Goal: Task Accomplishment & Management: Complete application form

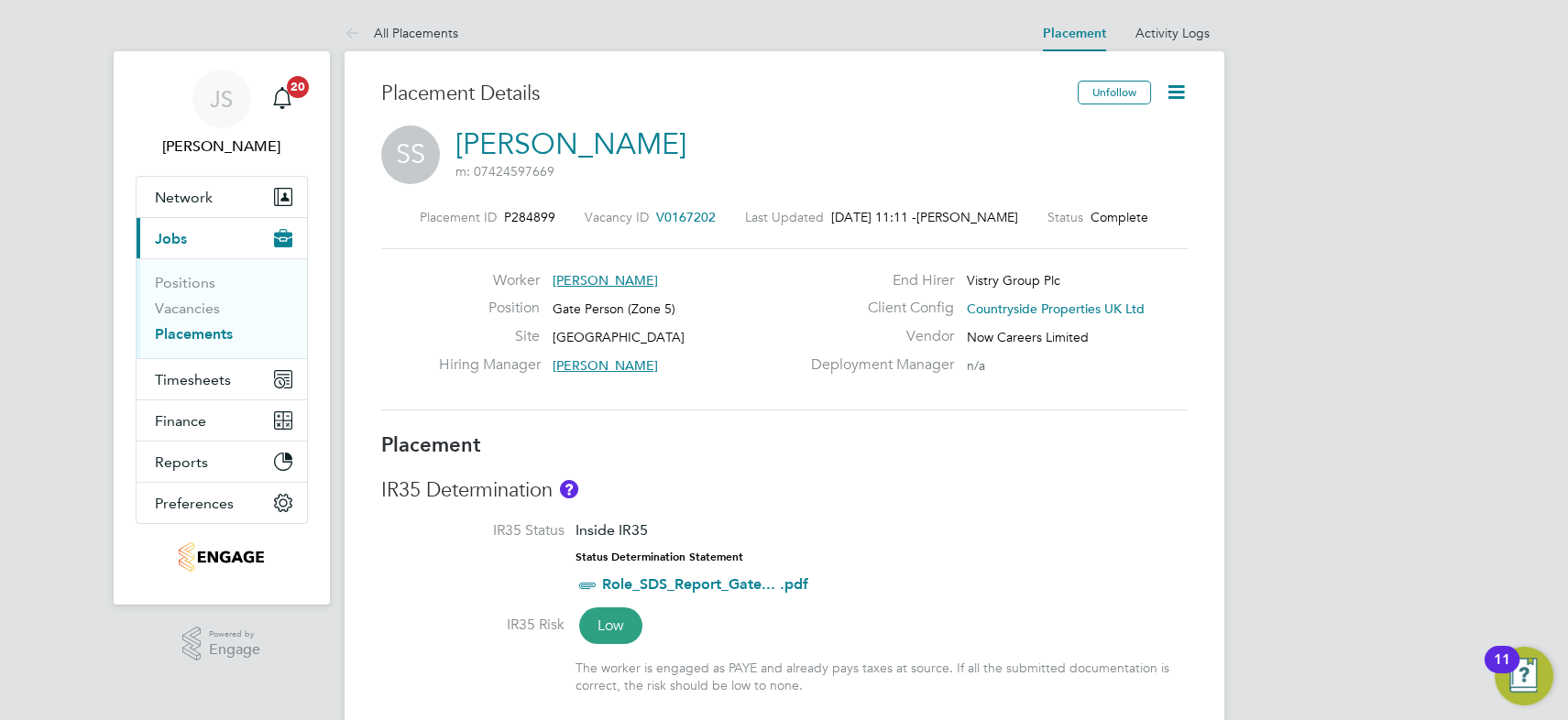
click at [1167, 88] on icon at bounding box center [1176, 92] width 23 height 23
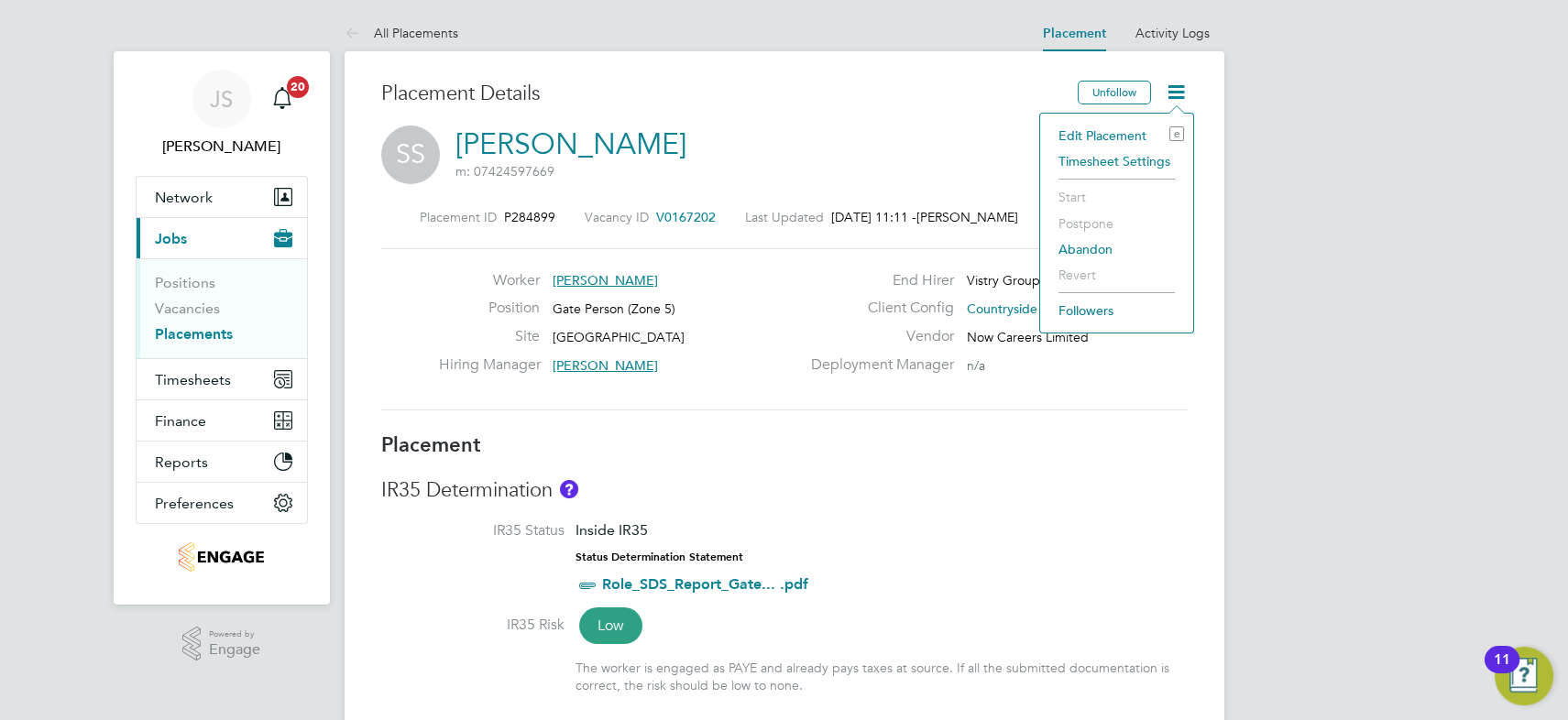
click at [1121, 134] on li "Edit Placement e" at bounding box center [1116, 135] width 134 height 26
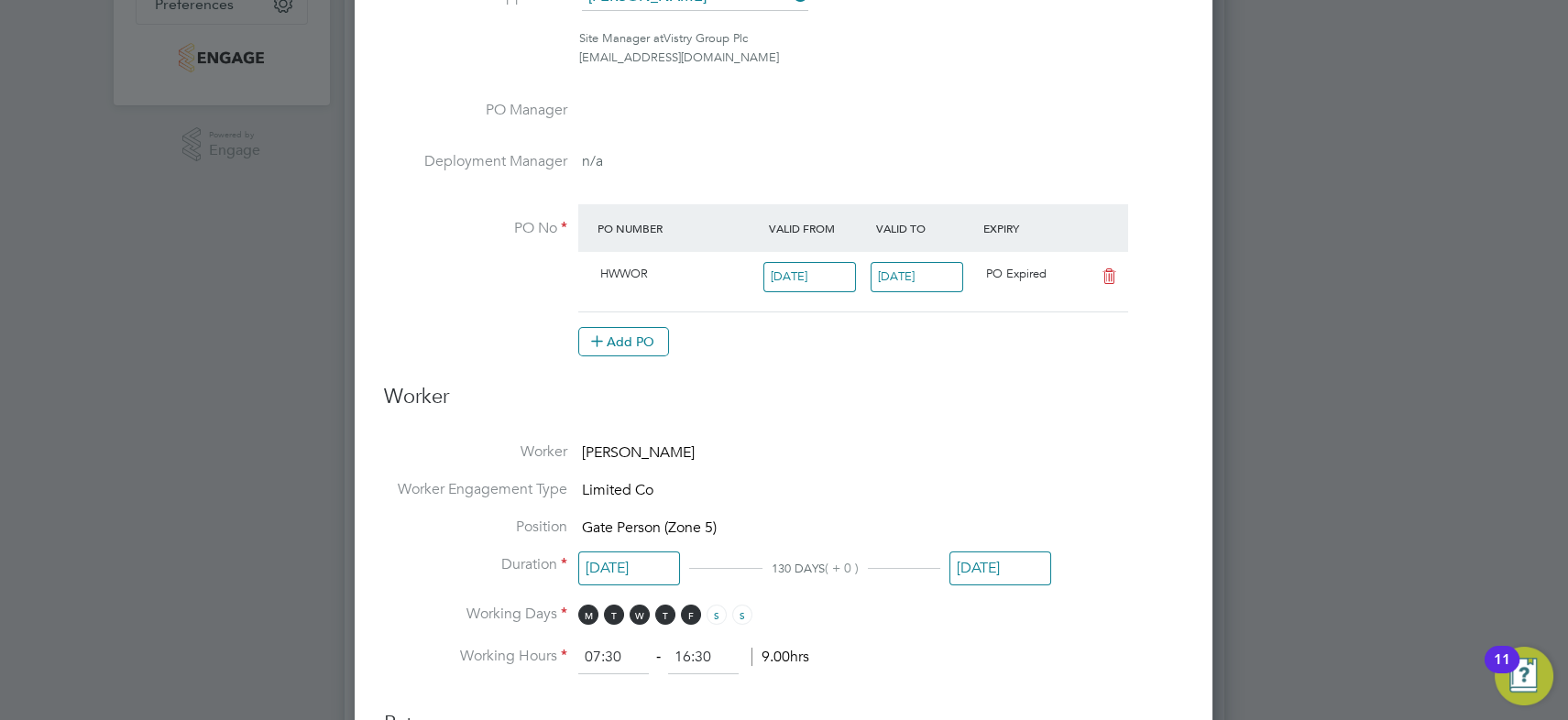
scroll to position [583, 0]
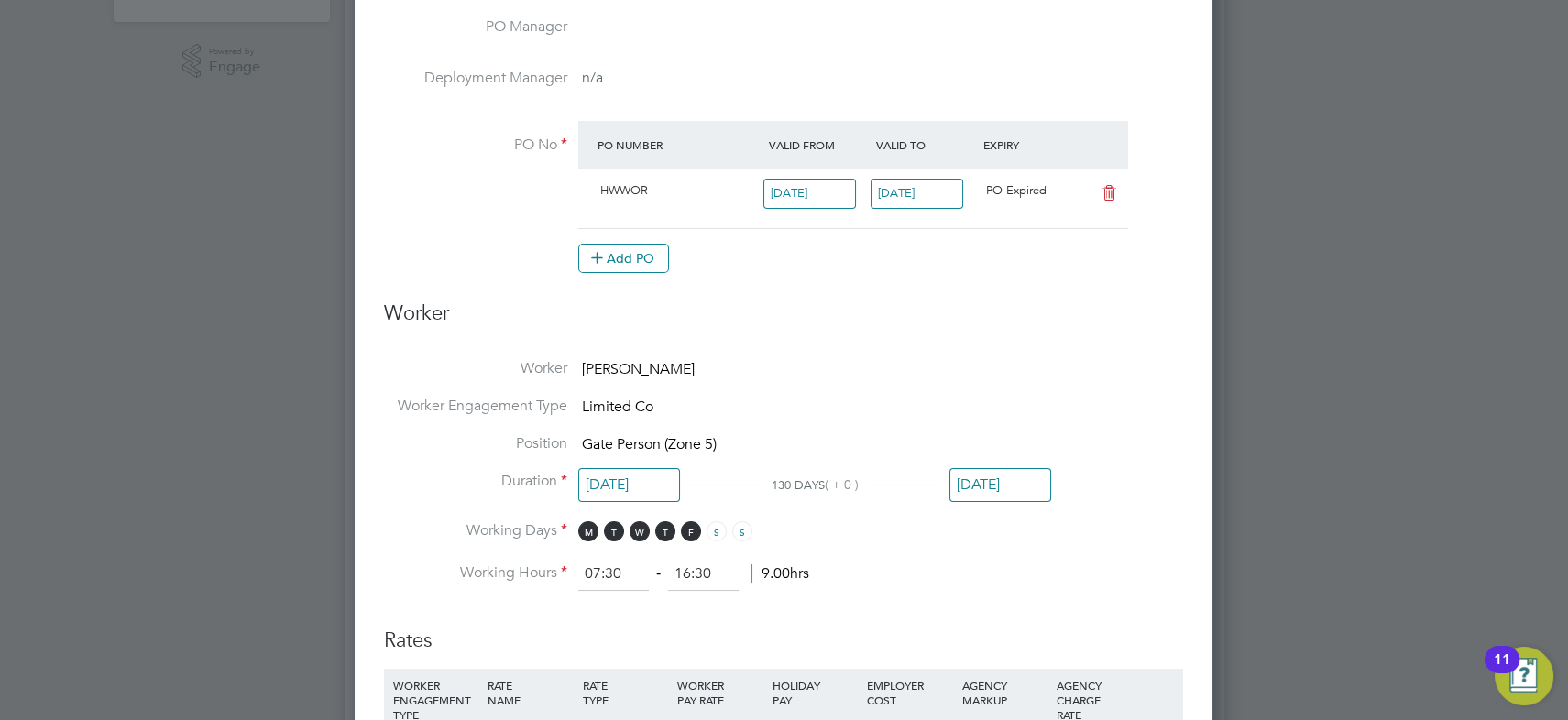
click at [991, 485] on input "31 Aug 2025" at bounding box center [1000, 485] width 102 height 34
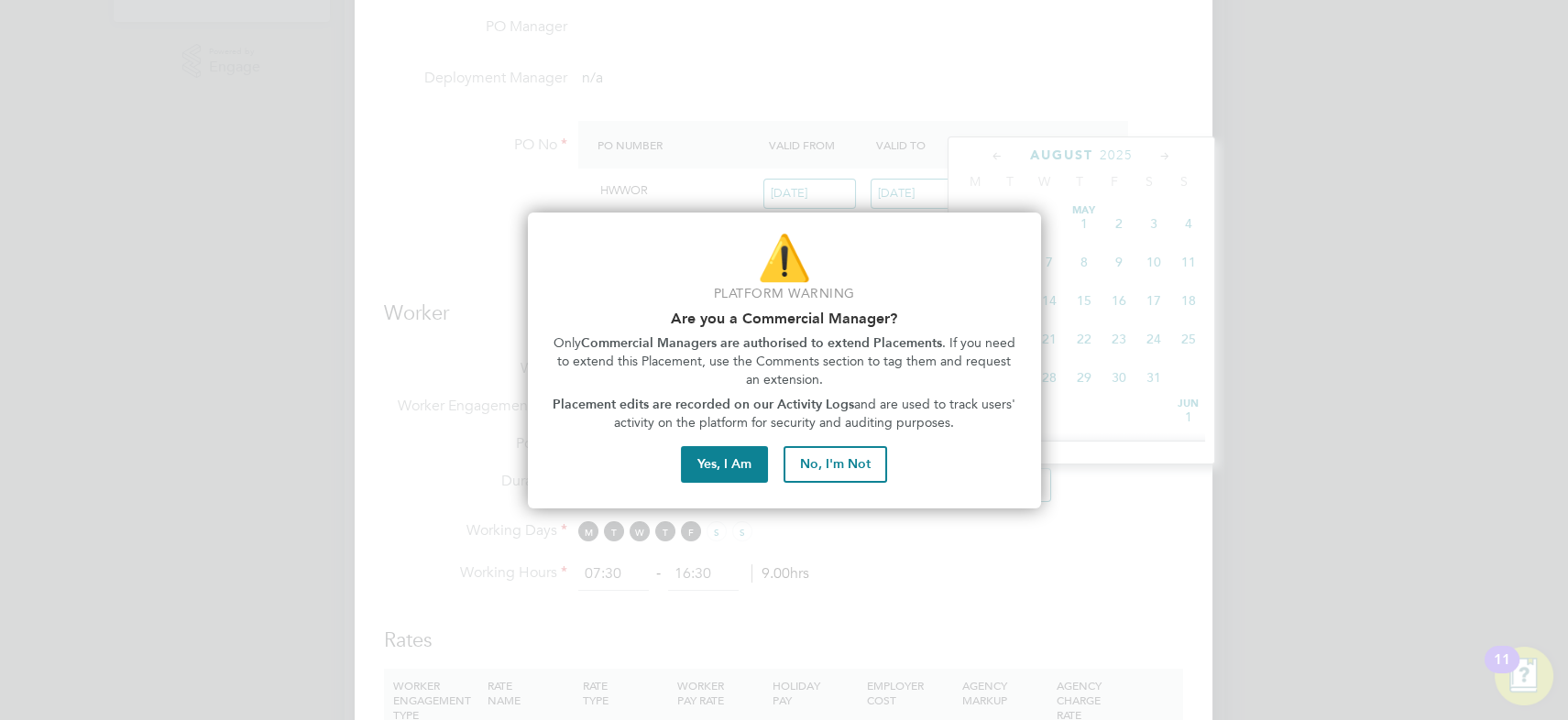
scroll to position [702, 0]
click at [805, 466] on button "No, I'm Not" at bounding box center [836, 464] width 104 height 37
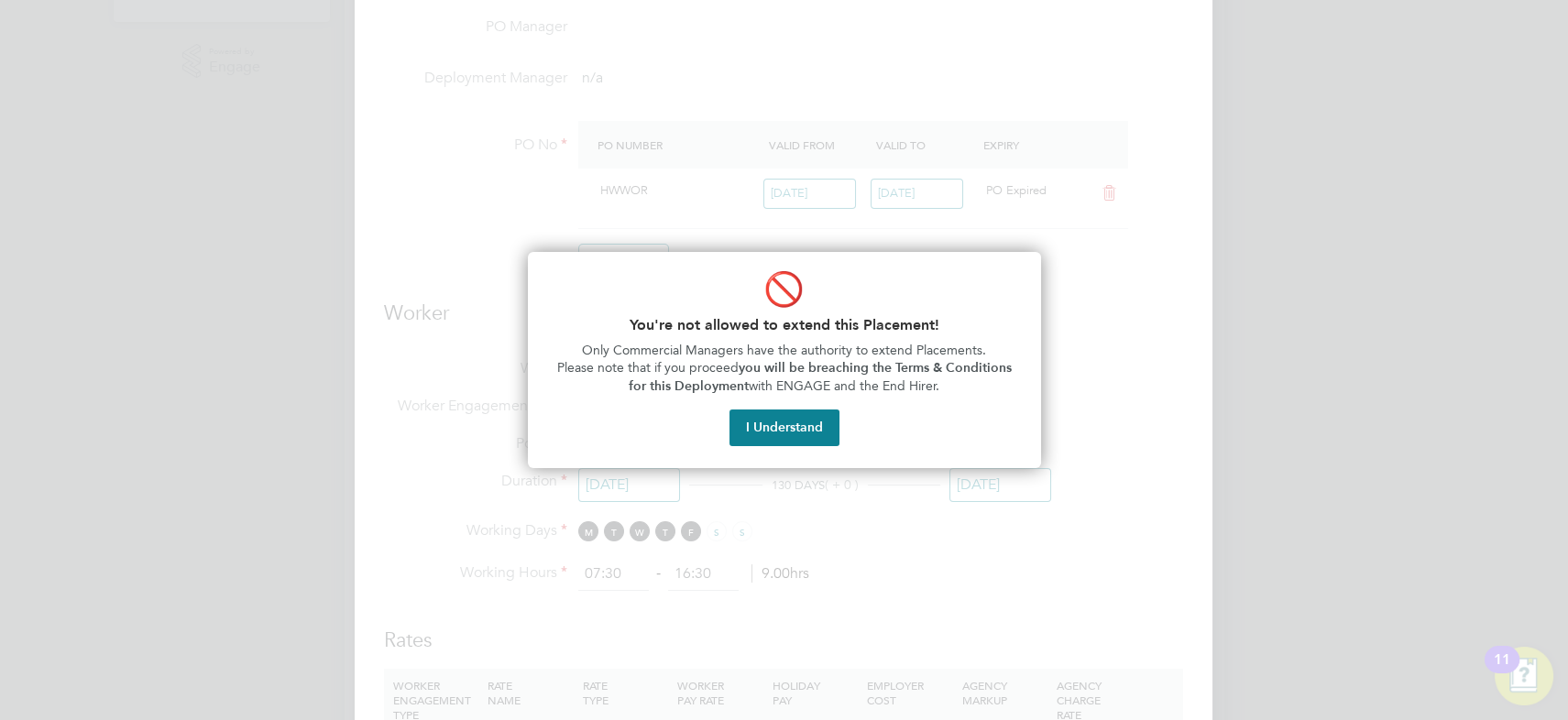
click at [785, 415] on button "I Understand" at bounding box center [784, 427] width 110 height 37
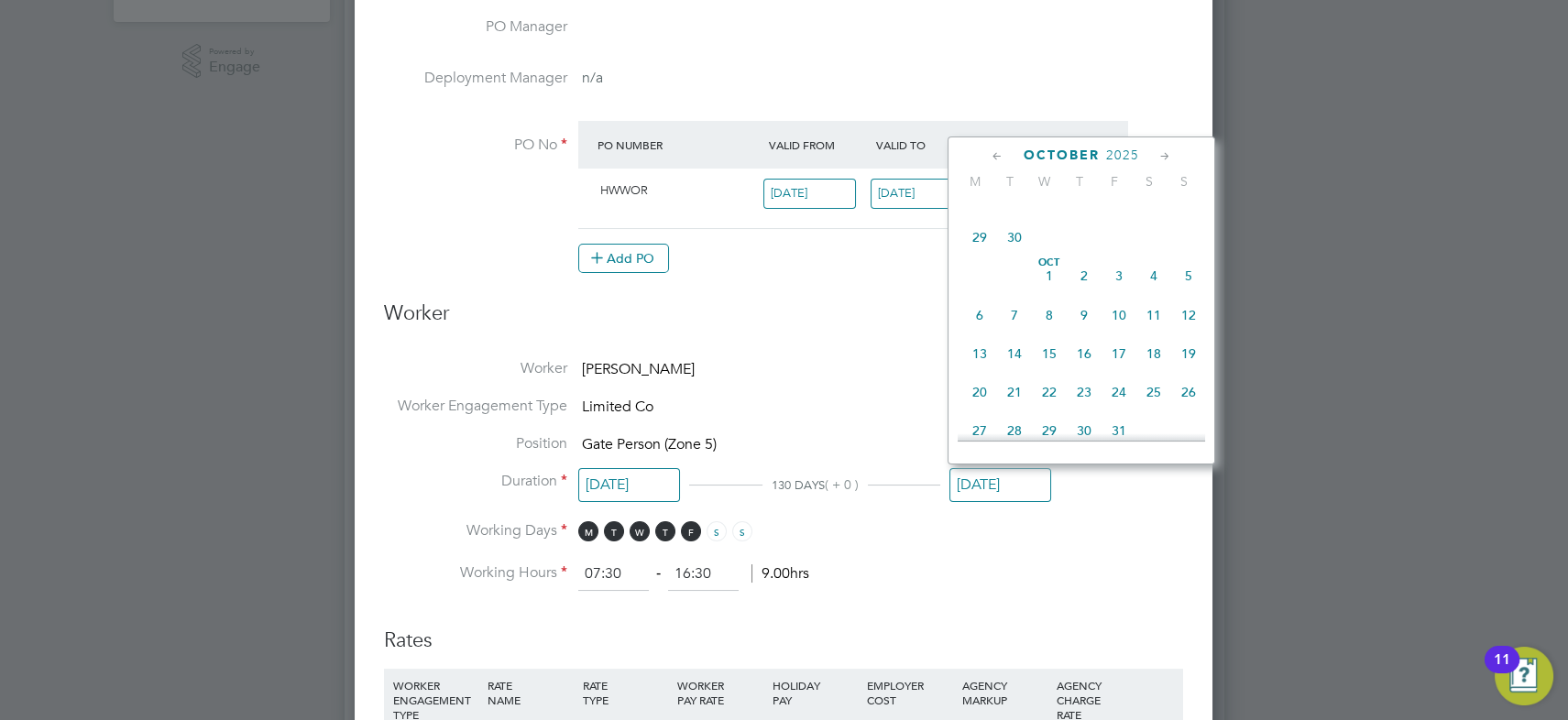
scroll to position [1035, 0]
click at [1118, 354] on span "31" at bounding box center [1118, 347] width 35 height 35
type input "31 Oct 2025"
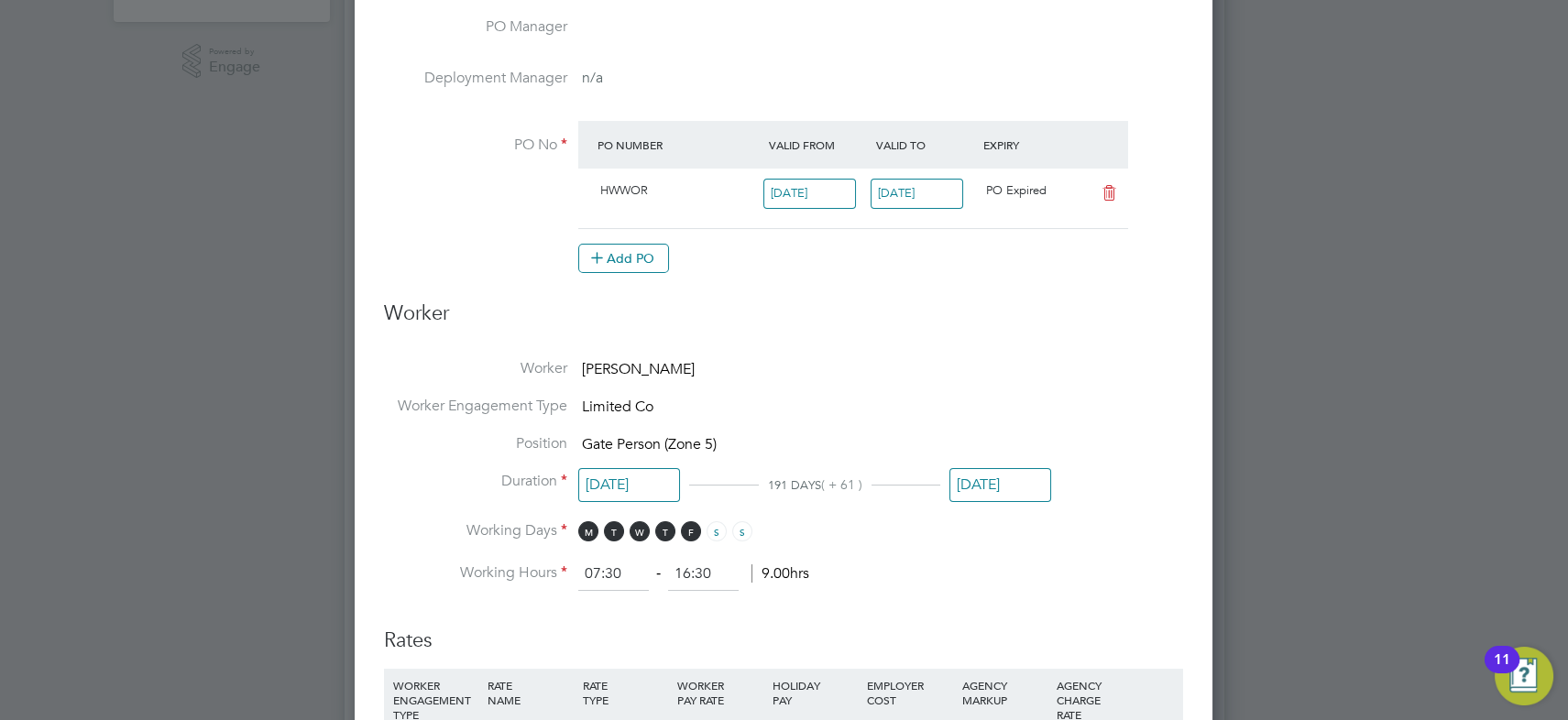
click at [828, 384] on li "Worker Stefan Stefanov" at bounding box center [783, 378] width 799 height 38
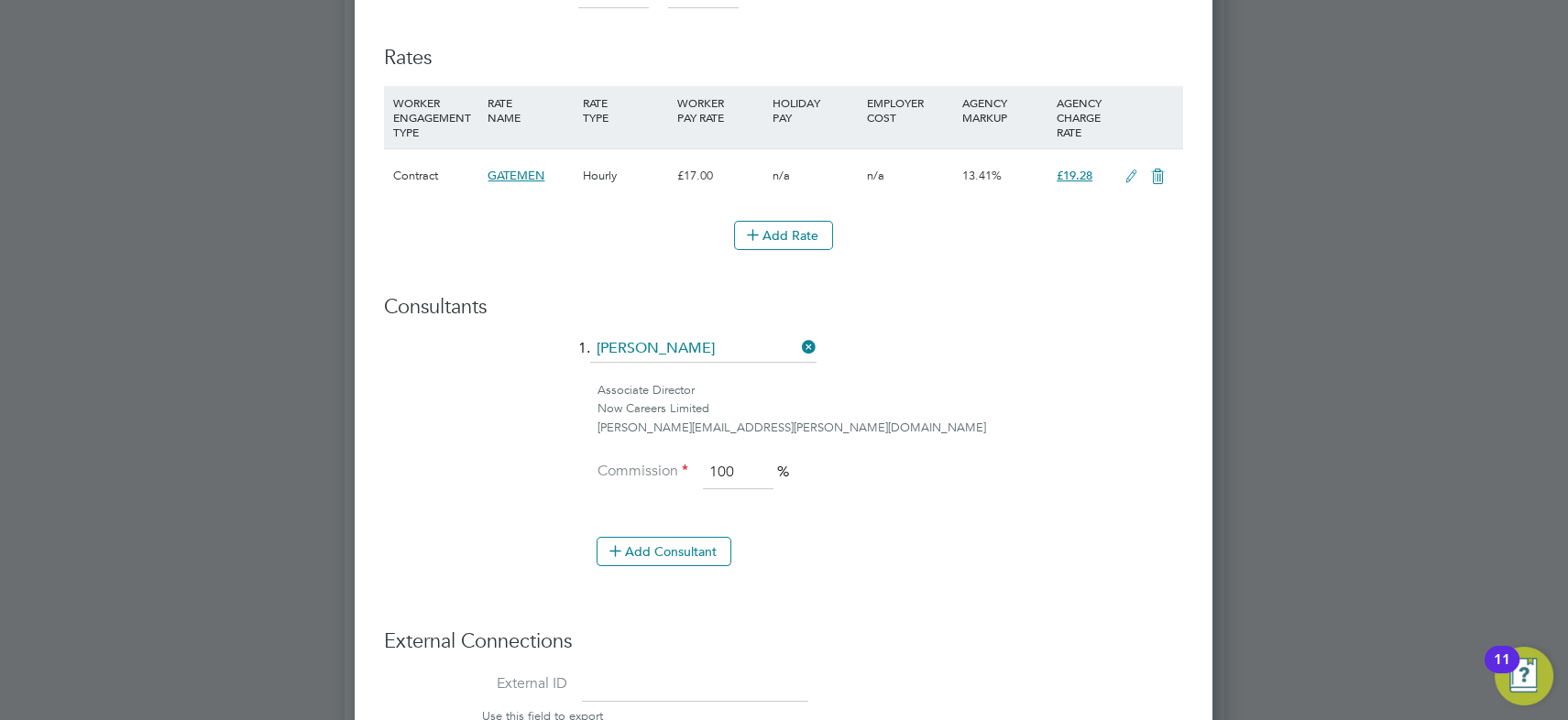
scroll to position [1351, 0]
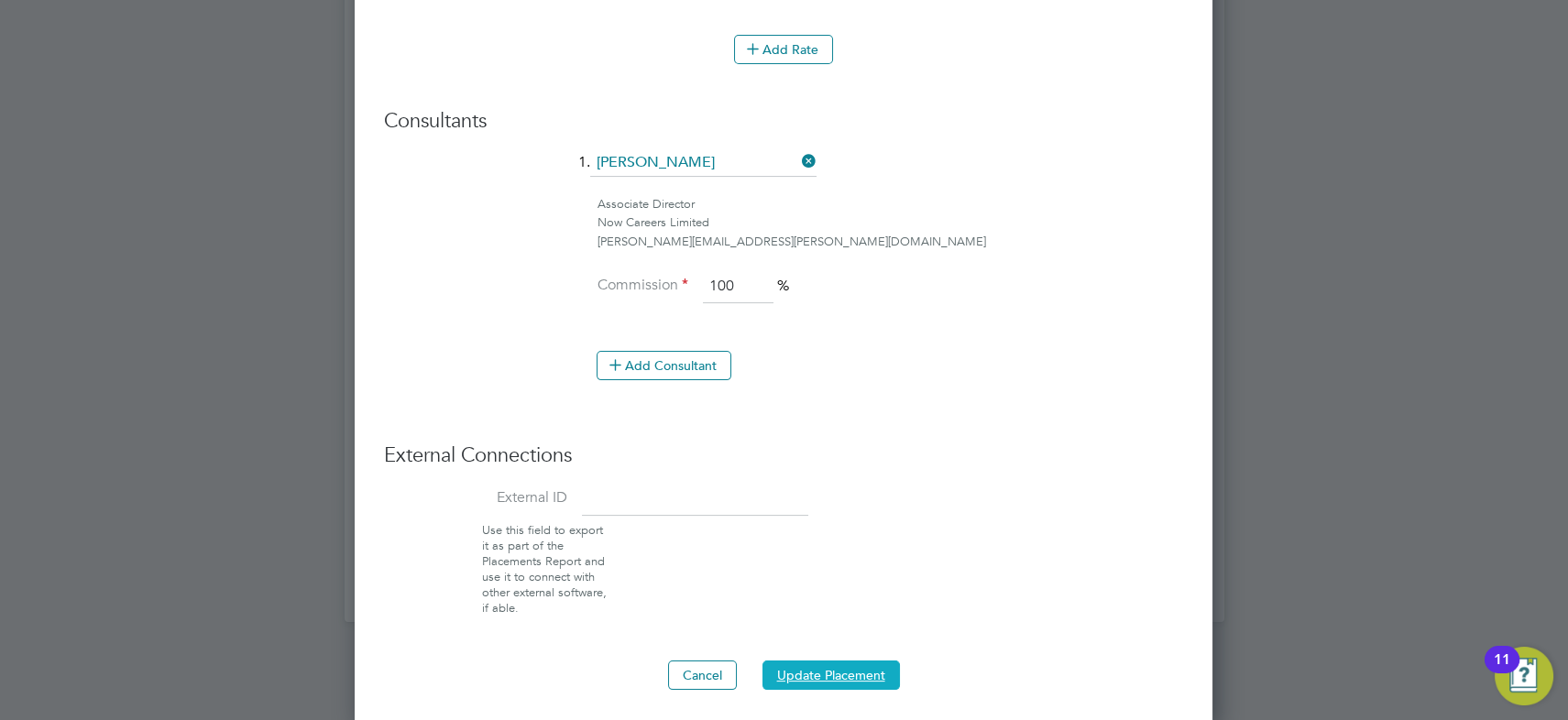
click at [830, 671] on button "Update Placement" at bounding box center [831, 675] width 137 height 29
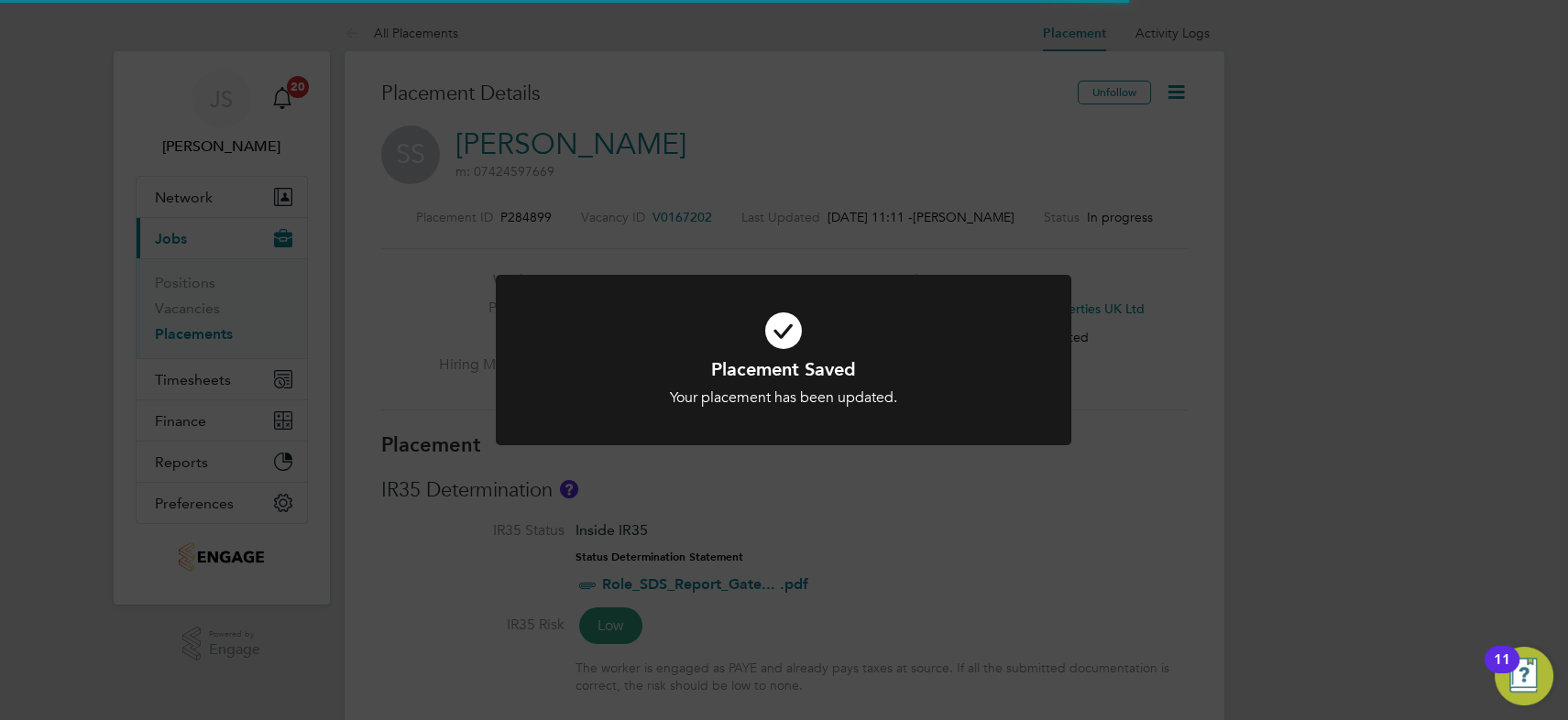
scroll to position [54, 129]
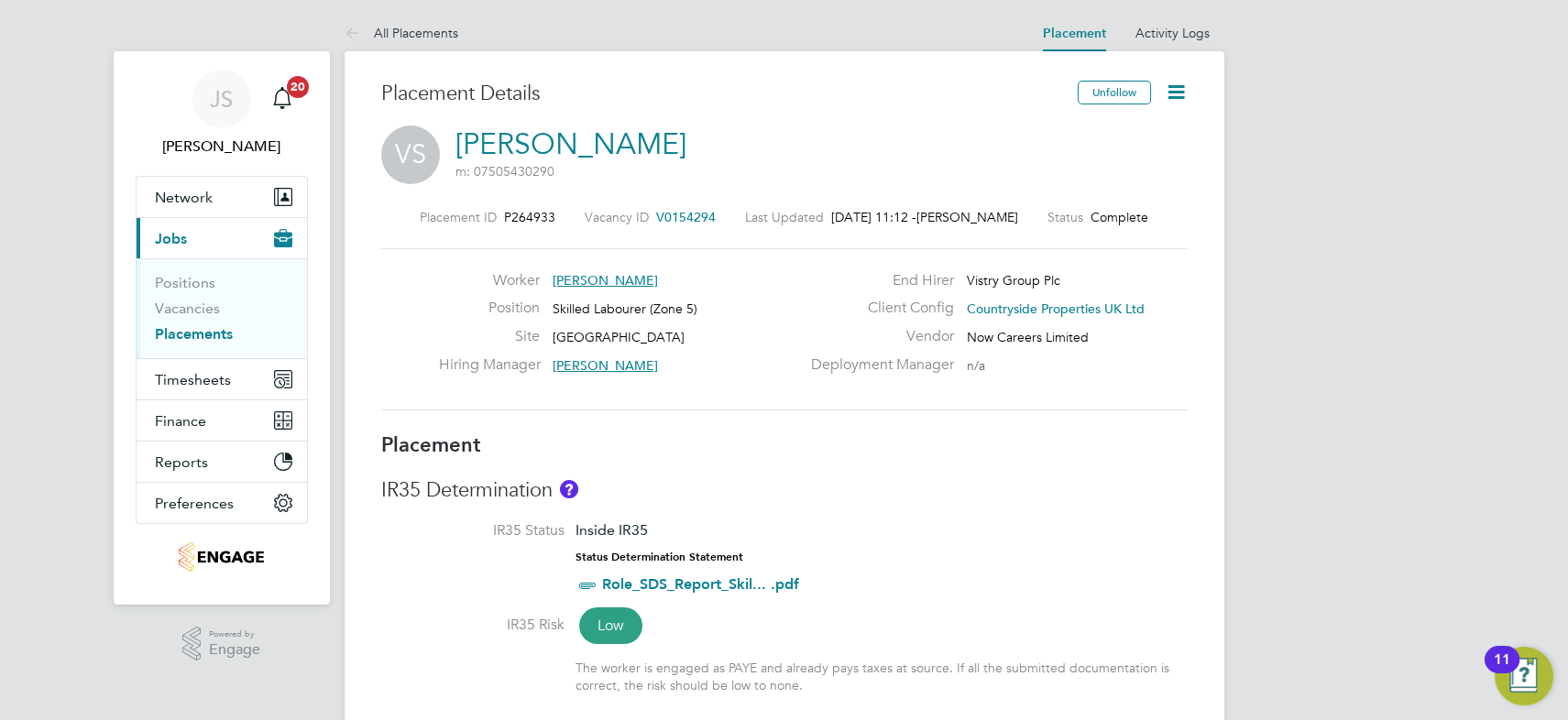
click at [1173, 93] on icon at bounding box center [1176, 92] width 23 height 23
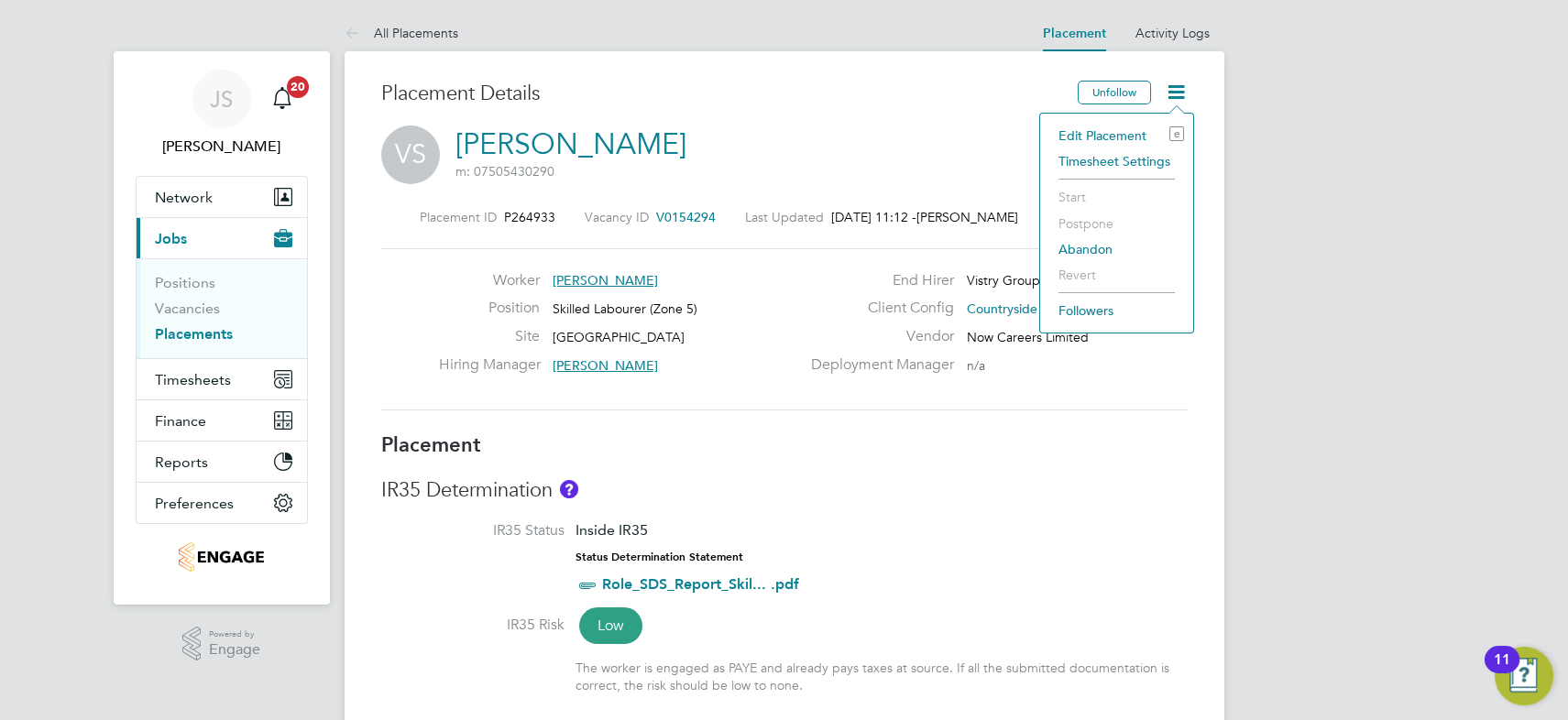
click at [1135, 135] on li "Edit Placement e" at bounding box center [1116, 135] width 134 height 26
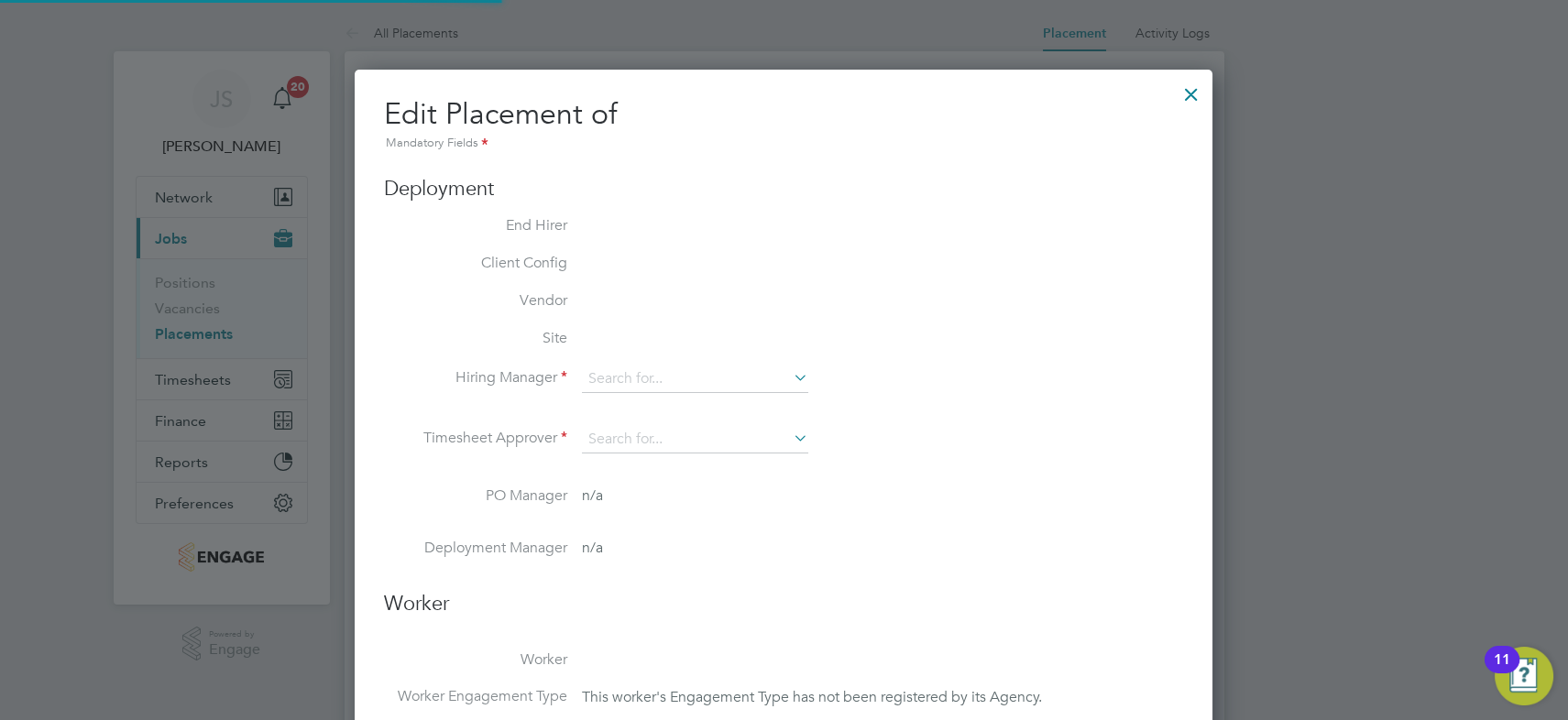
type input "[PERSON_NAME]"
type input "Ben Ioannou"
type input "27 Jan 2025"
type input "31 Aug 2025"
type input "07:30"
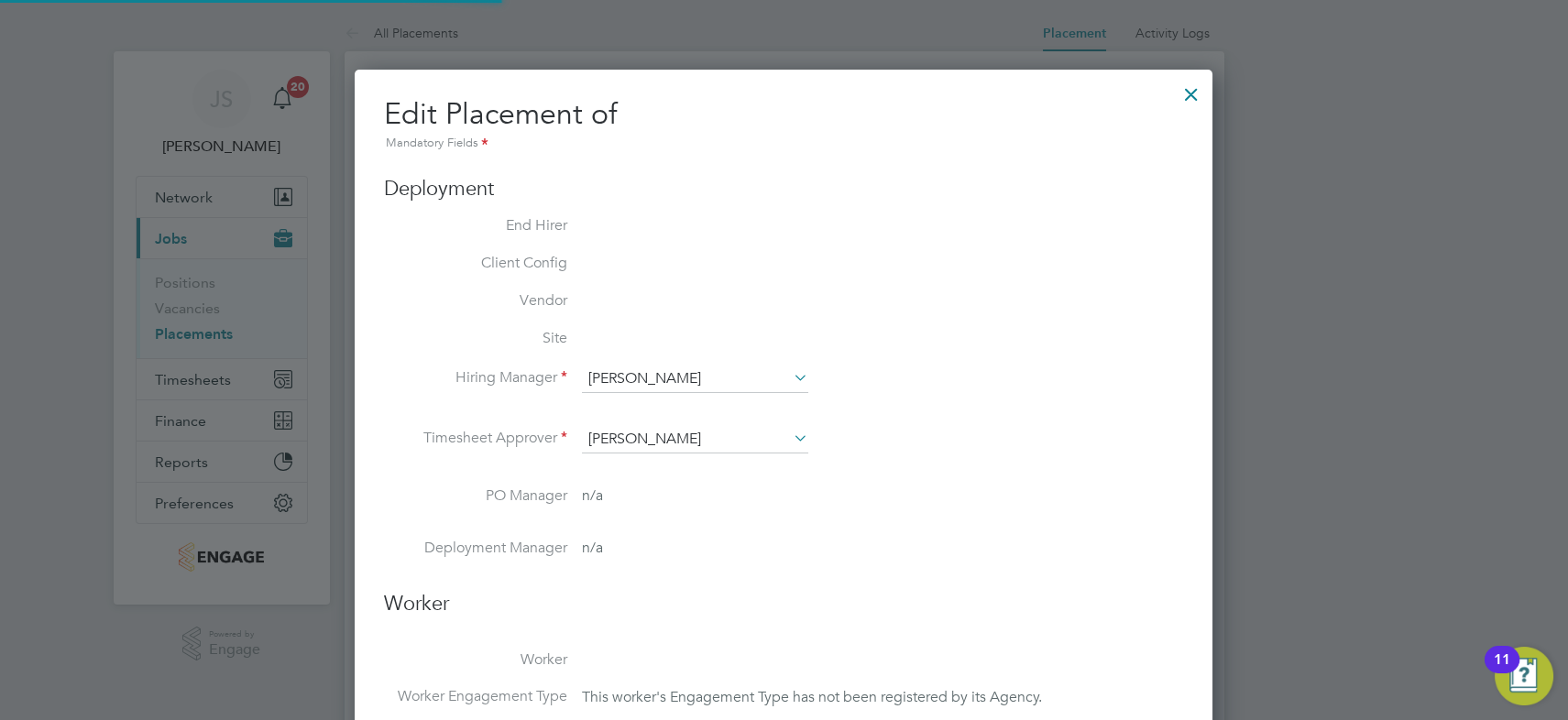
type input "16:30"
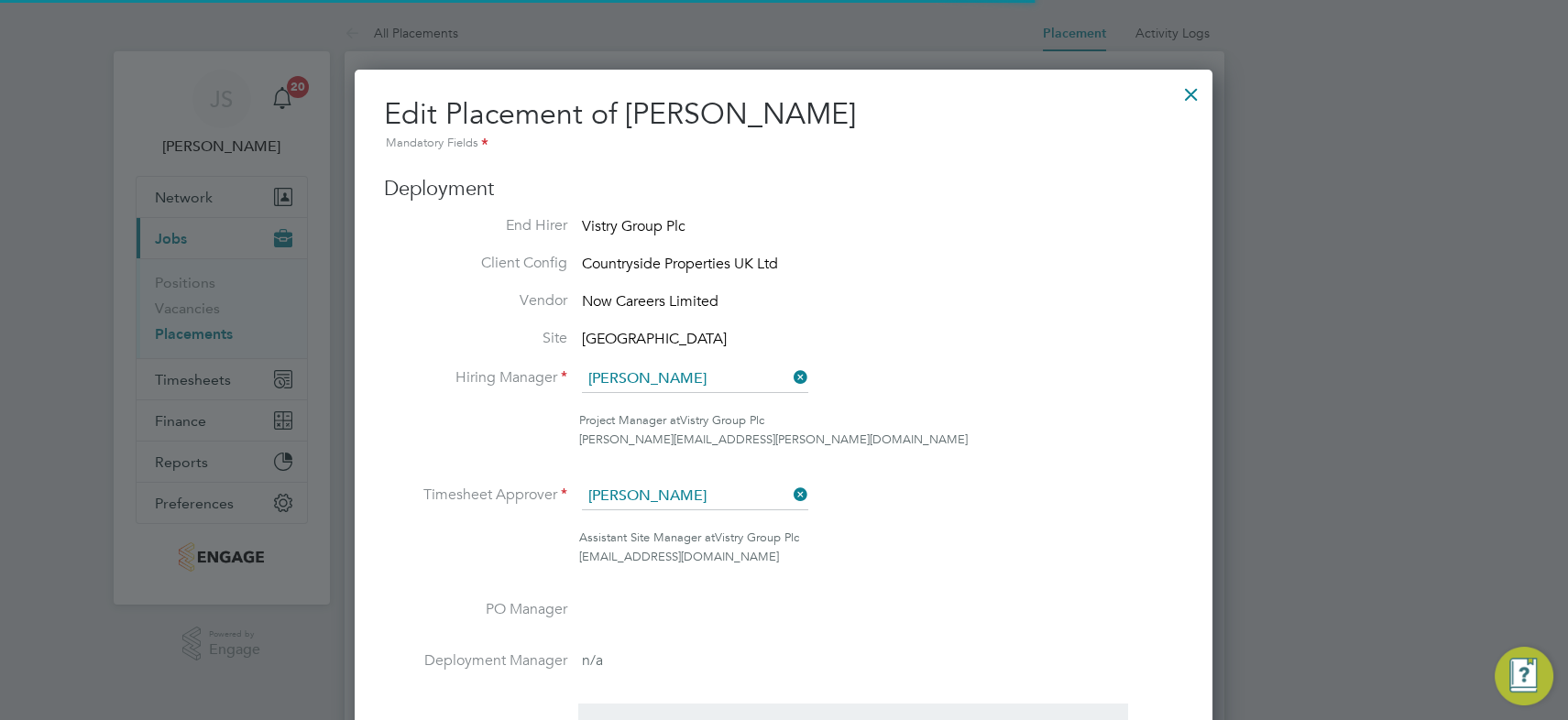
scroll to position [9, 9]
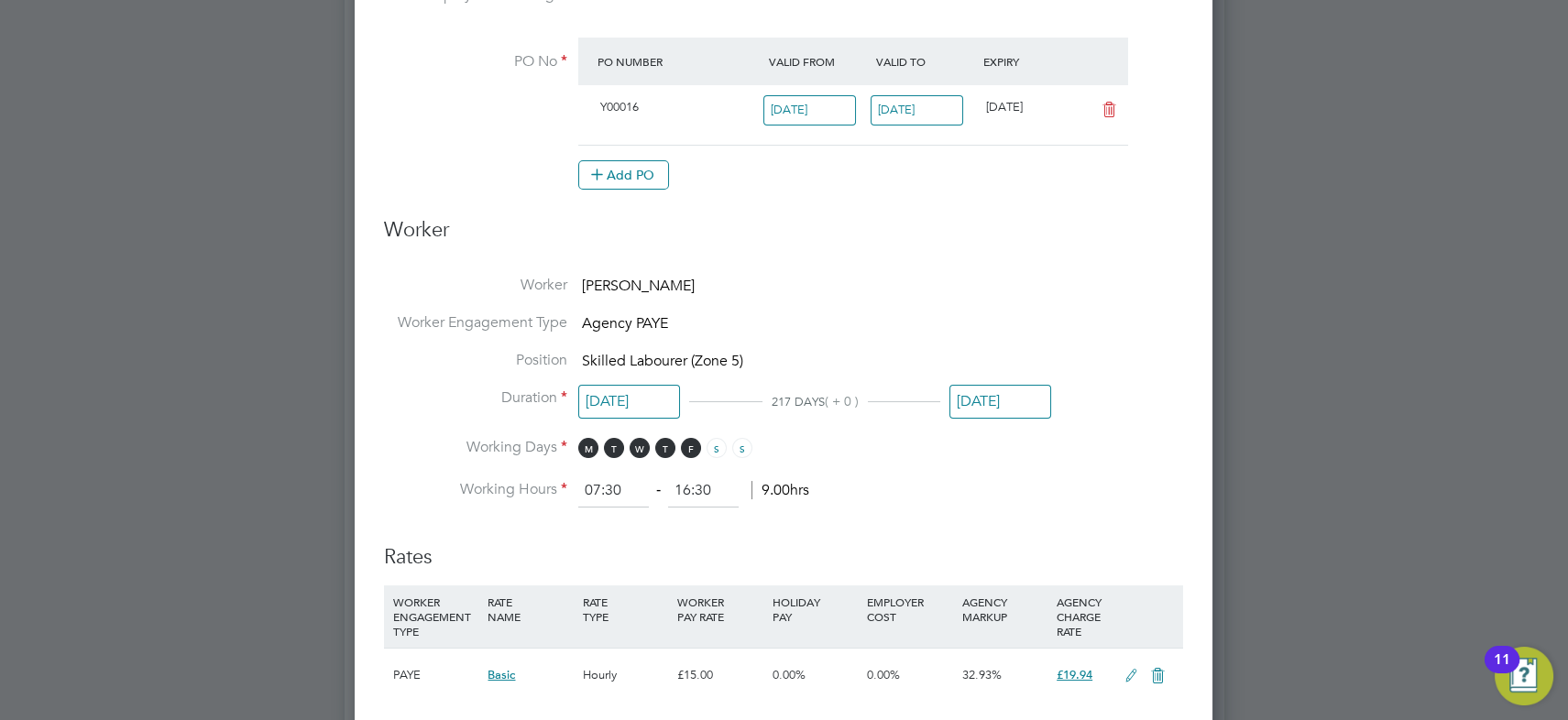
click at [998, 387] on input "31 Aug 2025" at bounding box center [1000, 402] width 102 height 34
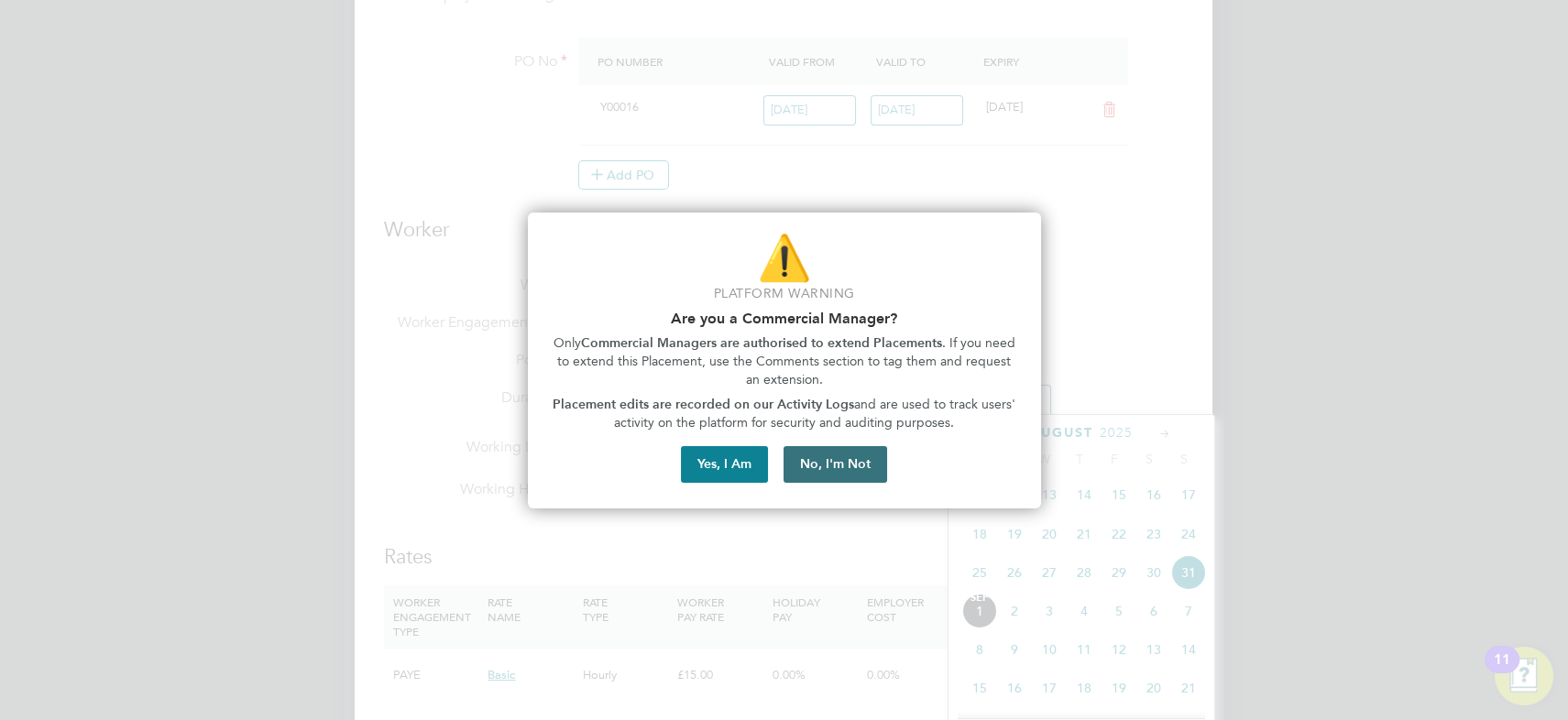
click at [844, 466] on button "No, I'm Not" at bounding box center [836, 464] width 104 height 37
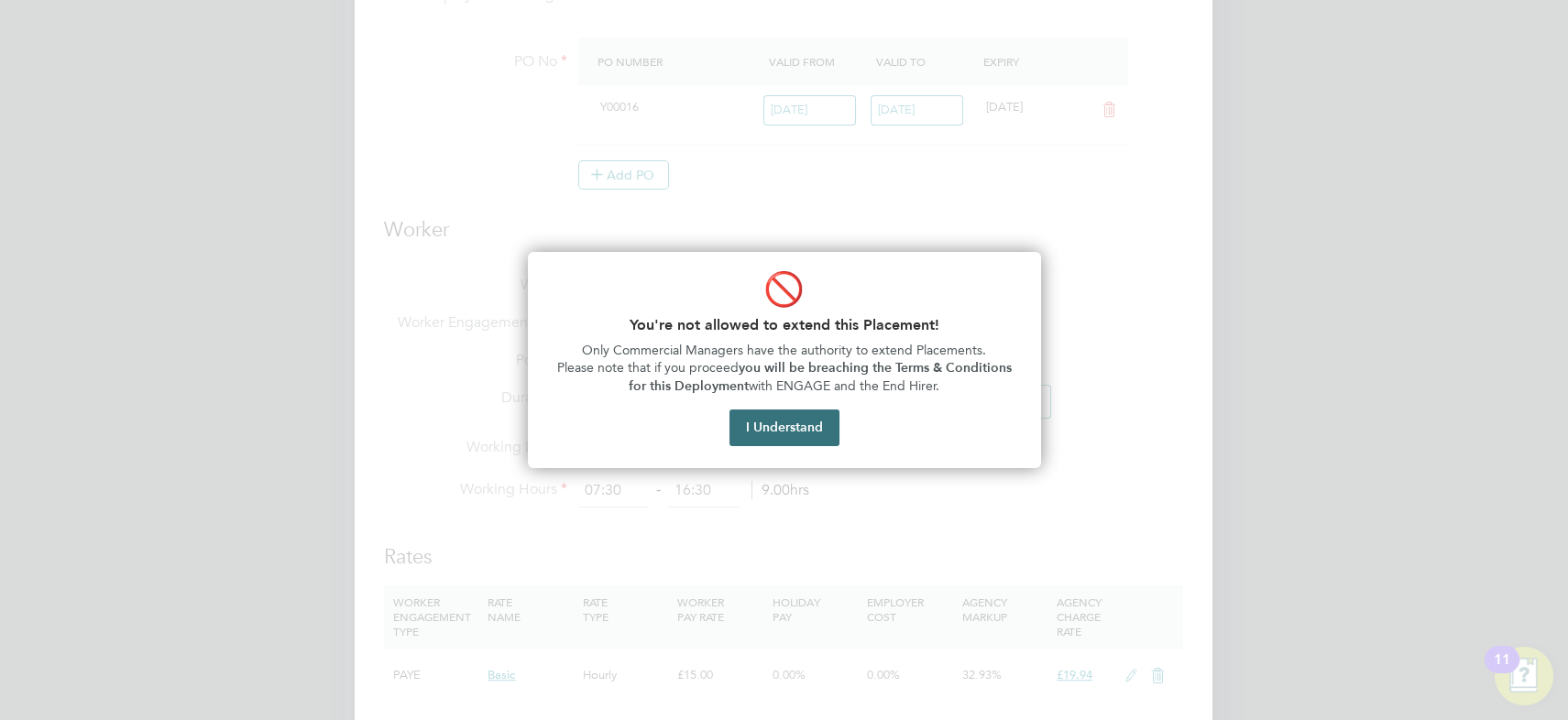
click at [802, 424] on button "I Understand" at bounding box center [784, 427] width 110 height 37
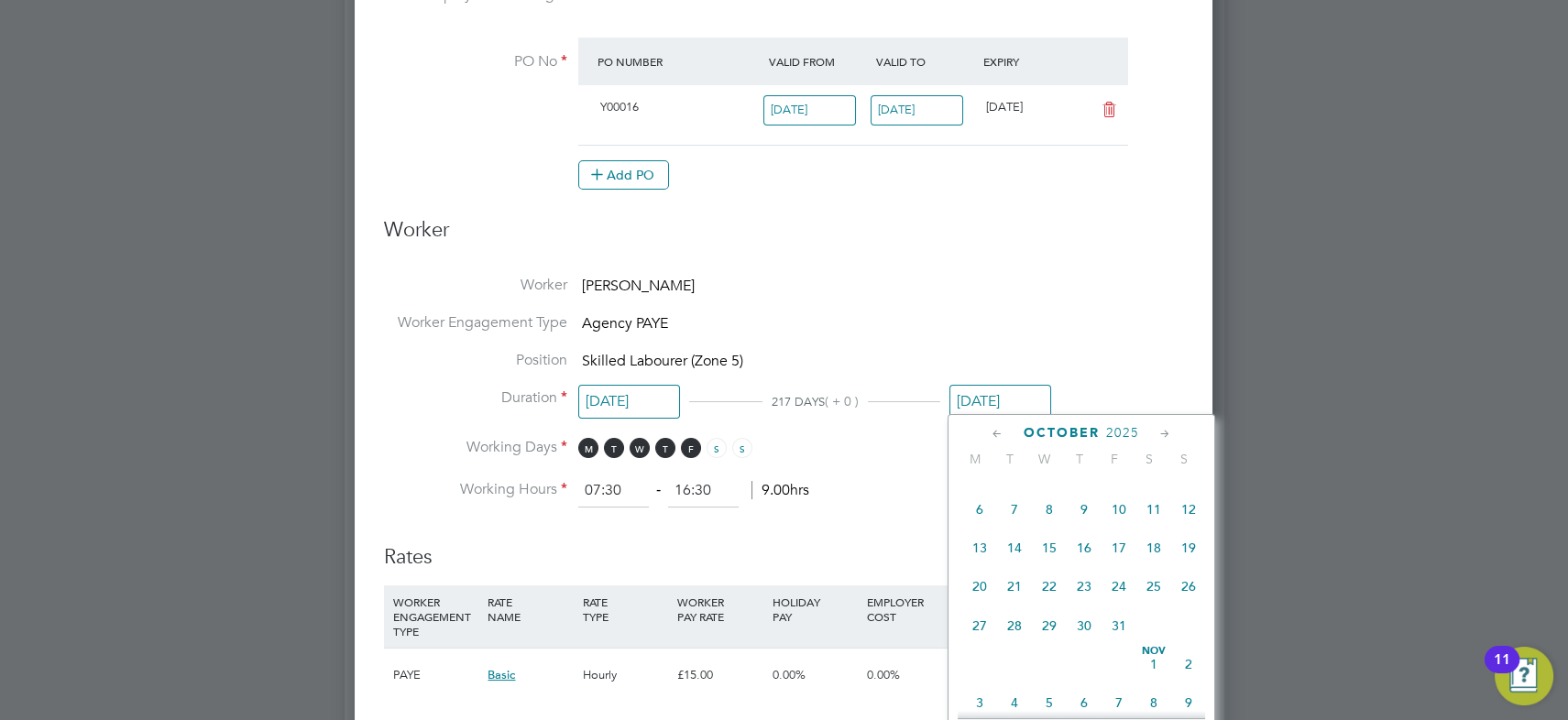
click at [1117, 639] on span "31" at bounding box center [1118, 626] width 35 height 35
type input "31 Oct 2025"
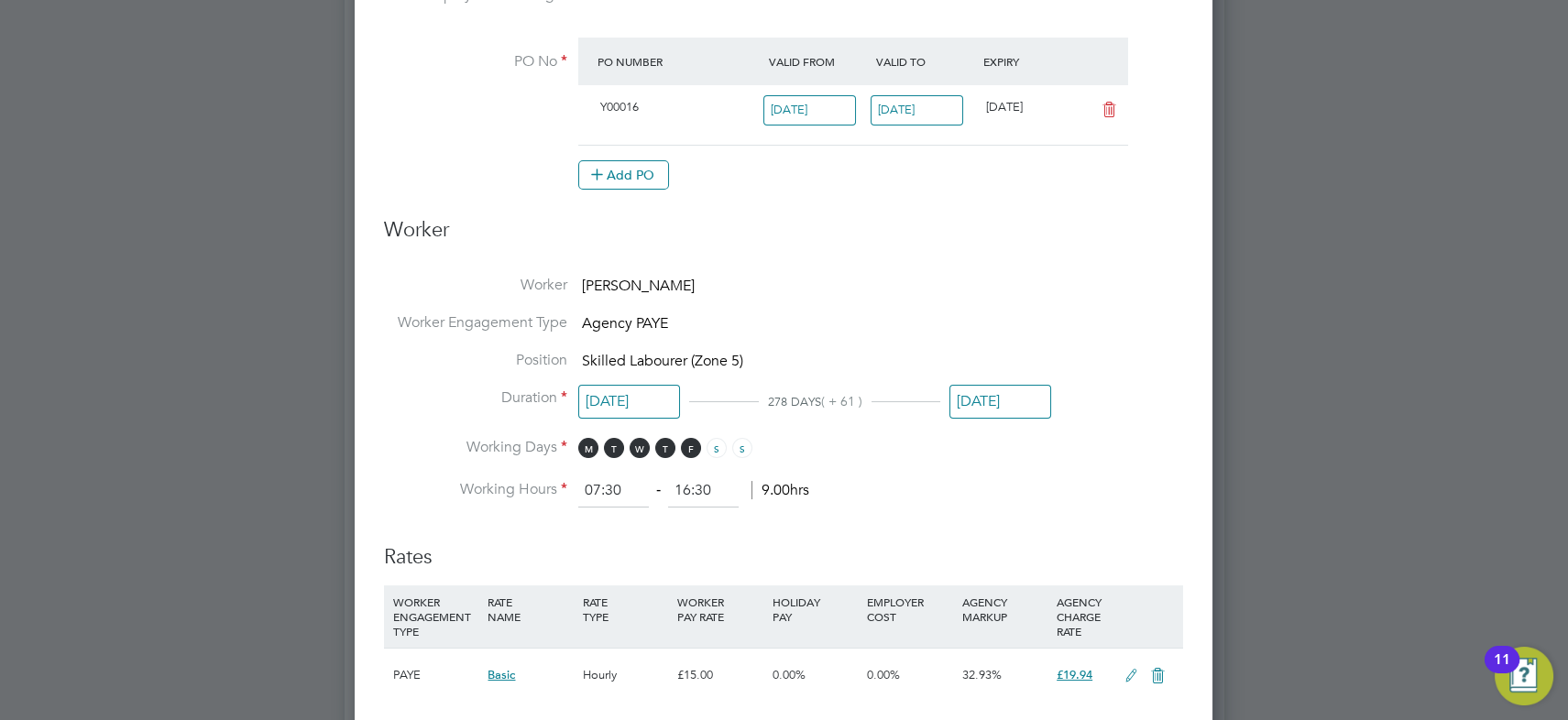
click at [968, 268] on ng-form "Deployment End Hirer Vistry Group Plc Client Config Countryside Properties UK L…" at bounding box center [783, 442] width 799 height 1865
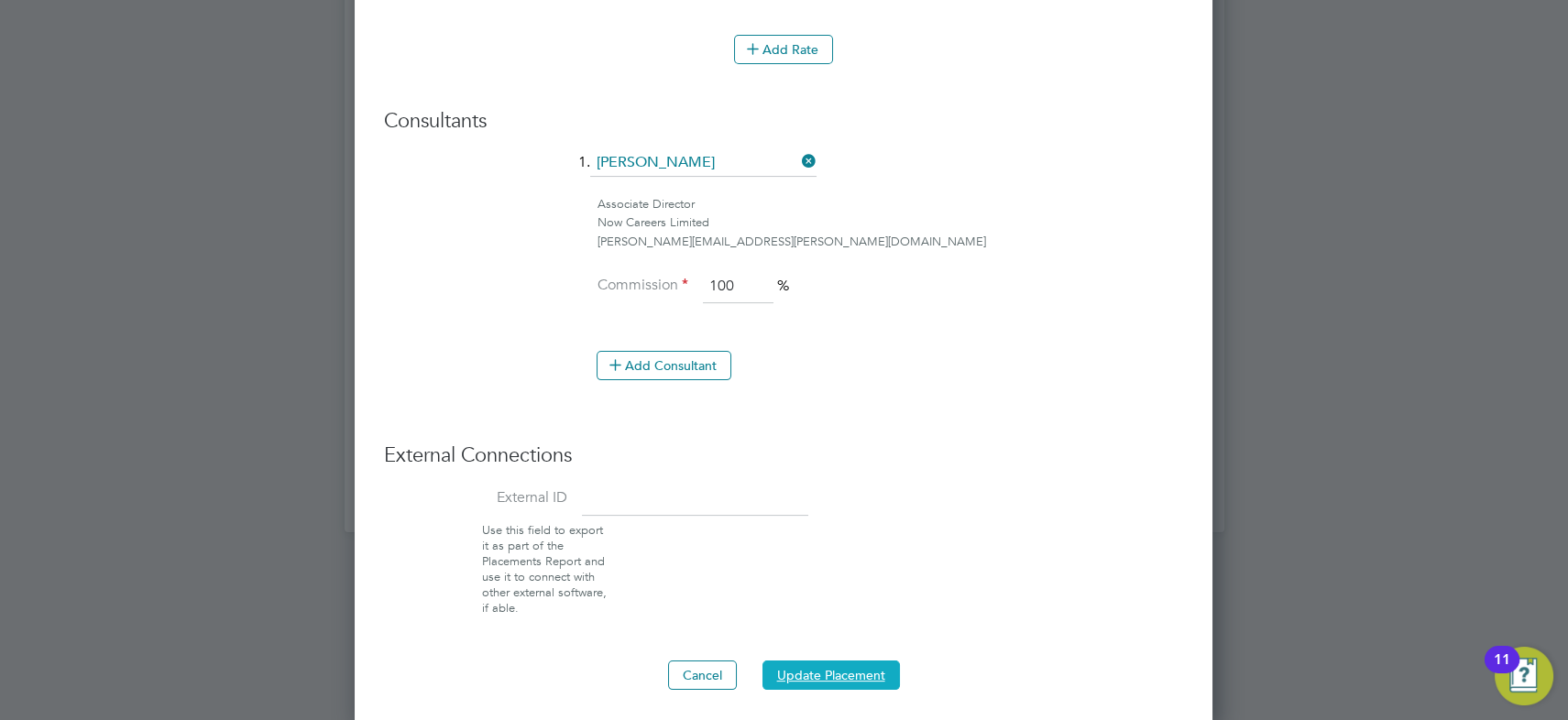
click at [846, 664] on button "Update Placement" at bounding box center [831, 675] width 137 height 29
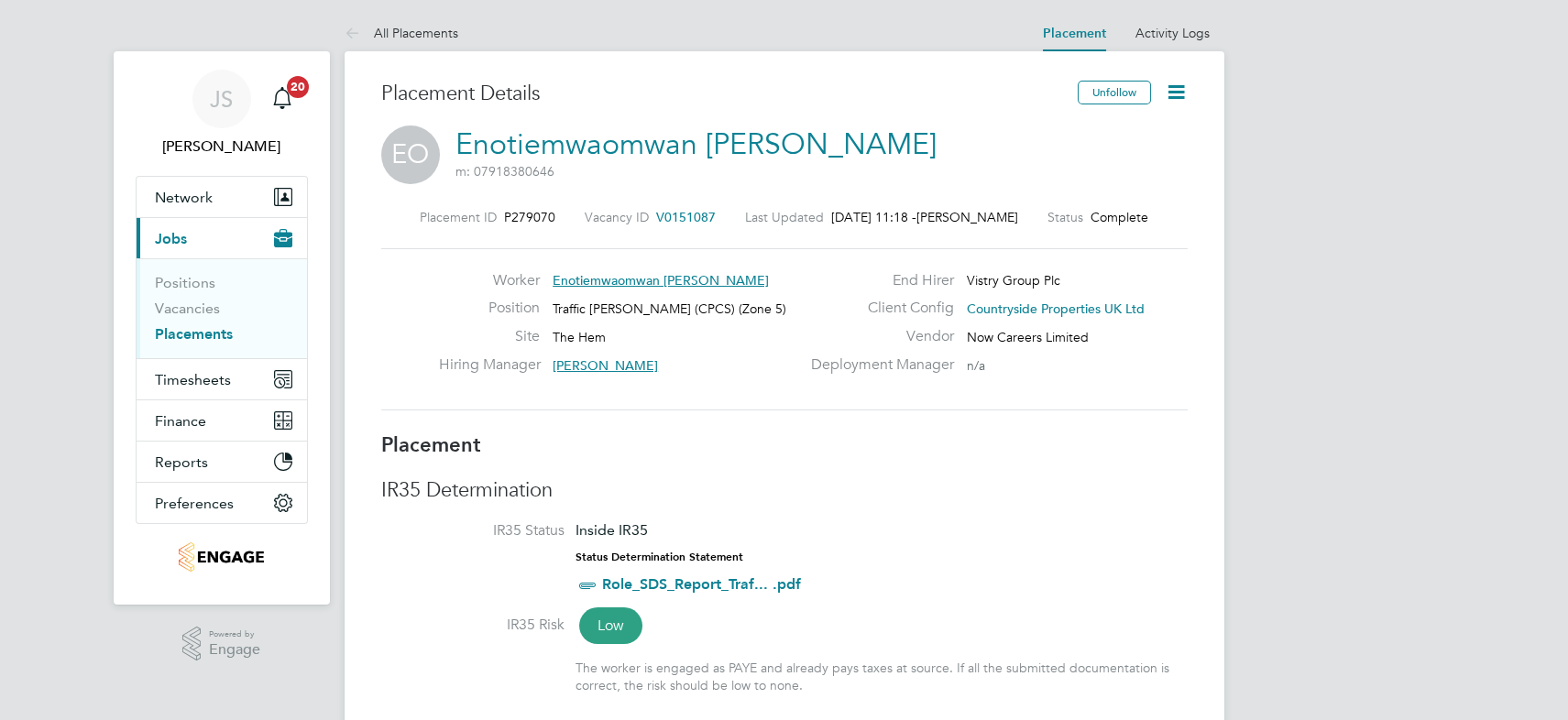
click at [1178, 93] on icon at bounding box center [1176, 92] width 23 height 23
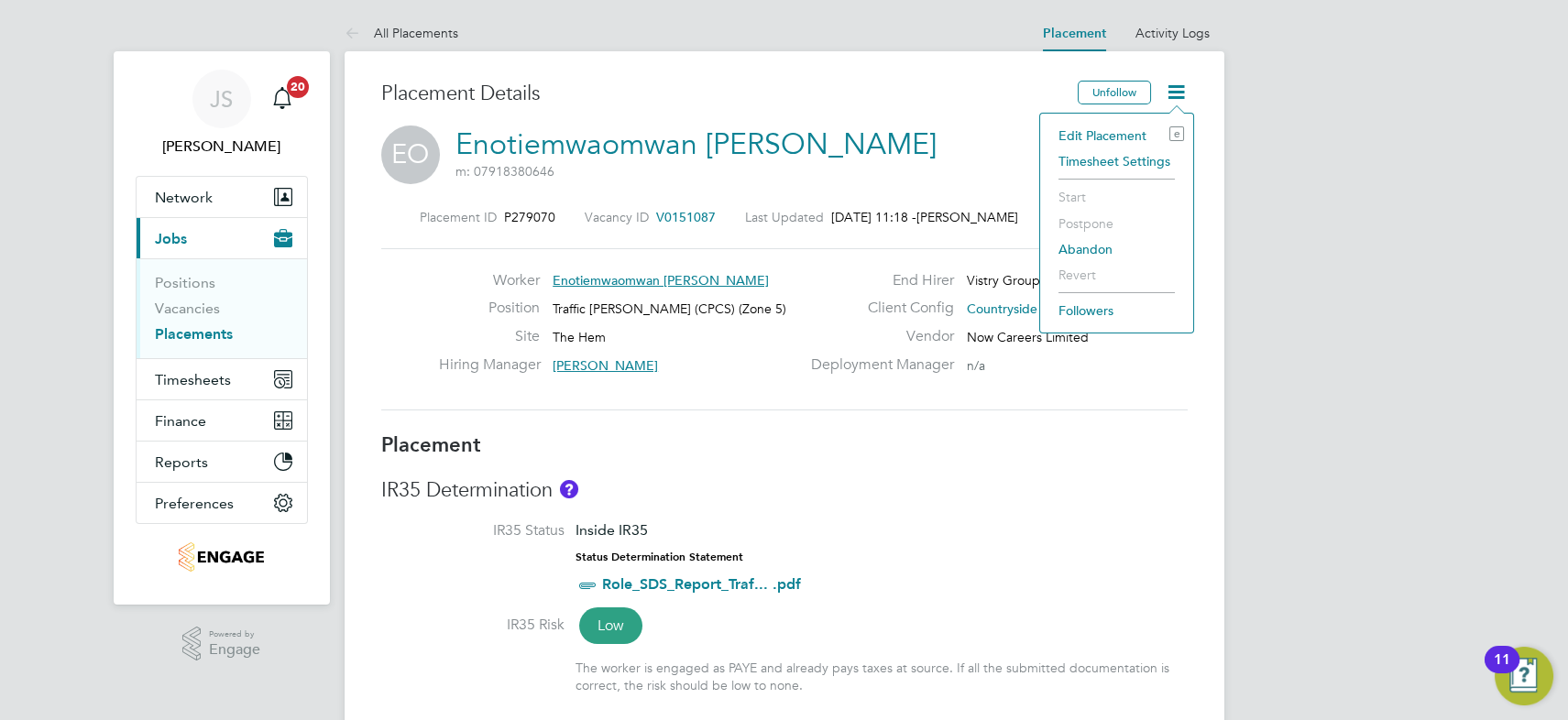
click at [1132, 131] on li "Edit Placement e" at bounding box center [1116, 135] width 134 height 26
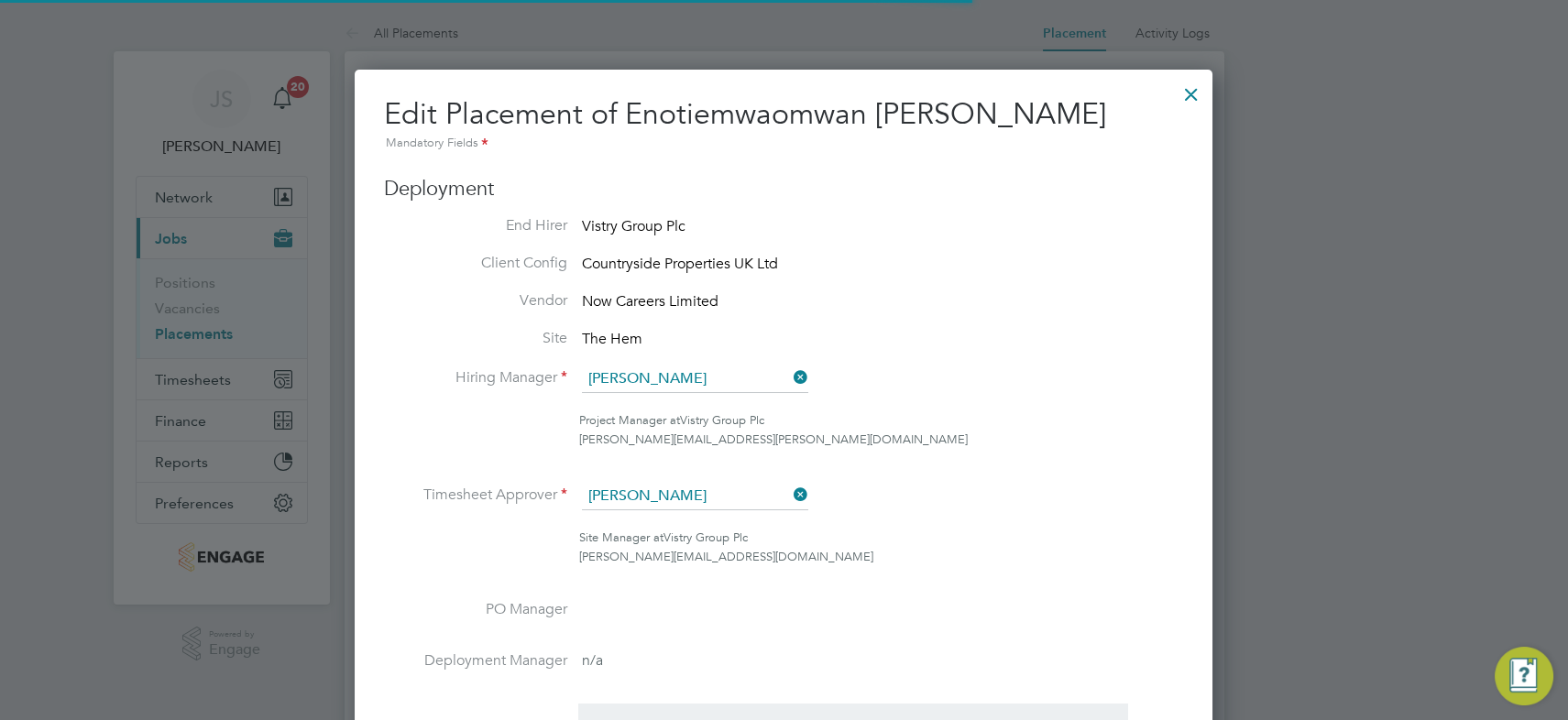
scroll to position [0, 9]
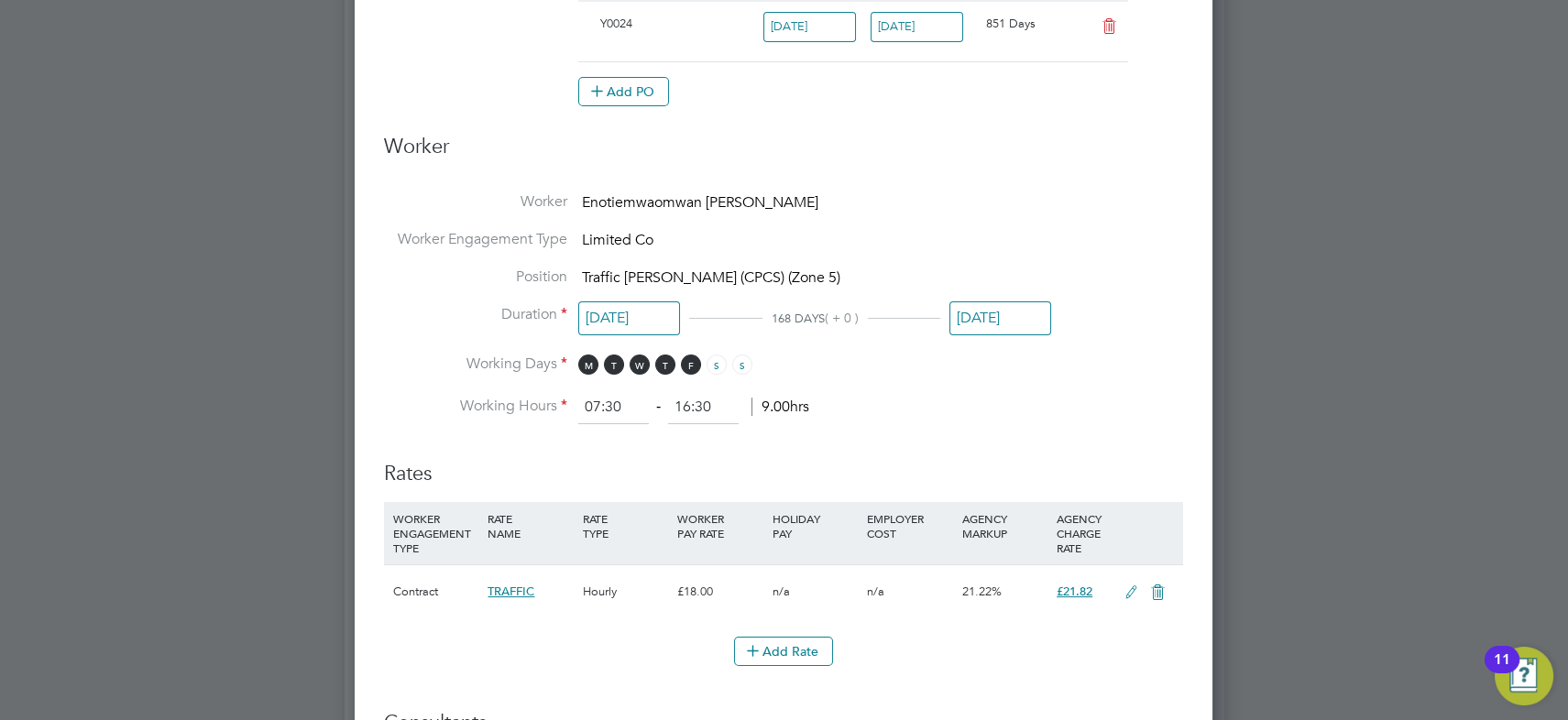
click at [1012, 305] on input "31 Aug 2025" at bounding box center [1000, 318] width 102 height 34
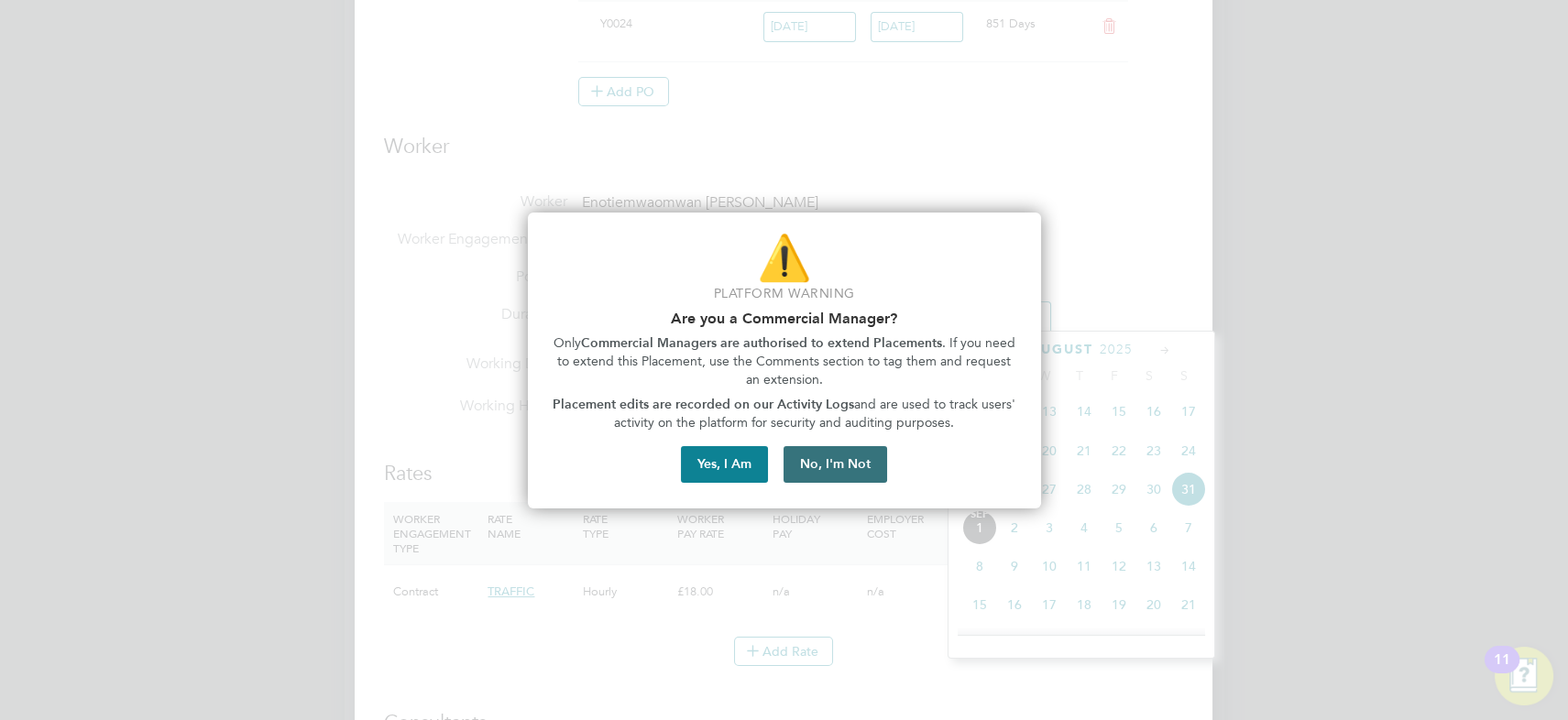
click at [834, 469] on button "No, I'm Not" at bounding box center [836, 464] width 104 height 37
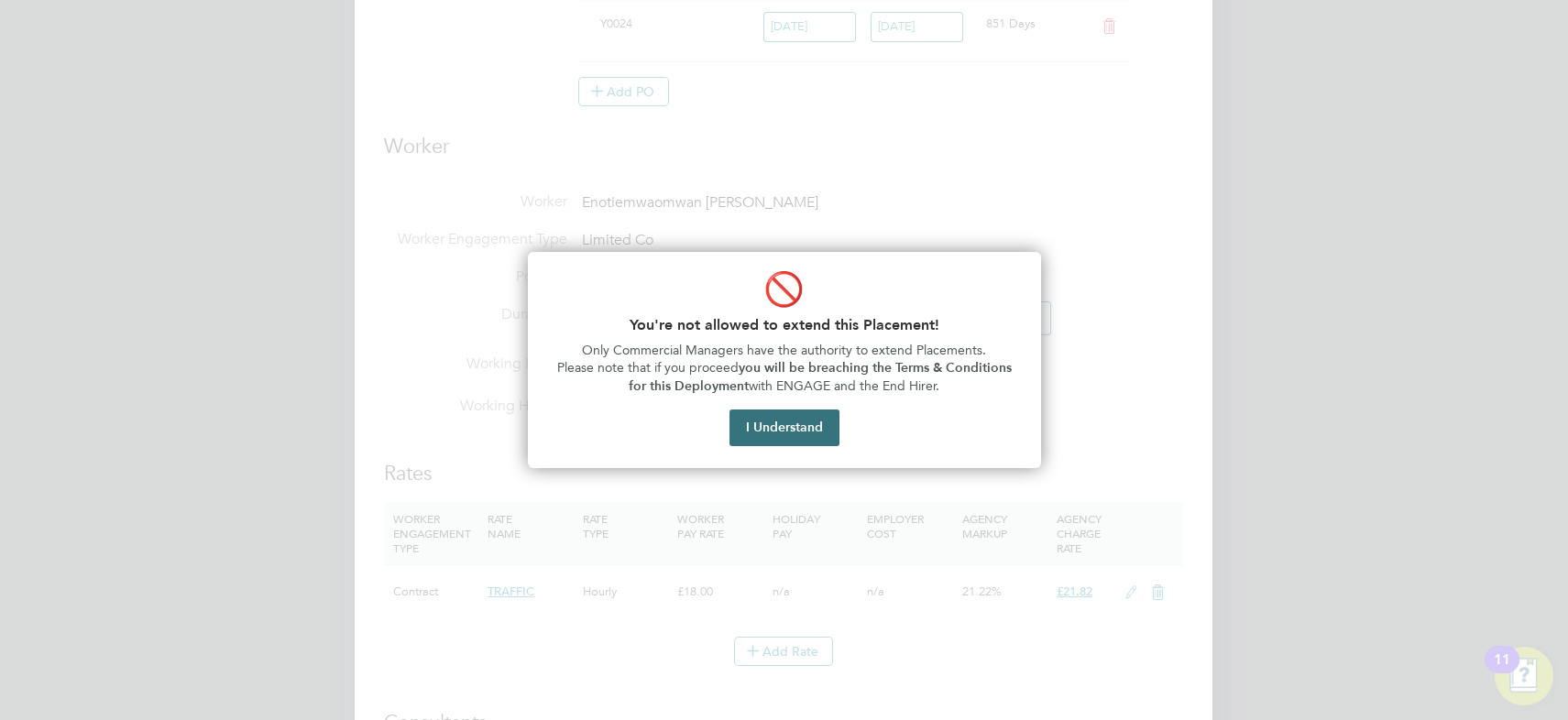
click at [795, 421] on button "I Understand" at bounding box center [784, 427] width 110 height 37
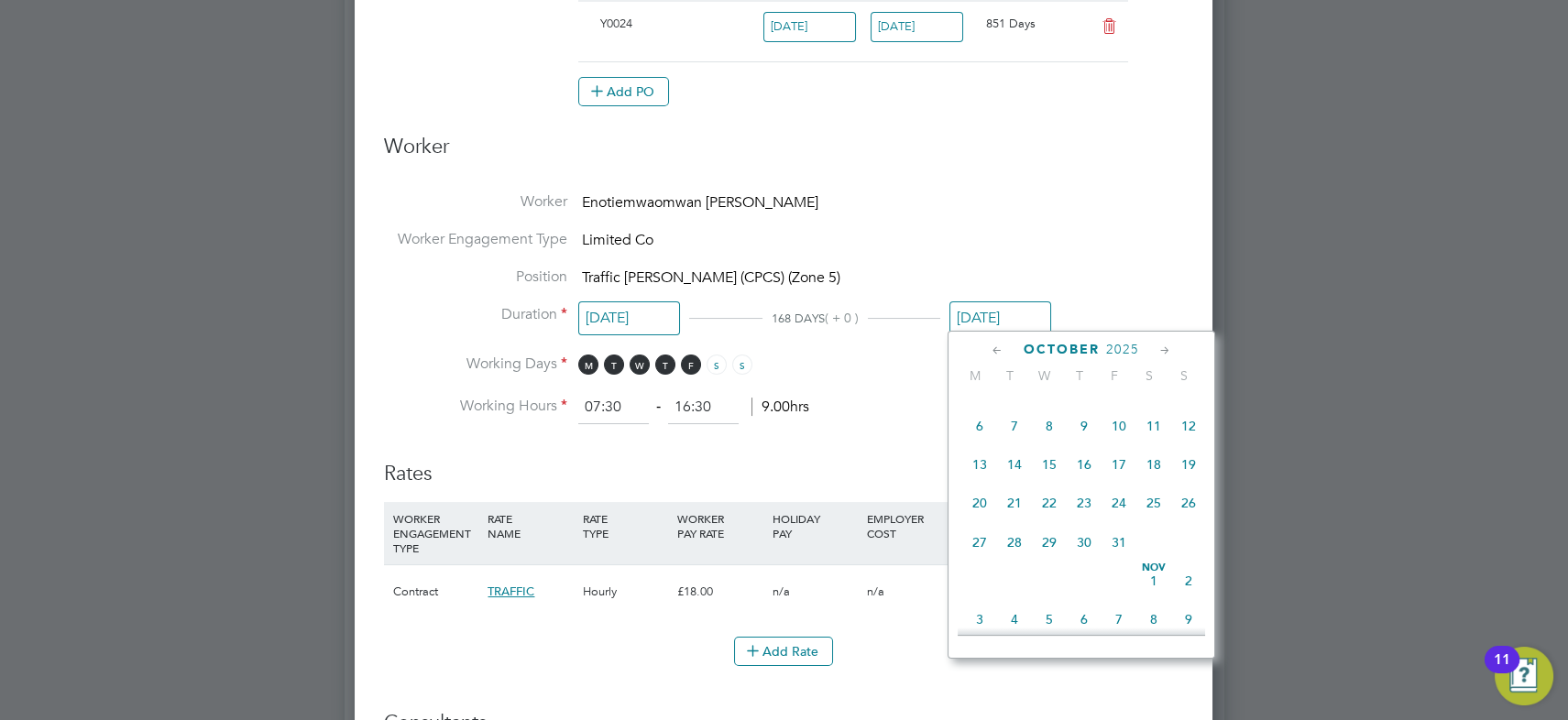
click at [1115, 549] on span "31" at bounding box center [1118, 541] width 35 height 35
type input "31 Oct 2025"
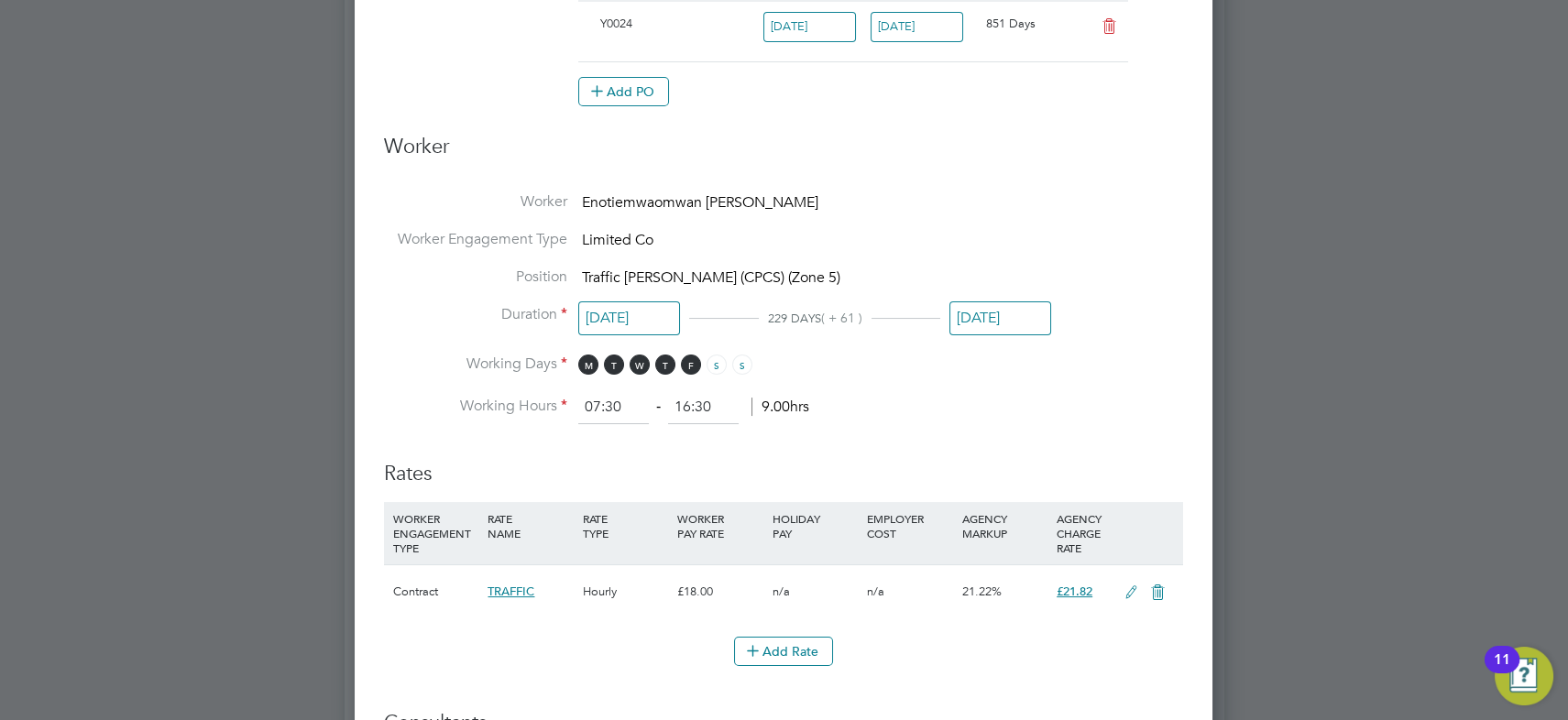
click at [1032, 193] on li "Worker Enotiemwaomwan Peter Osagie" at bounding box center [783, 212] width 799 height 38
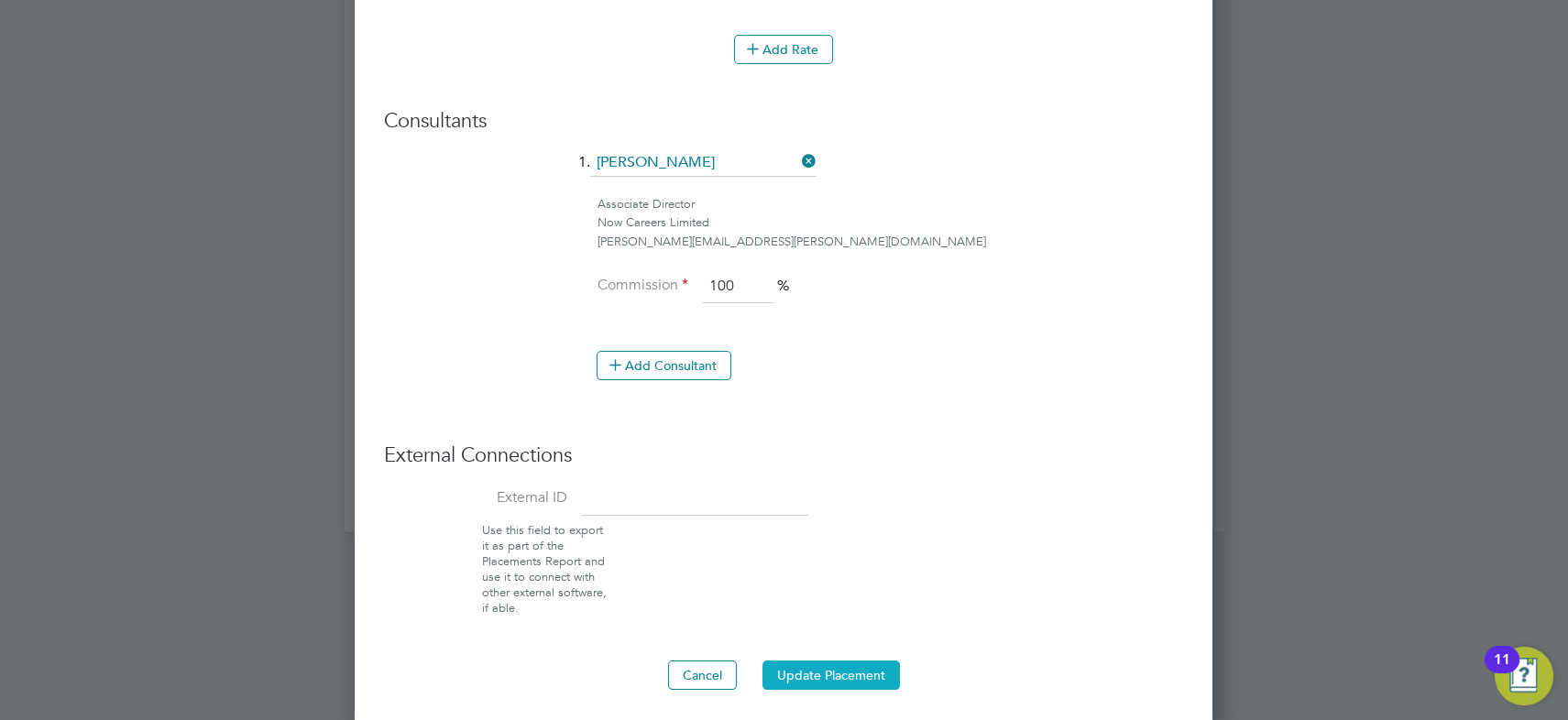
click at [845, 670] on button "Update Placement" at bounding box center [831, 675] width 137 height 29
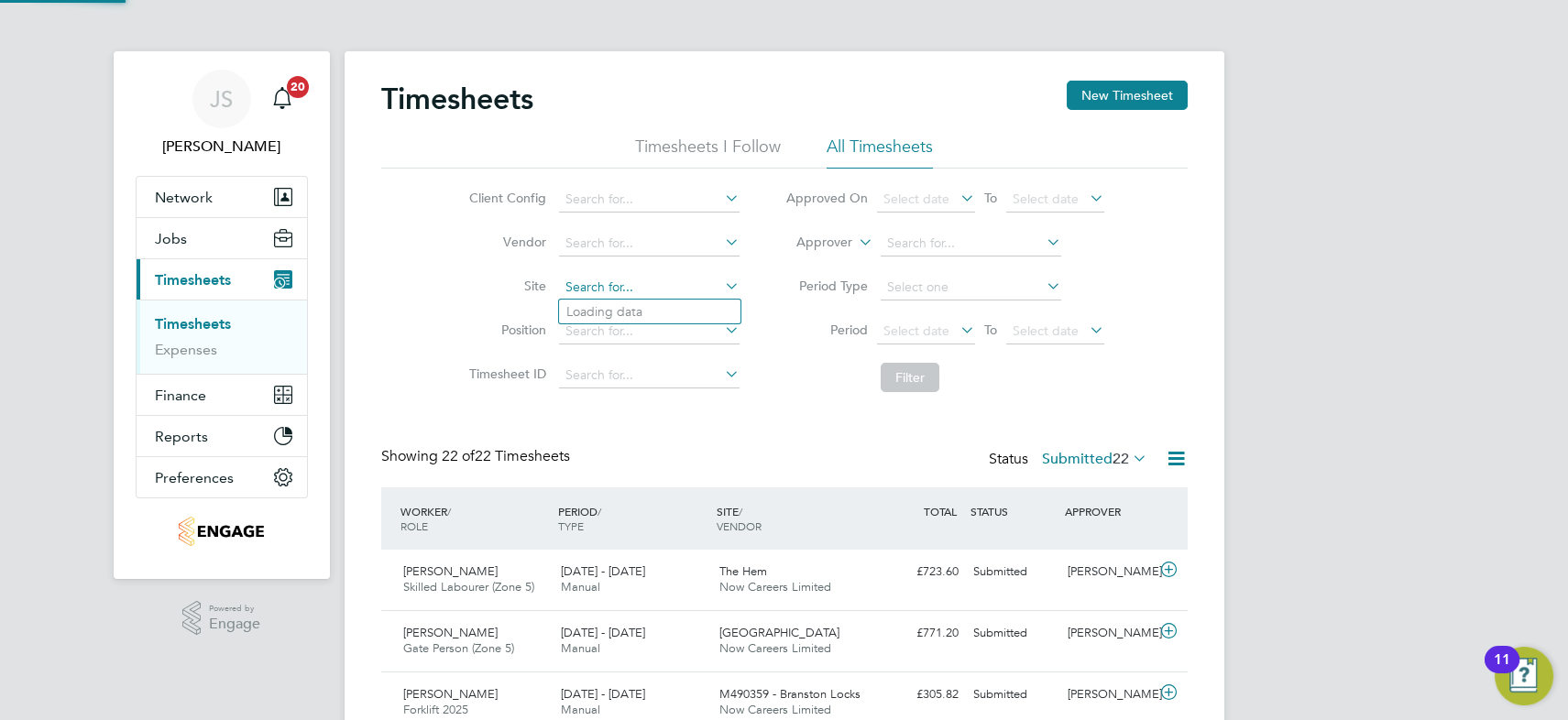
click at [598, 282] on input at bounding box center [648, 287] width 181 height 26
click at [605, 306] on b "Hem" at bounding box center [605, 312] width 27 height 15
type input "The Hem"
click at [919, 374] on button "Filter" at bounding box center [910, 377] width 59 height 29
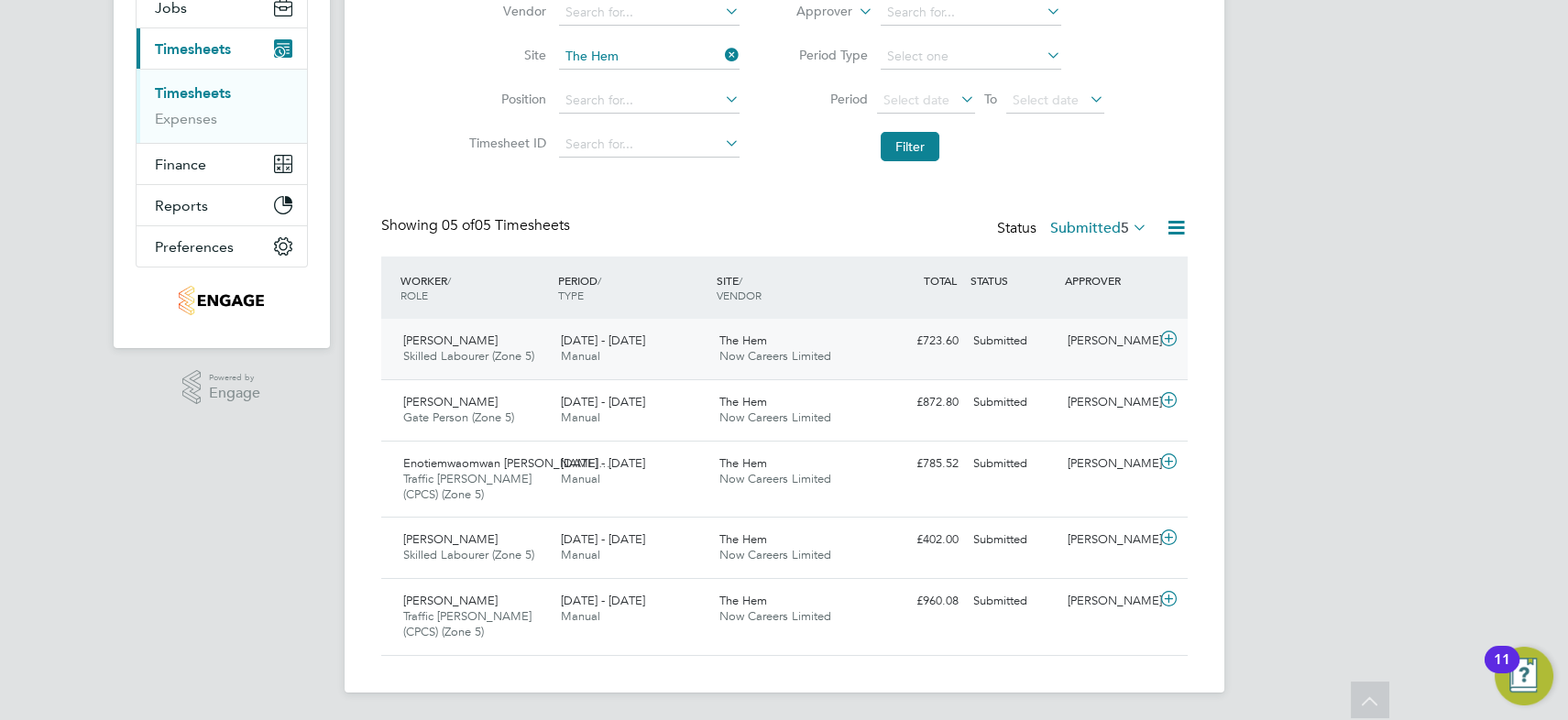
click at [650, 348] on div "[DATE] - [DATE] Manual" at bounding box center [632, 349] width 159 height 45
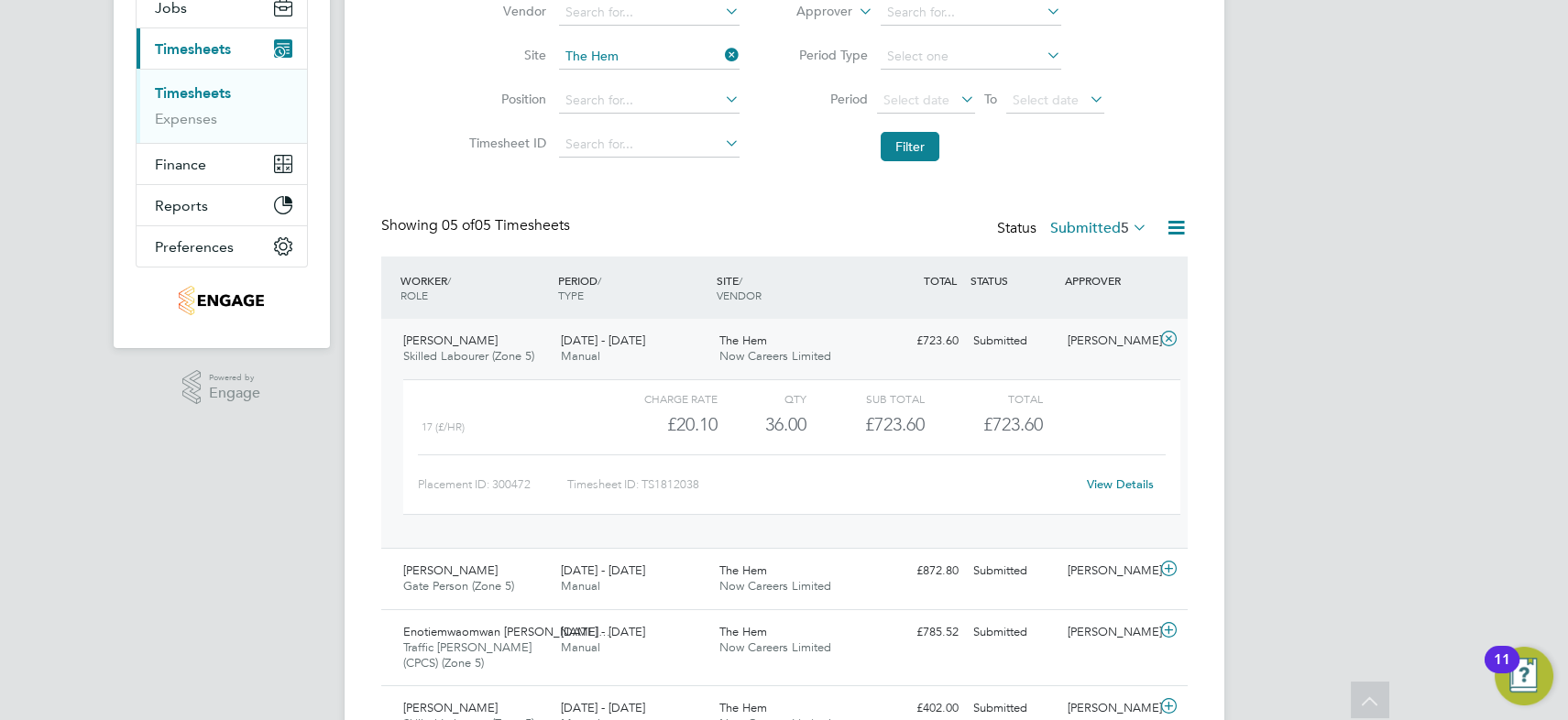
click at [1121, 480] on link "View Details" at bounding box center [1120, 484] width 67 height 15
click at [1169, 334] on icon at bounding box center [1167, 339] width 23 height 15
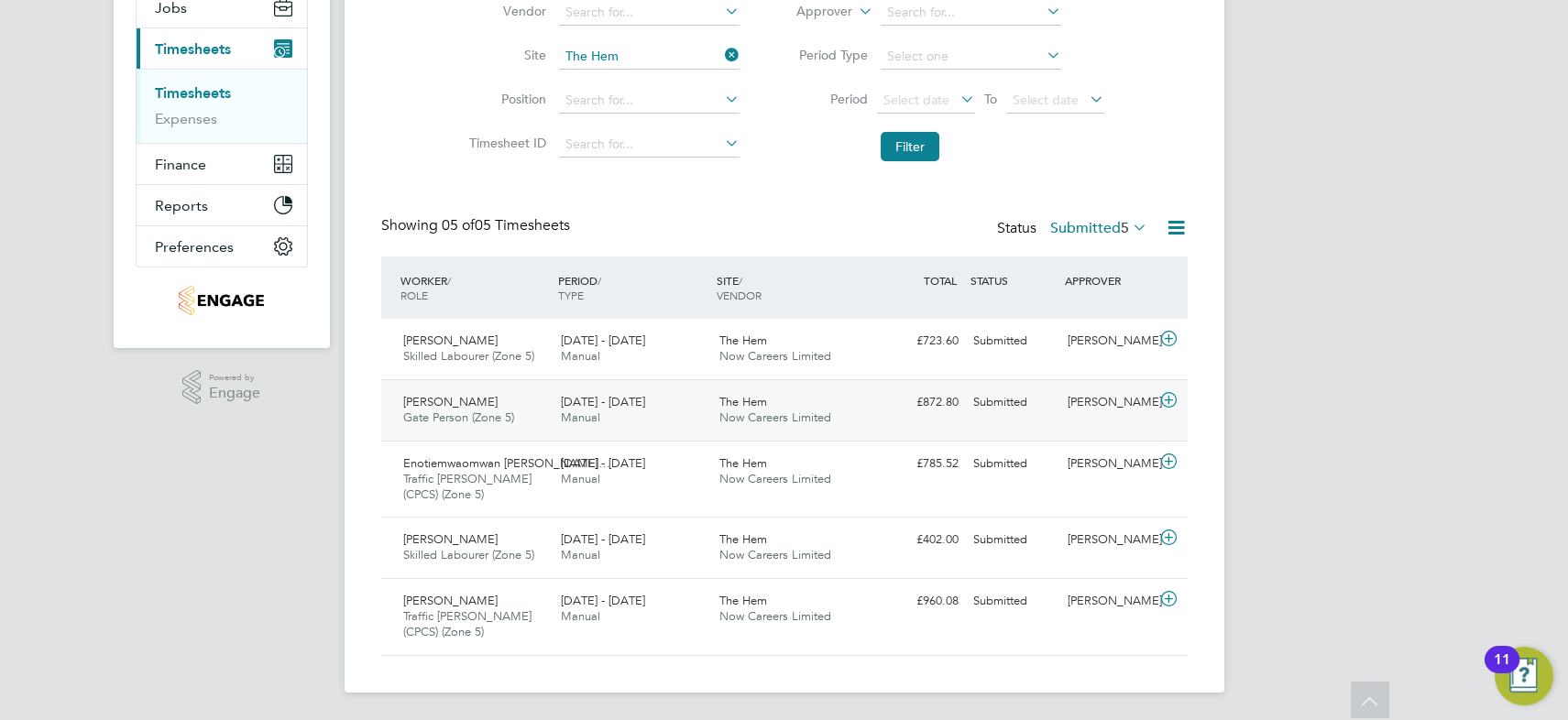
click at [728, 427] on div "The Hem Now Careers Limited" at bounding box center [791, 410] width 159 height 45
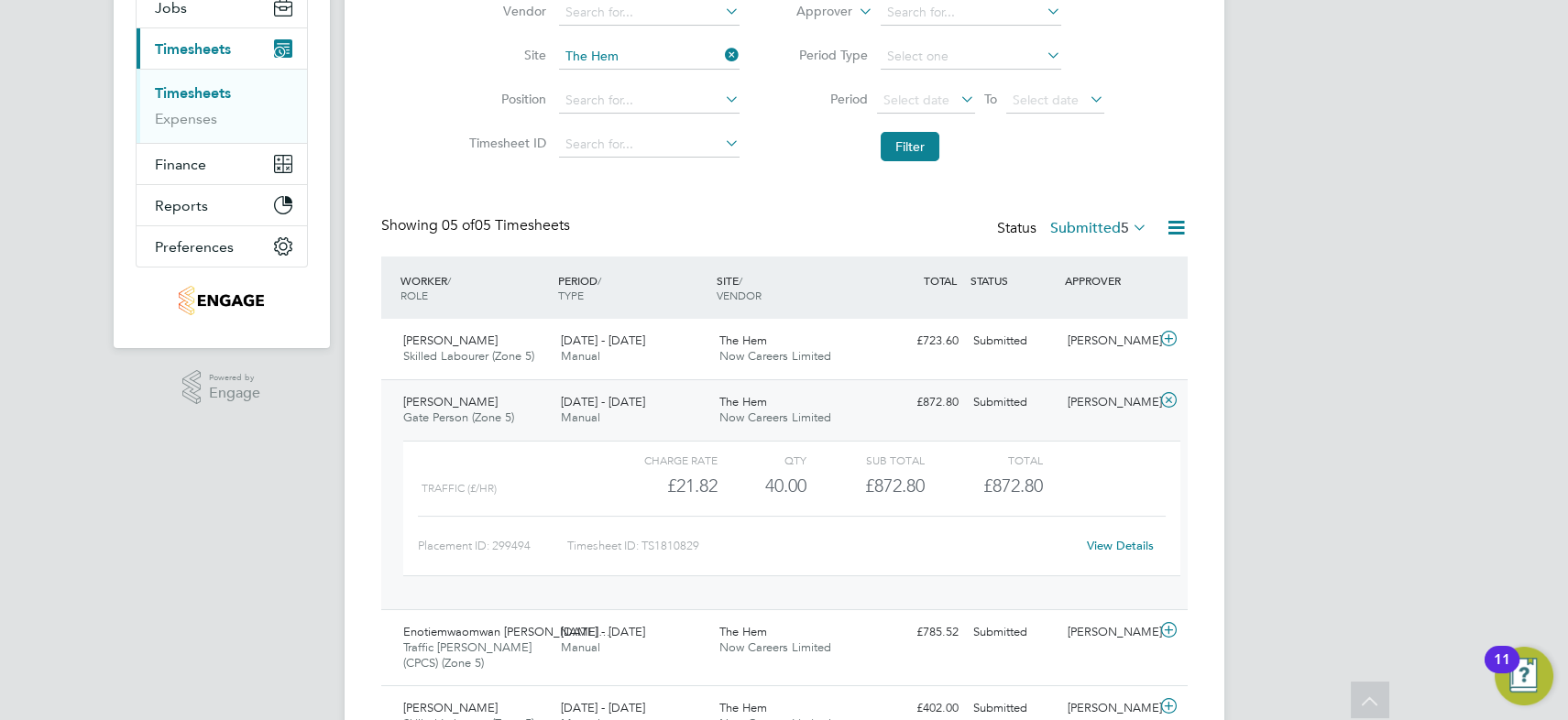
click at [1116, 534] on div "View Details" at bounding box center [1120, 545] width 90 height 29
click at [1116, 538] on link "View Details" at bounding box center [1120, 545] width 67 height 15
click at [1165, 398] on icon at bounding box center [1167, 401] width 23 height 15
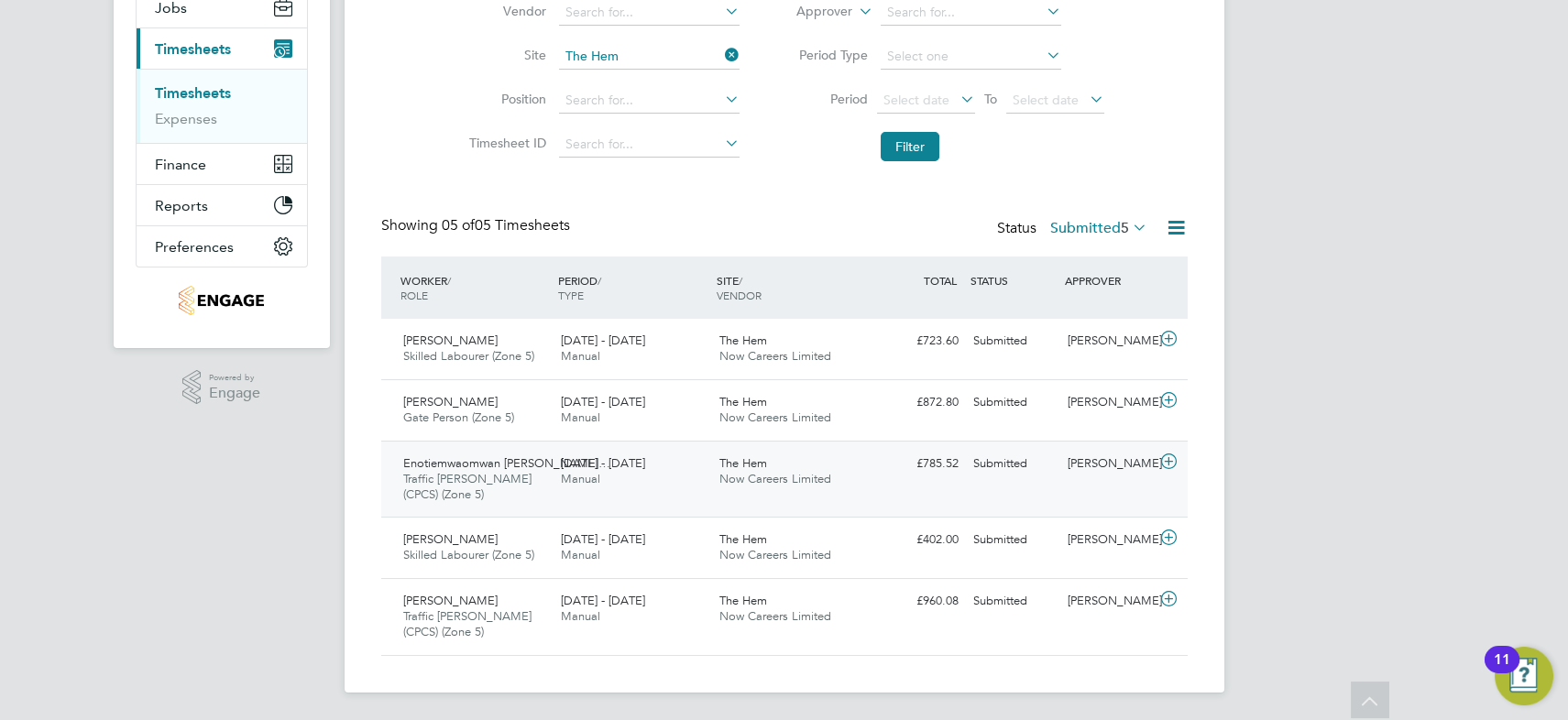
click at [742, 461] on span "The Hem" at bounding box center [743, 463] width 47 height 15
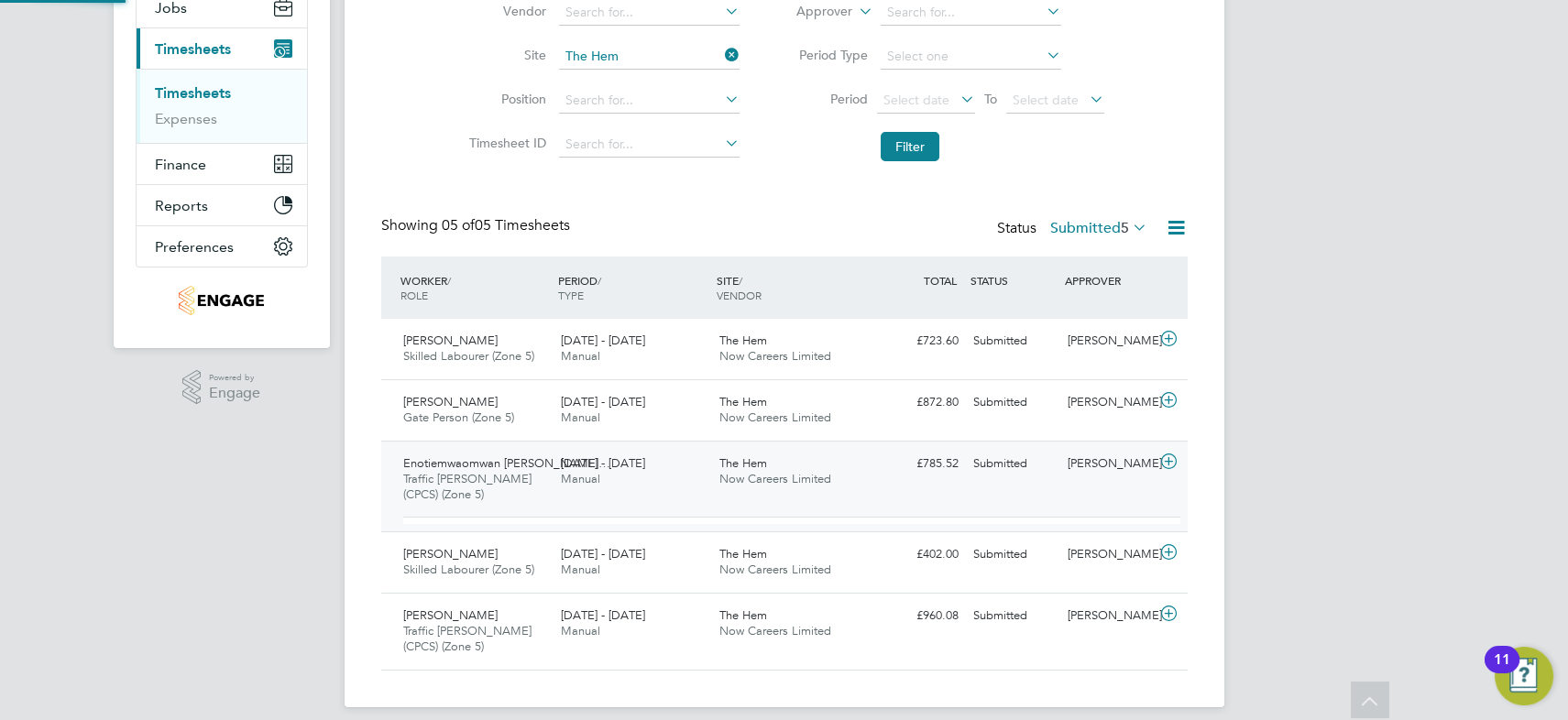
scroll to position [31, 179]
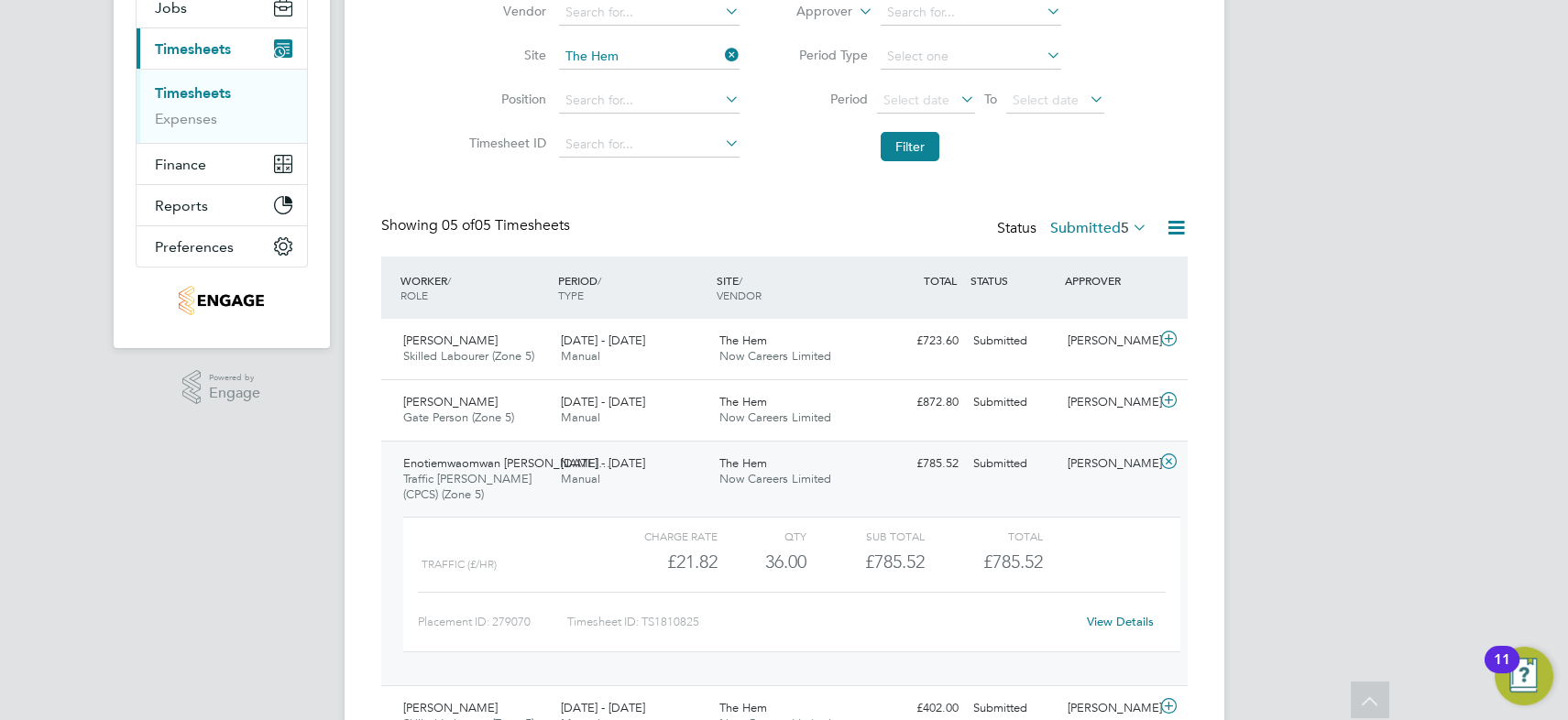
click at [1127, 617] on link "View Details" at bounding box center [1120, 621] width 67 height 15
click at [1174, 463] on icon at bounding box center [1167, 462] width 23 height 15
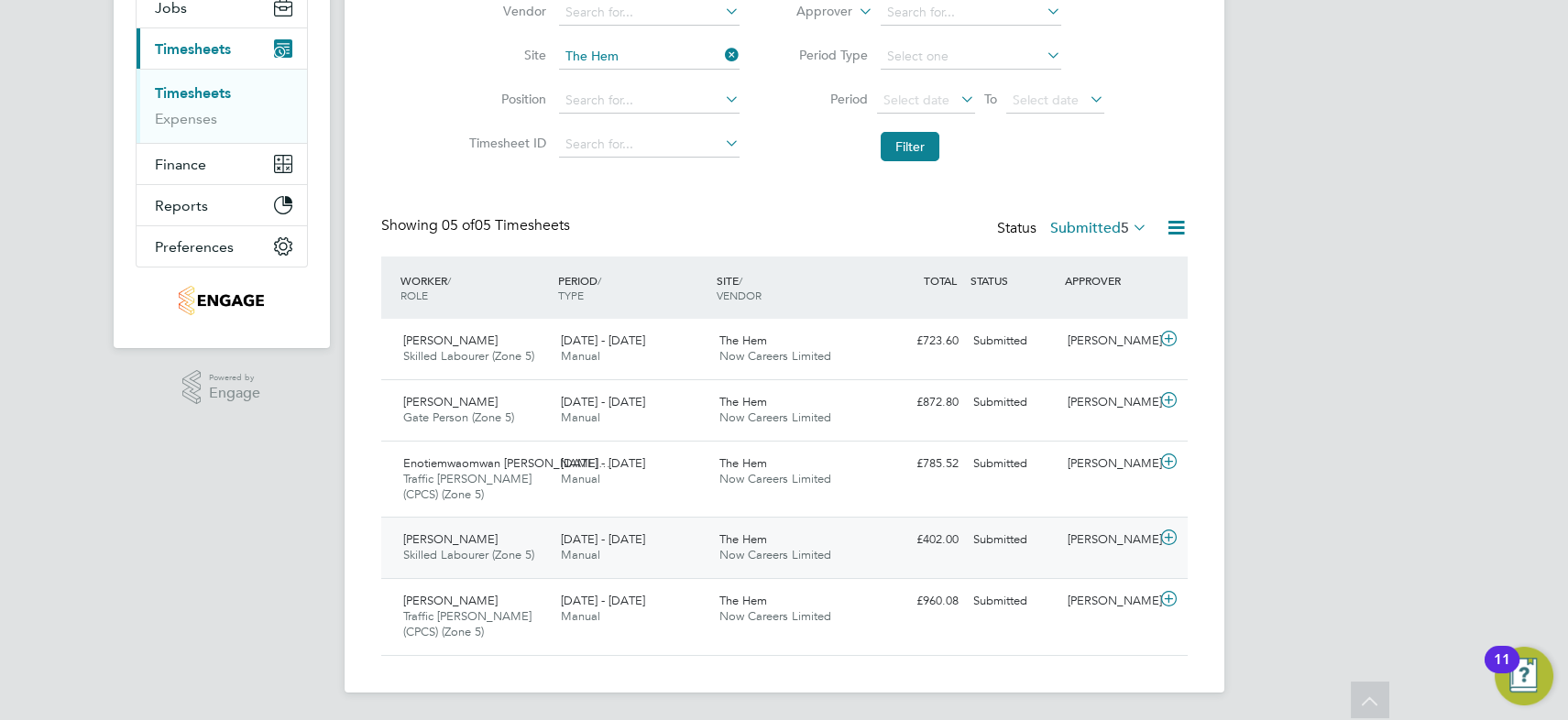
click at [781, 533] on div "The Hem Now Careers Limited" at bounding box center [791, 547] width 159 height 45
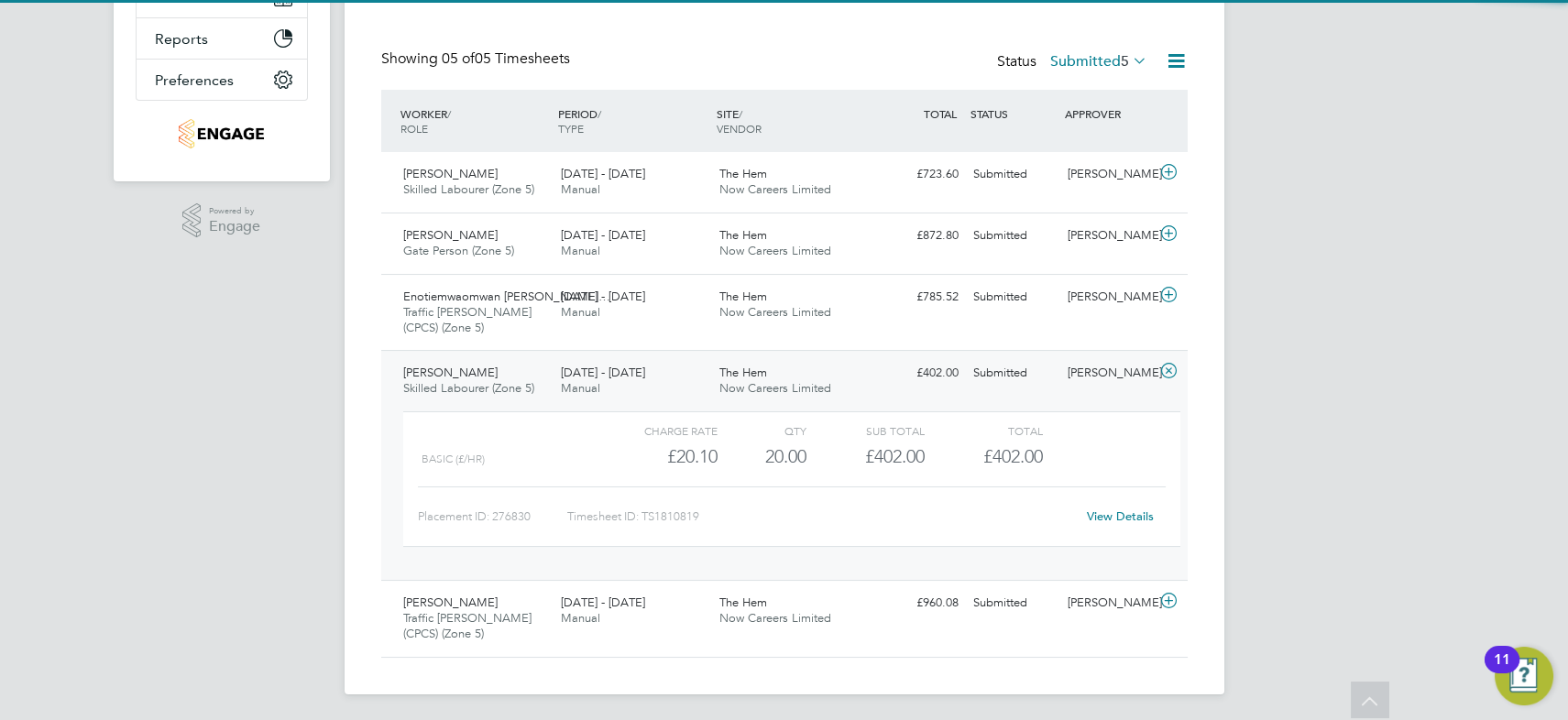
scroll to position [400, 0]
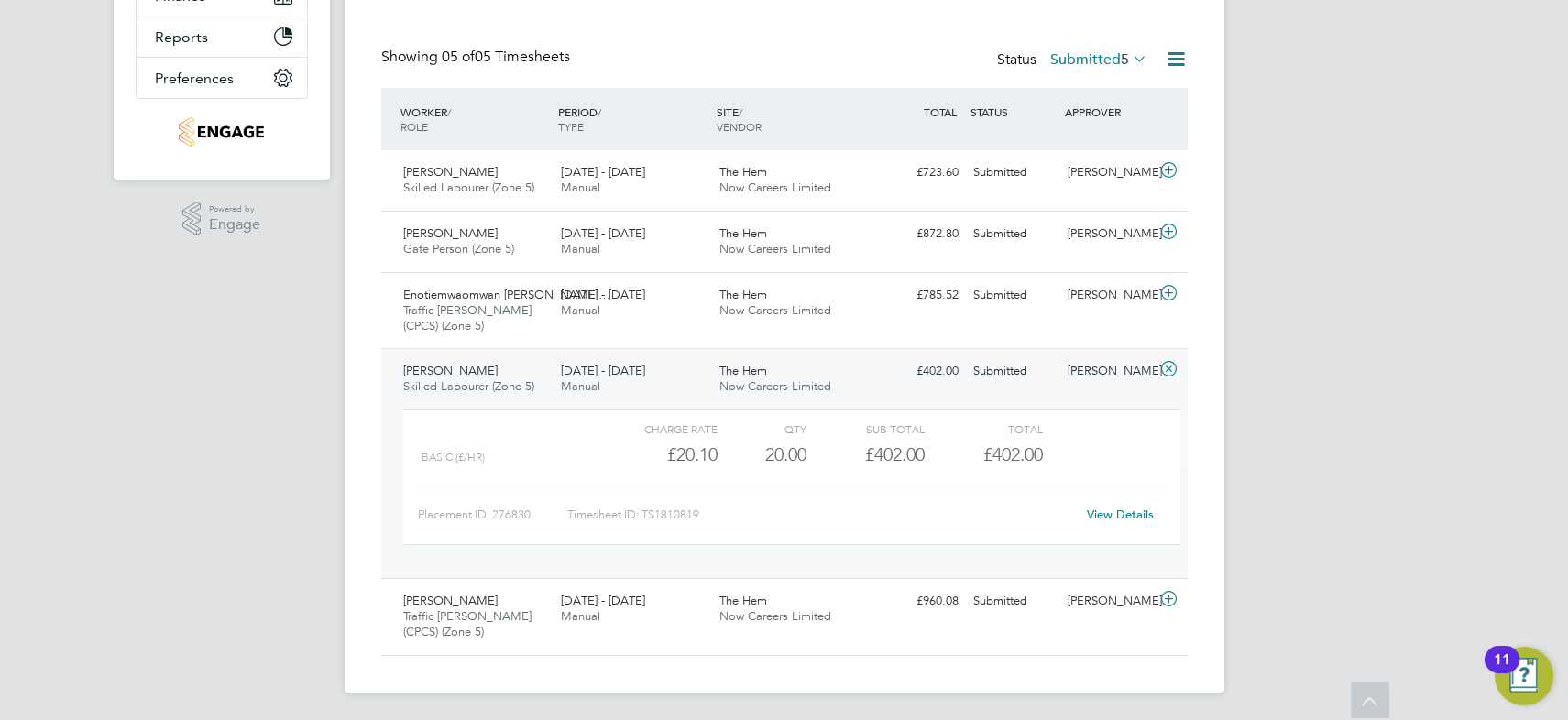
click at [1125, 511] on link "View Details" at bounding box center [1120, 514] width 67 height 15
click at [1164, 368] on icon at bounding box center [1167, 369] width 23 height 15
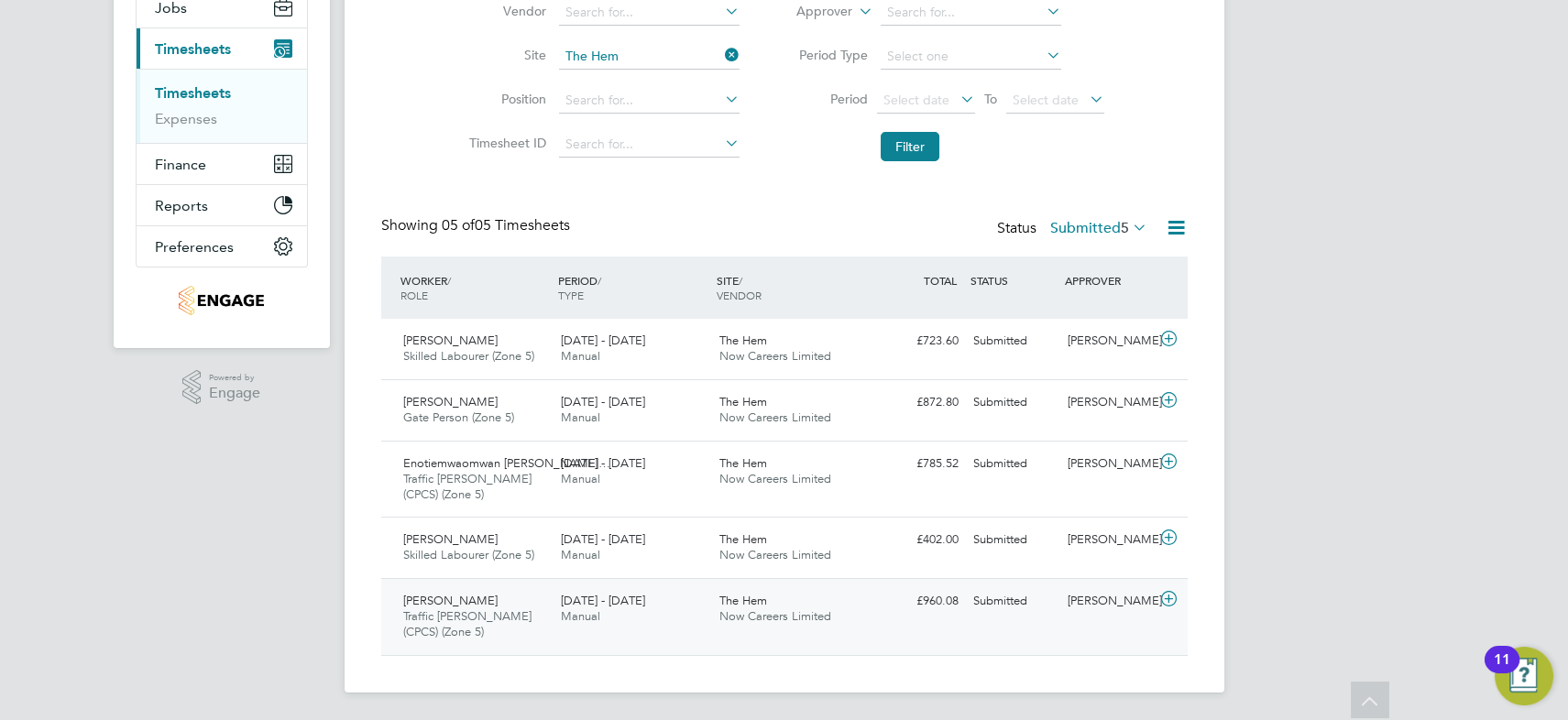
click at [865, 609] on div "The Hem Now Careers Limited" at bounding box center [791, 609] width 159 height 45
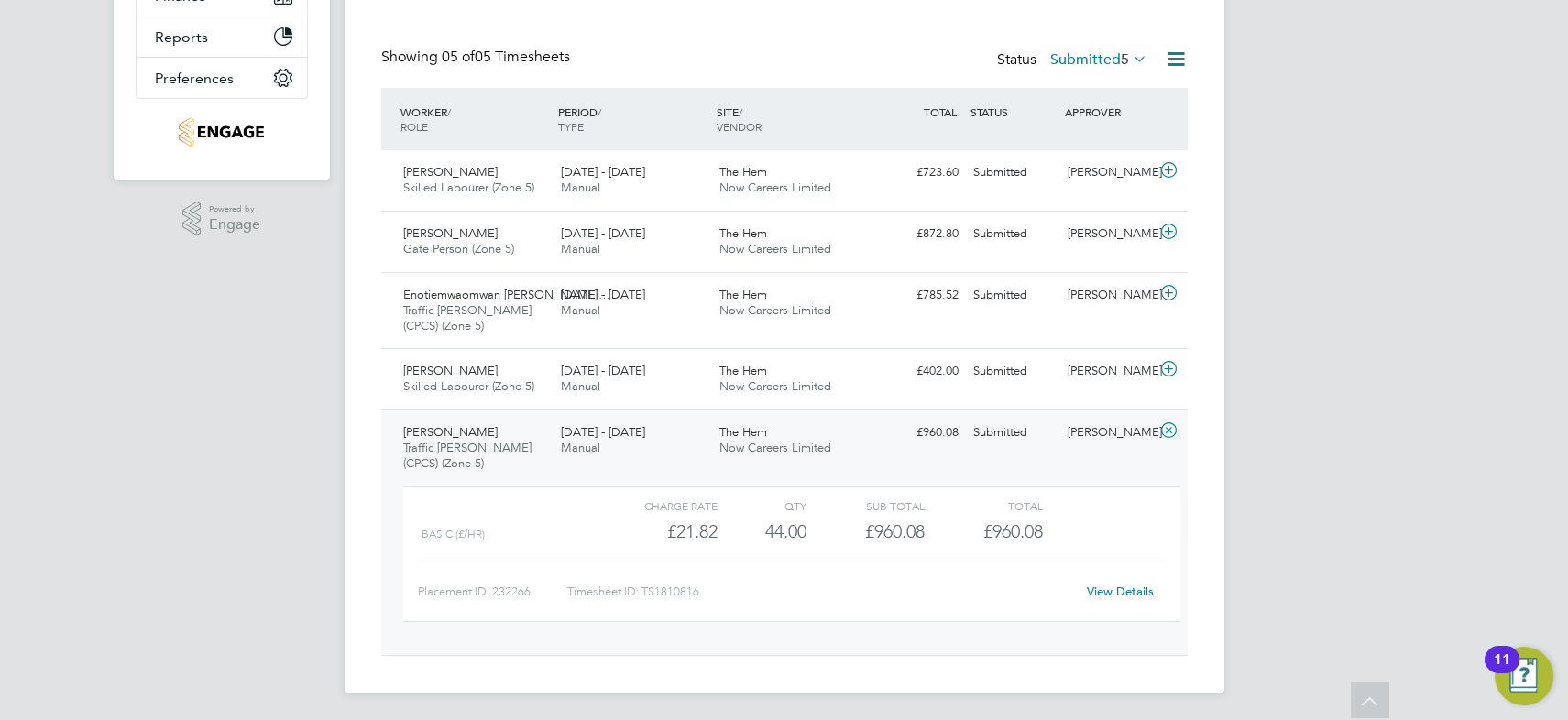
click at [1119, 587] on link "View Details" at bounding box center [1120, 591] width 67 height 15
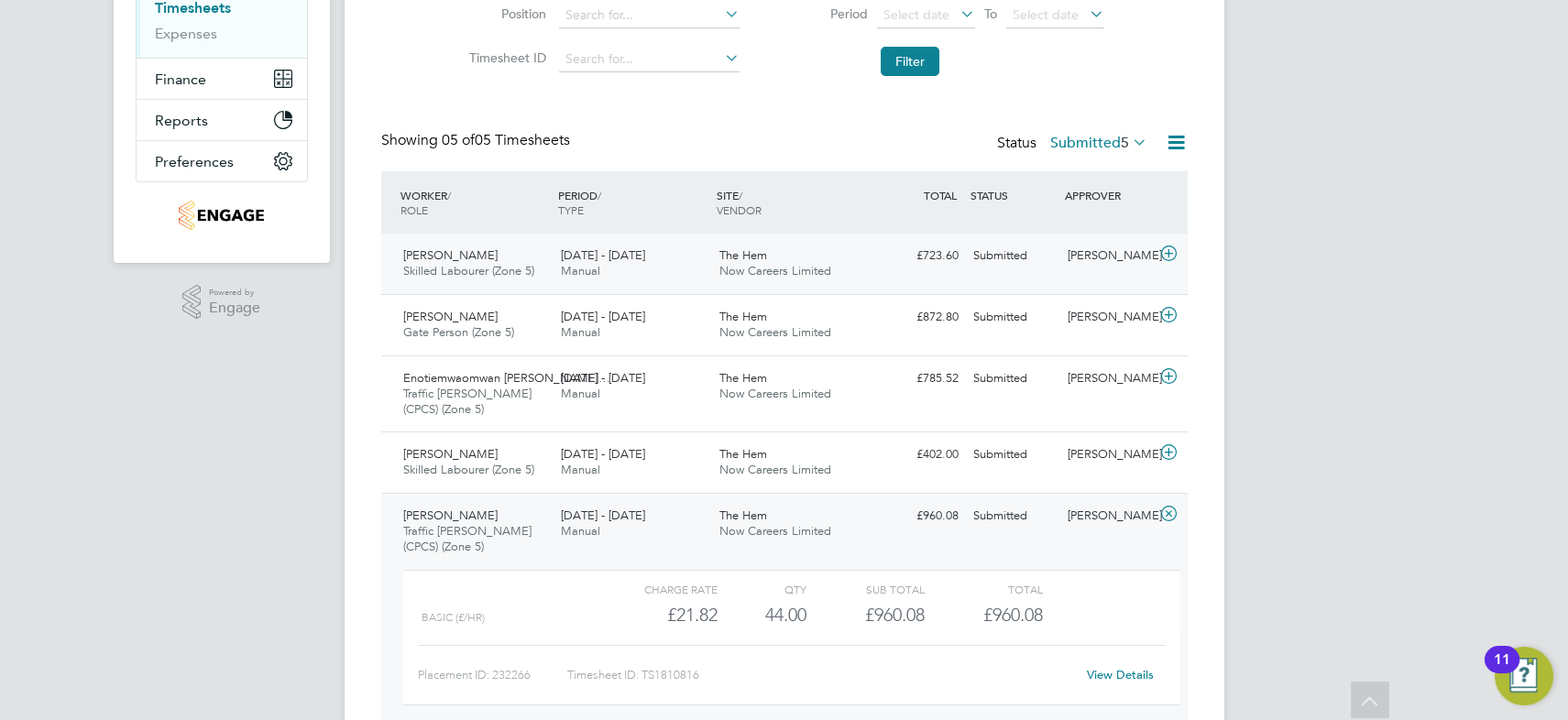
scroll to position [66, 0]
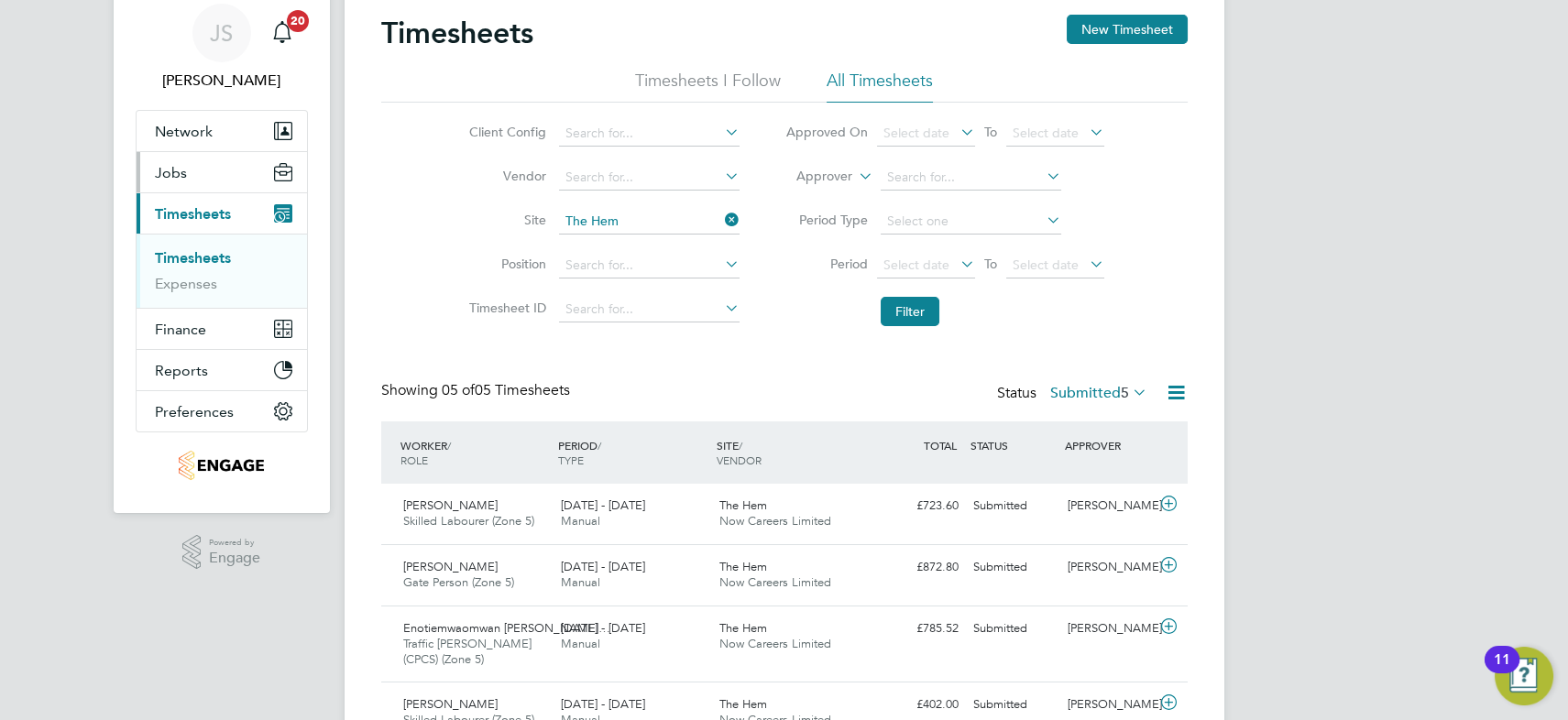
click at [179, 172] on span "Jobs" at bounding box center [171, 173] width 32 height 17
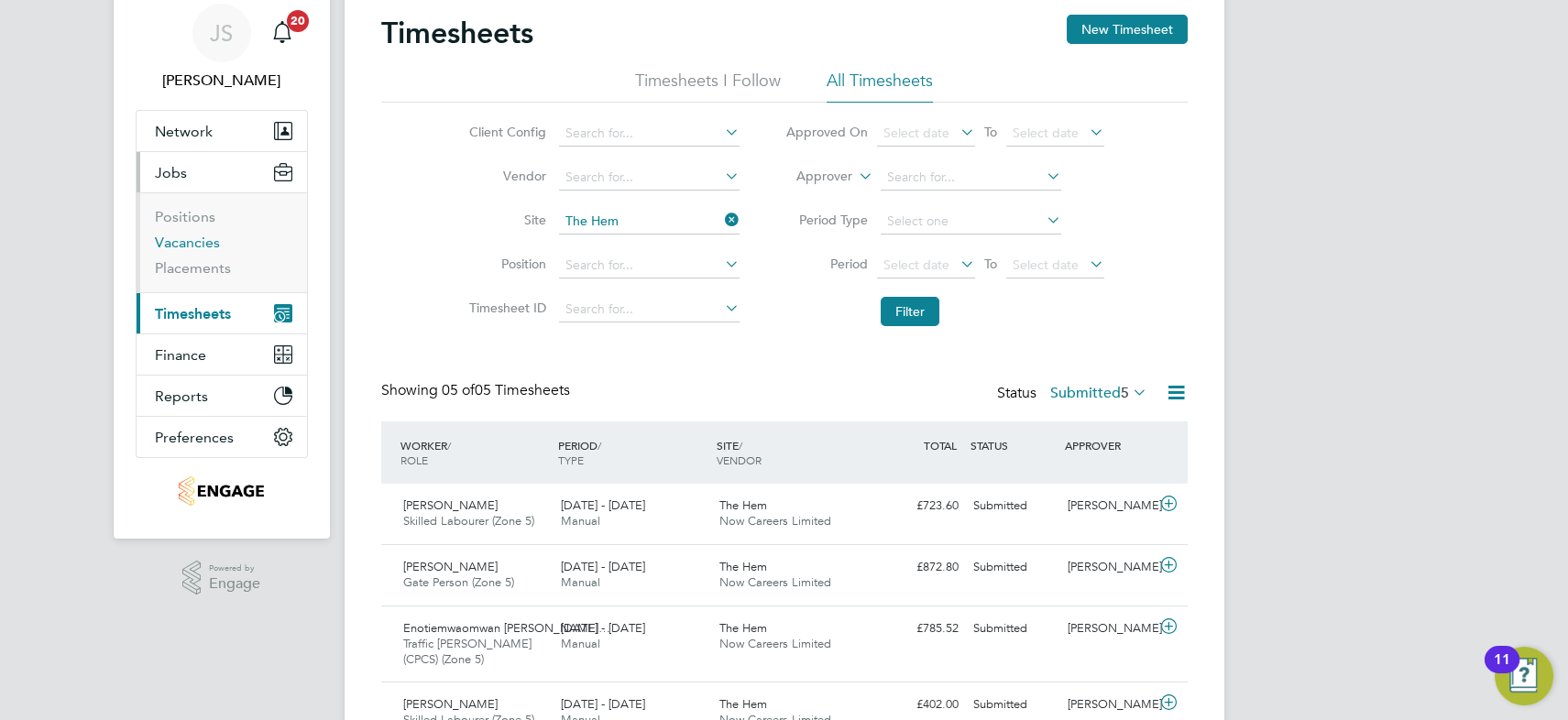
click at [204, 242] on link "Vacancies" at bounding box center [187, 242] width 65 height 17
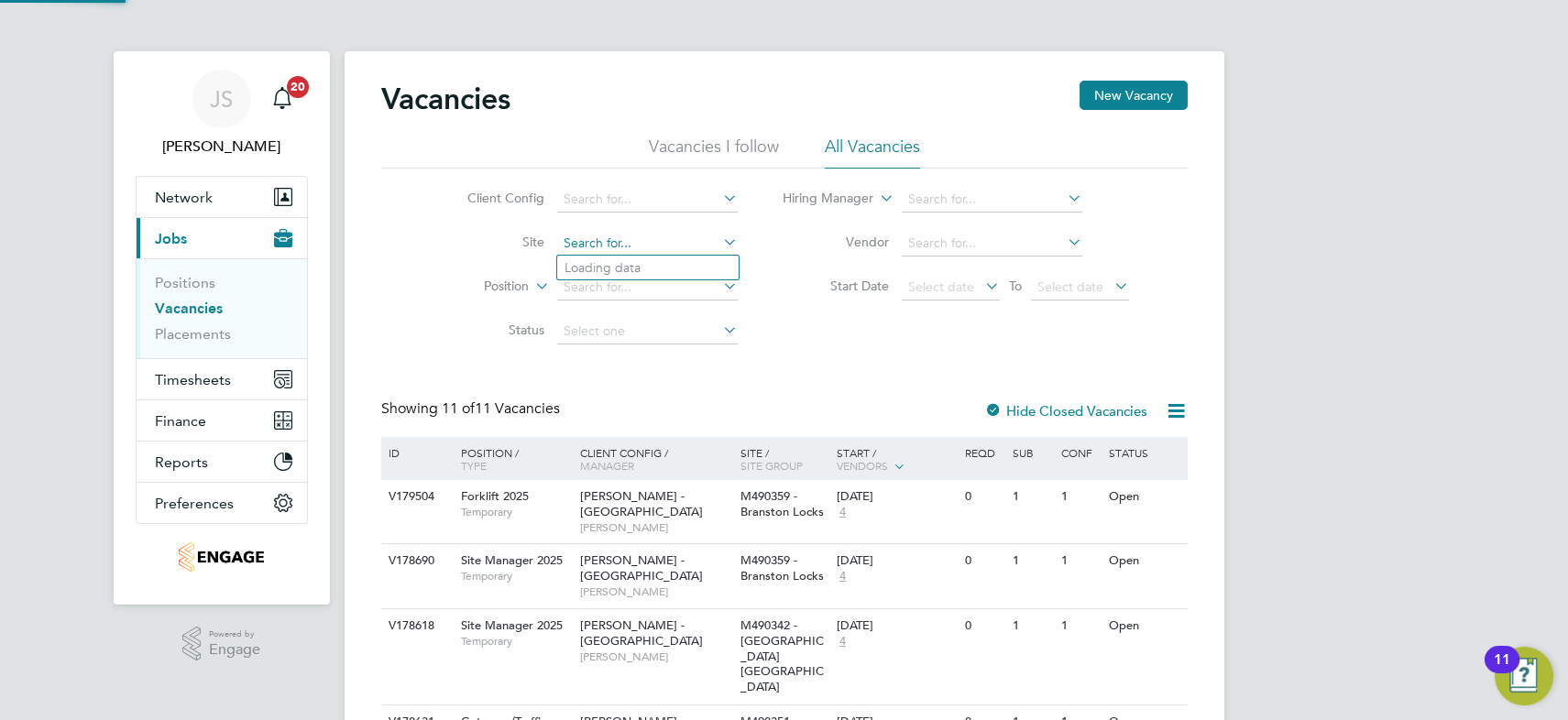
click at [597, 243] on input at bounding box center [646, 243] width 181 height 26
click at [619, 262] on li "The Hem" at bounding box center [647, 267] width 181 height 25
type input "The Hem"
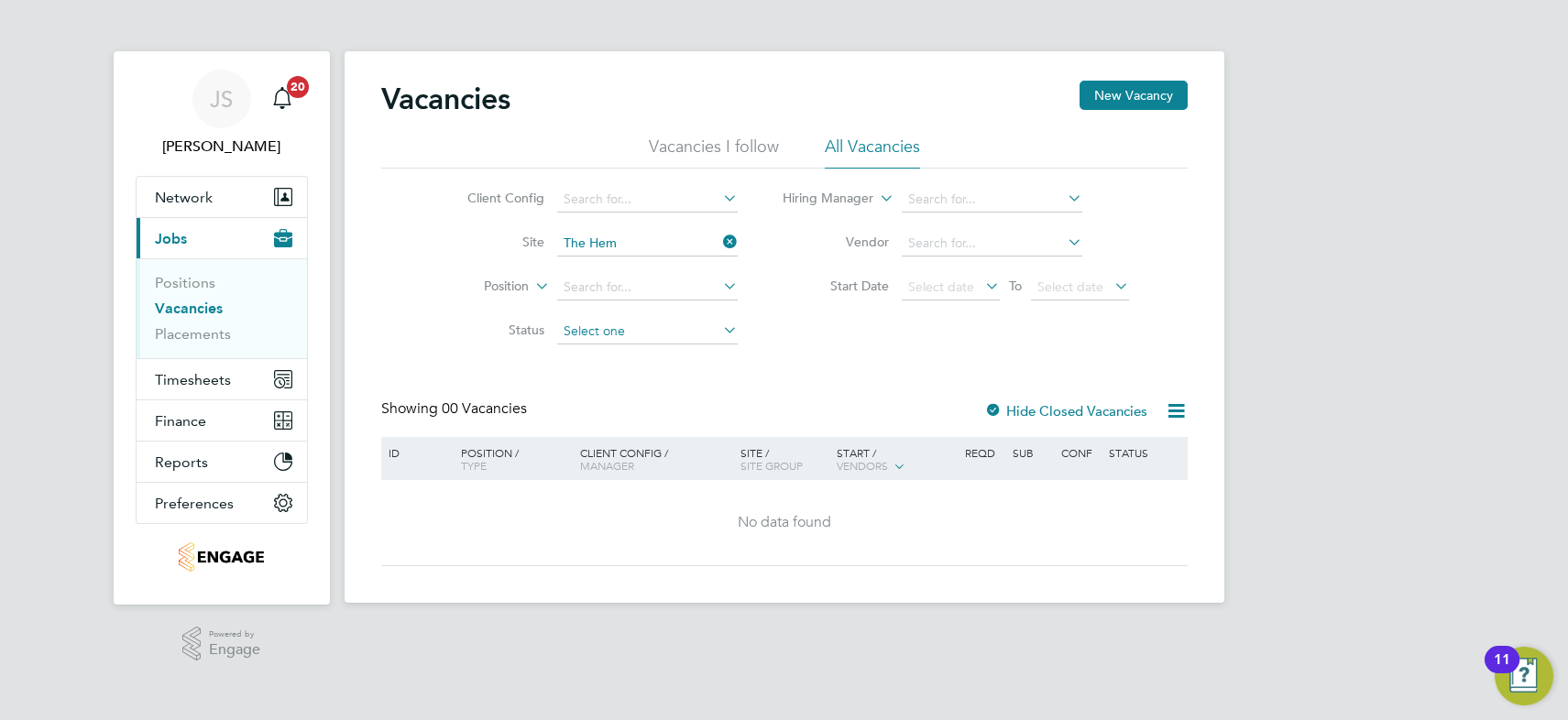
click at [594, 330] on input at bounding box center [646, 331] width 181 height 26
click at [602, 471] on li "Closed" at bounding box center [647, 474] width 181 height 24
type input "Closed"
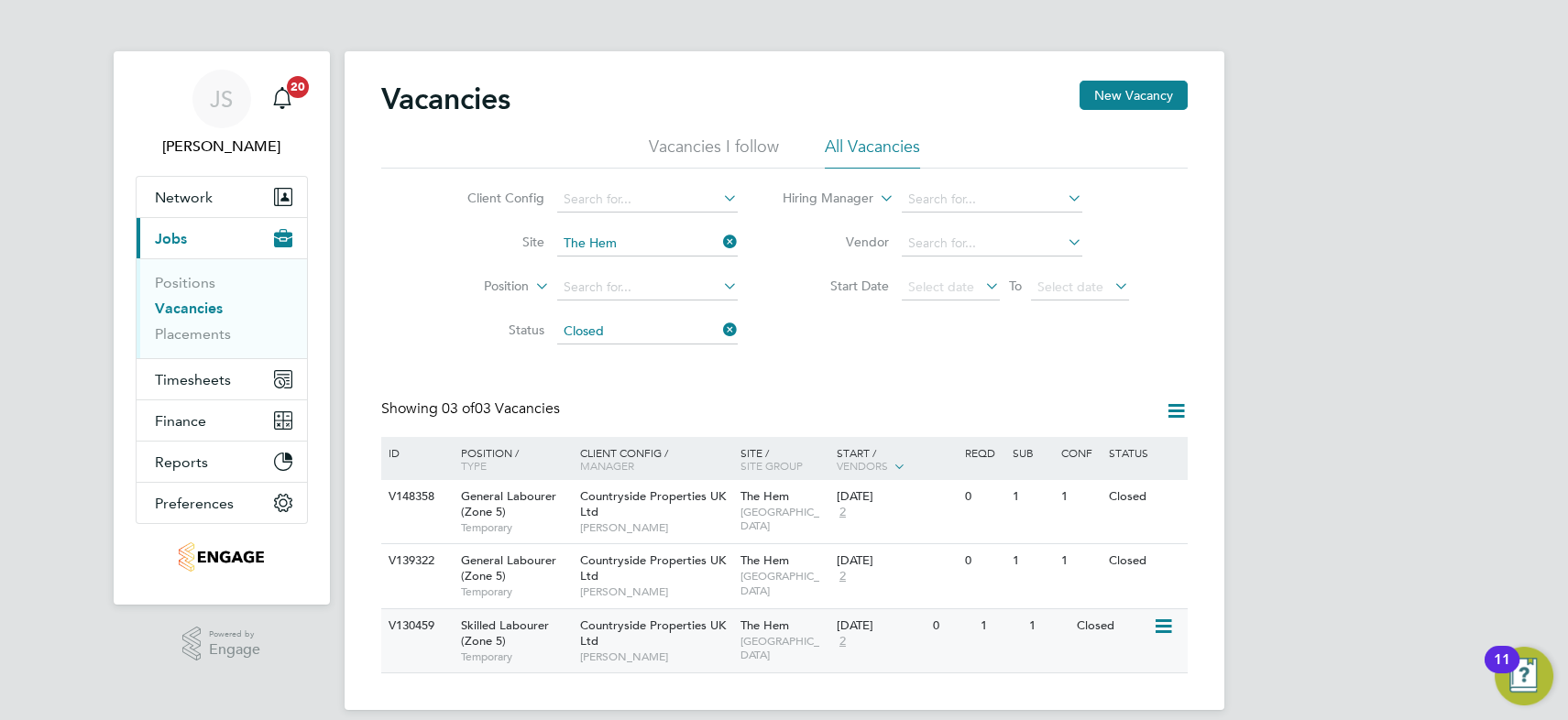
click at [755, 641] on span "NORTH WEST MIDS" at bounding box center [784, 648] width 87 height 28
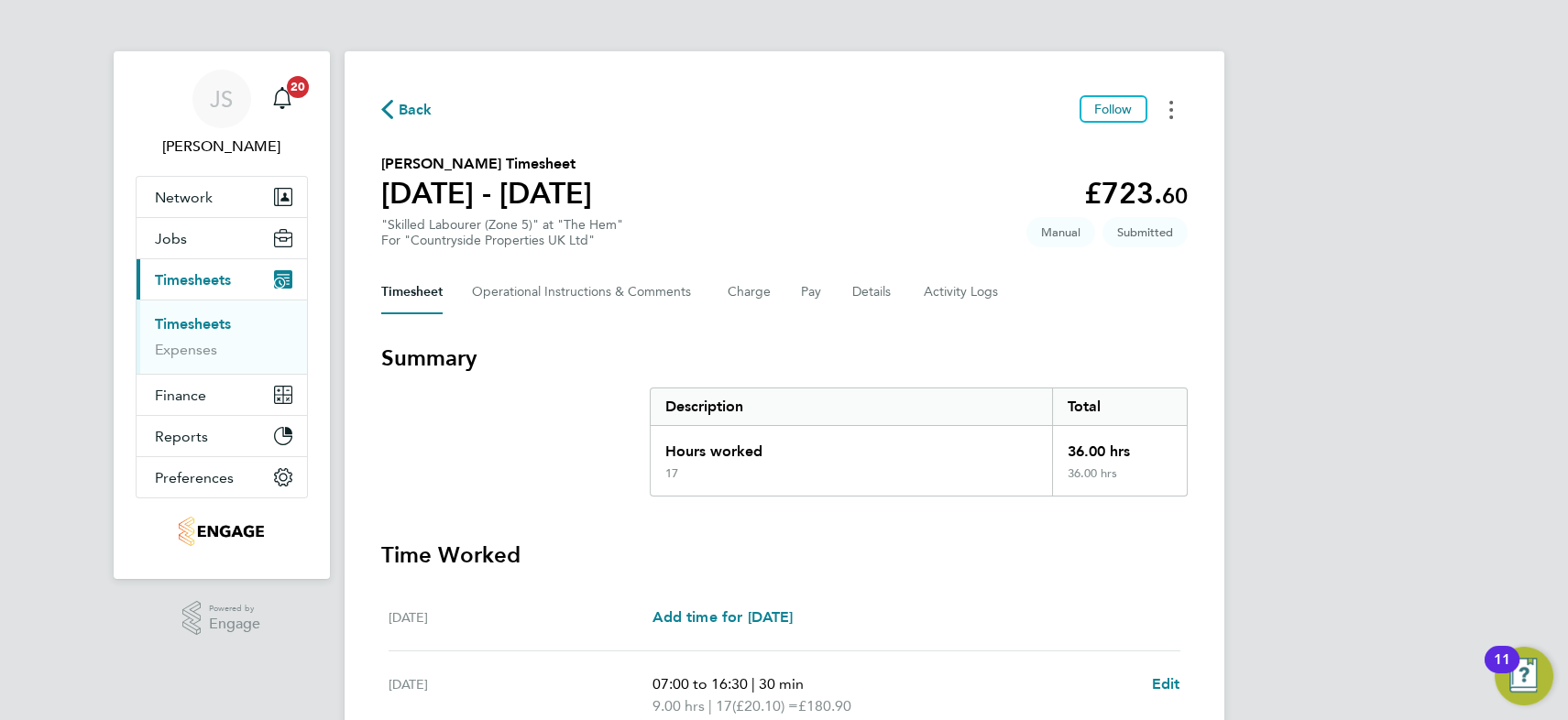
click at [1169, 116] on icon "Timesheets Menu" at bounding box center [1171, 110] width 4 height 18
click at [821, 172] on section "Amandeep Singh's Timesheet 25 - 31 Aug 2025 £723. 60 "Skilled Labourer (Zone 5)…" at bounding box center [784, 200] width 806 height 95
click at [873, 297] on button "Details" at bounding box center [872, 292] width 43 height 44
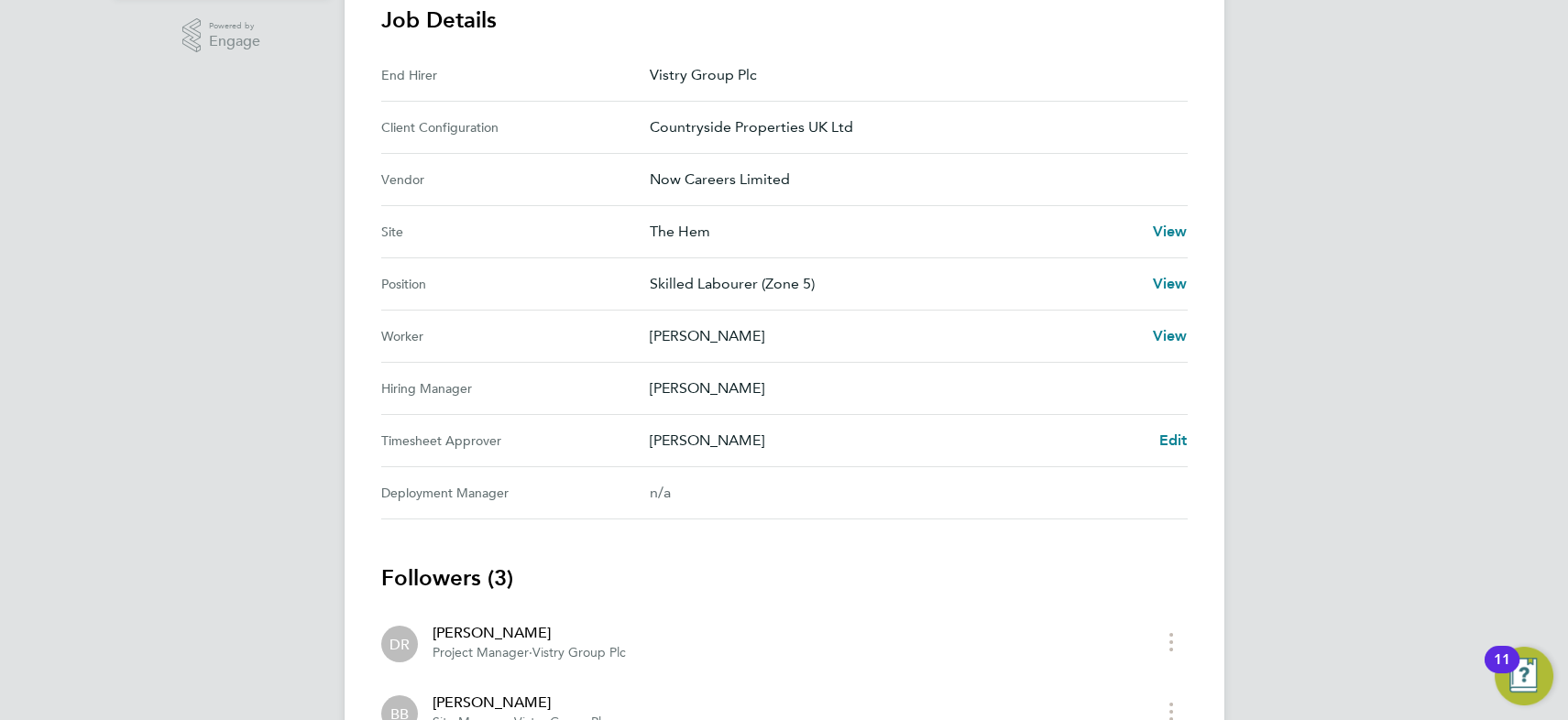
scroll to position [666, 0]
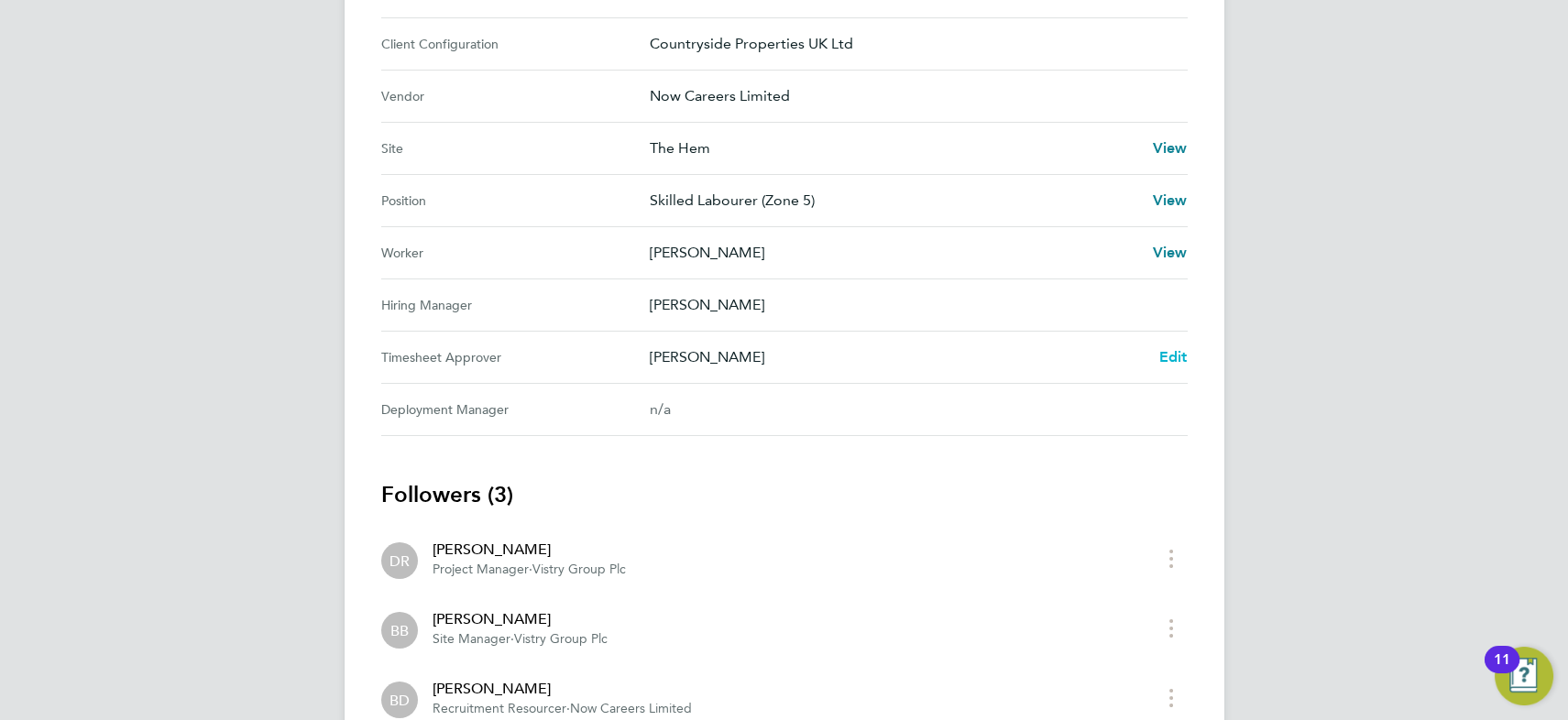
click at [1172, 359] on span "Edit" at bounding box center [1173, 356] width 28 height 17
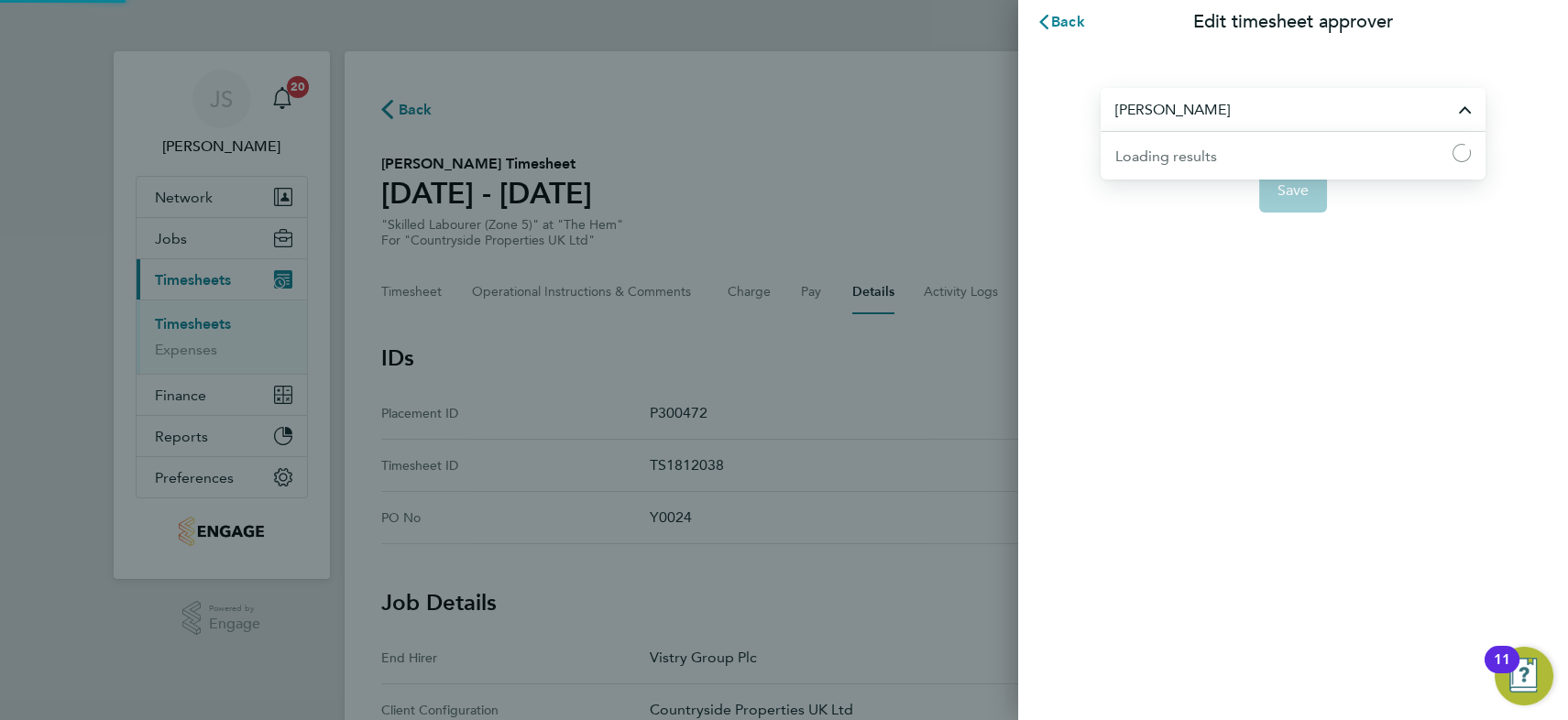
click at [1197, 109] on input "[PERSON_NAME]" at bounding box center [1292, 110] width 385 height 43
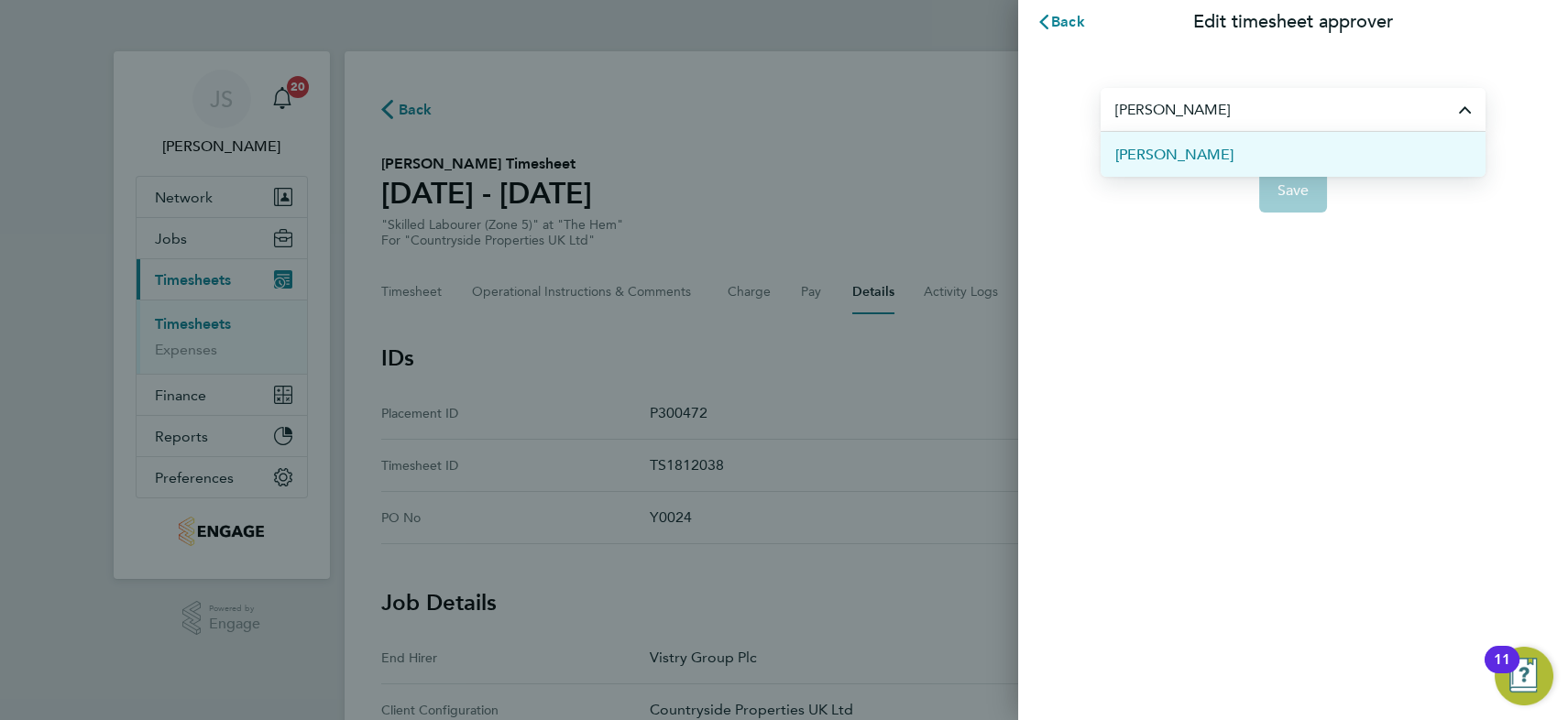
click at [1203, 151] on span "[PERSON_NAME]" at bounding box center [1174, 154] width 118 height 22
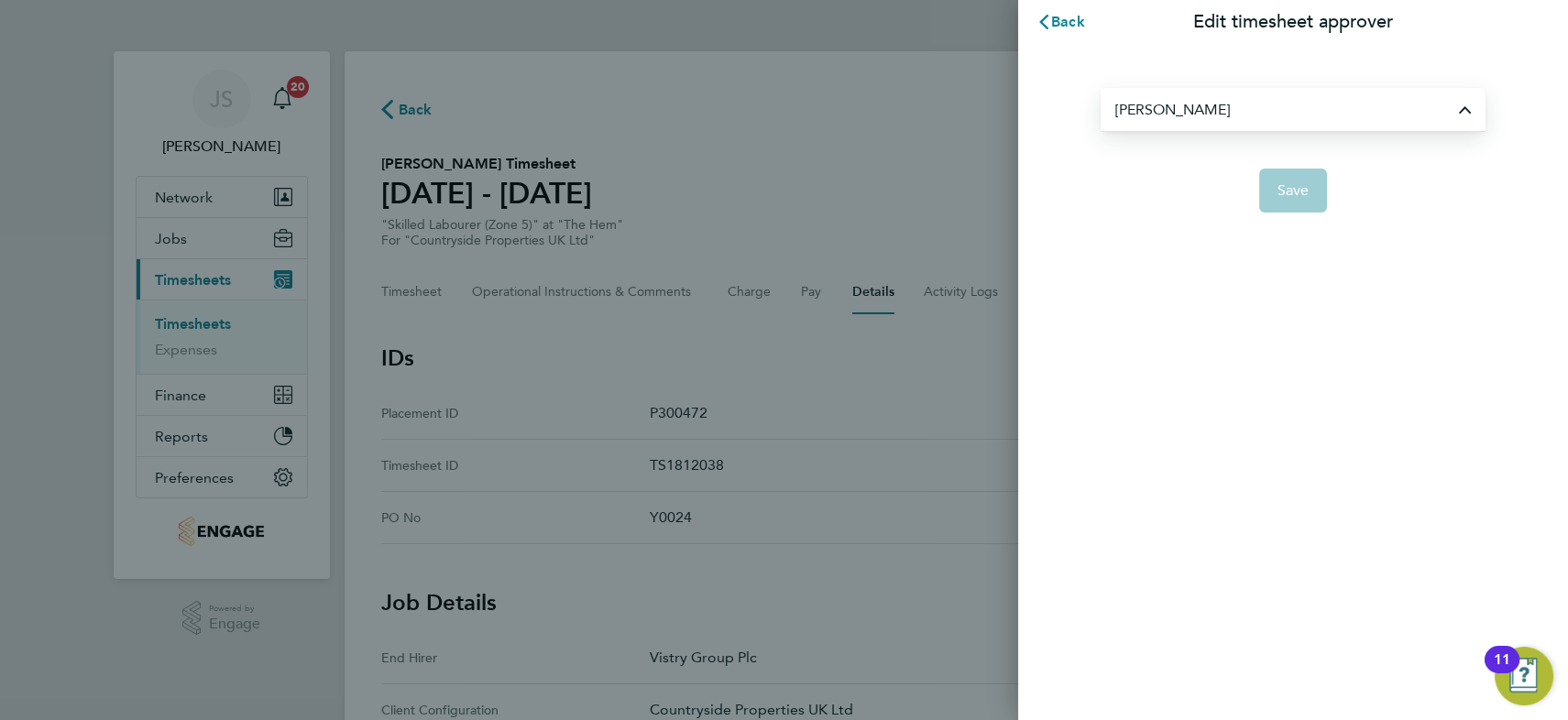
type input "[PERSON_NAME]"
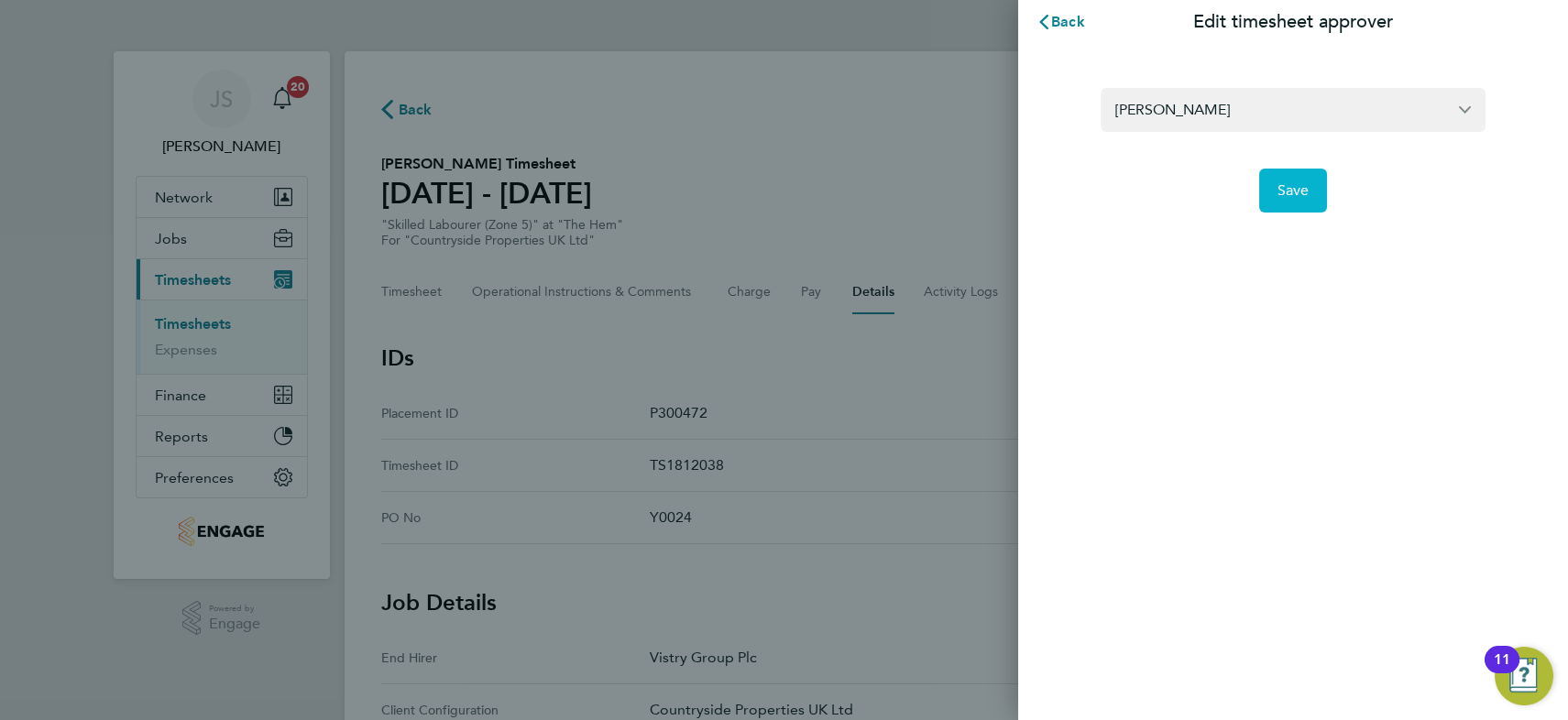
click at [1286, 186] on span "Save" at bounding box center [1293, 190] width 32 height 18
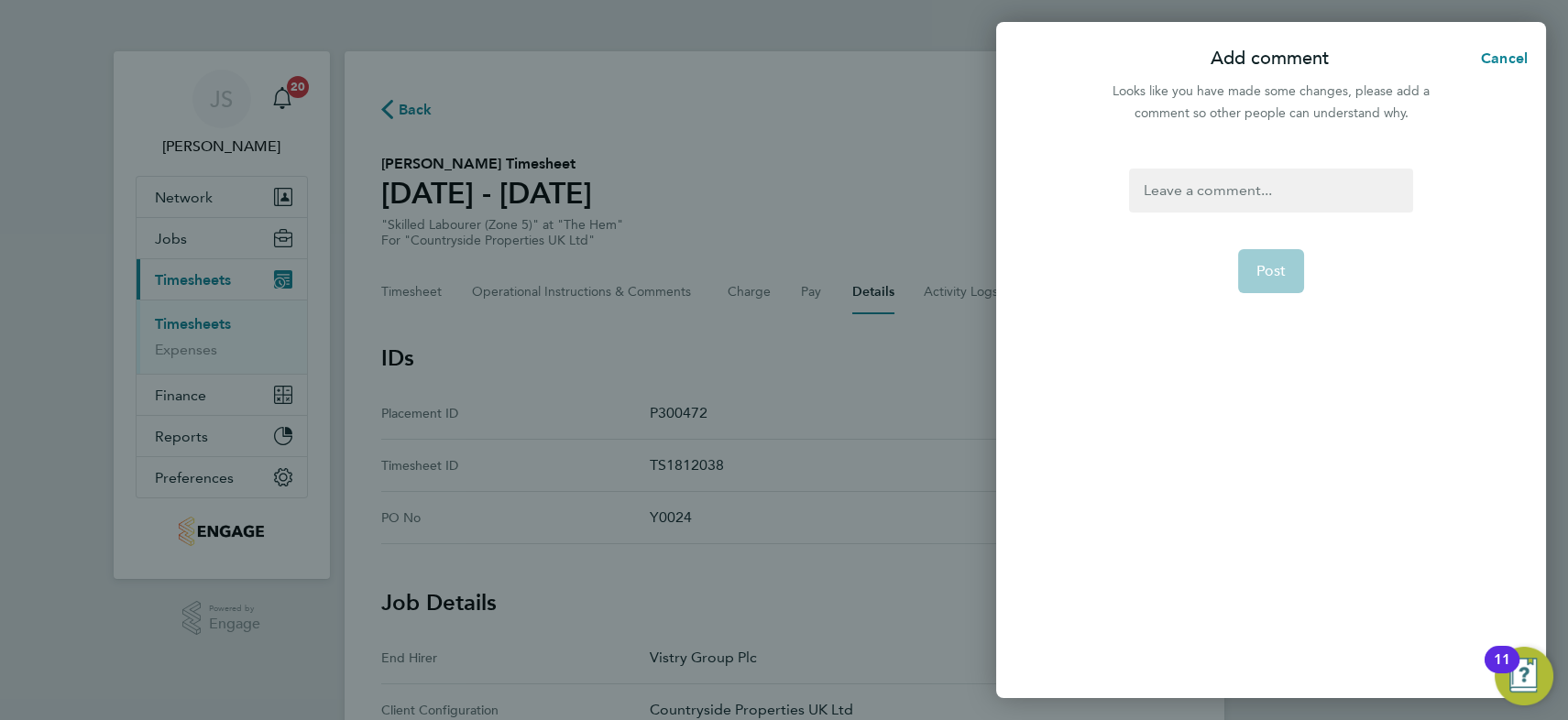
click at [1254, 197] on div at bounding box center [1270, 190] width 284 height 44
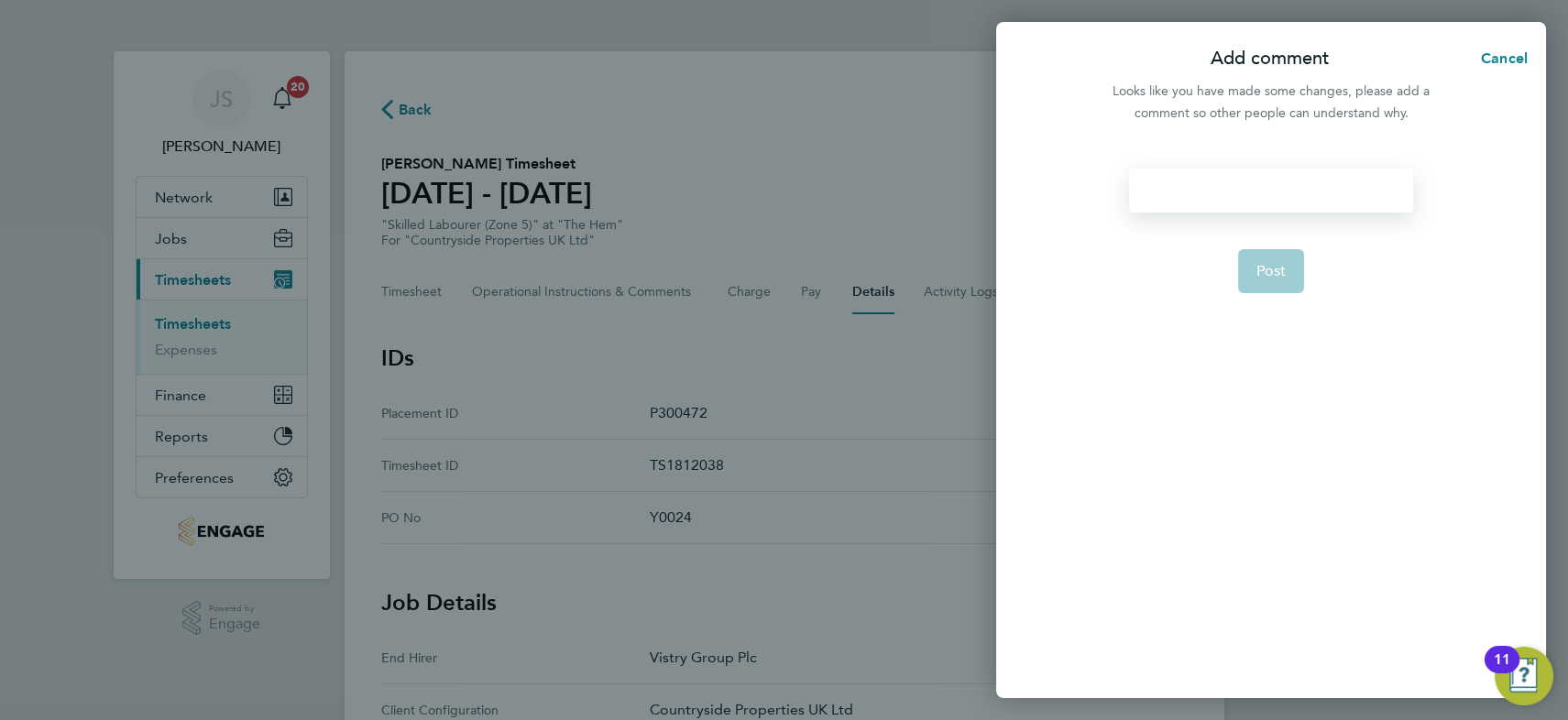
click at [1254, 197] on div at bounding box center [1270, 190] width 284 height 44
drag, startPoint x: 1301, startPoint y: 187, endPoint x: 1139, endPoint y: 195, distance: 162.2
click at [1139, 195] on div "APPROVER AMENDED" at bounding box center [1270, 190] width 284 height 44
copy div "APPROVER AMENDED"
click at [1266, 274] on span "Post" at bounding box center [1271, 270] width 30 height 18
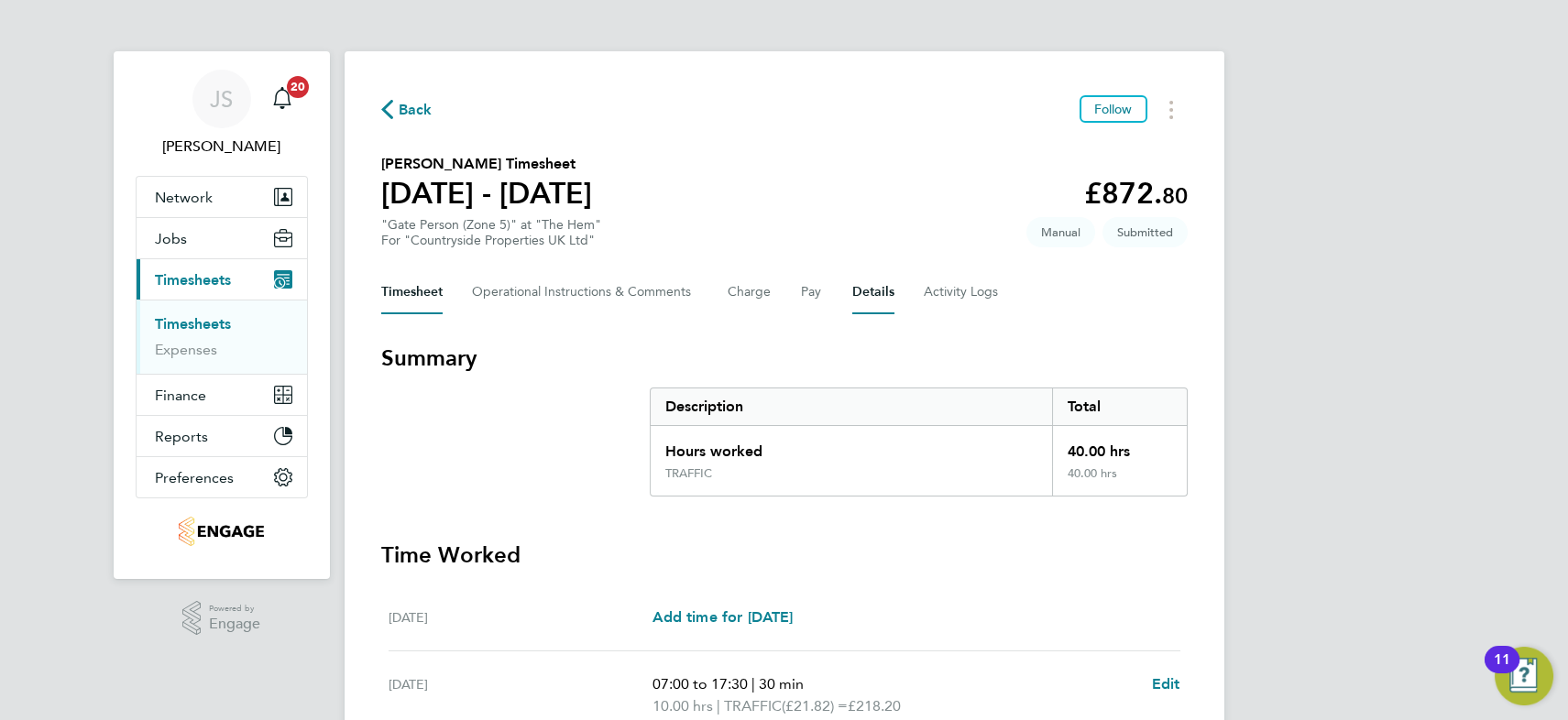
click at [877, 287] on button "Details" at bounding box center [872, 292] width 43 height 44
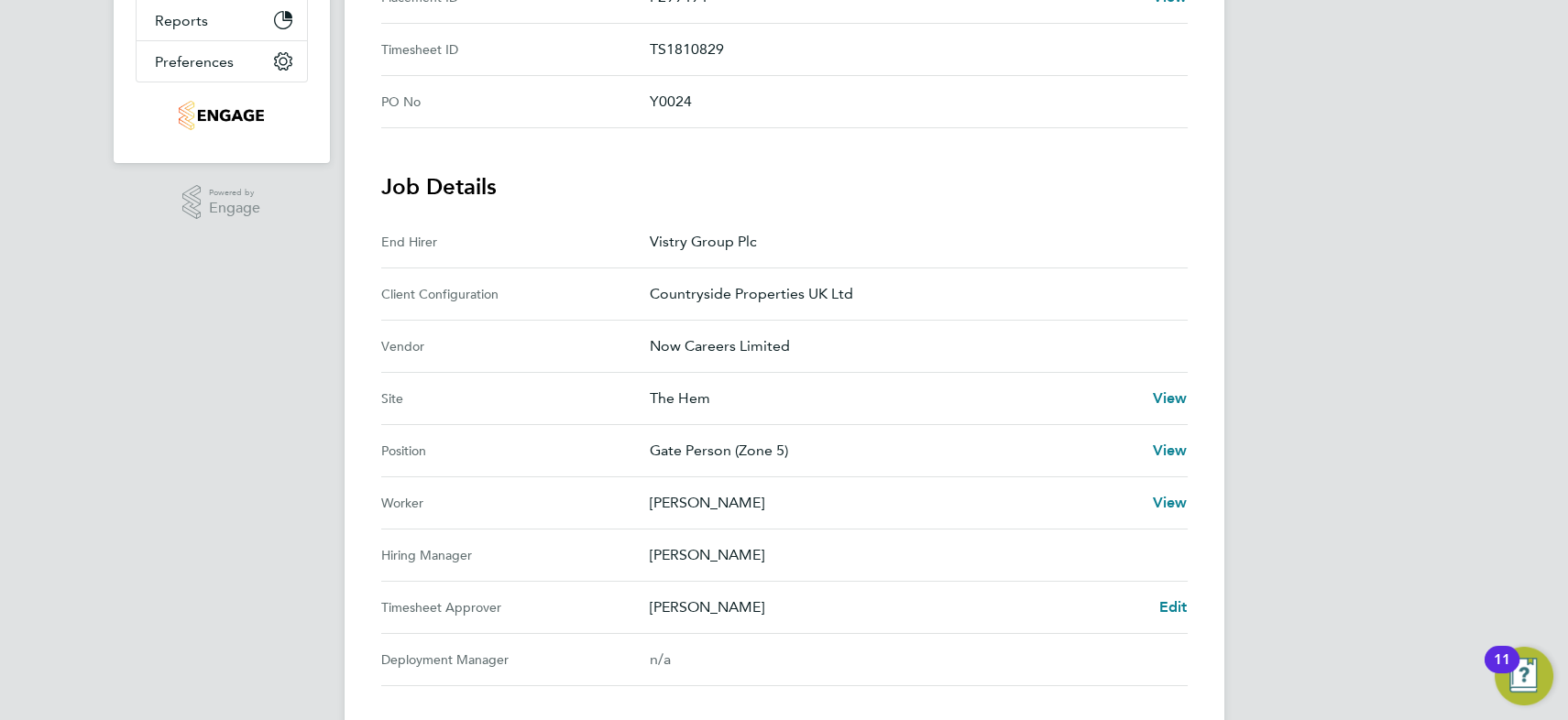
scroll to position [583, 0]
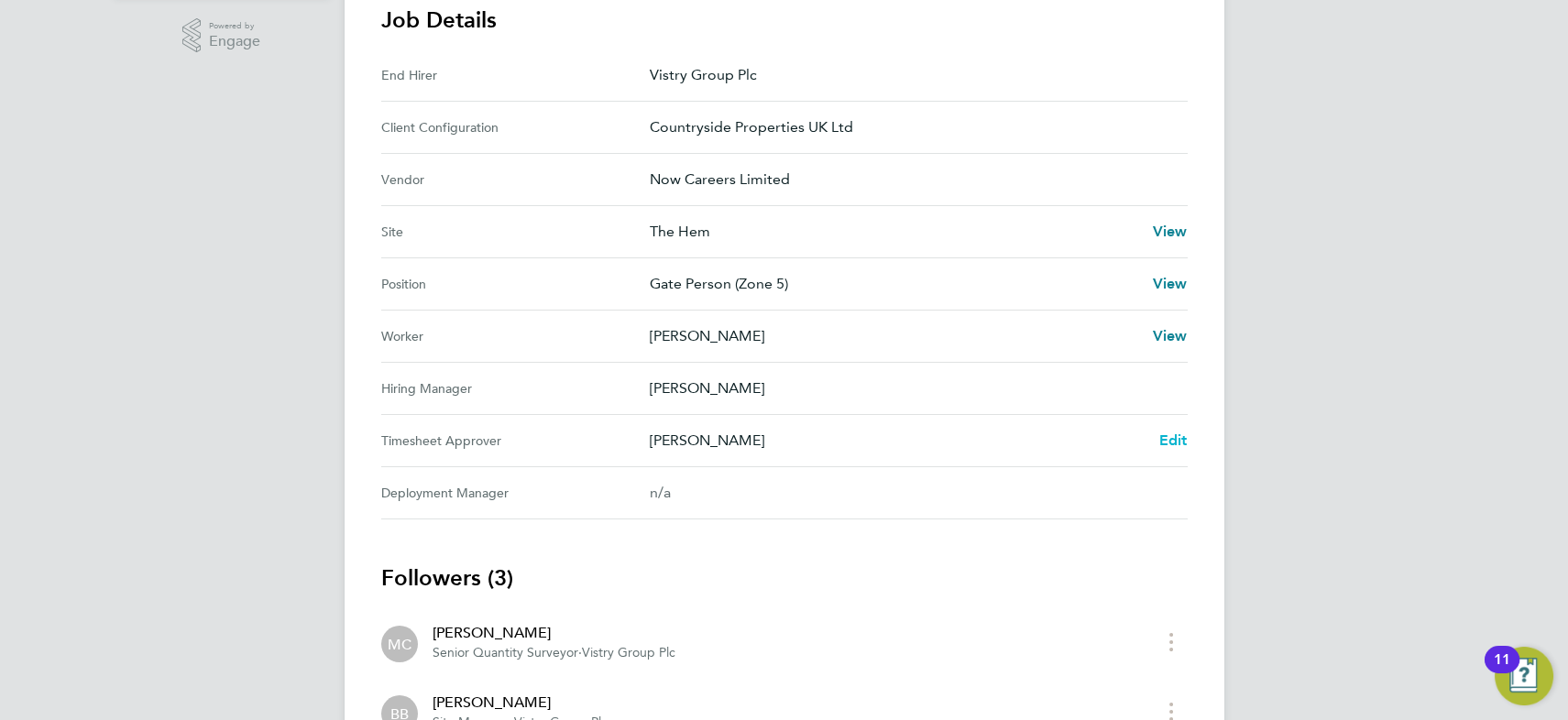
click at [1173, 439] on span "Edit" at bounding box center [1173, 440] width 28 height 17
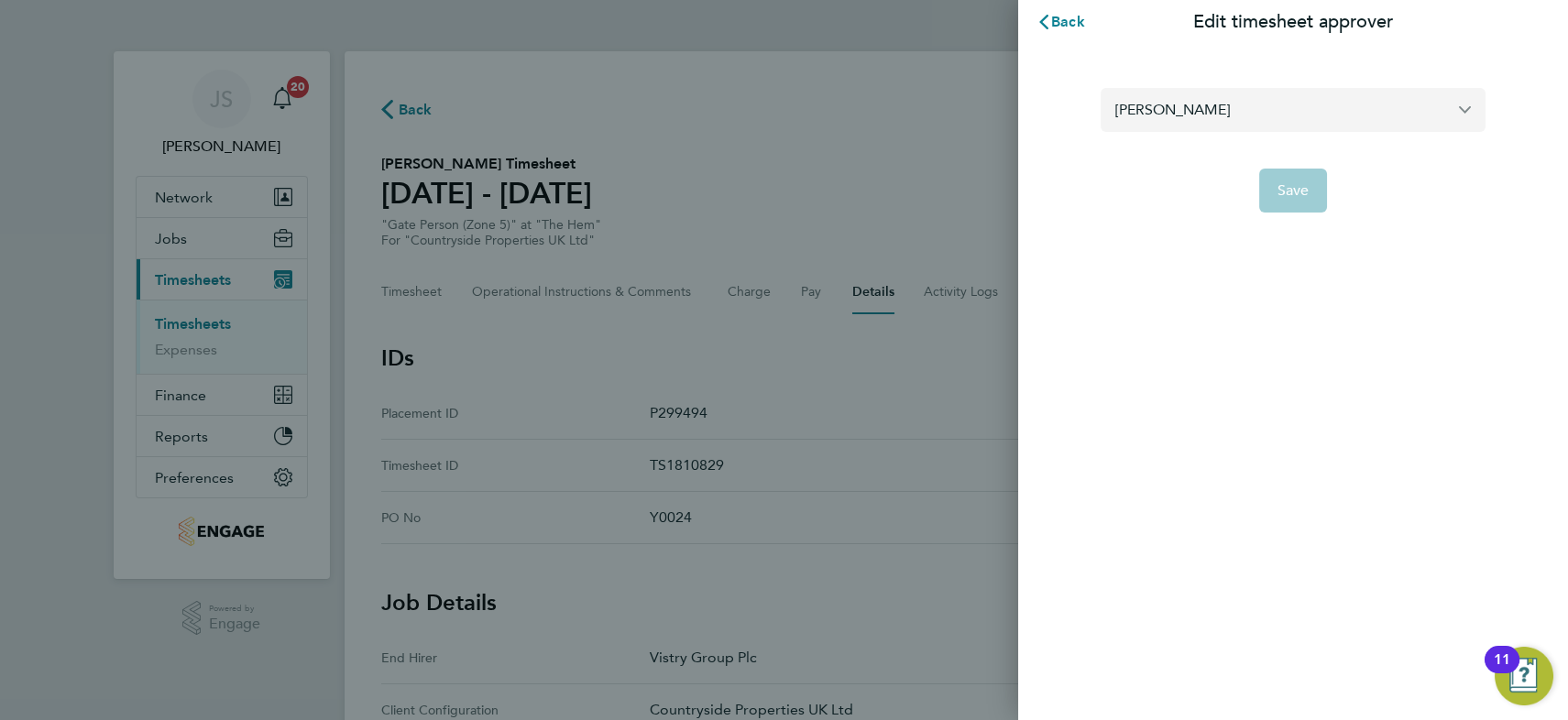
click at [1193, 112] on input "[PERSON_NAME]" at bounding box center [1292, 110] width 385 height 43
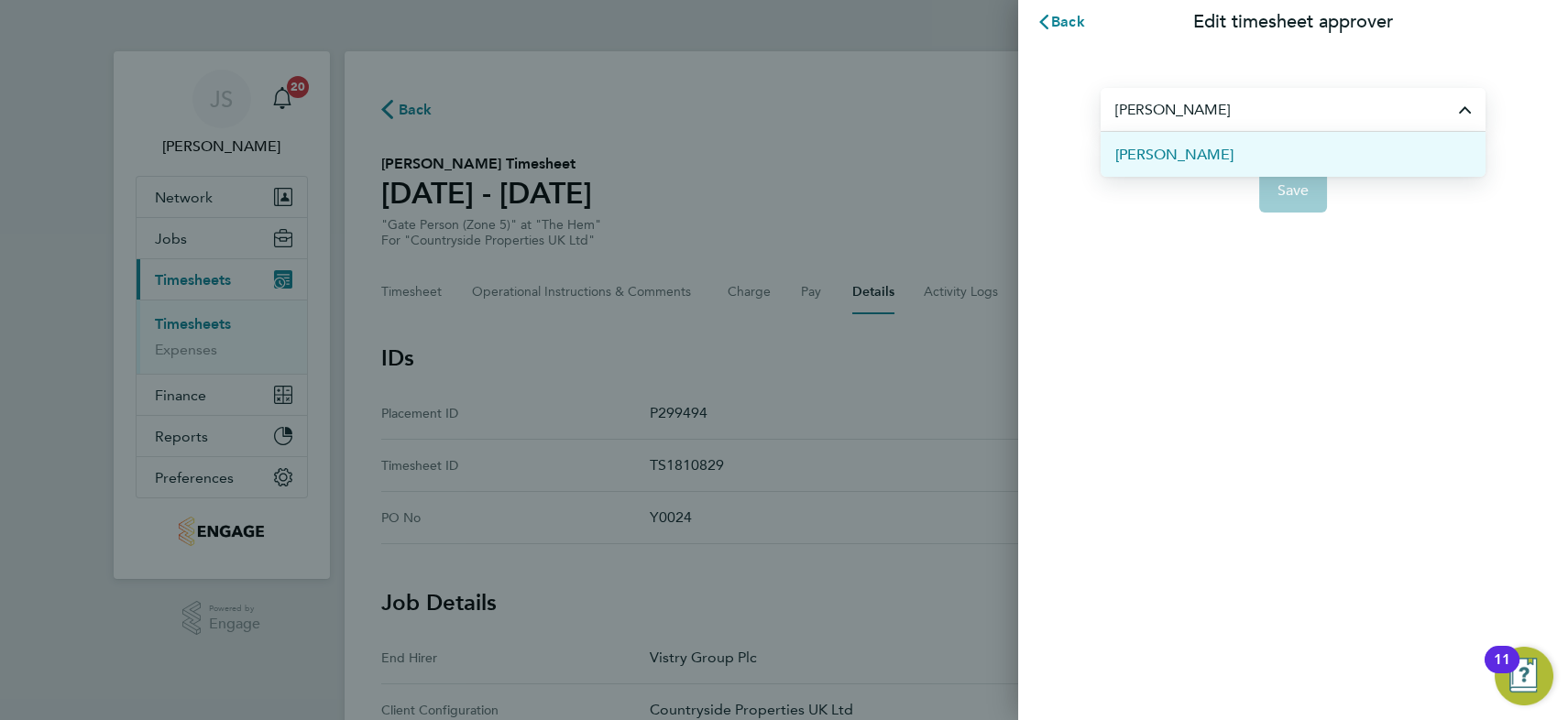
click at [1205, 154] on span "[PERSON_NAME]" at bounding box center [1174, 154] width 118 height 22
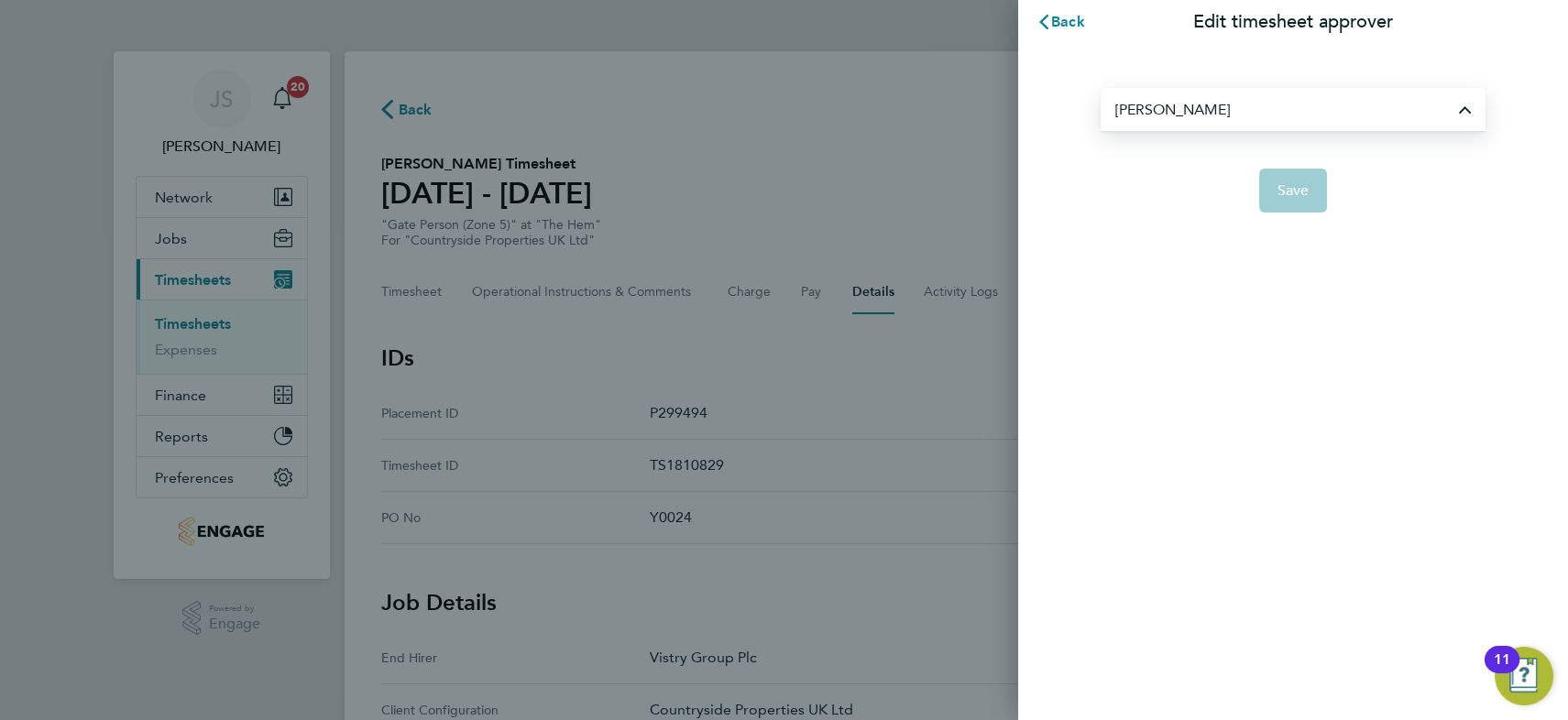
type input "[PERSON_NAME]"
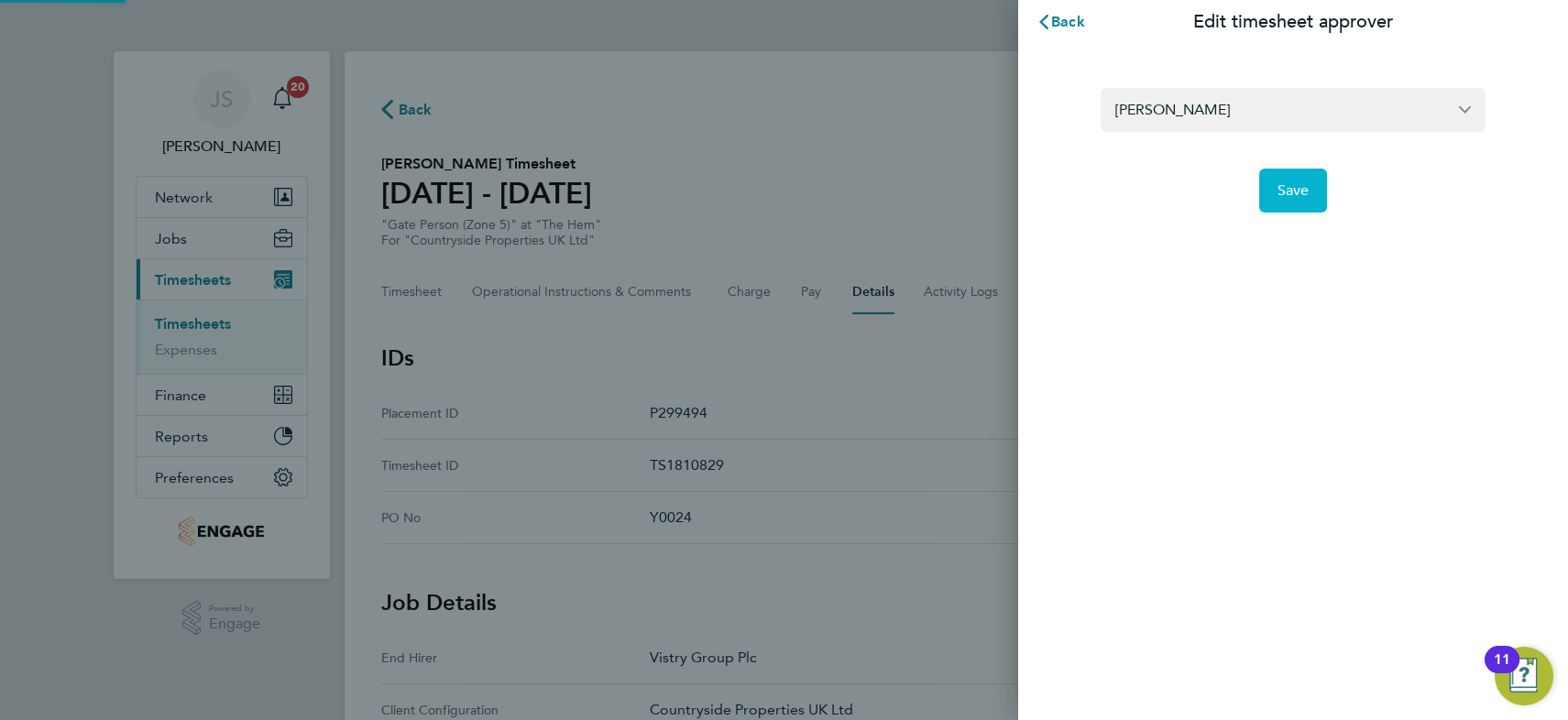
click at [1281, 189] on span "Save" at bounding box center [1293, 190] width 32 height 18
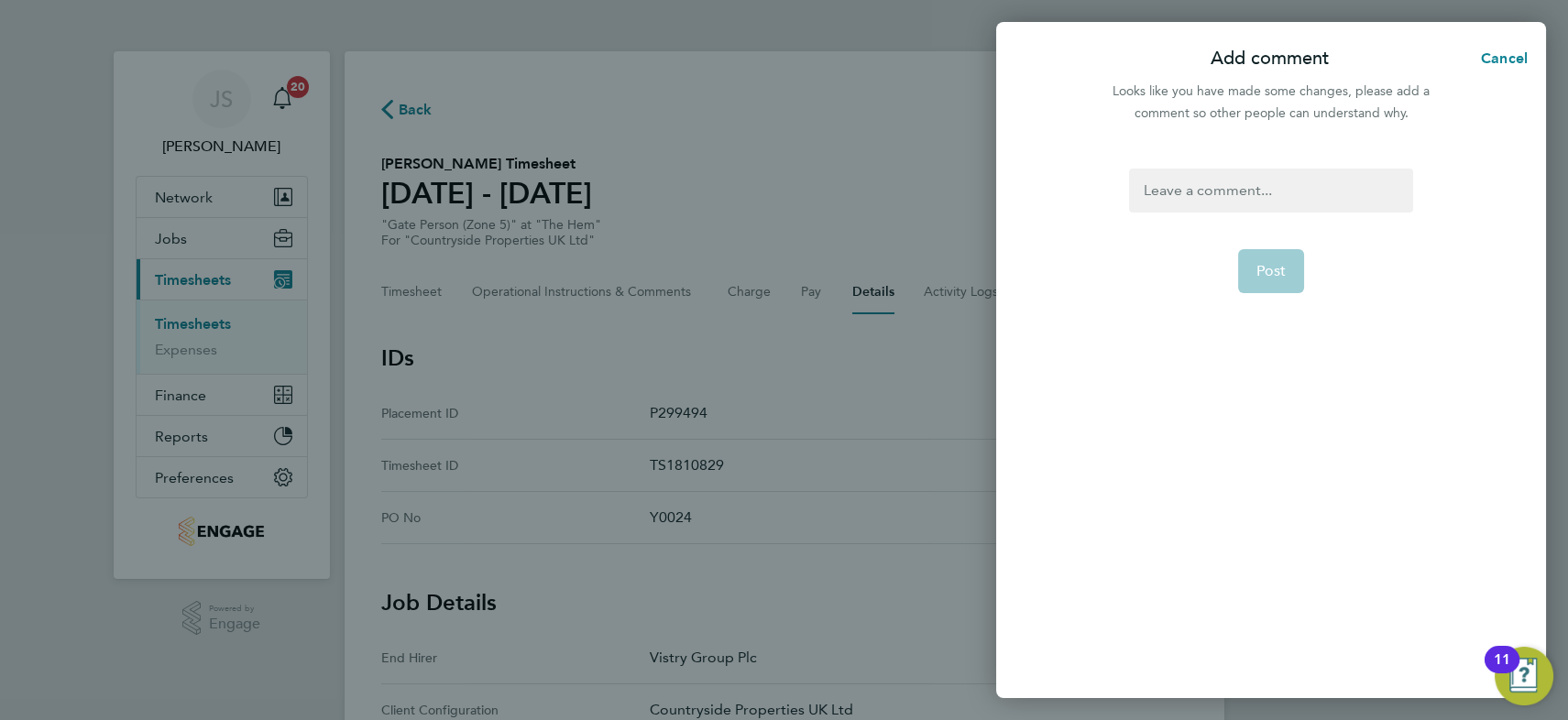
click at [1269, 193] on div at bounding box center [1270, 190] width 284 height 44
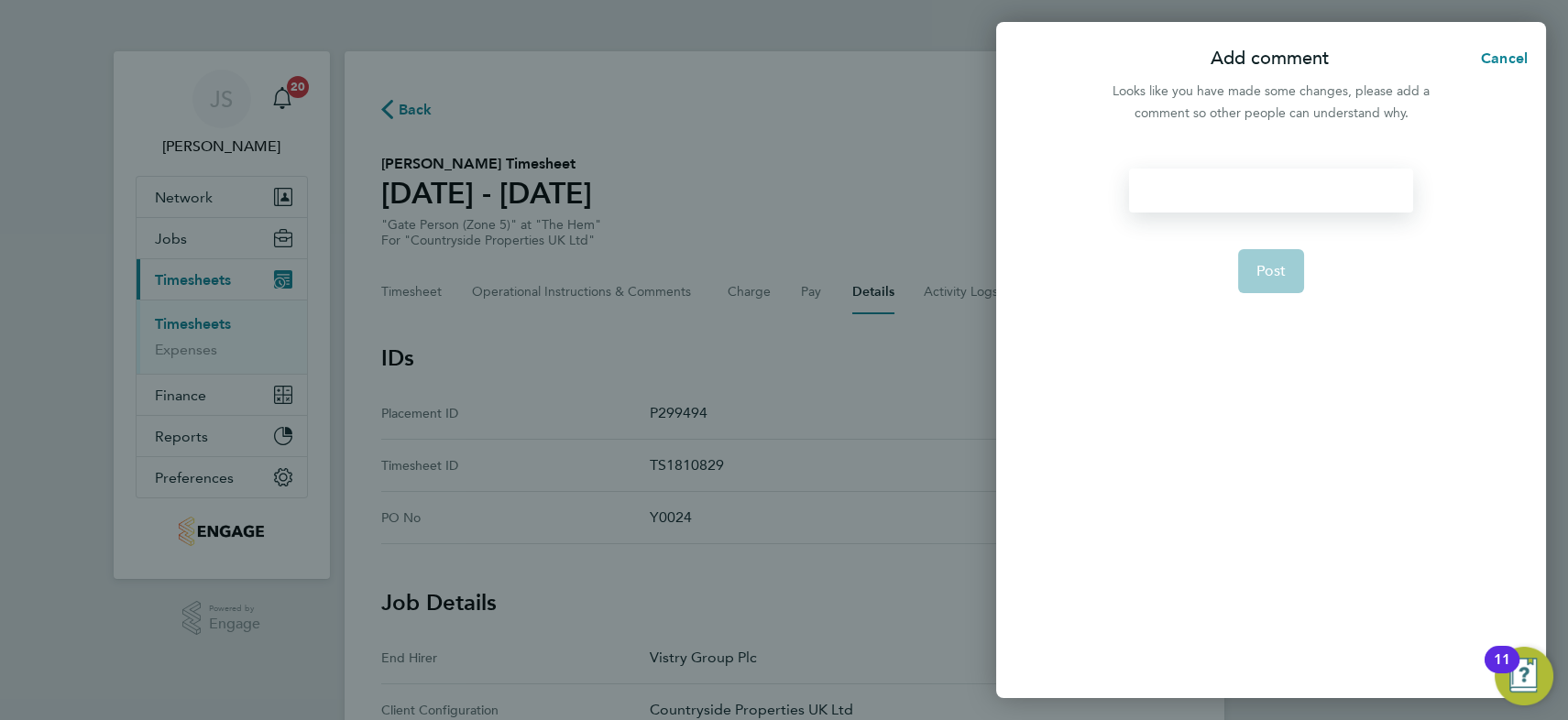
click at [1269, 193] on div at bounding box center [1270, 190] width 284 height 44
paste div
click at [1292, 266] on button "Post" at bounding box center [1271, 271] width 67 height 44
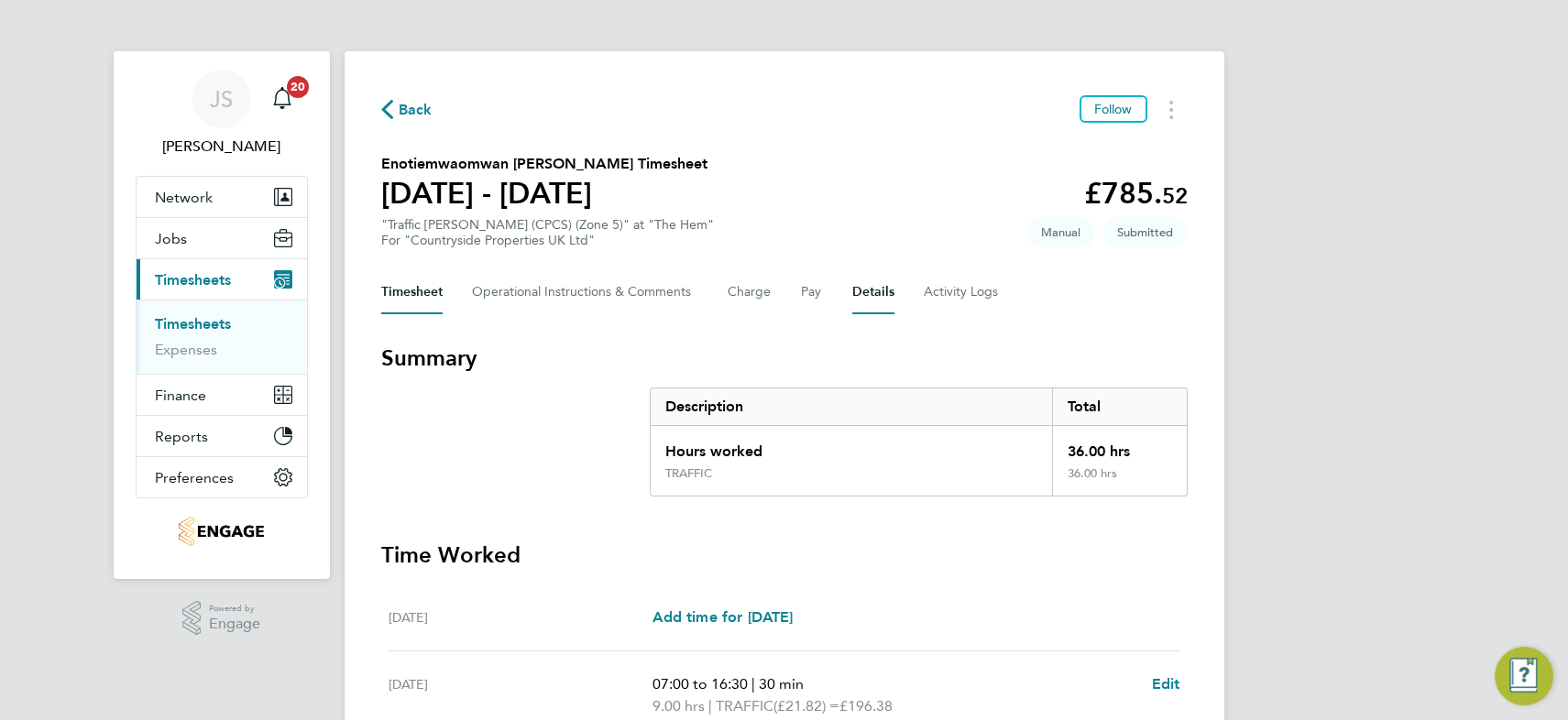
click at [874, 290] on button "Details" at bounding box center [872, 292] width 43 height 44
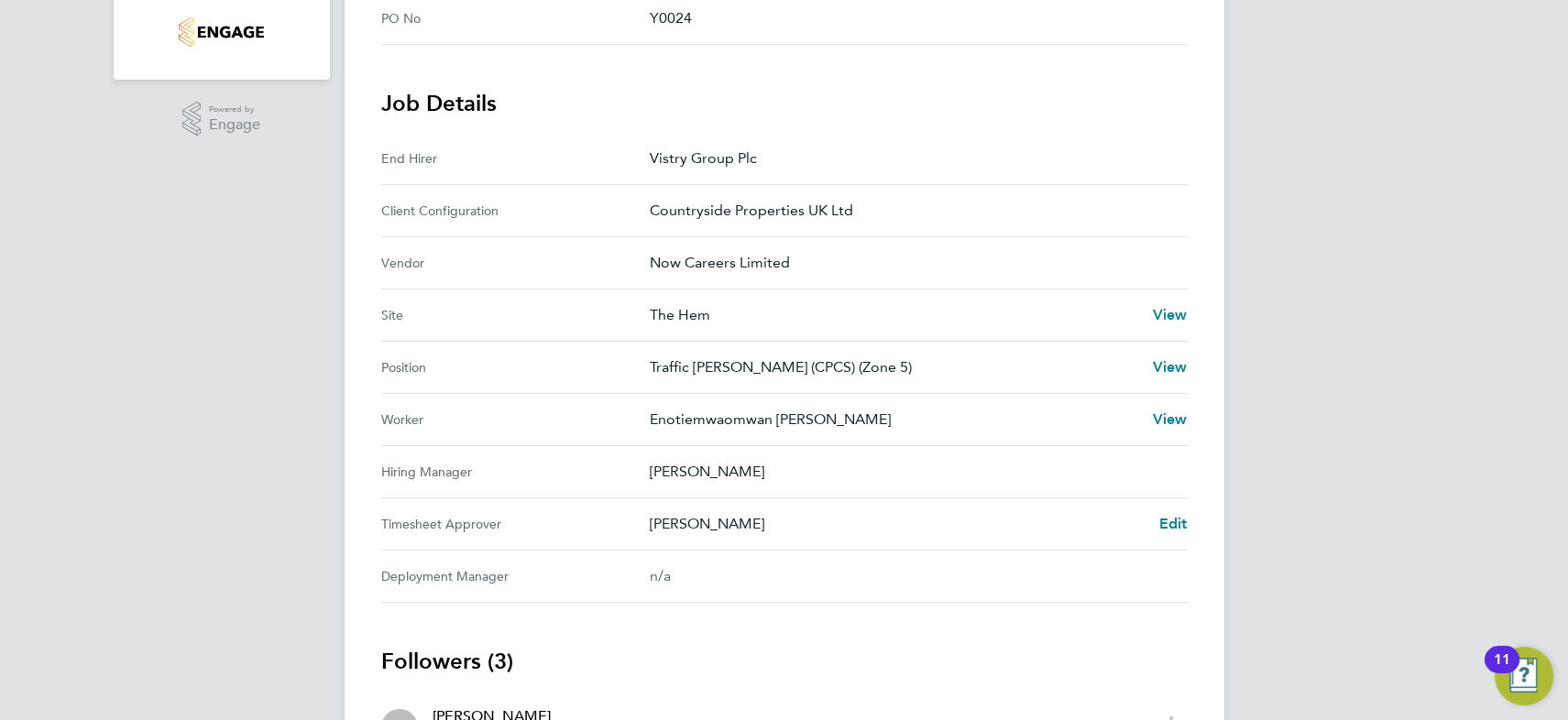
scroll to position [666, 0]
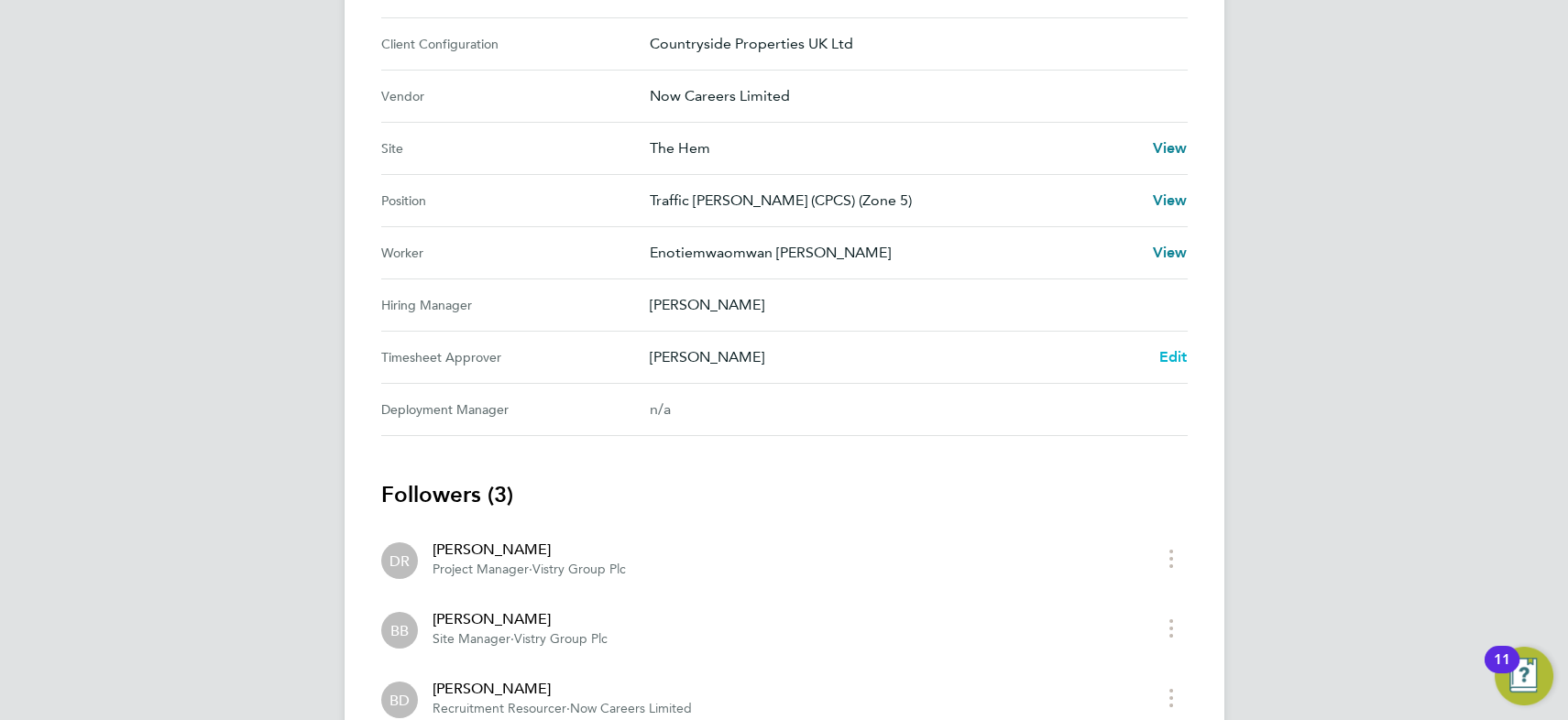
click at [1168, 352] on span "Edit" at bounding box center [1173, 356] width 28 height 17
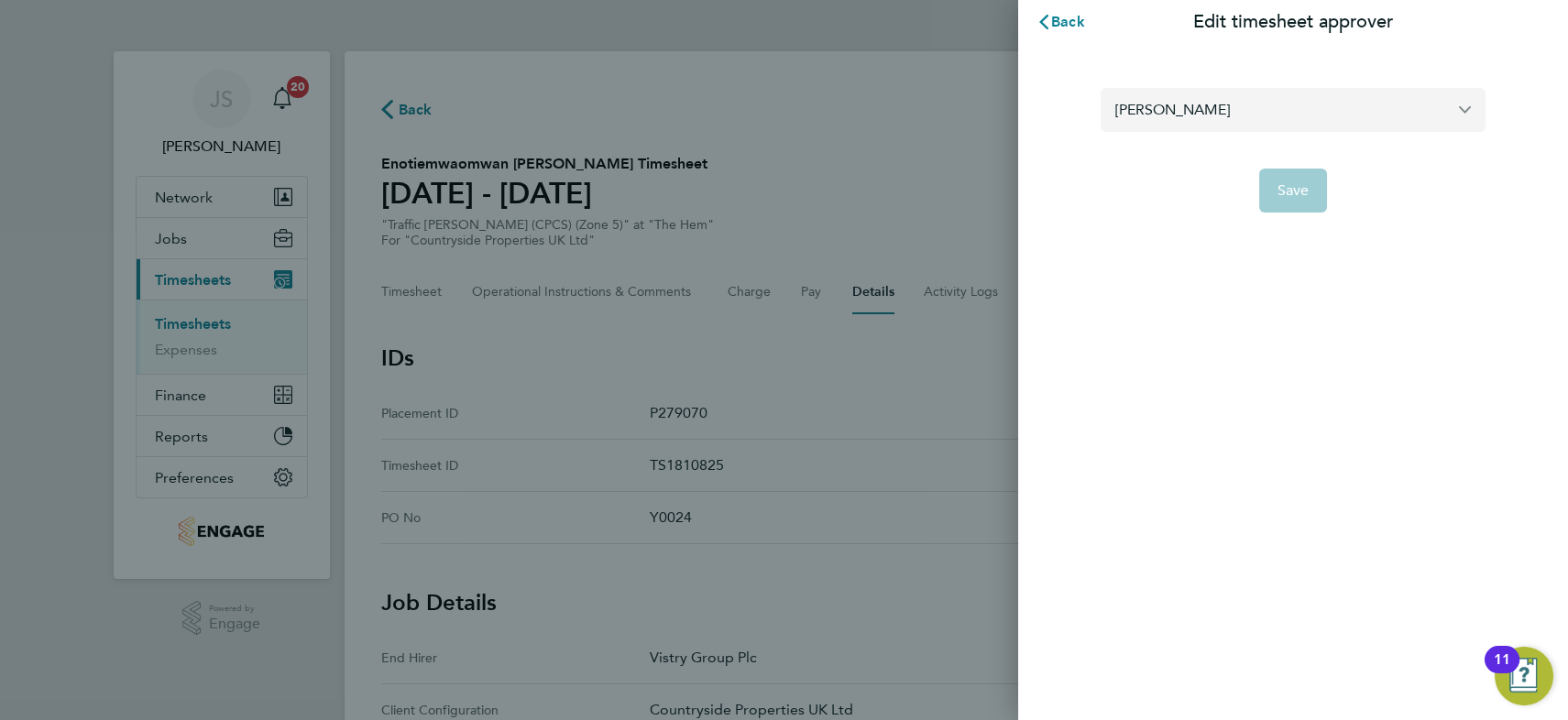
click at [1180, 111] on input "[PERSON_NAME]" at bounding box center [1292, 110] width 385 height 43
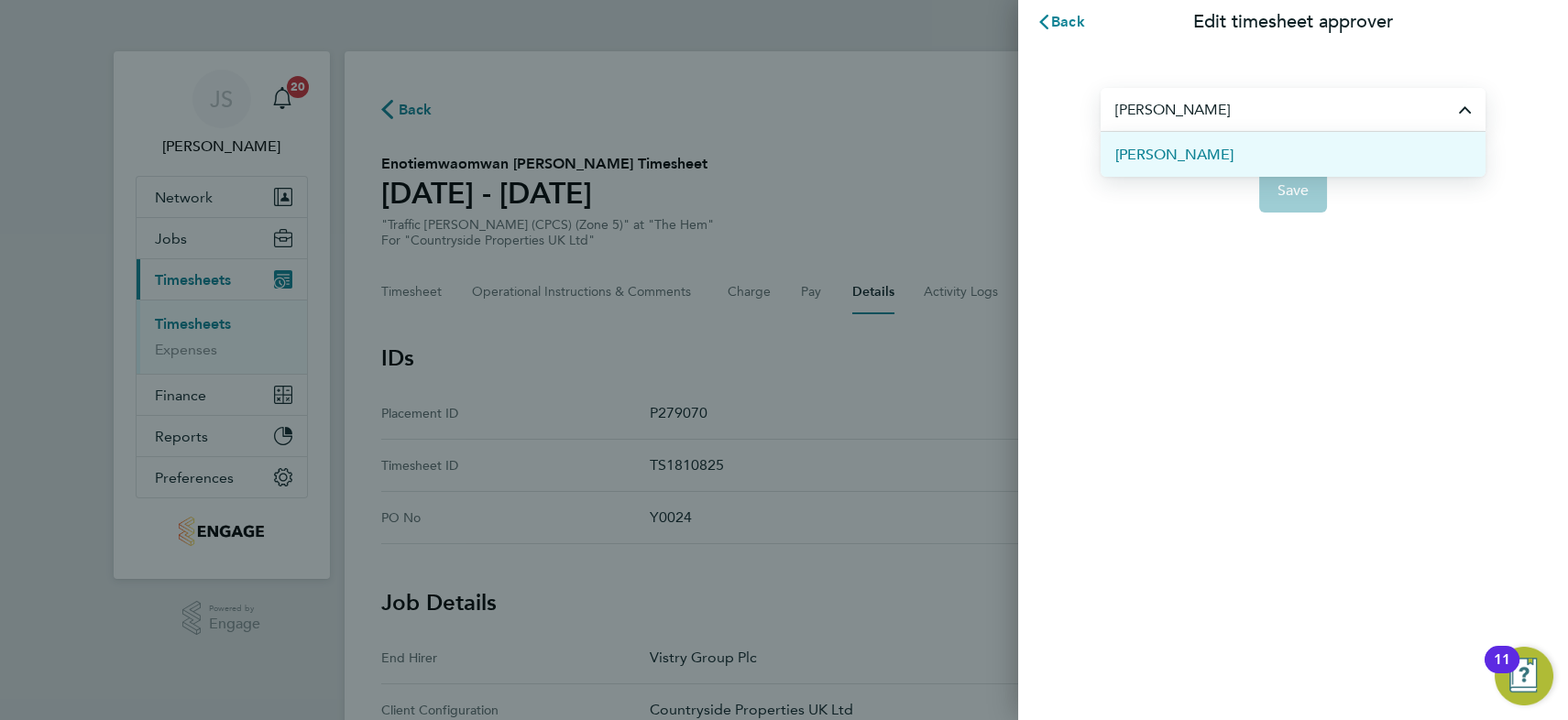
click at [1174, 157] on span "[PERSON_NAME]" at bounding box center [1174, 154] width 118 height 22
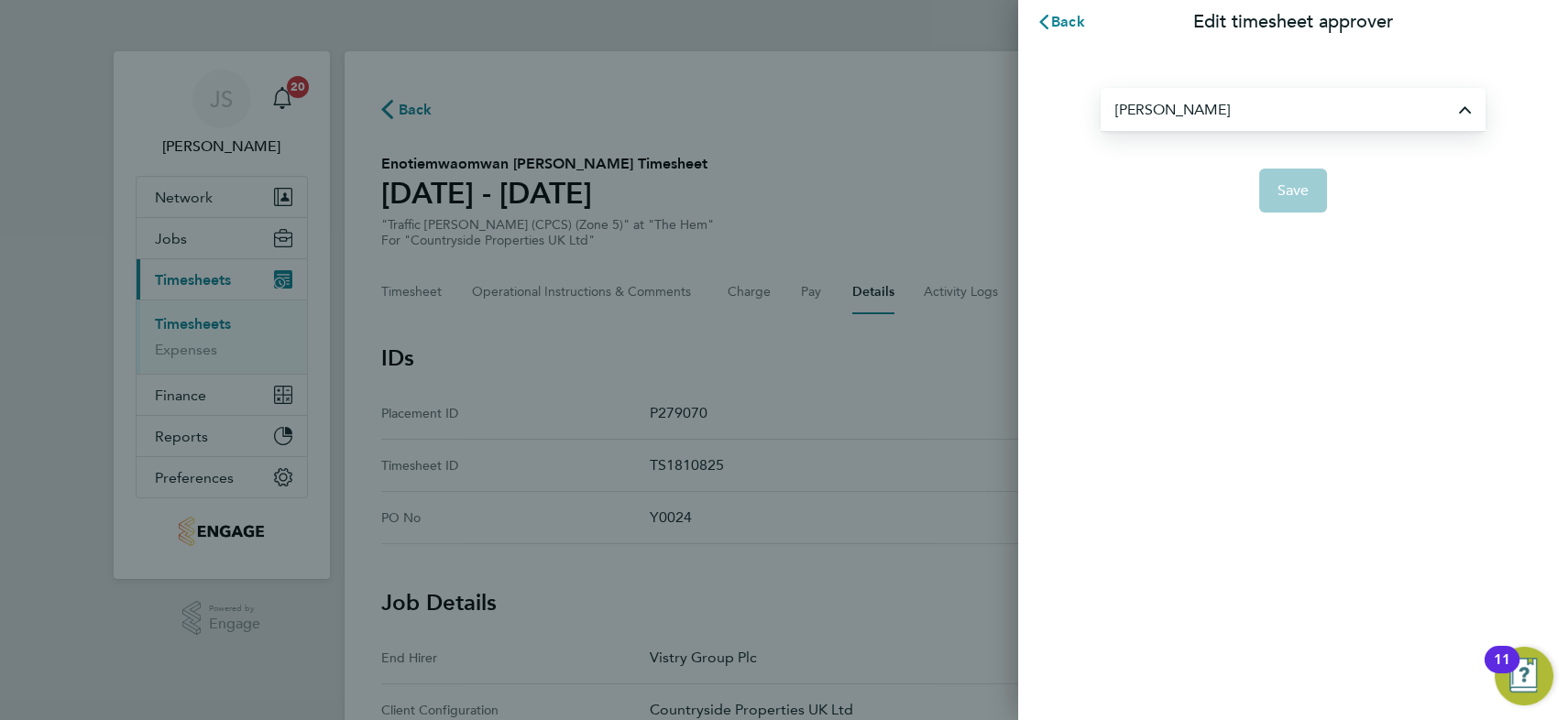
type input "[PERSON_NAME]"
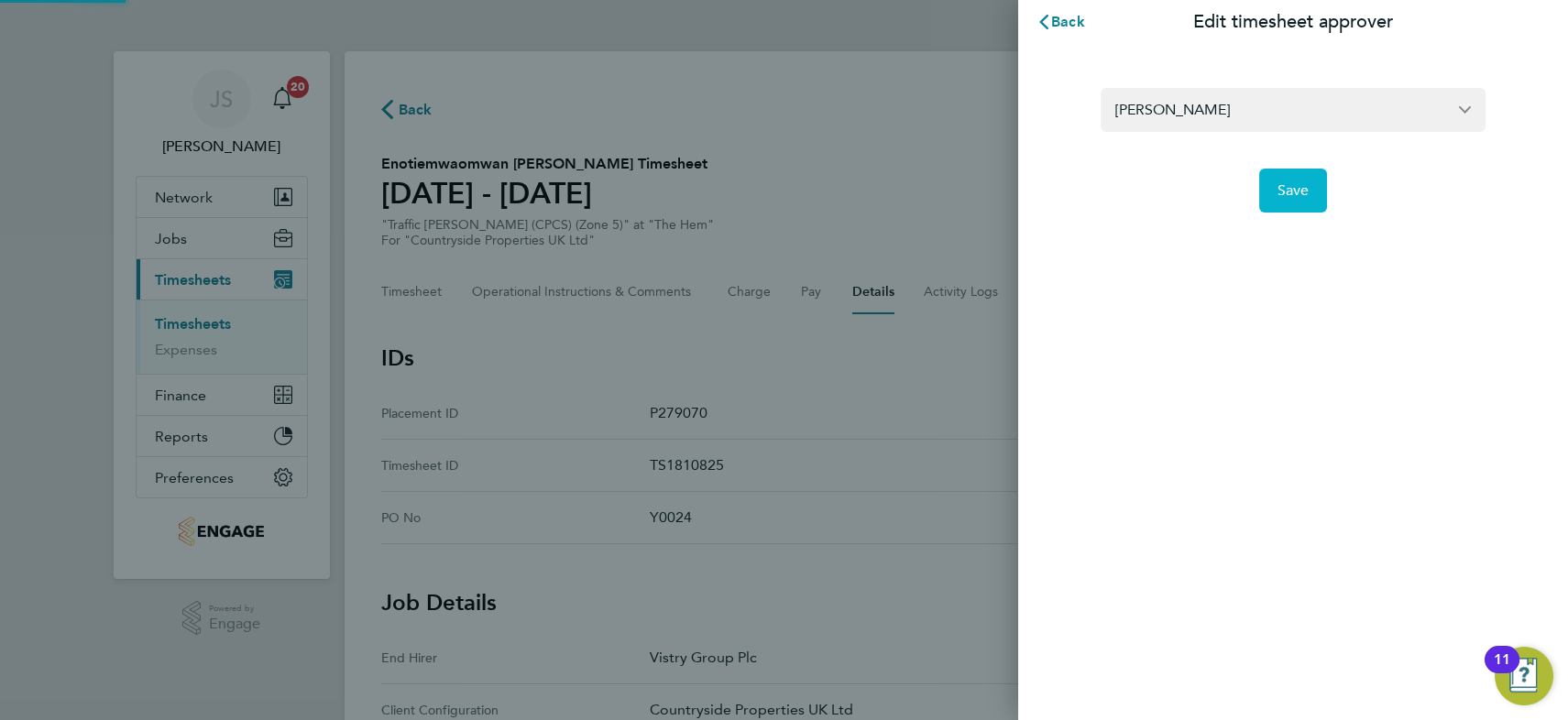
click at [1310, 188] on button "Save" at bounding box center [1293, 190] width 69 height 44
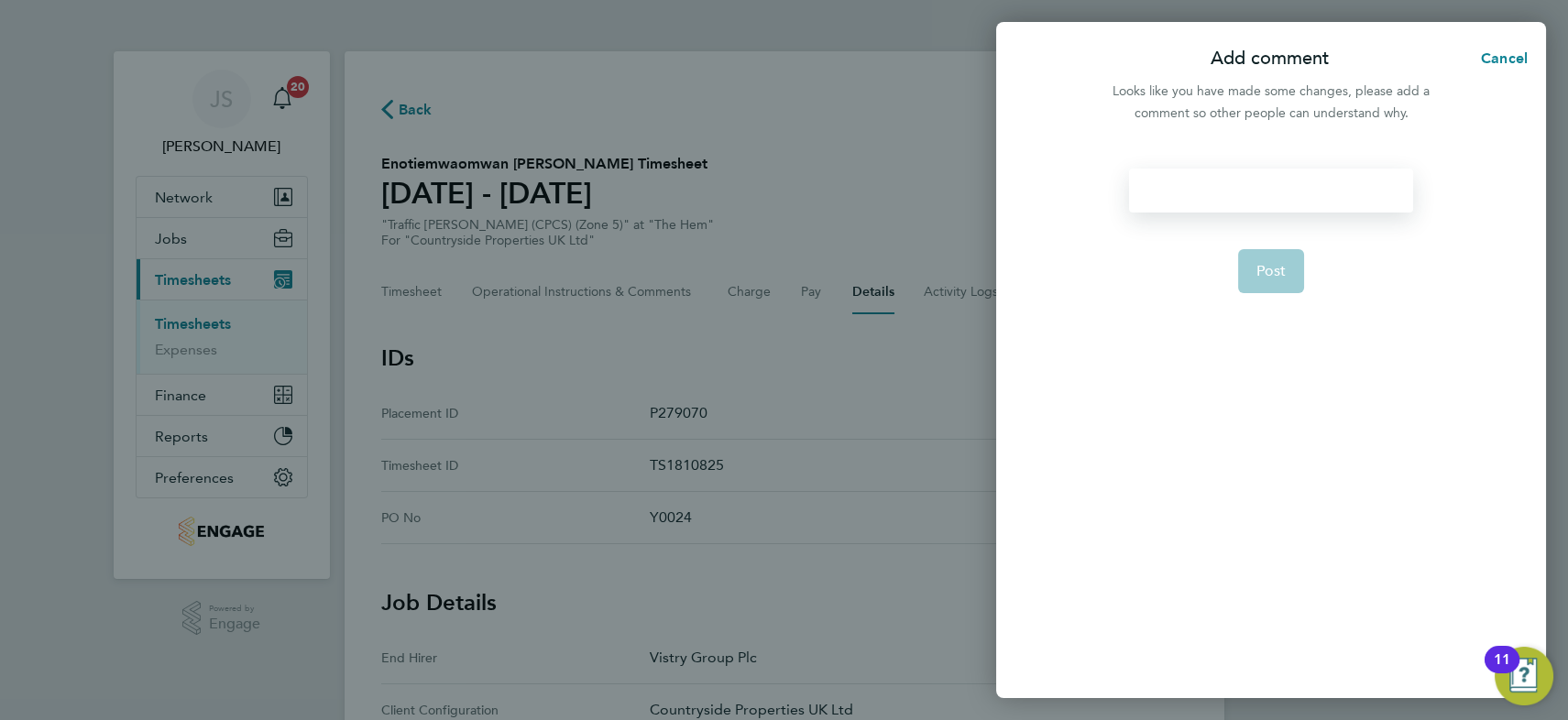
click at [1241, 190] on div at bounding box center [1270, 190] width 284 height 44
paste div
click at [1281, 266] on span "Post" at bounding box center [1271, 270] width 30 height 18
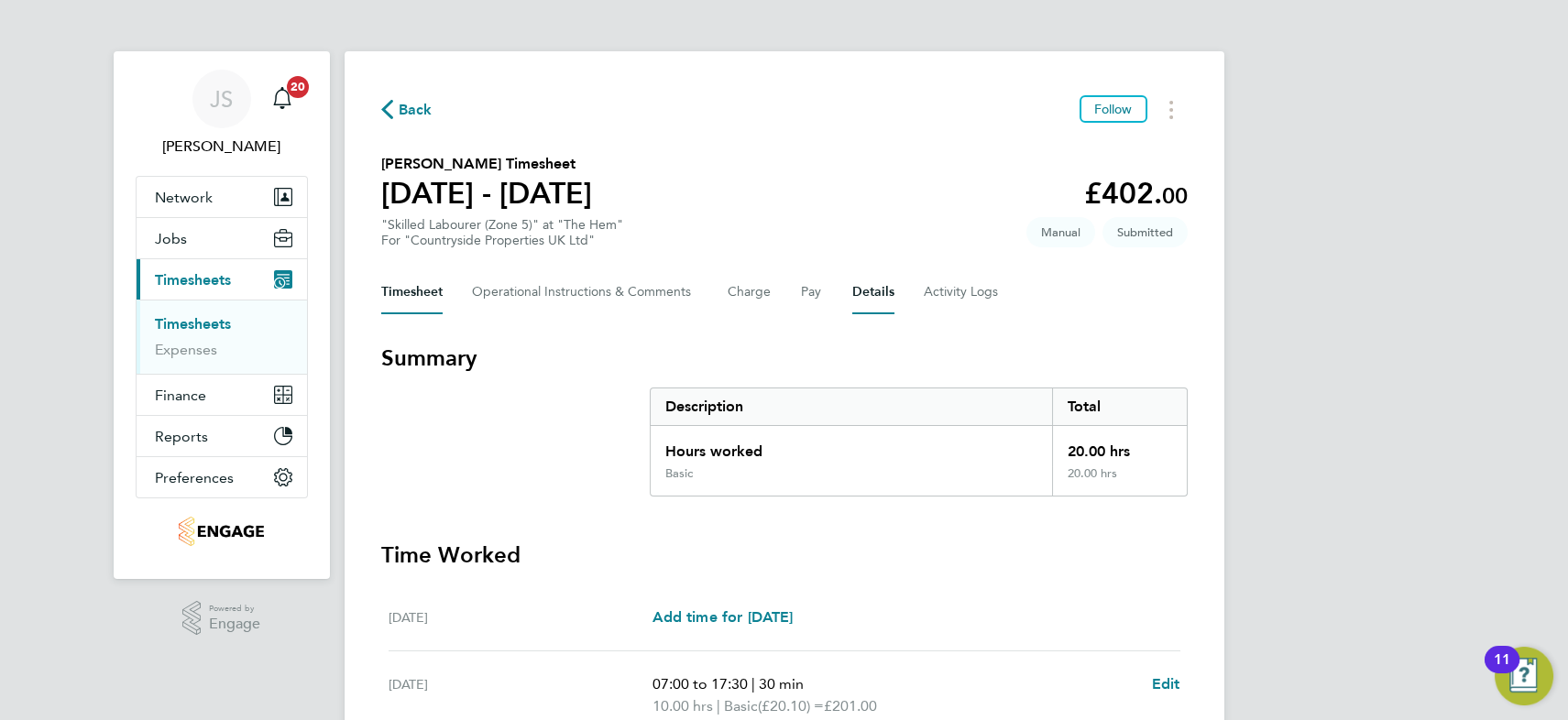
click at [873, 288] on button "Details" at bounding box center [872, 292] width 43 height 44
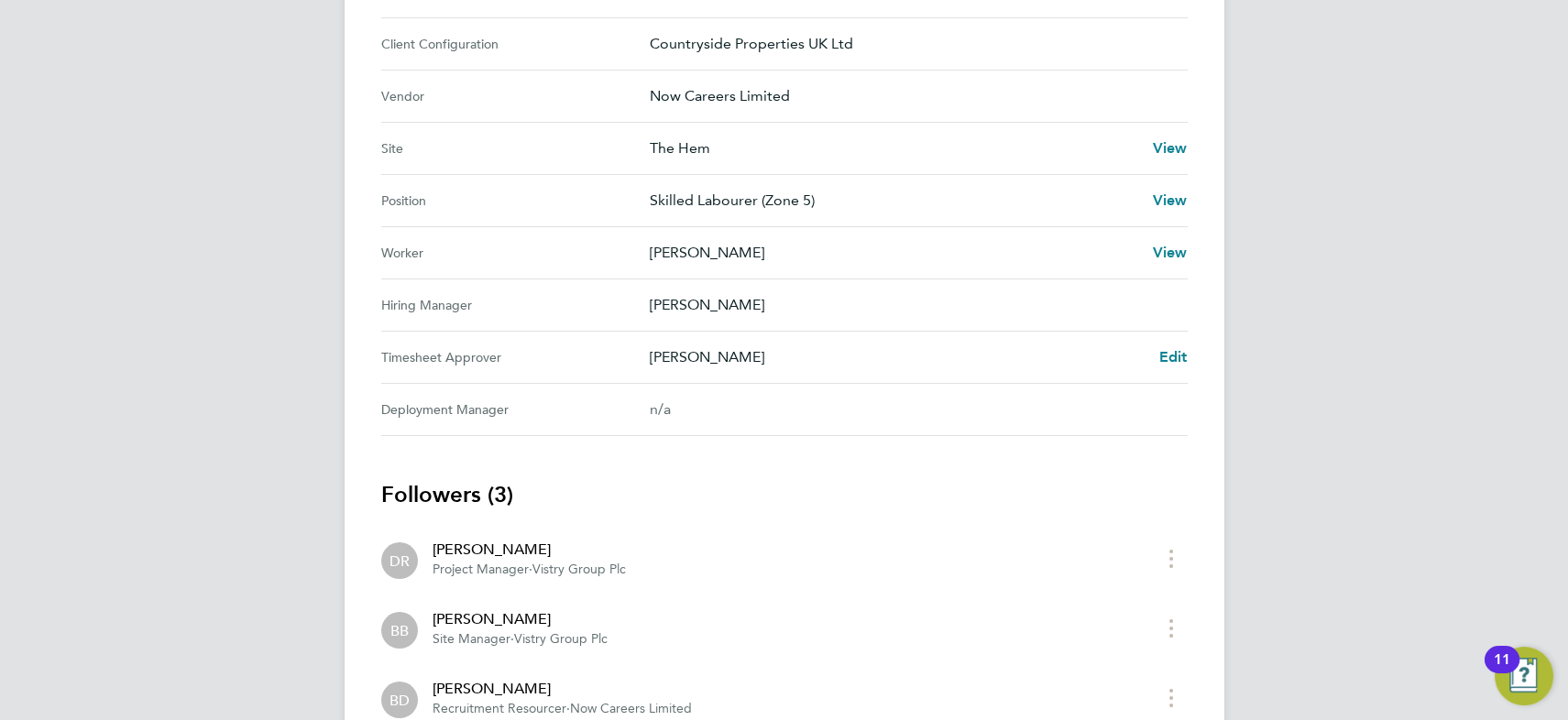
scroll to position [749, 0]
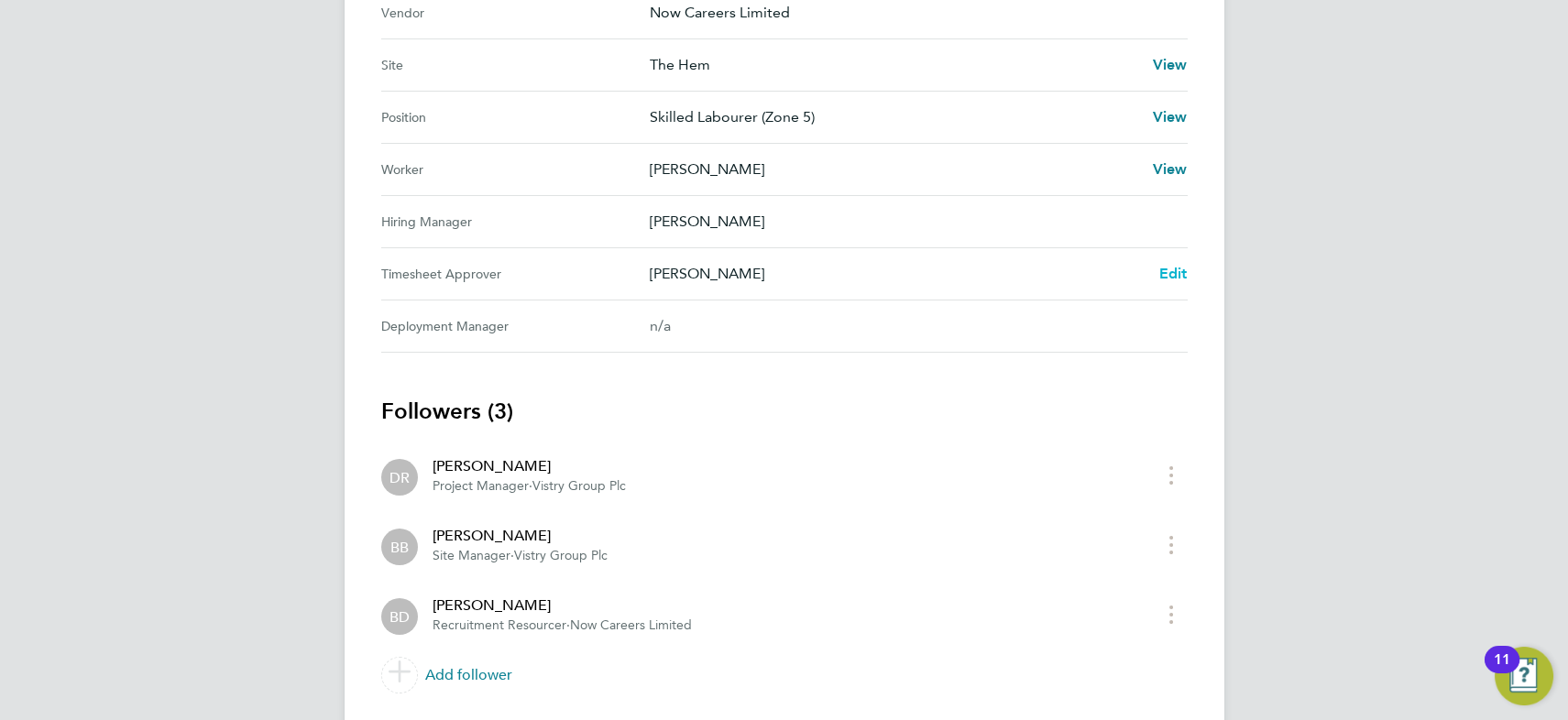
click at [1172, 271] on span "Edit" at bounding box center [1173, 273] width 28 height 17
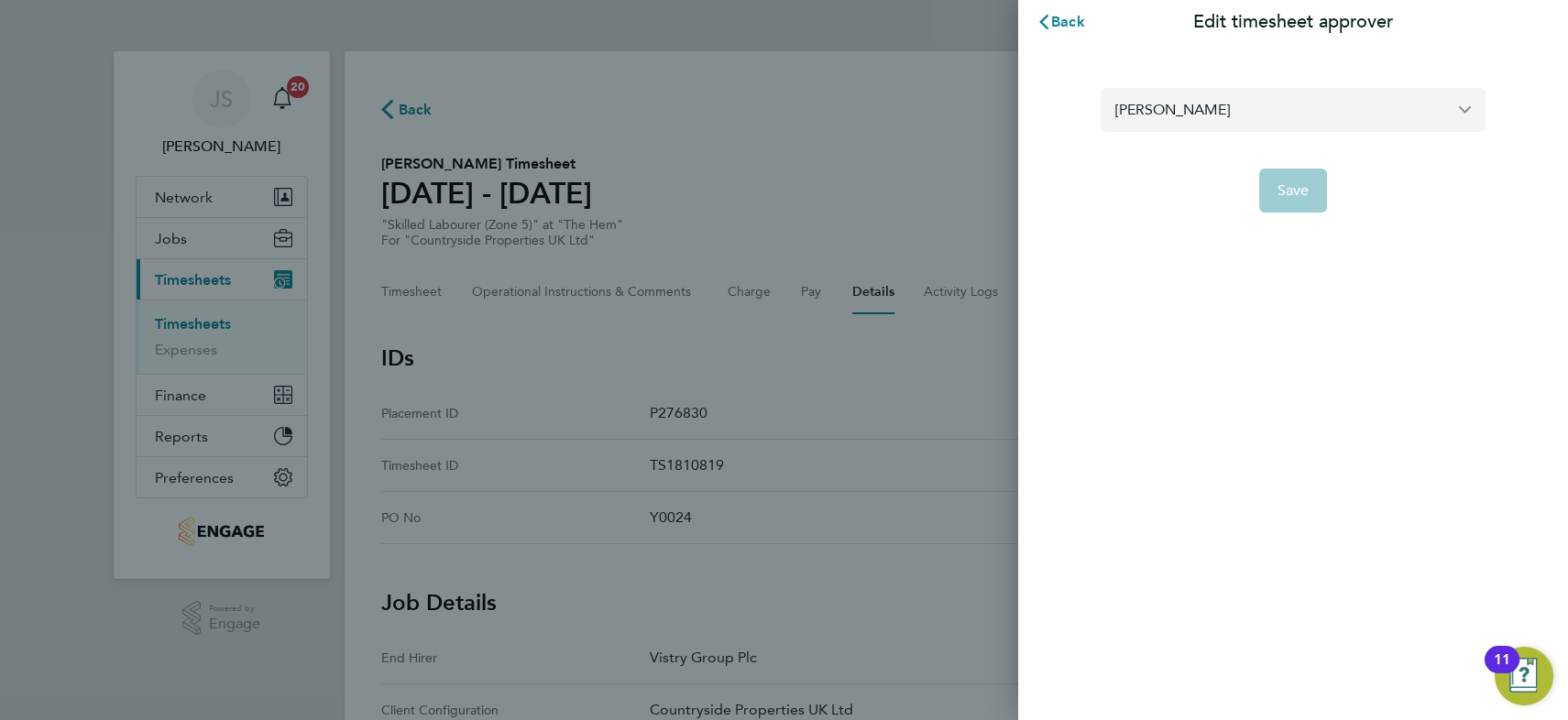
click at [1180, 113] on input "Brett Bull" at bounding box center [1292, 110] width 385 height 43
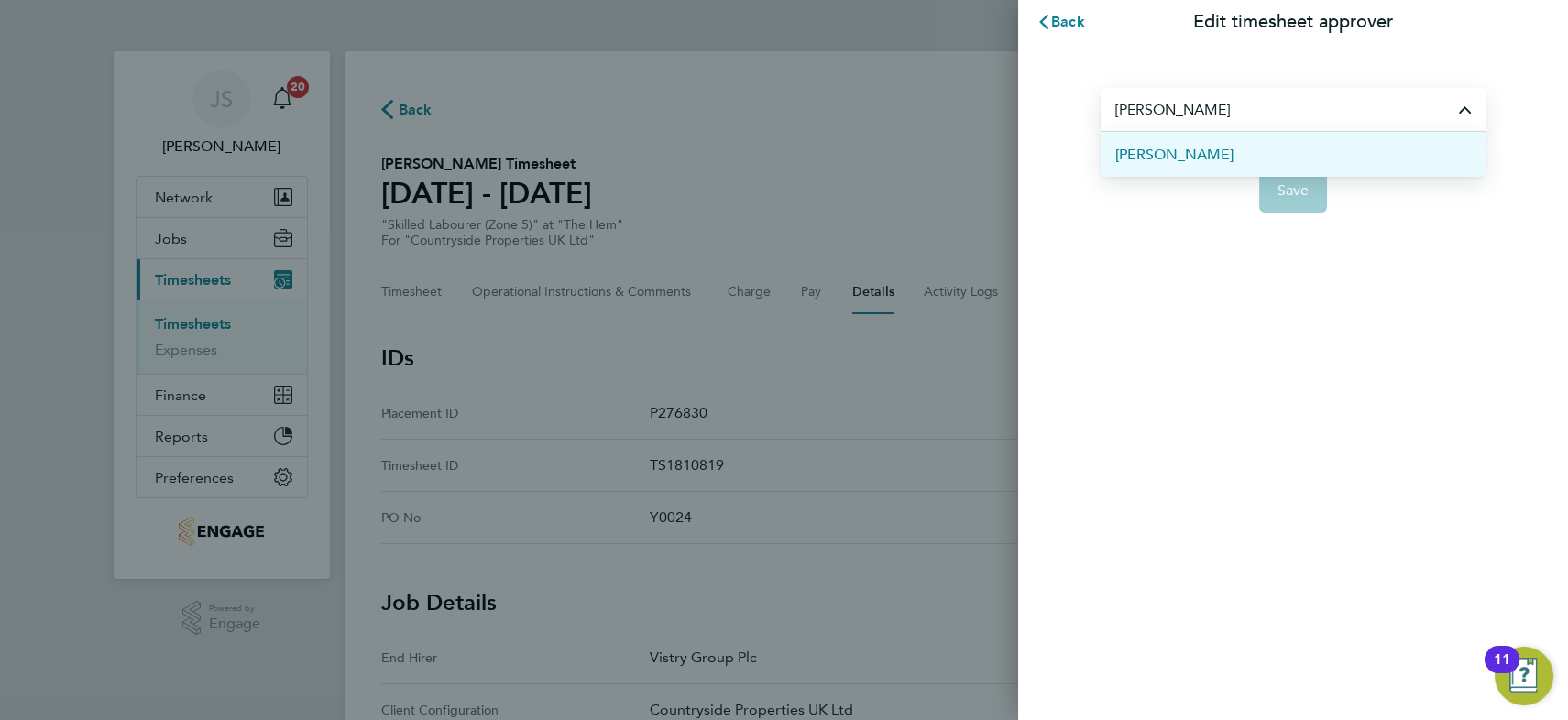
click at [1186, 163] on span "[PERSON_NAME]" at bounding box center [1174, 154] width 118 height 22
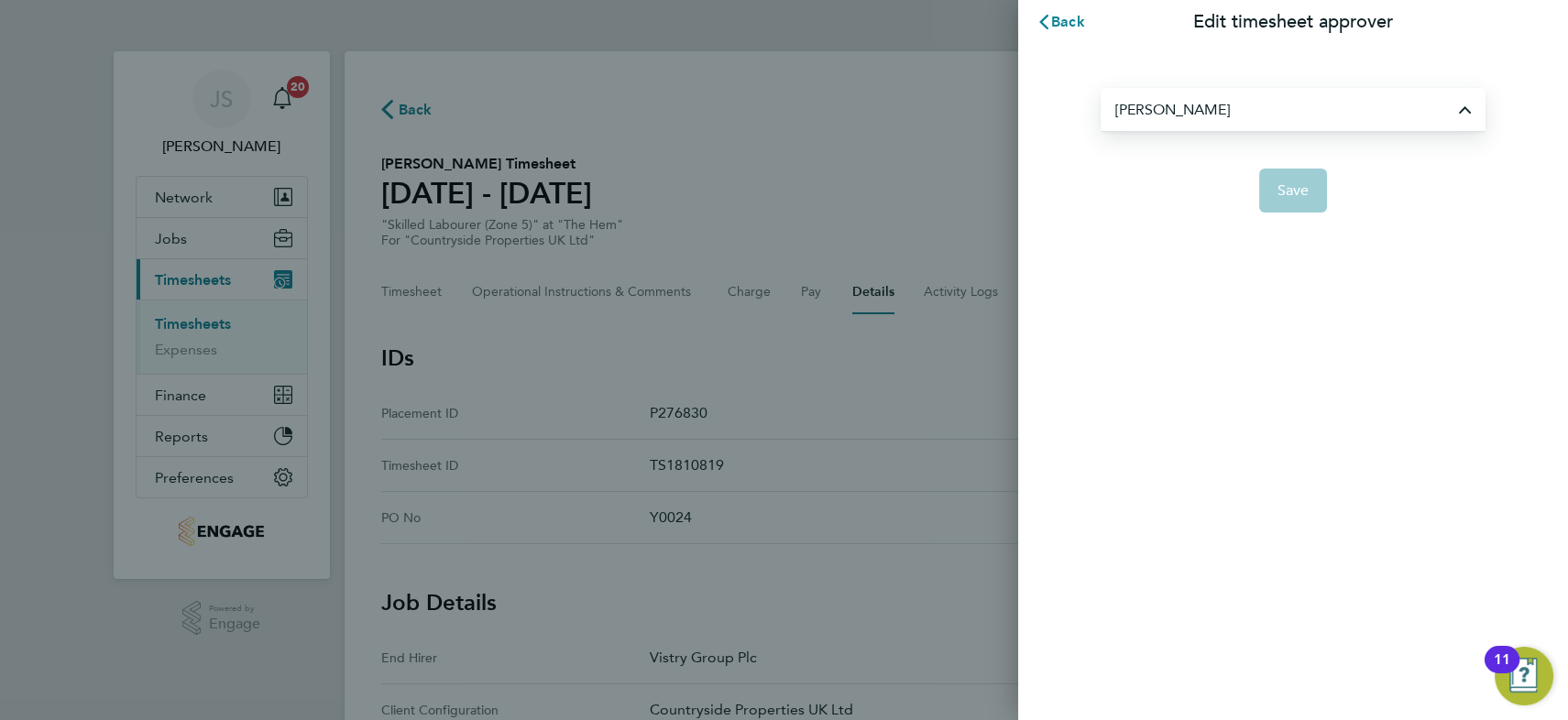
type input "[PERSON_NAME]"
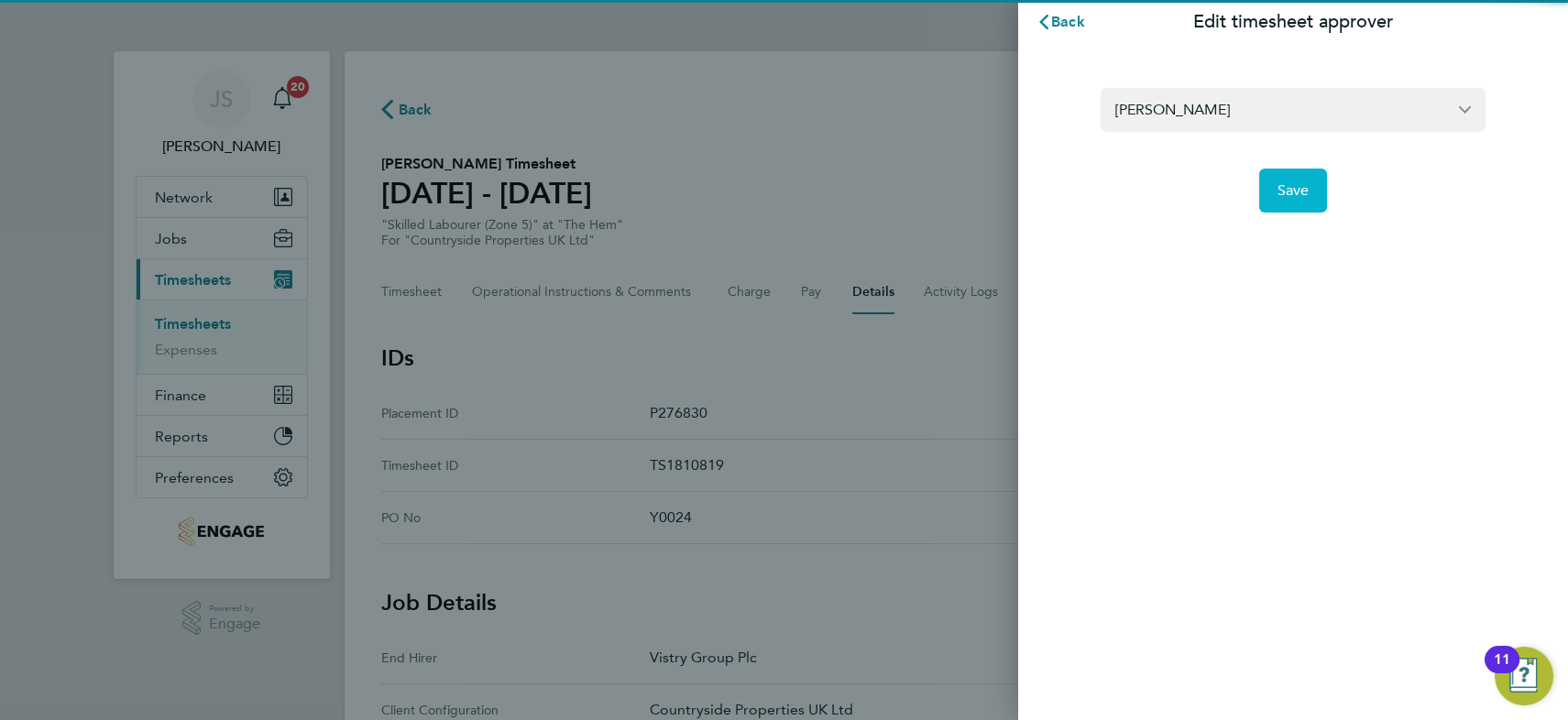
click at [1313, 190] on button "Save" at bounding box center [1293, 190] width 69 height 44
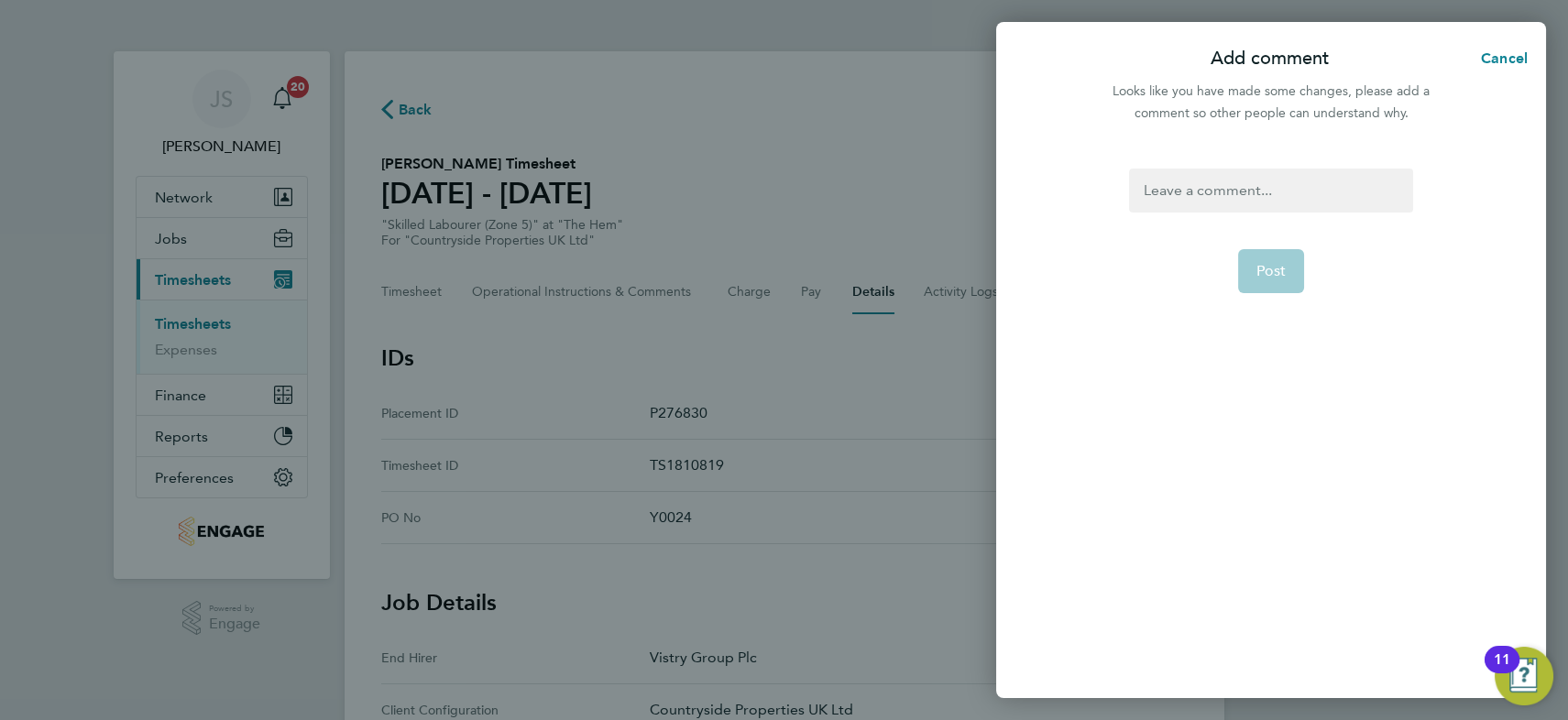
click at [1212, 183] on div at bounding box center [1270, 190] width 284 height 44
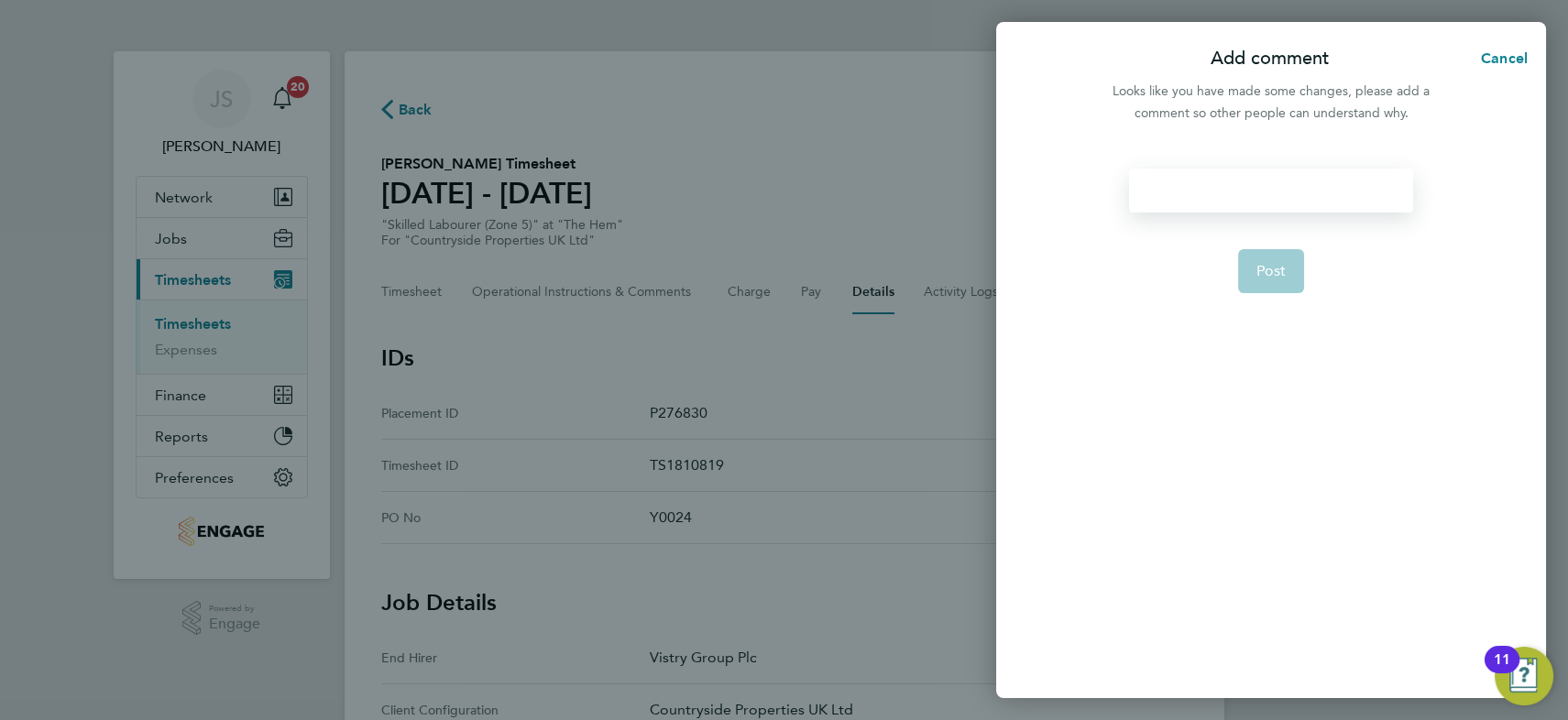
click at [1211, 183] on div at bounding box center [1270, 190] width 284 height 44
paste div
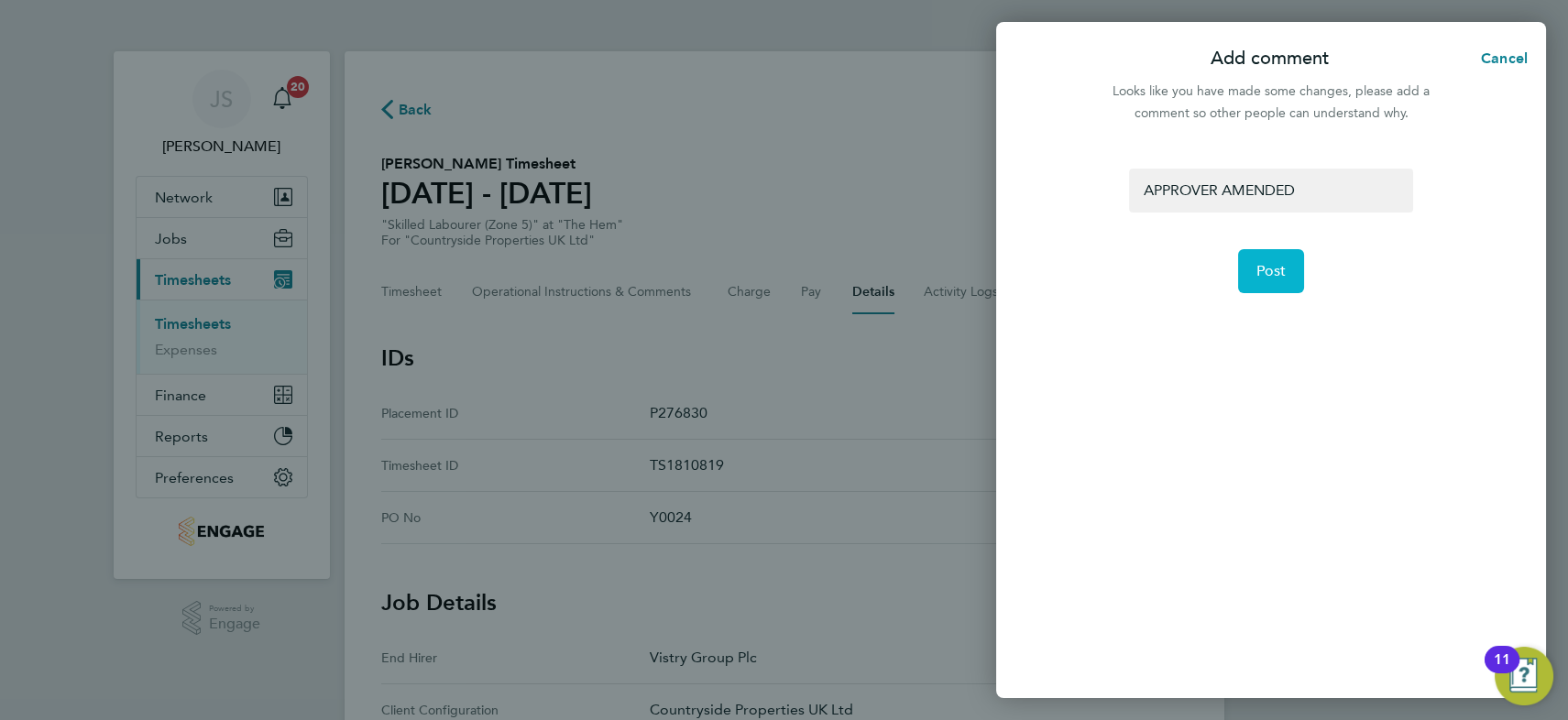
click at [1267, 265] on span "Post" at bounding box center [1271, 270] width 30 height 18
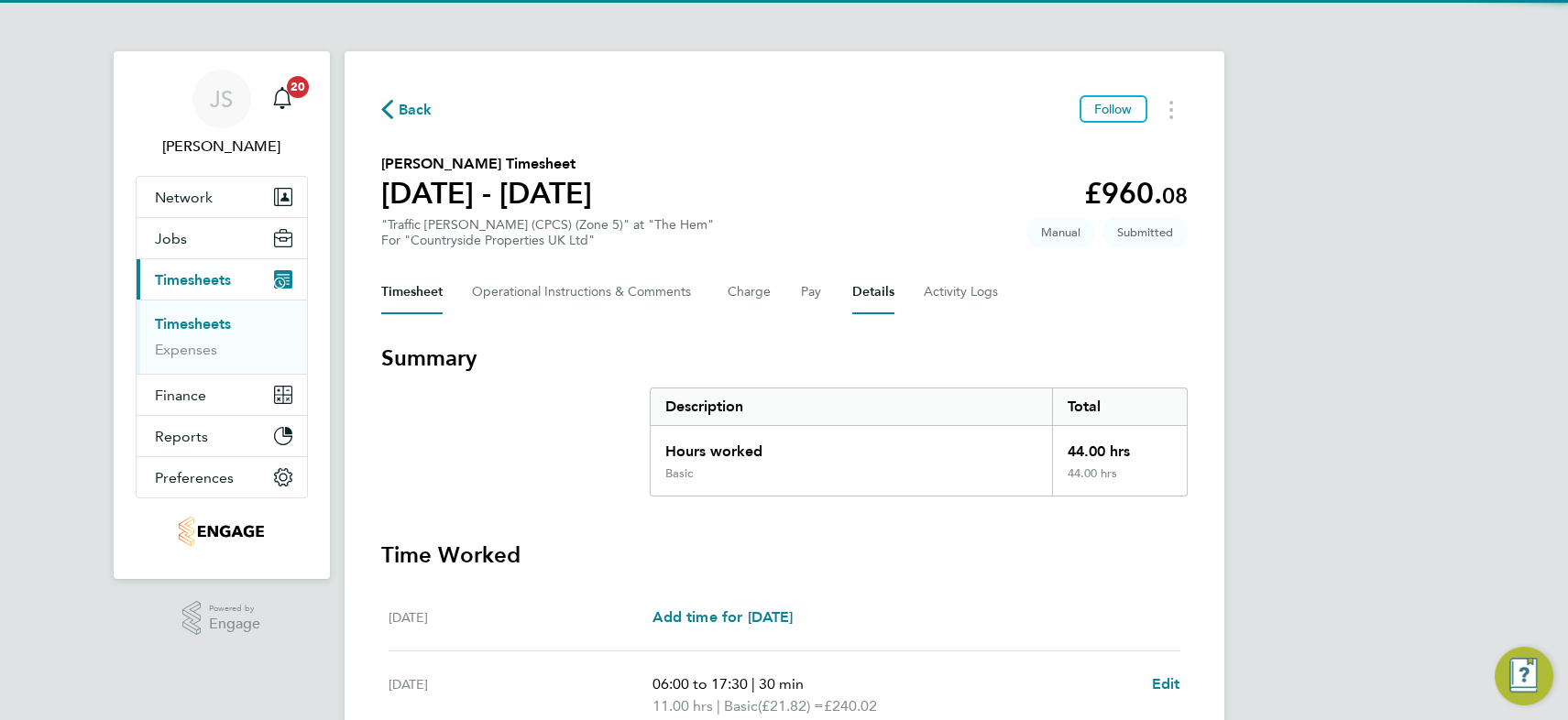
click at [861, 291] on button "Details" at bounding box center [872, 292] width 43 height 44
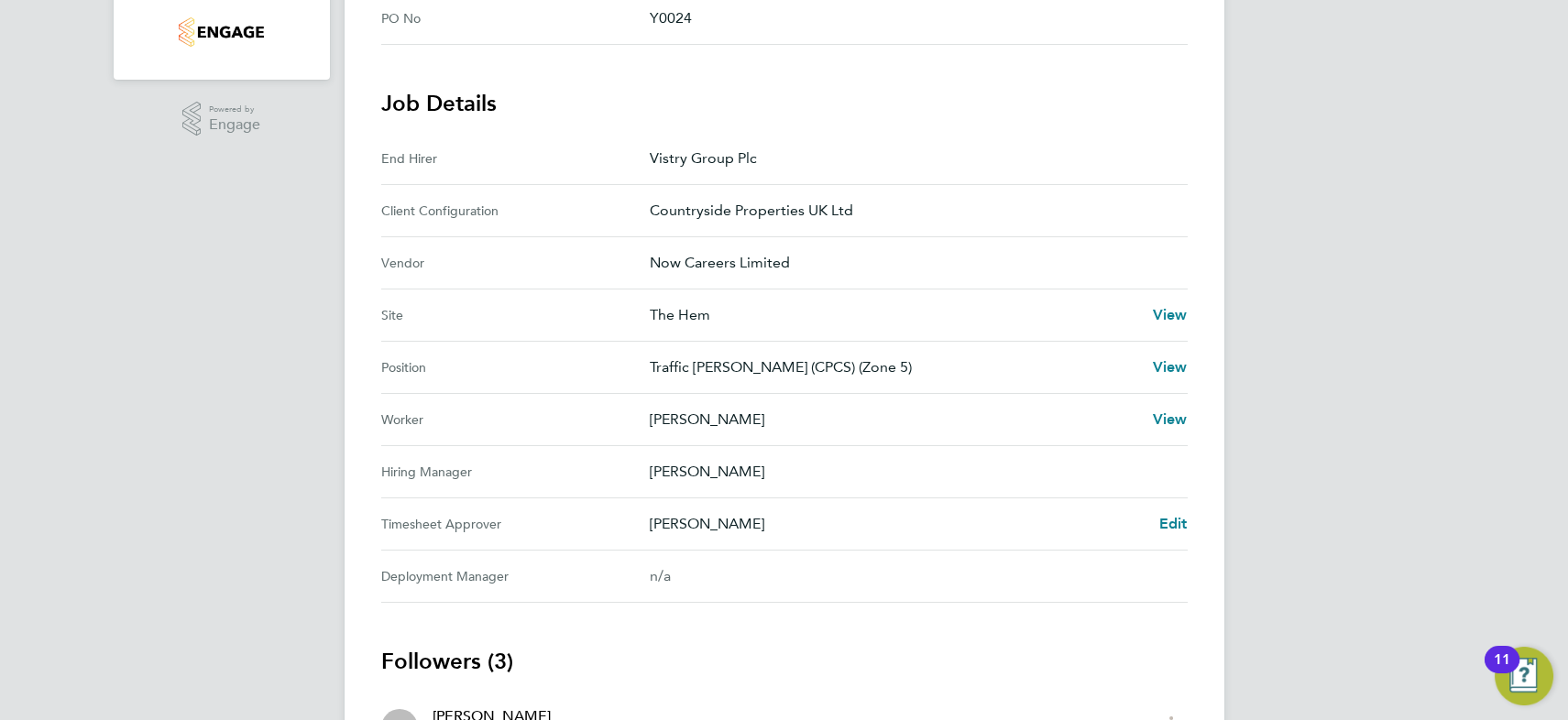
scroll to position [666, 0]
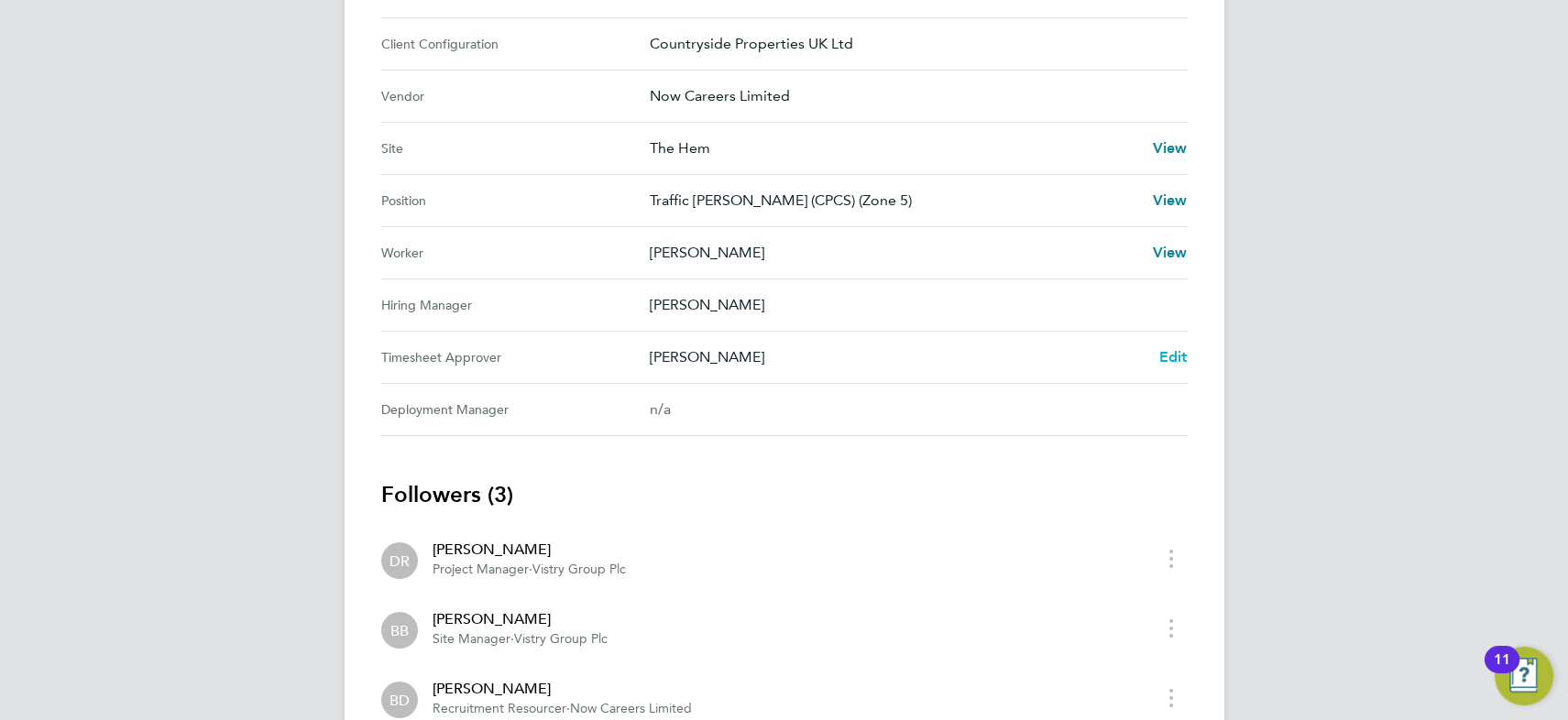
click at [1173, 357] on span "Edit" at bounding box center [1173, 356] width 28 height 17
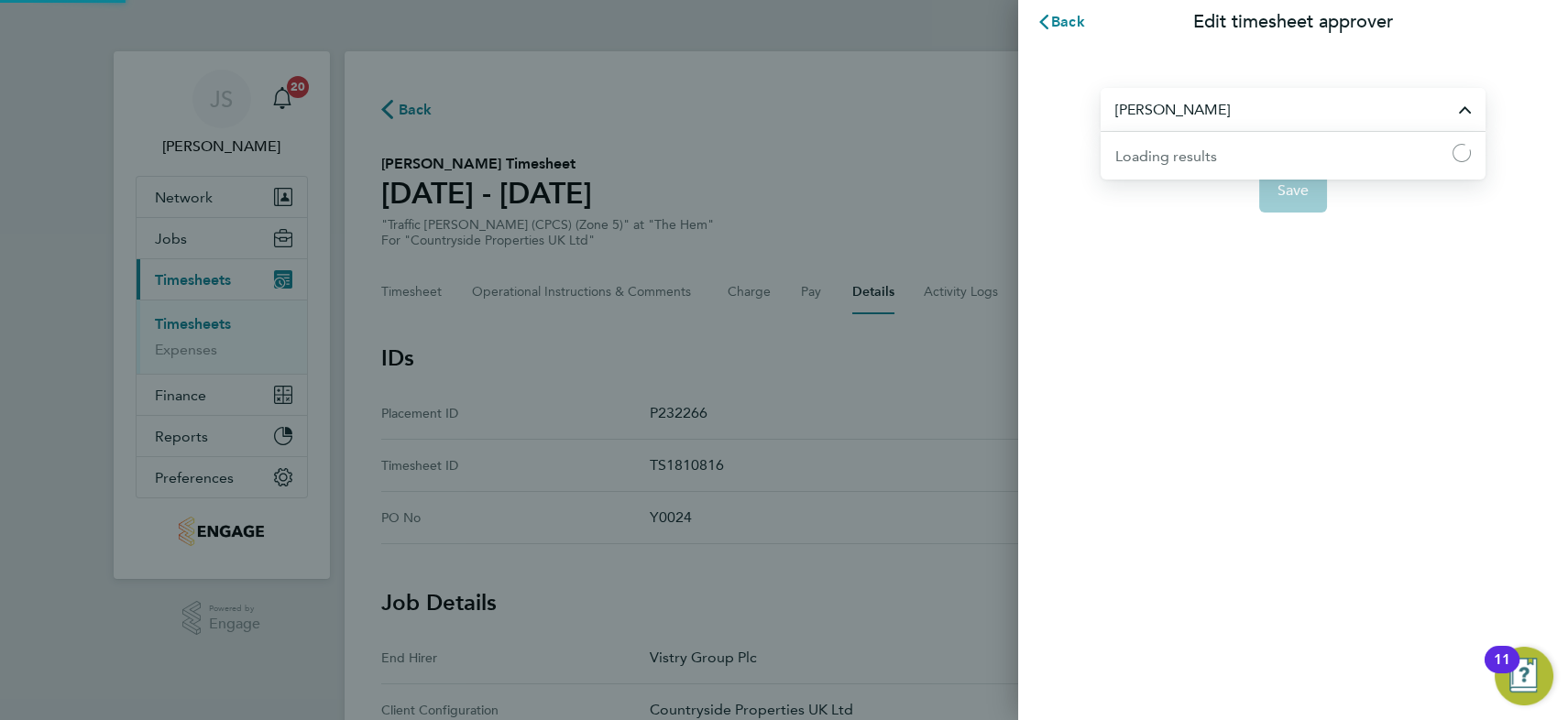
click at [1184, 107] on input "Brett Bull" at bounding box center [1292, 110] width 385 height 43
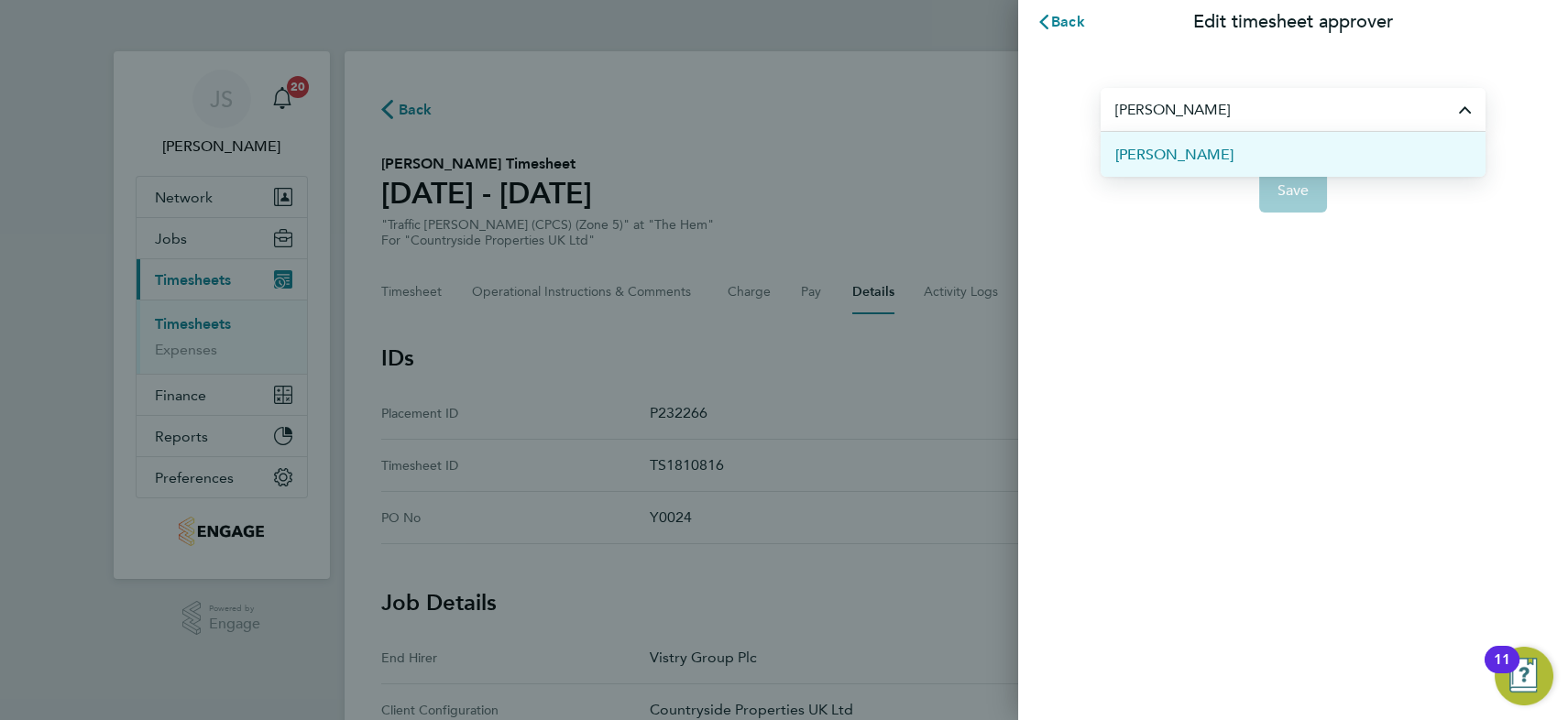
click at [1191, 161] on span "[PERSON_NAME]" at bounding box center [1174, 154] width 118 height 22
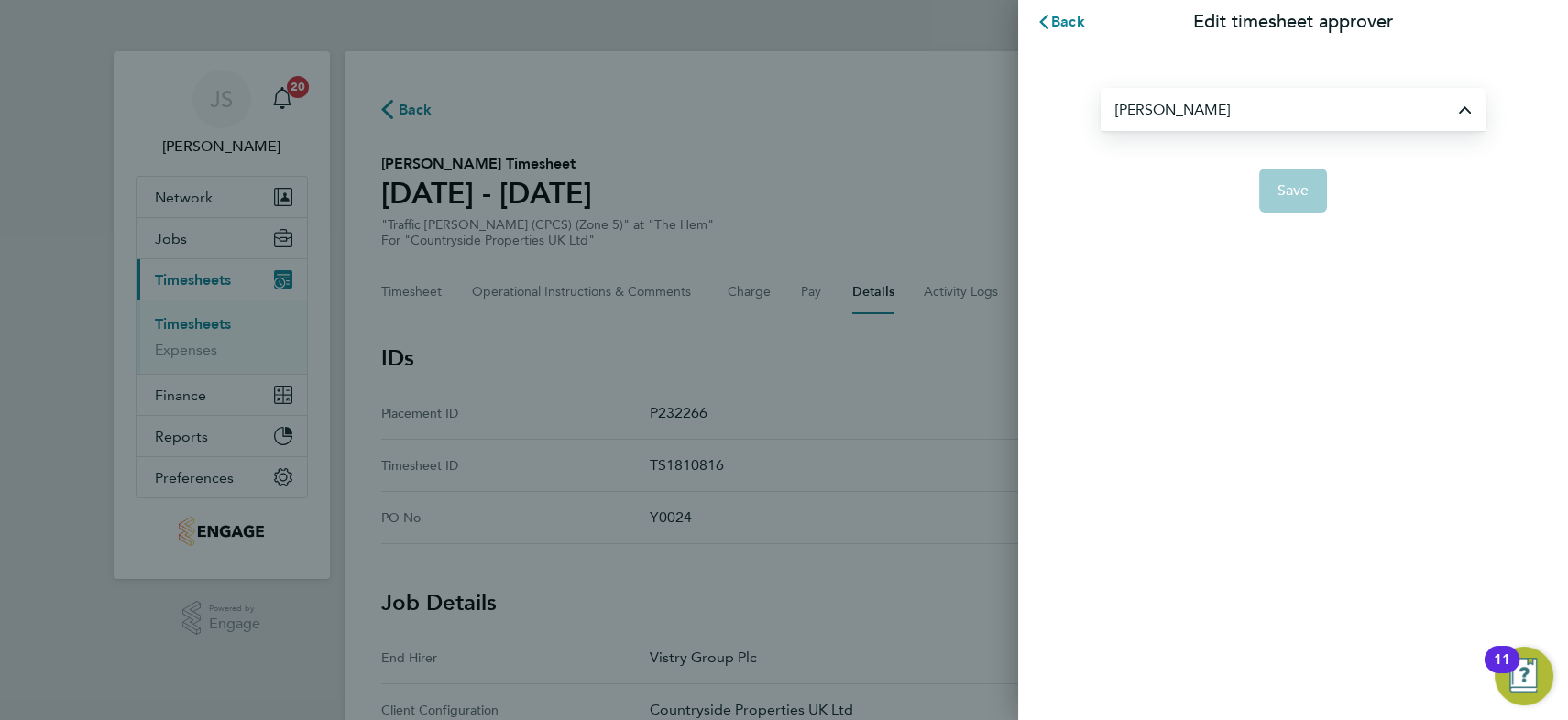
type input "[PERSON_NAME]"
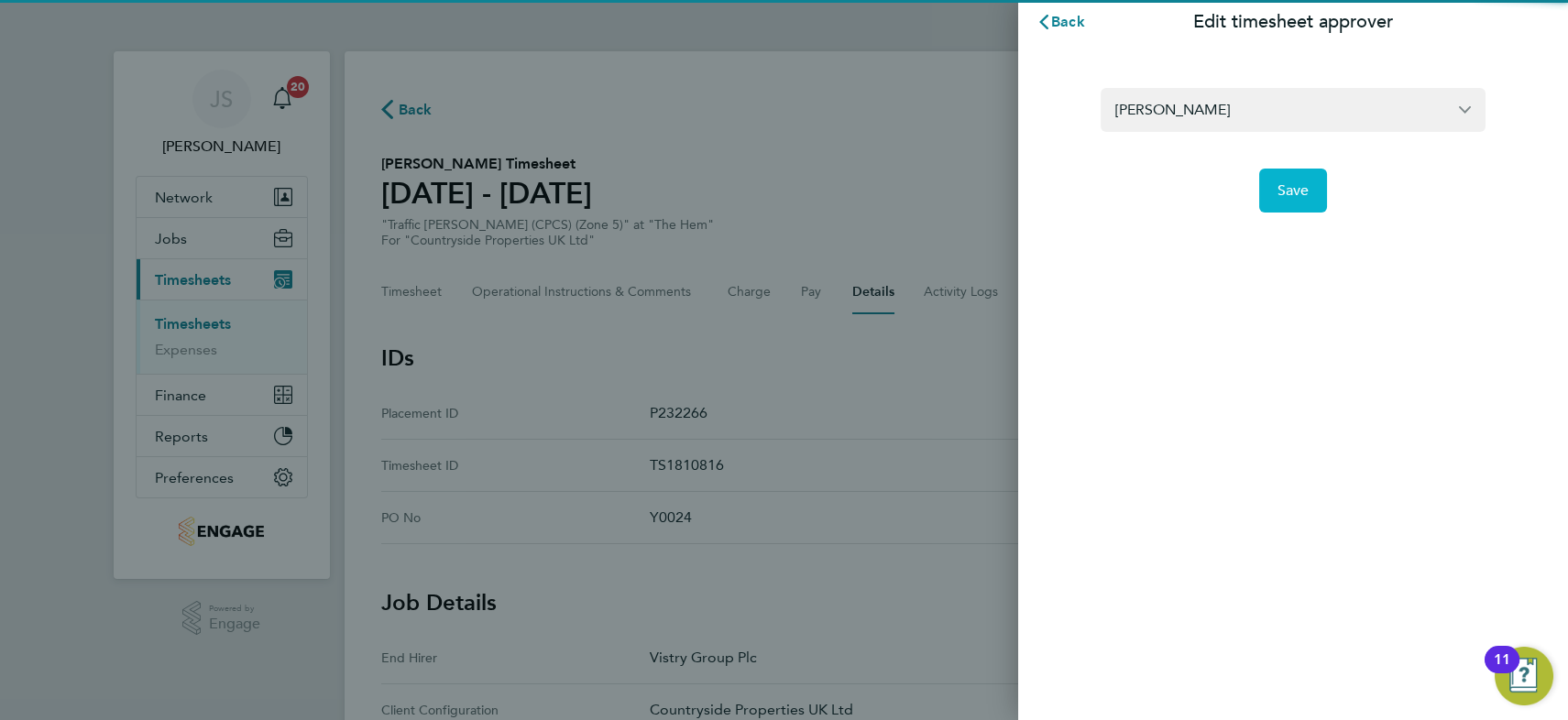
click at [1301, 189] on span "Save" at bounding box center [1293, 190] width 32 height 18
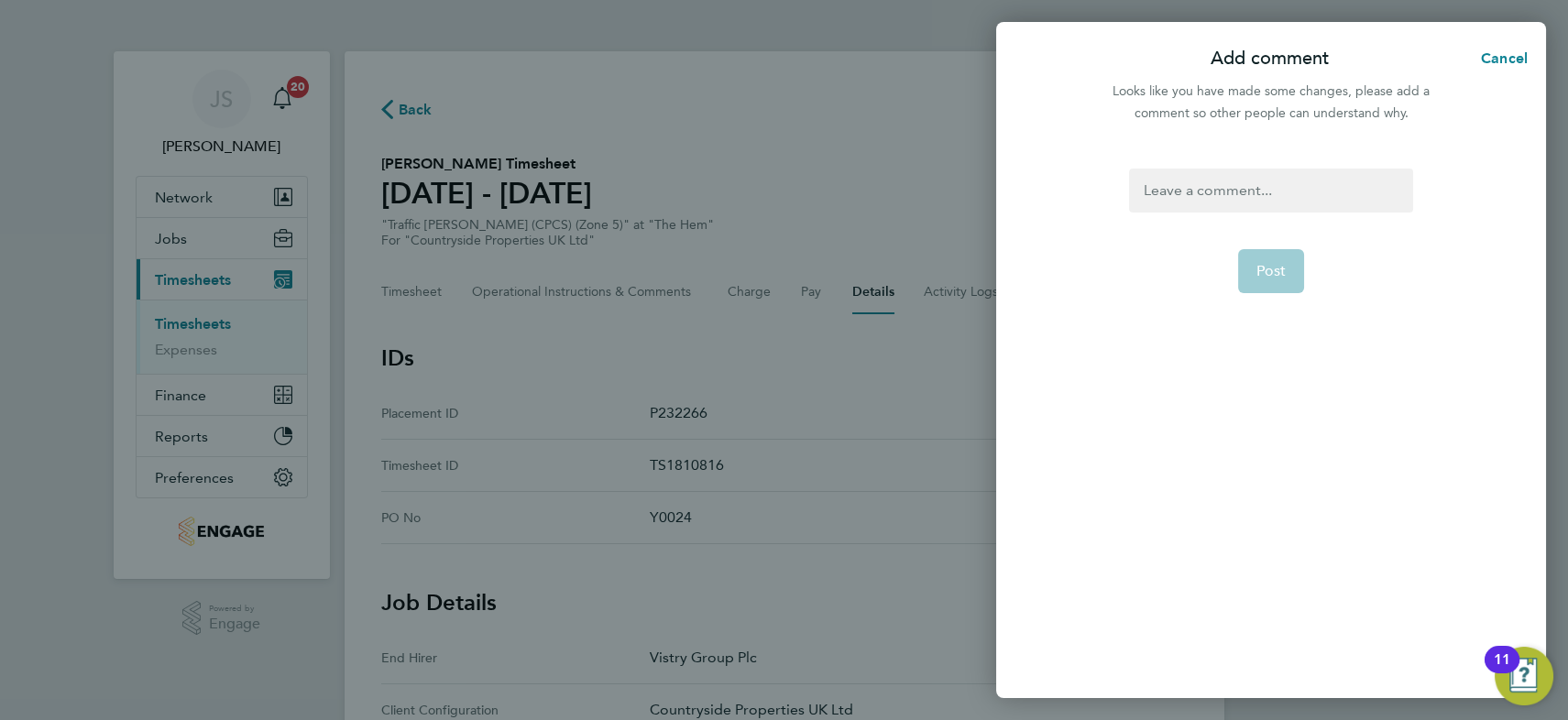
click at [1220, 185] on div at bounding box center [1270, 190] width 284 height 44
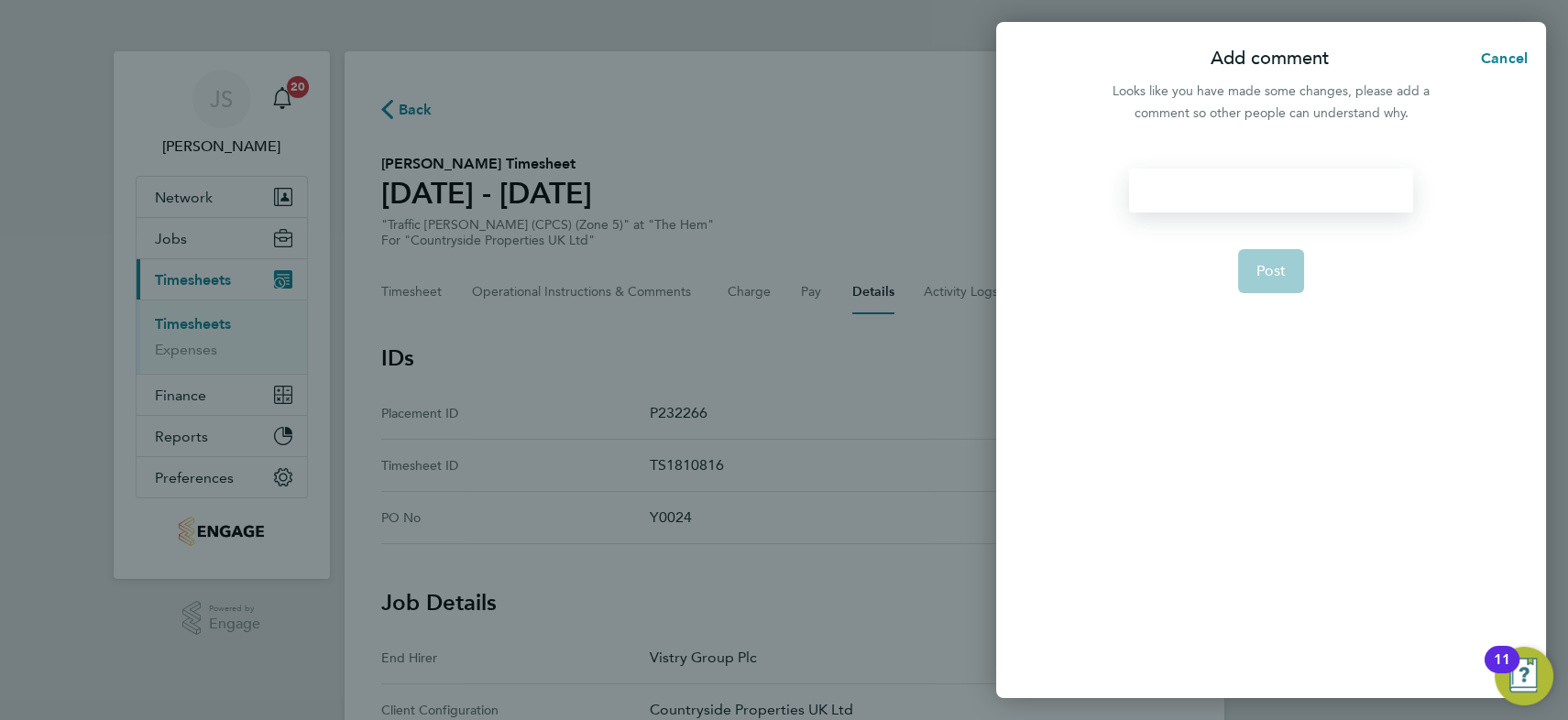
click at [1220, 185] on div at bounding box center [1270, 190] width 284 height 44
paste div
click at [1283, 268] on span "Post" at bounding box center [1271, 270] width 30 height 18
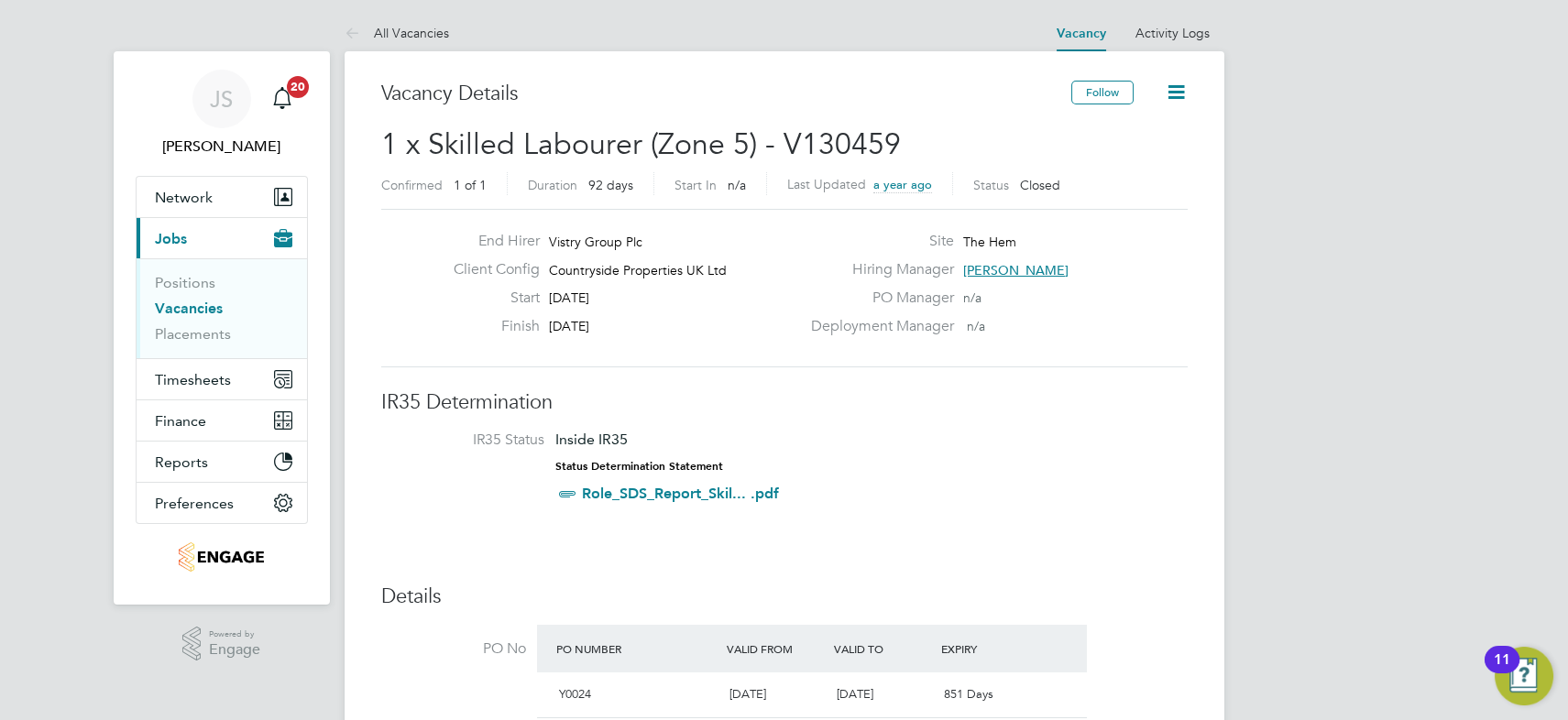
click at [1176, 91] on icon at bounding box center [1176, 92] width 23 height 23
click at [1146, 159] on li "Update Status" at bounding box center [1130, 161] width 106 height 26
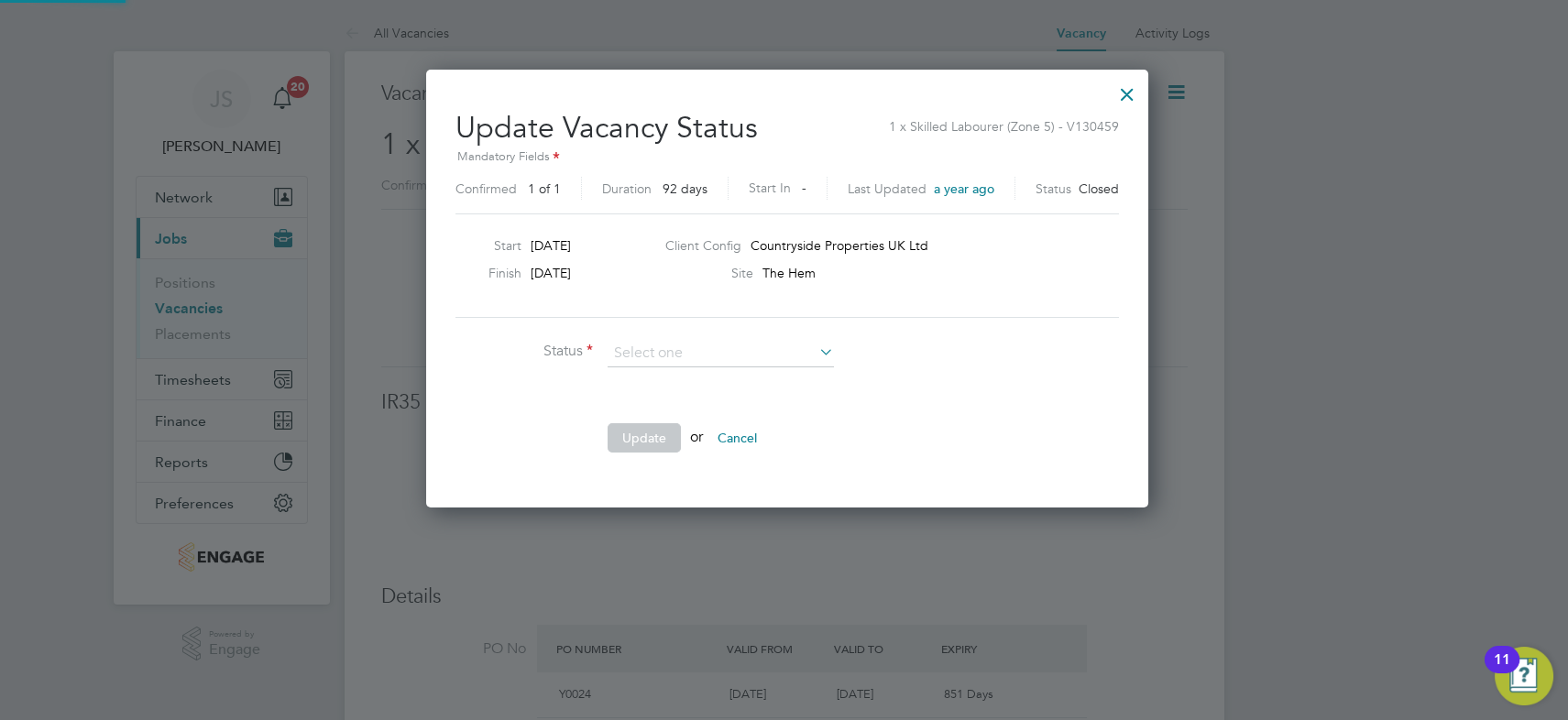
scroll to position [436, 715]
click at [710, 353] on input at bounding box center [720, 353] width 226 height 27
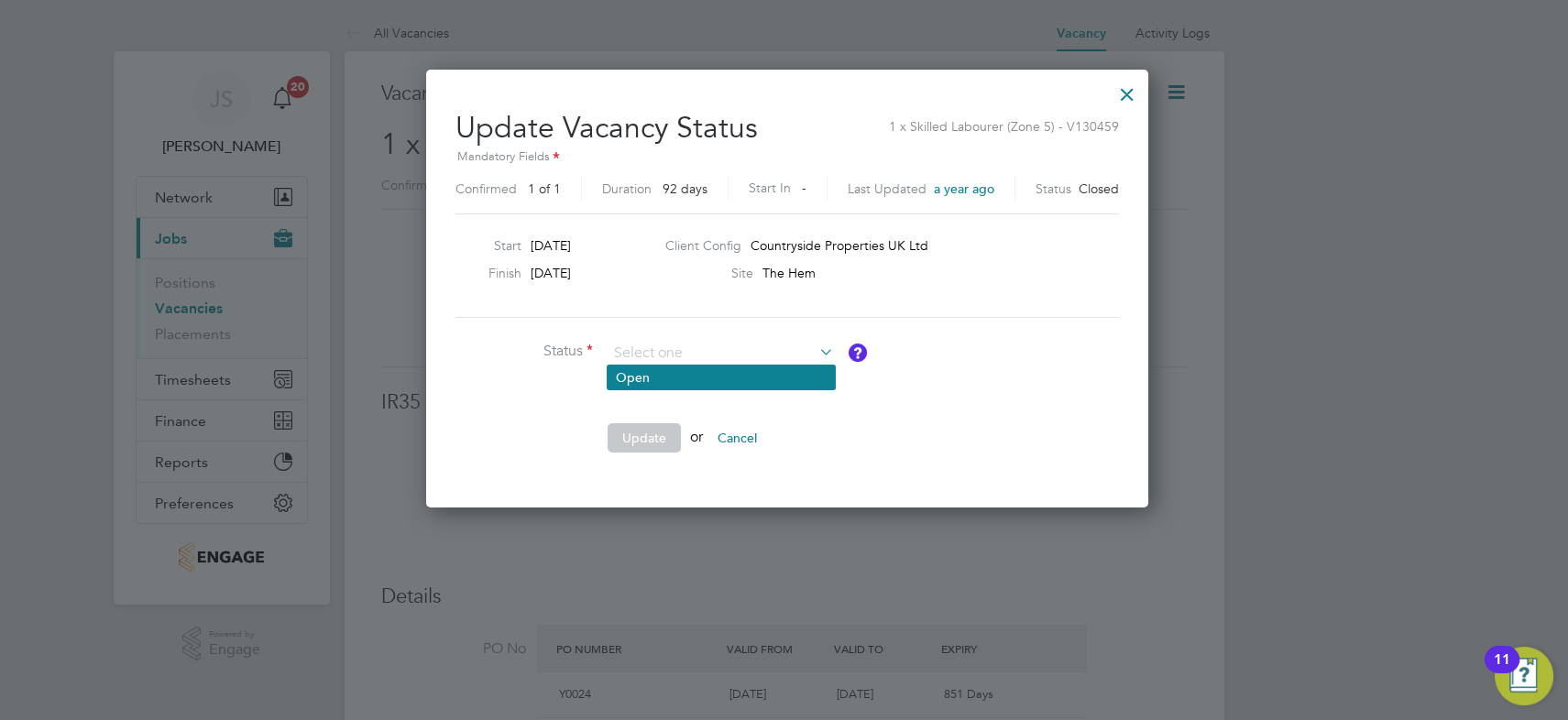
click at [683, 375] on li "Open" at bounding box center [721, 377] width 227 height 24
type input "Open"
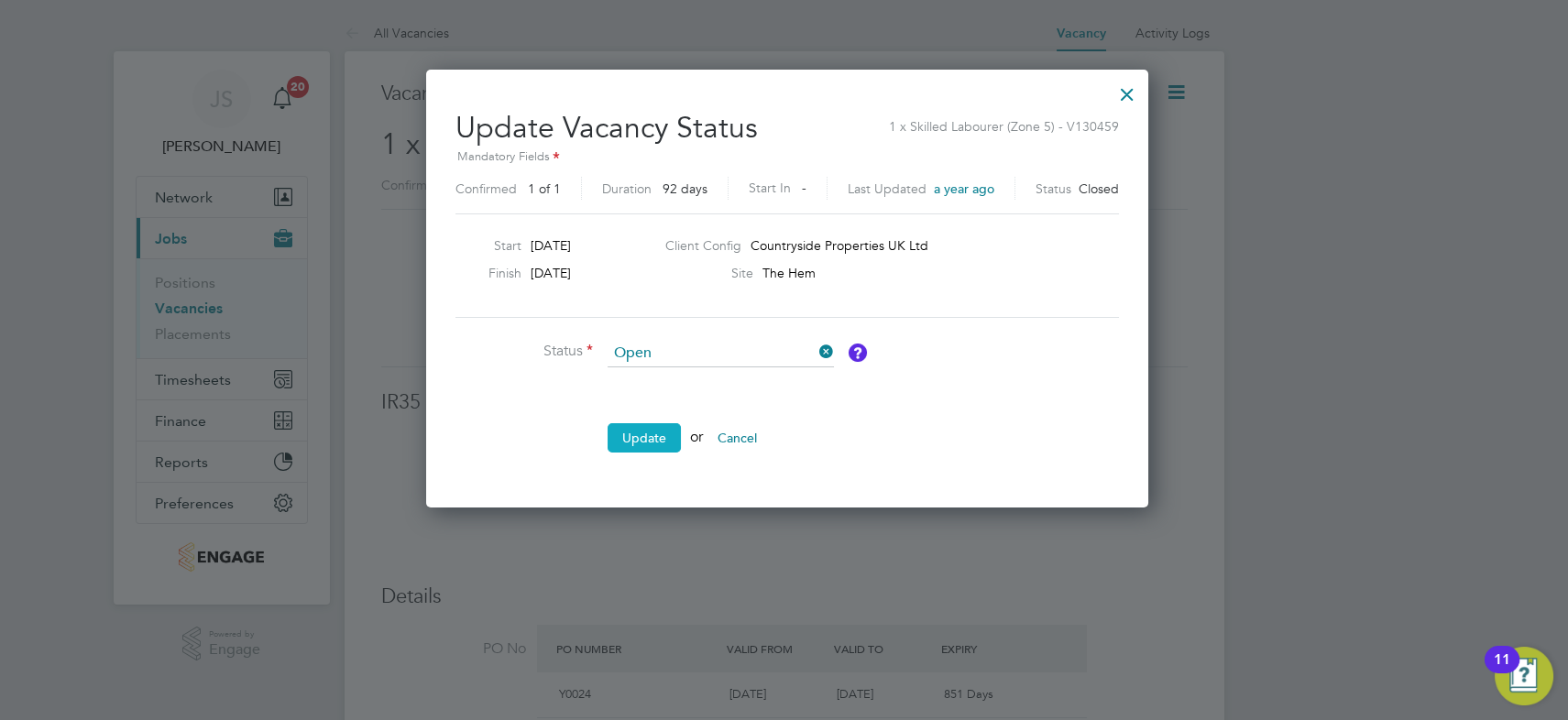
click at [660, 433] on button "Update" at bounding box center [645, 437] width 74 height 29
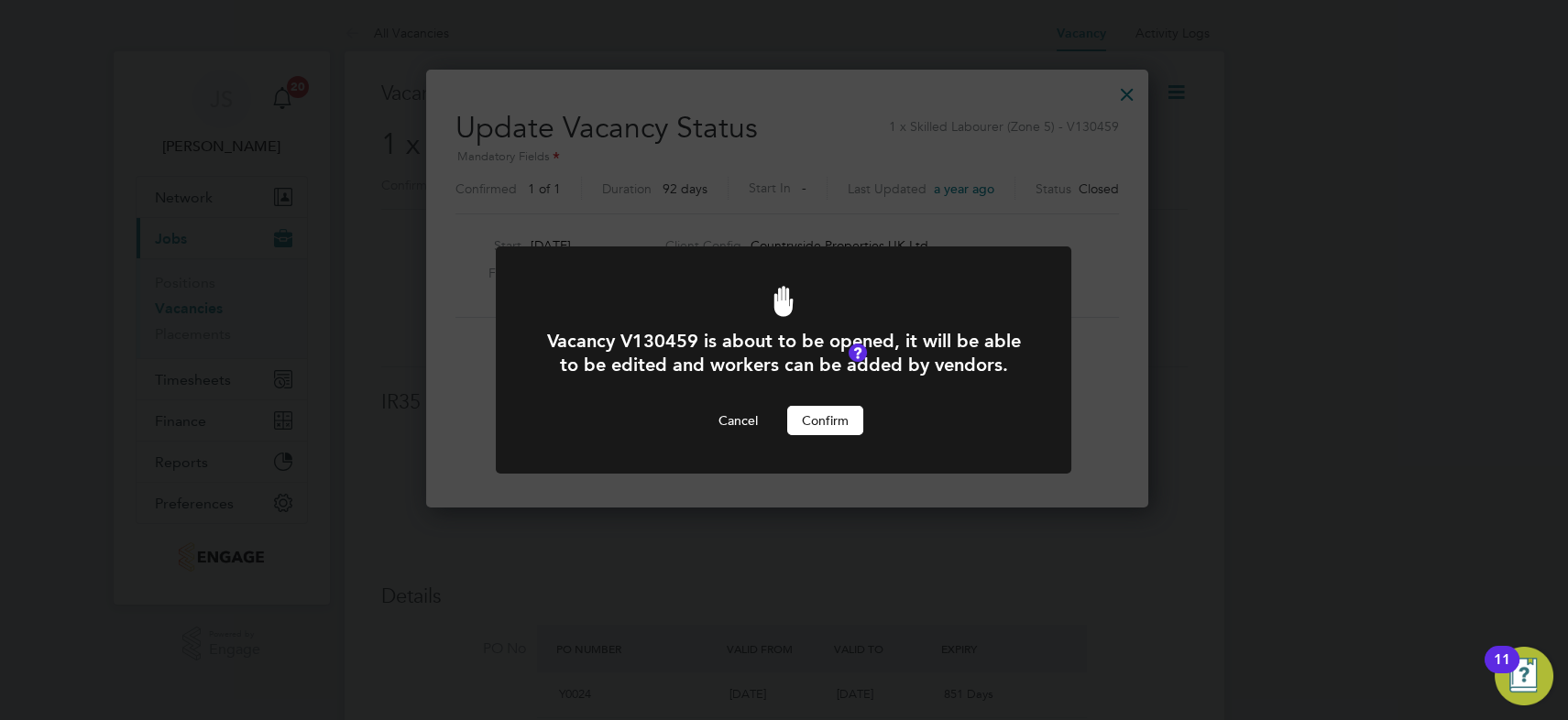
click at [828, 417] on button "Confirm" at bounding box center [825, 420] width 76 height 29
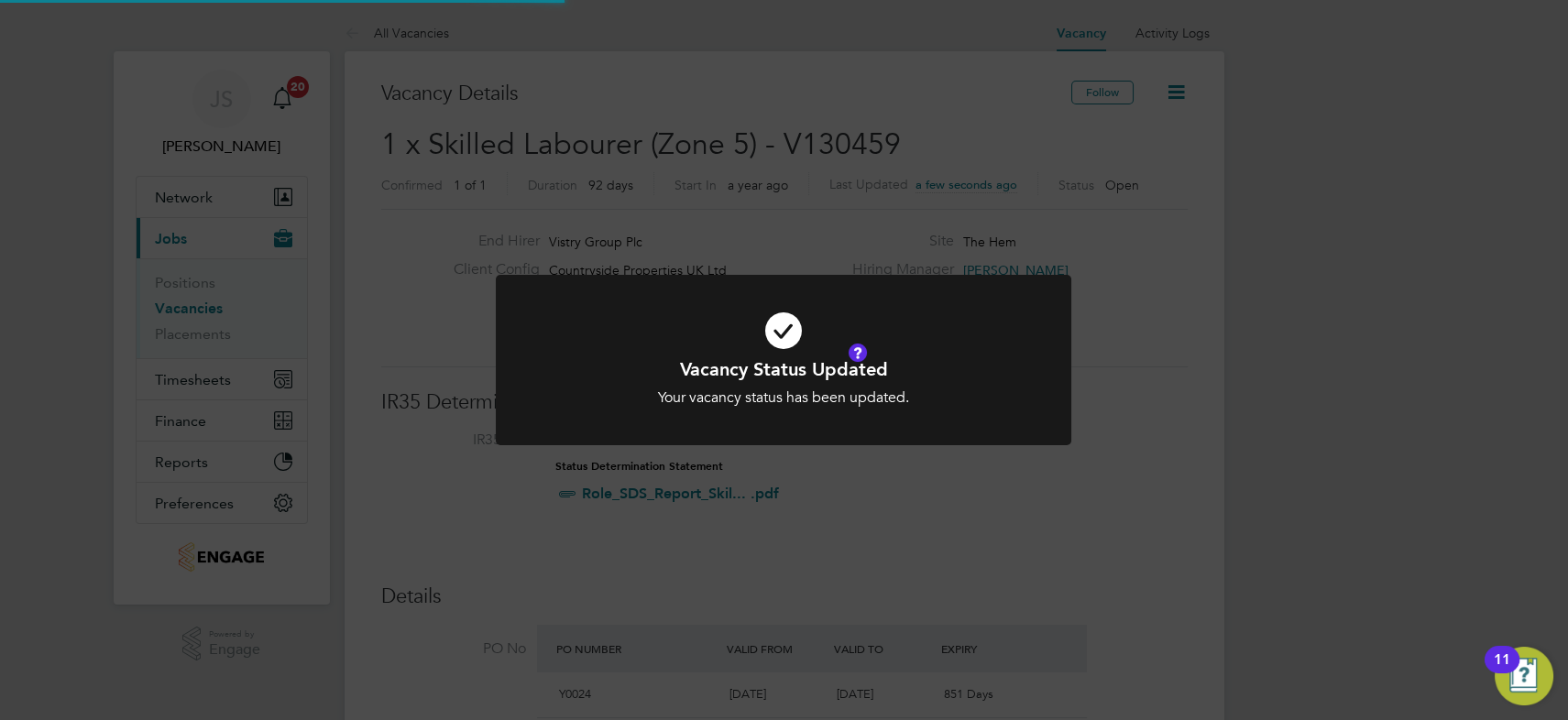
scroll to position [54, 129]
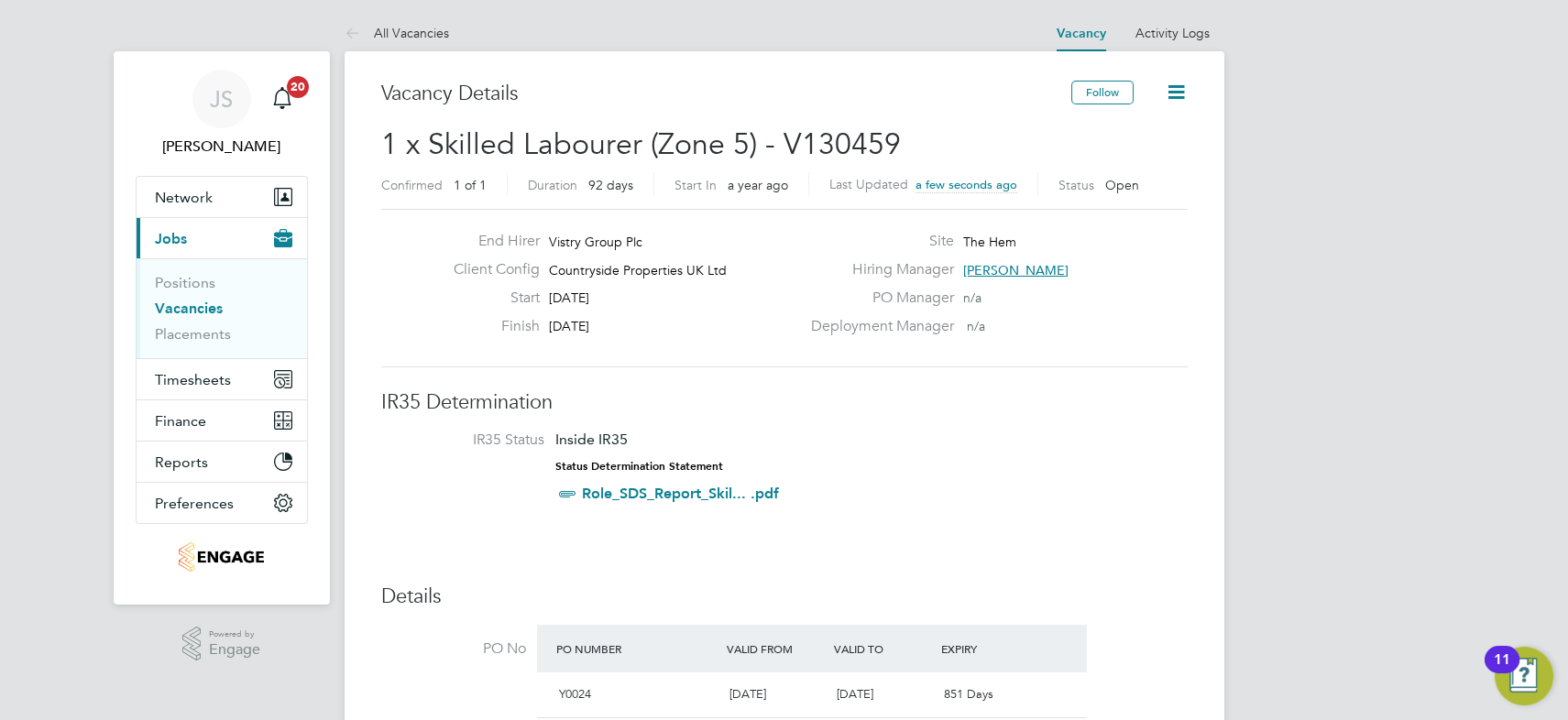
click at [1178, 86] on icon at bounding box center [1176, 92] width 23 height 23
click at [1089, 358] on div "End Hirer Vistry Group Plc Client Config Countryside Properties UK Ltd Start [D…" at bounding box center [784, 288] width 806 height 159
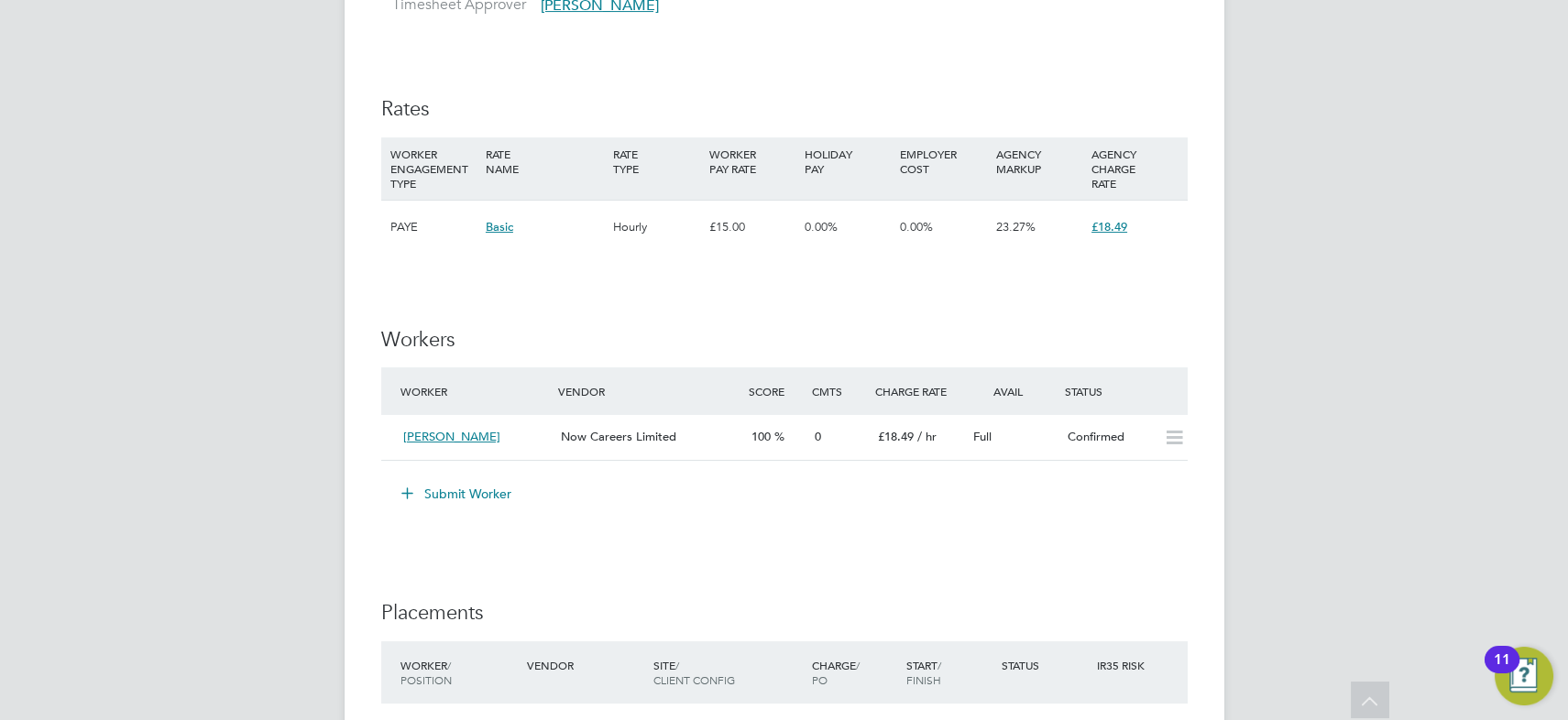
scroll to position [1248, 0]
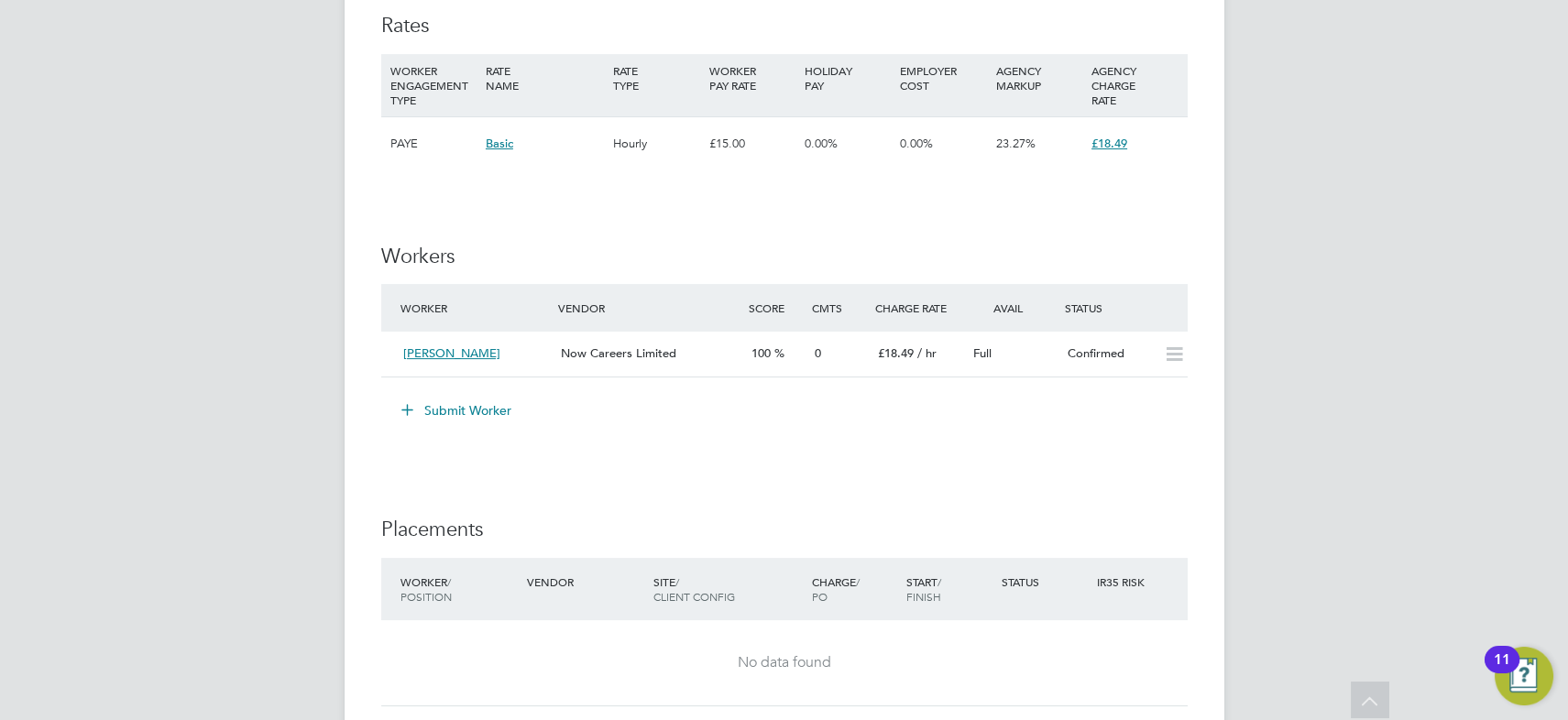
click at [448, 405] on button "Submit Worker" at bounding box center [457, 410] width 137 height 29
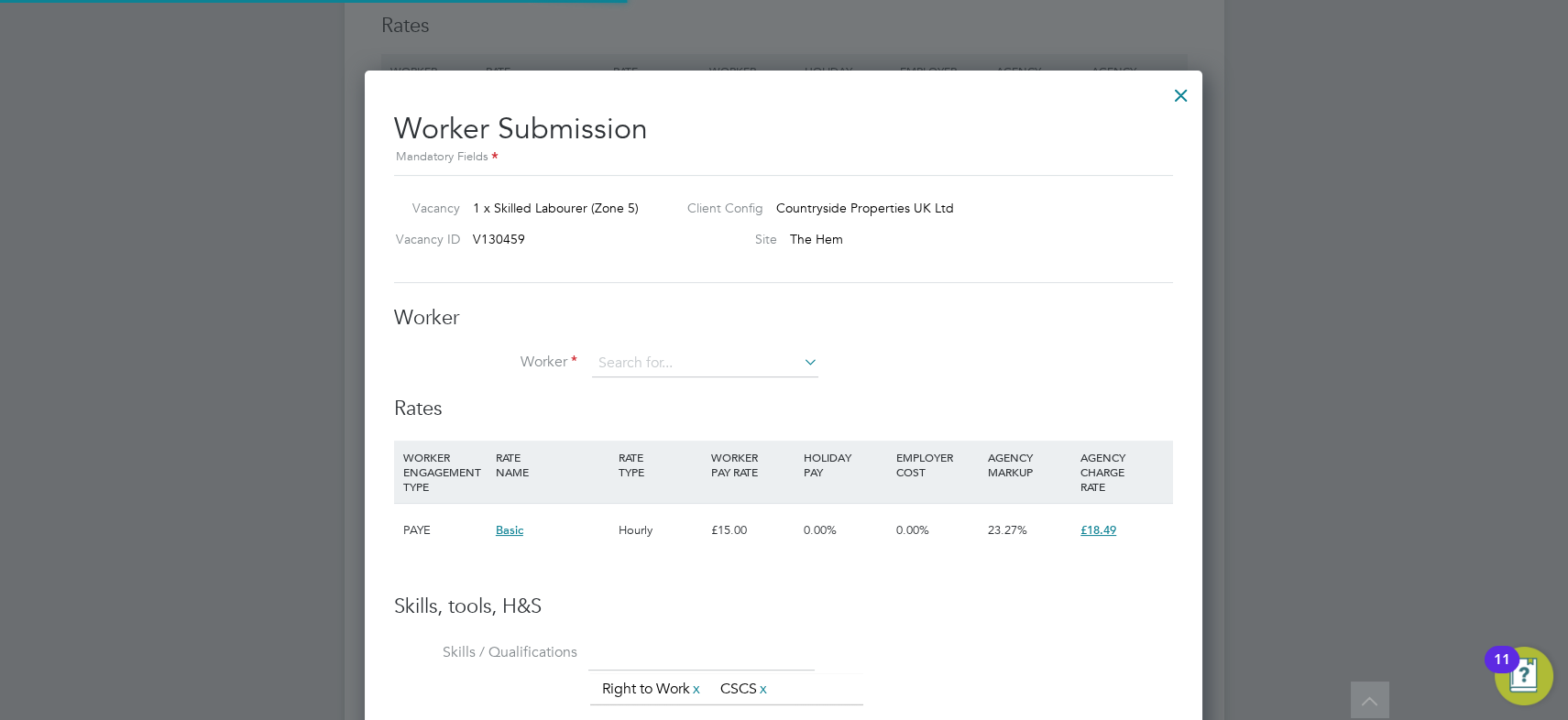
scroll to position [1110, 838]
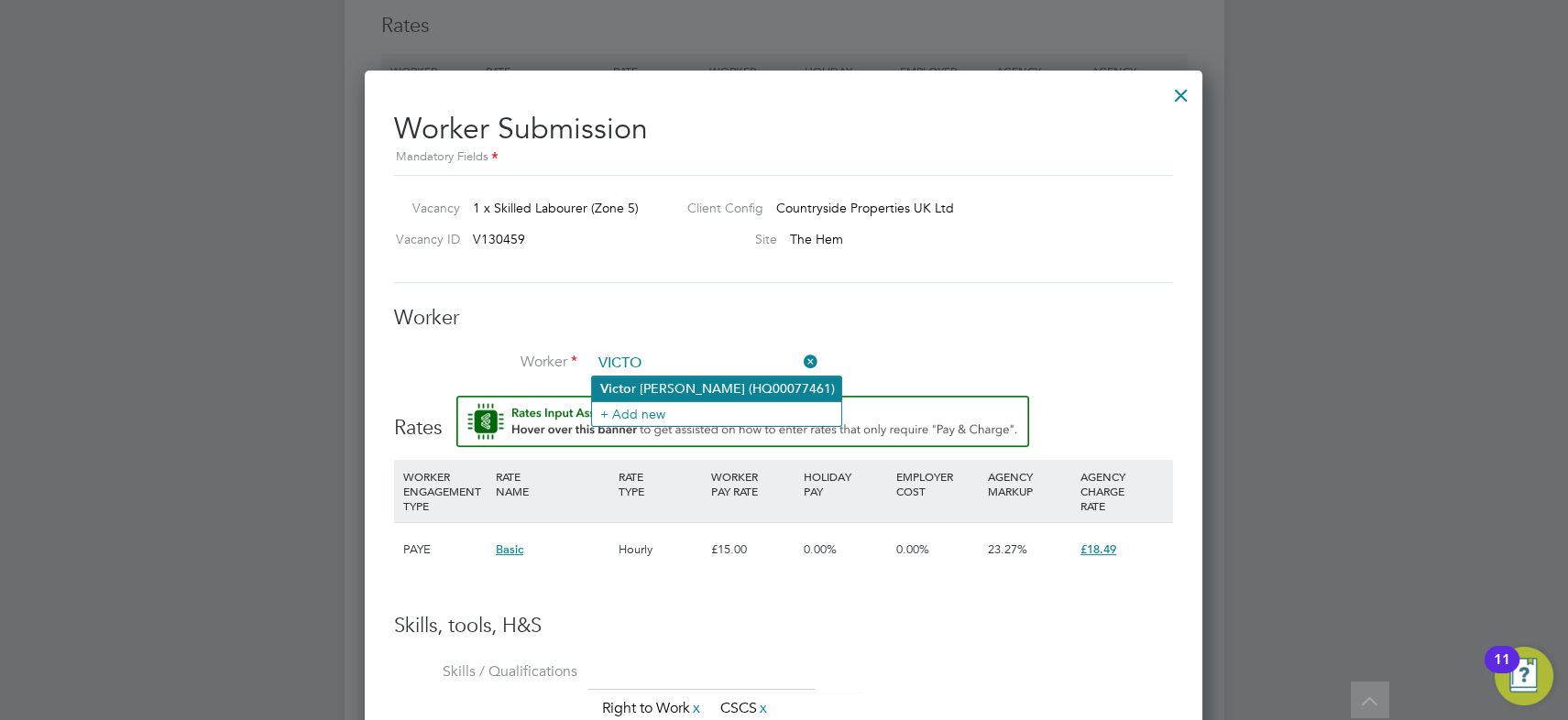
click at [697, 382] on li "[PERSON_NAME] (HQ00077461)" at bounding box center [716, 388] width 250 height 25
type input "[PERSON_NAME] (HQ00077461)"
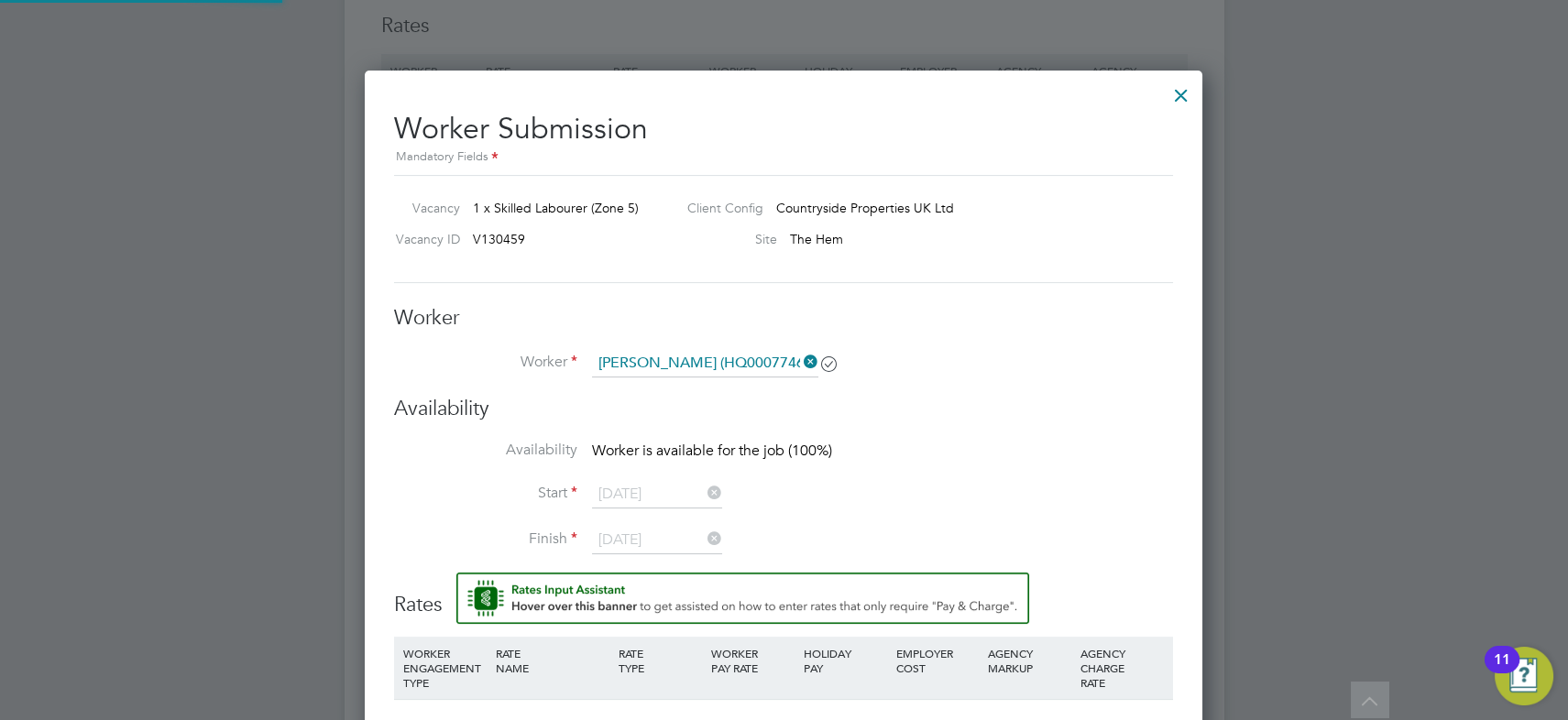
scroll to position [1304, 838]
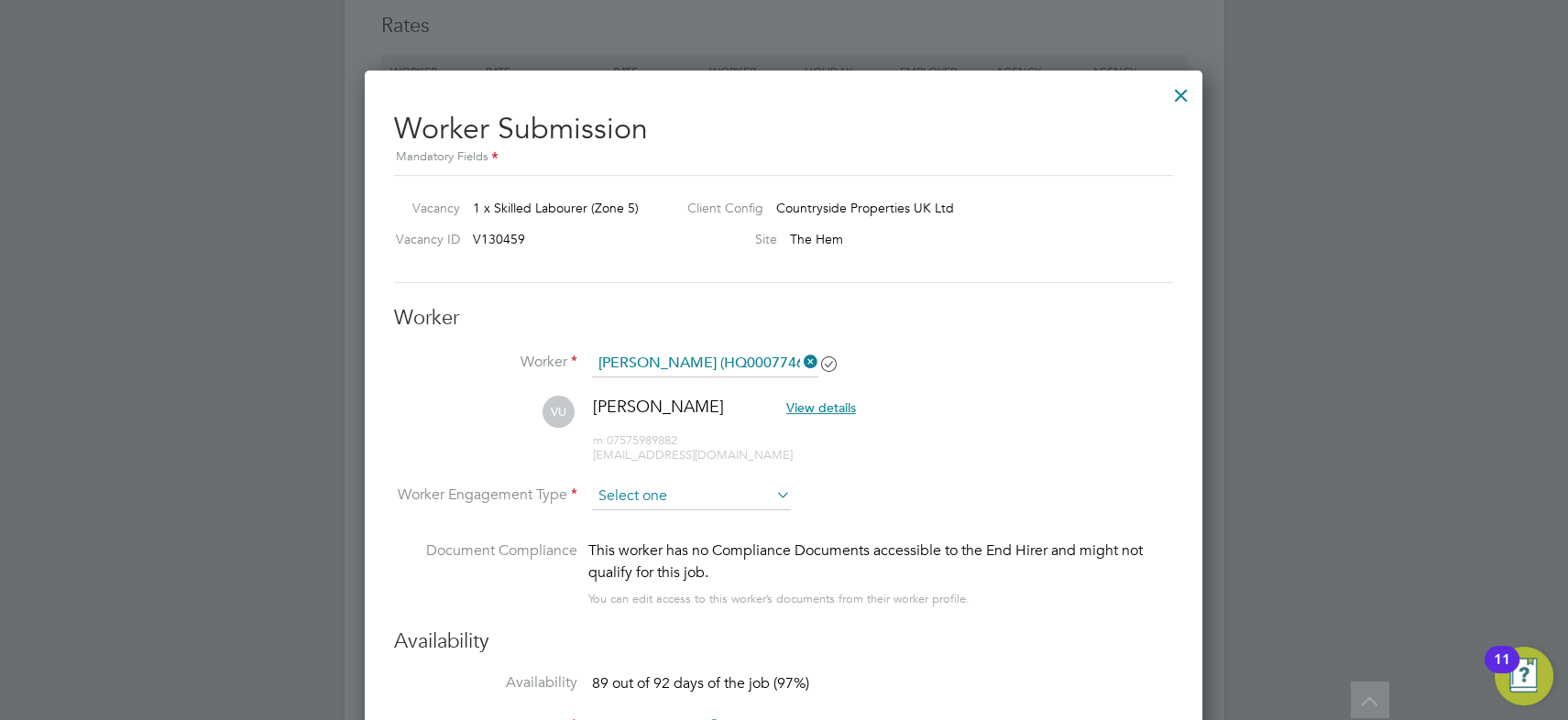
click at [642, 499] on input at bounding box center [691, 496] width 198 height 27
click at [642, 520] on li "Contract" at bounding box center [691, 520] width 199 height 24
type input "Contract"
click at [986, 461] on li "VU [PERSON_NAME] View details m: 07575989882 [EMAIL_ADDRESS][DOMAIN_NAME]" at bounding box center [784, 439] width 779 height 87
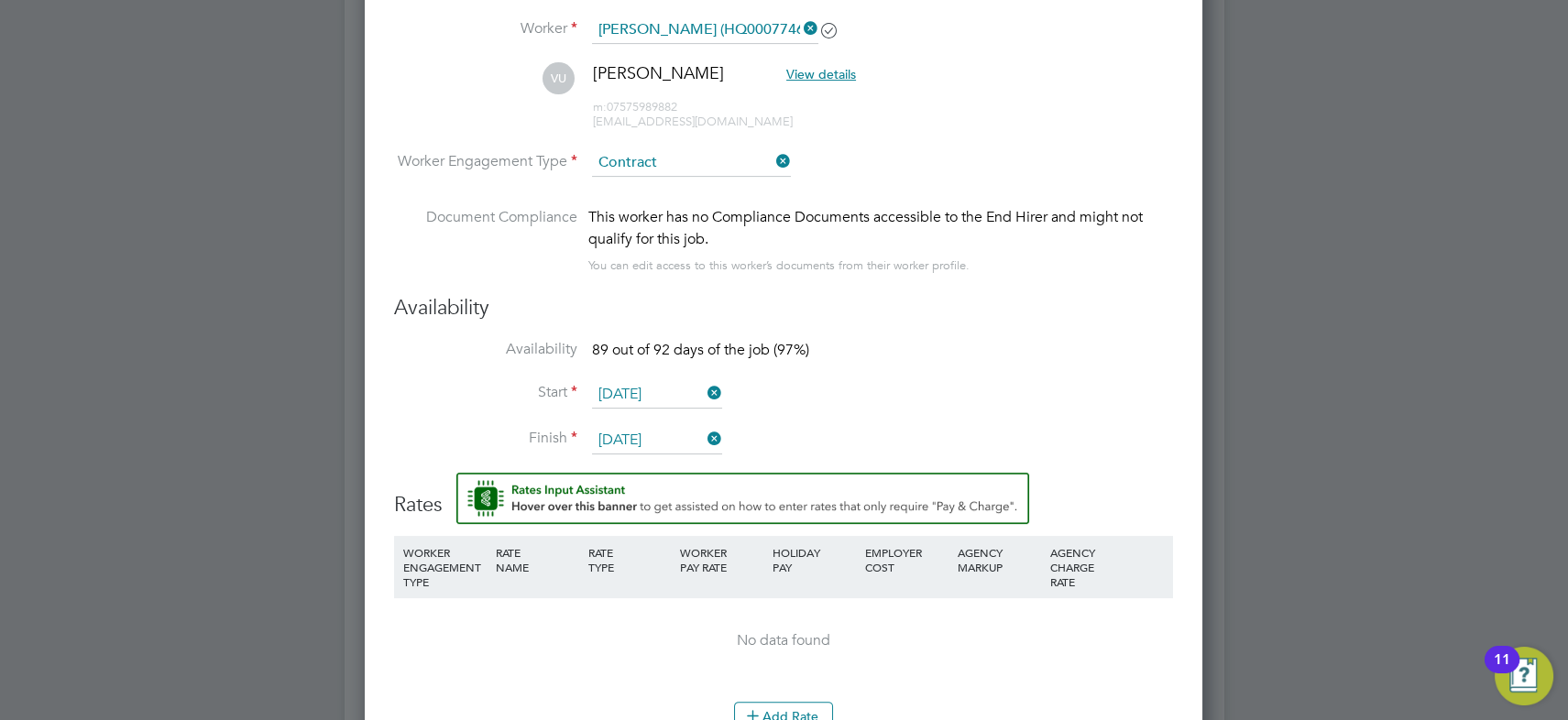
click at [703, 431] on icon at bounding box center [703, 438] width 0 height 26
click at [673, 433] on input at bounding box center [657, 440] width 130 height 27
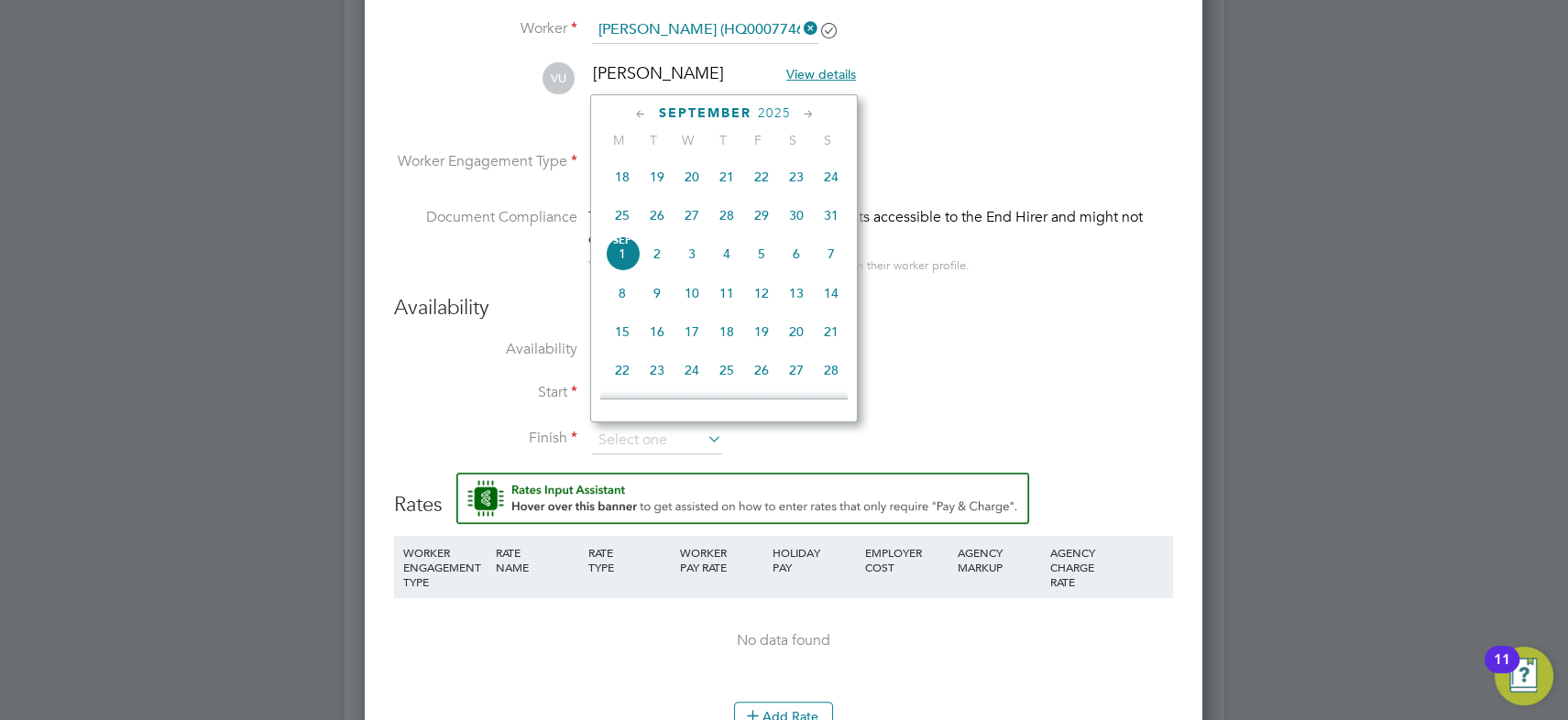
click at [729, 296] on span "11" at bounding box center [726, 293] width 35 height 35
type input "[DATE]"
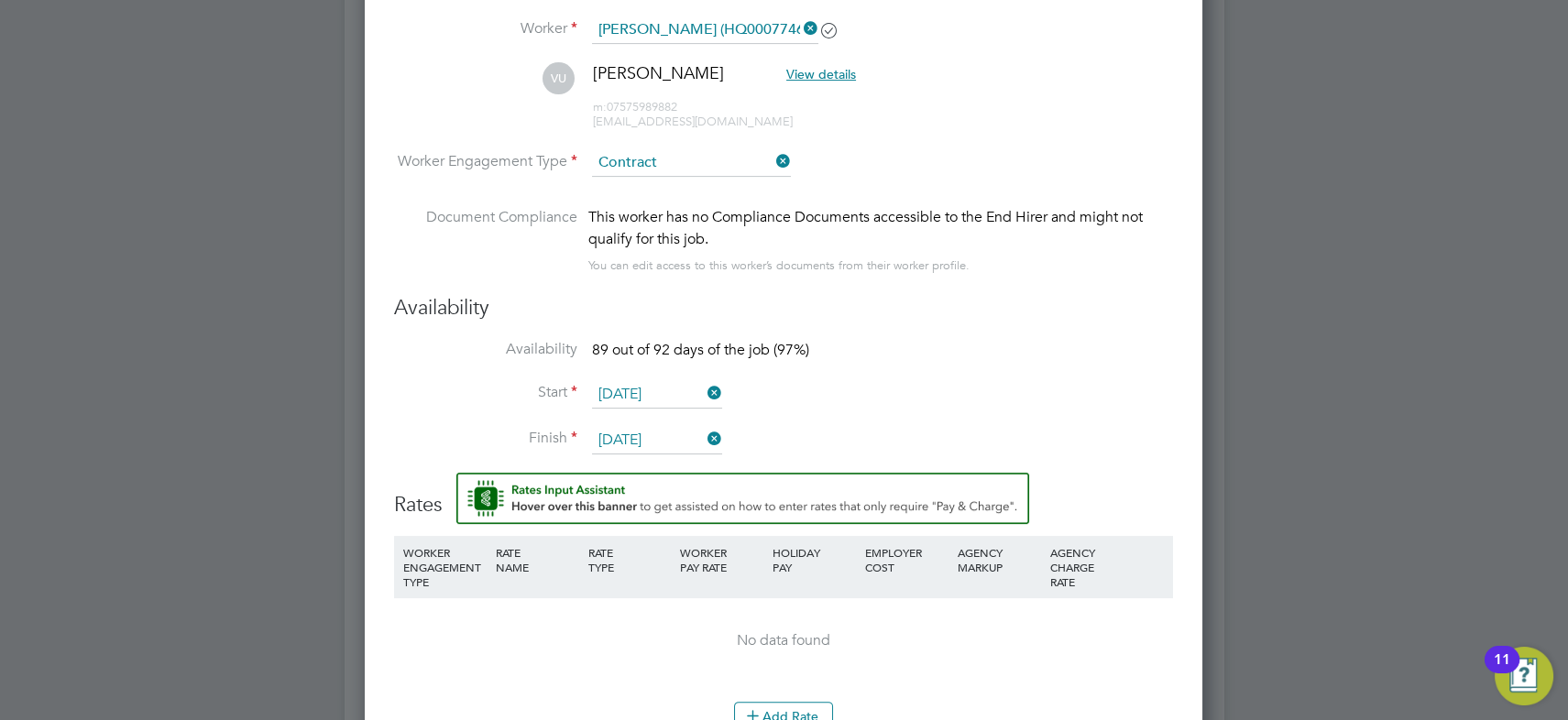
click at [703, 386] on icon at bounding box center [703, 392] width 0 height 26
click at [667, 393] on input at bounding box center [657, 394] width 130 height 27
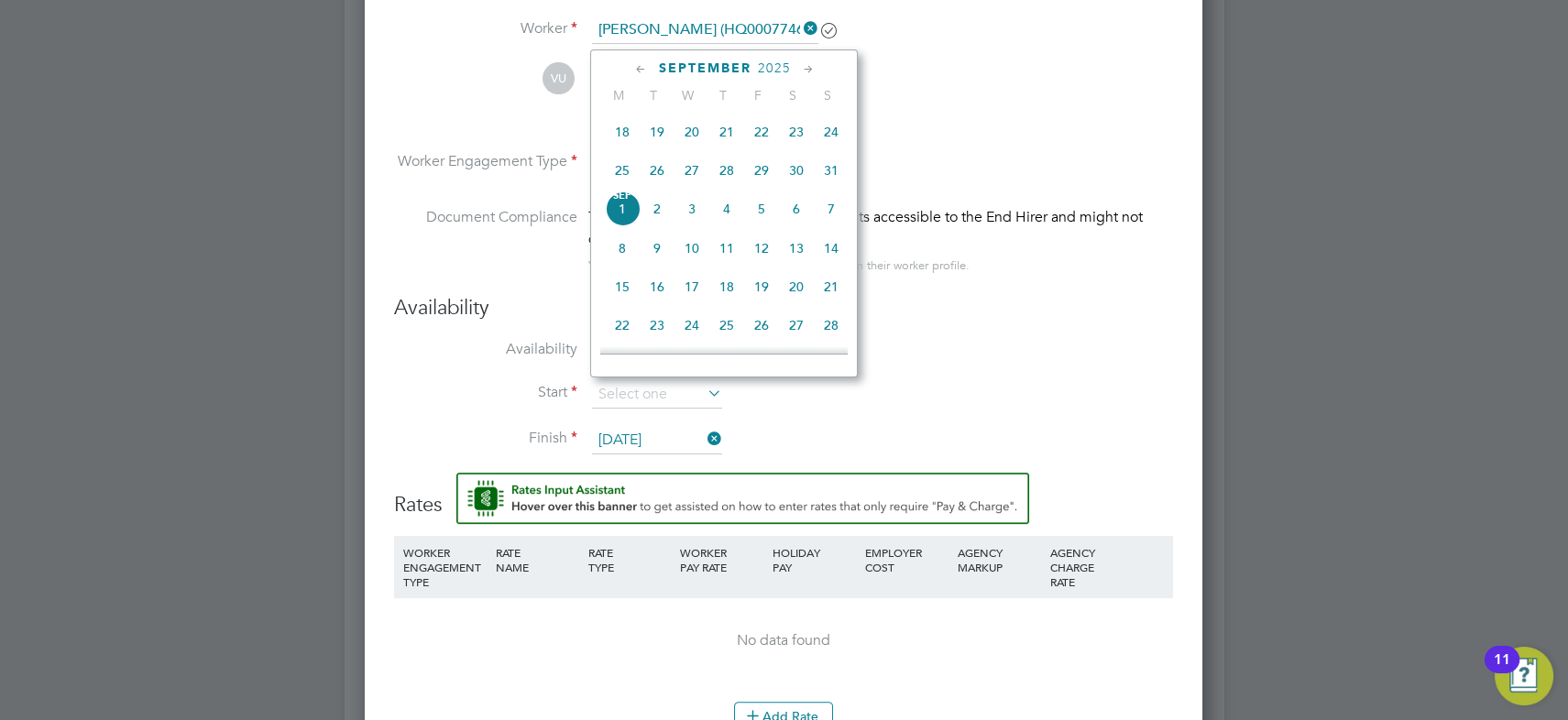
click at [728, 175] on span "28" at bounding box center [726, 170] width 35 height 35
type input "[DATE]"
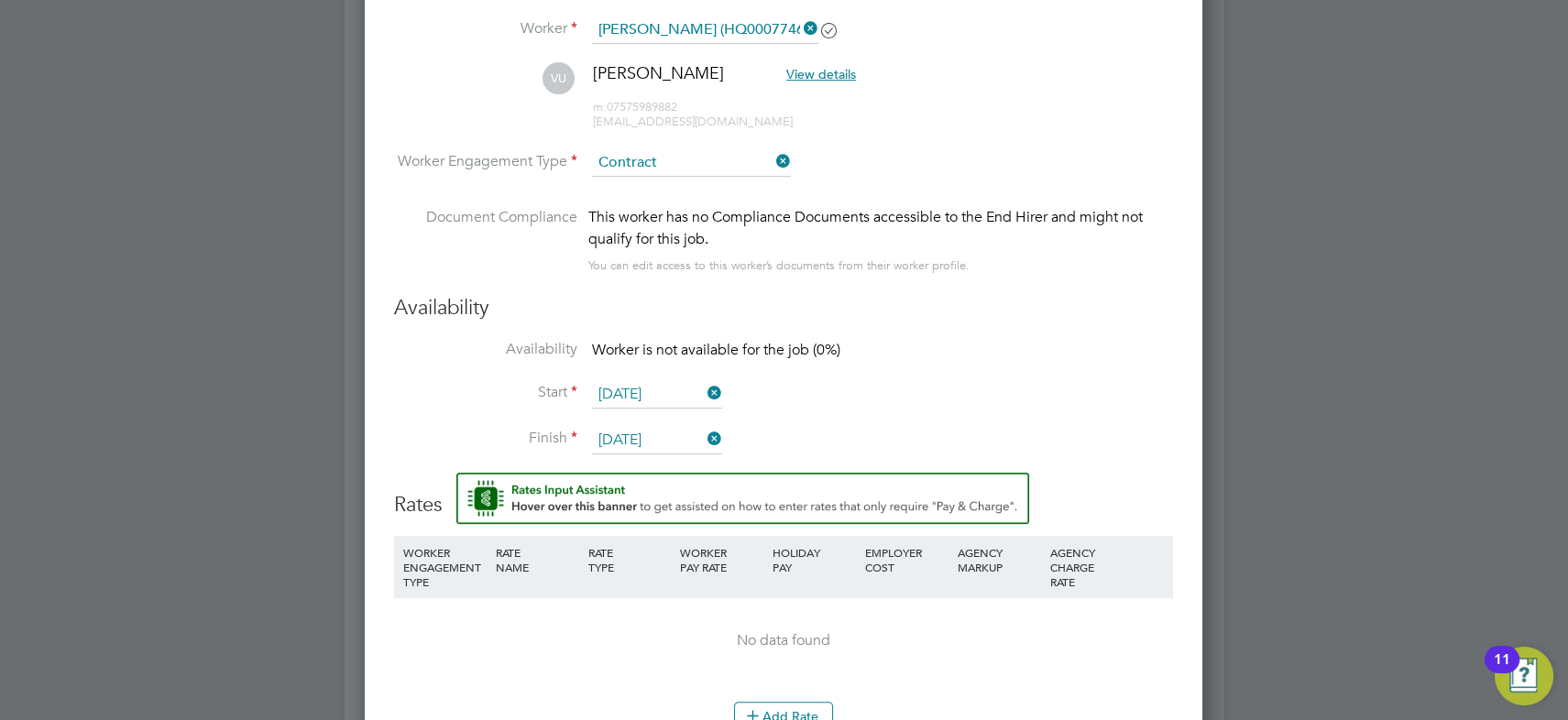
click at [996, 403] on li "Start [DATE]" at bounding box center [784, 403] width 779 height 45
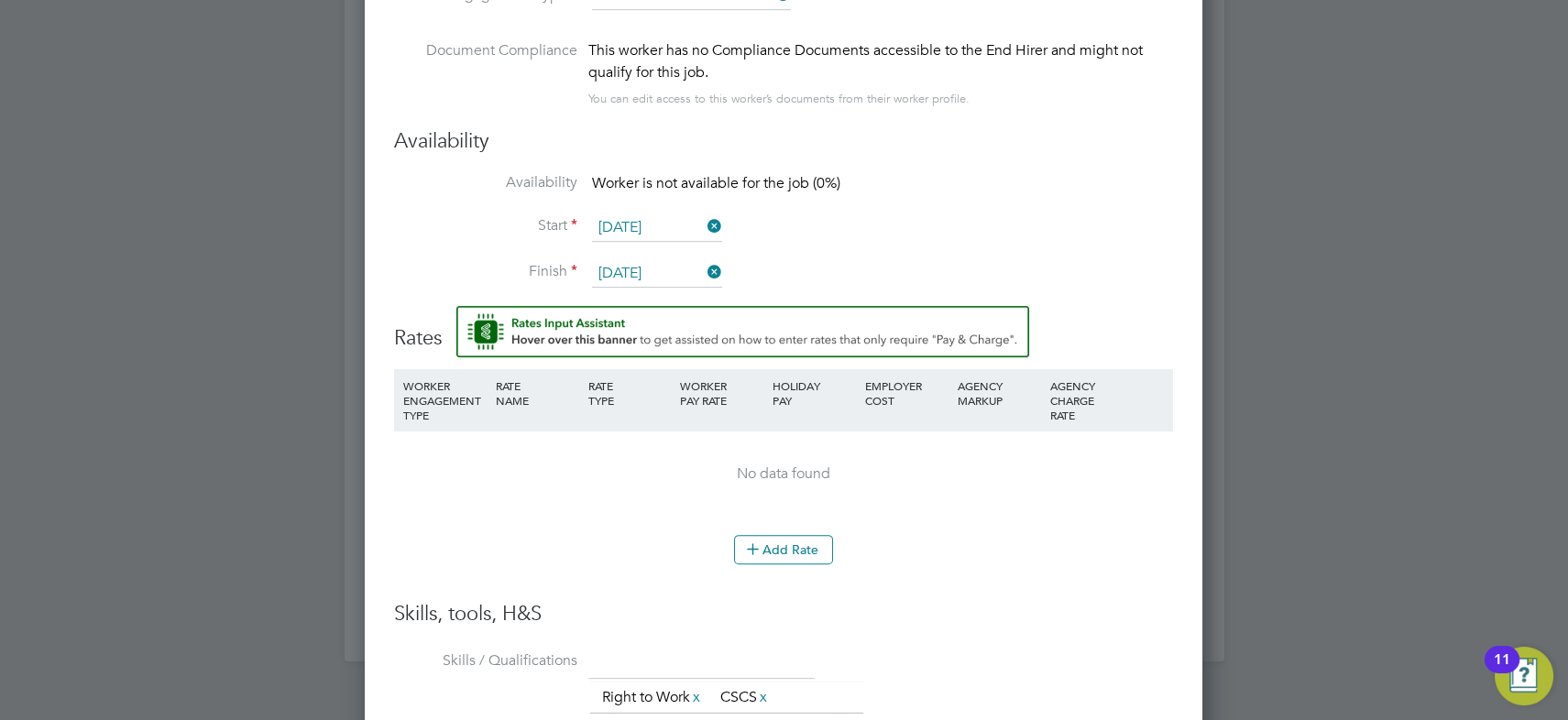
scroll to position [1832, 0]
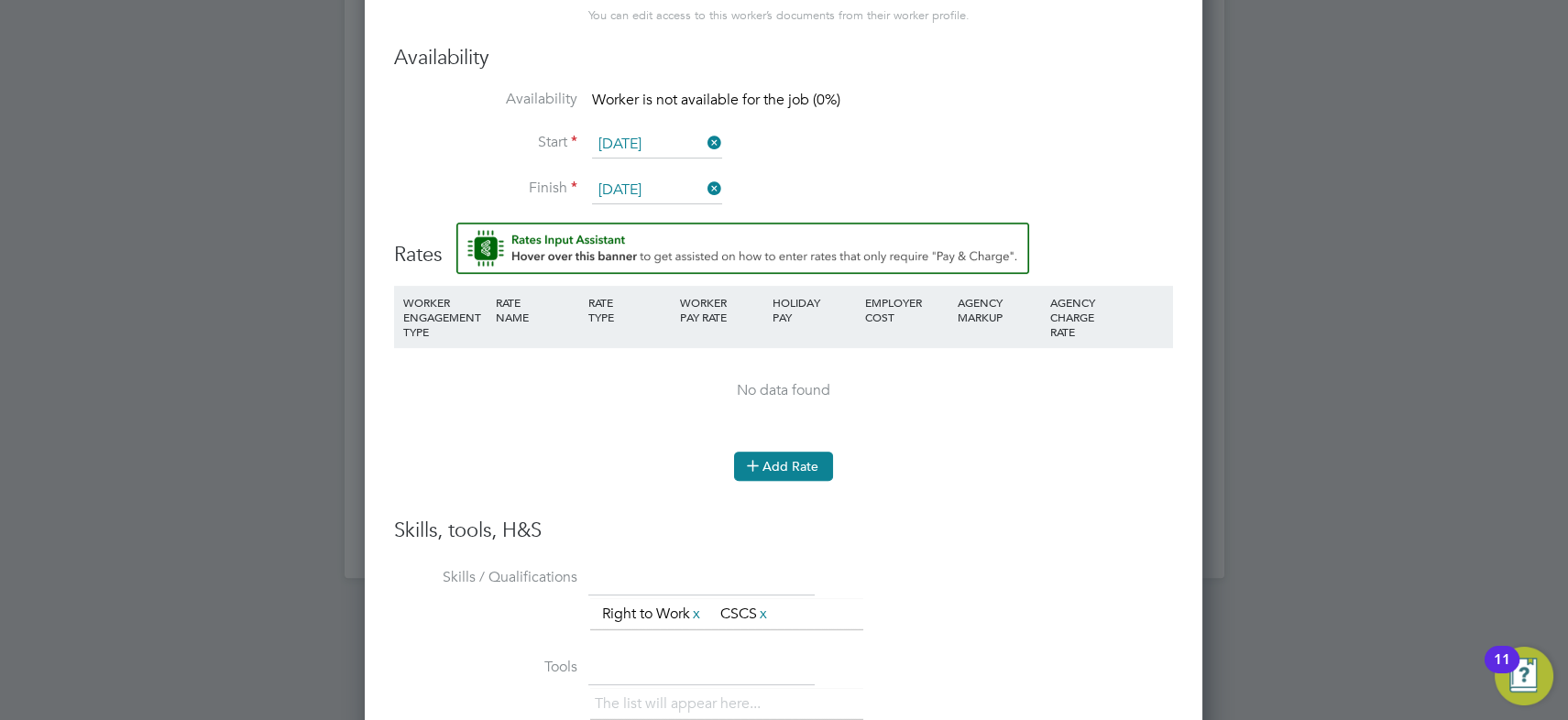
click at [784, 455] on button "Add Rate" at bounding box center [783, 466] width 99 height 29
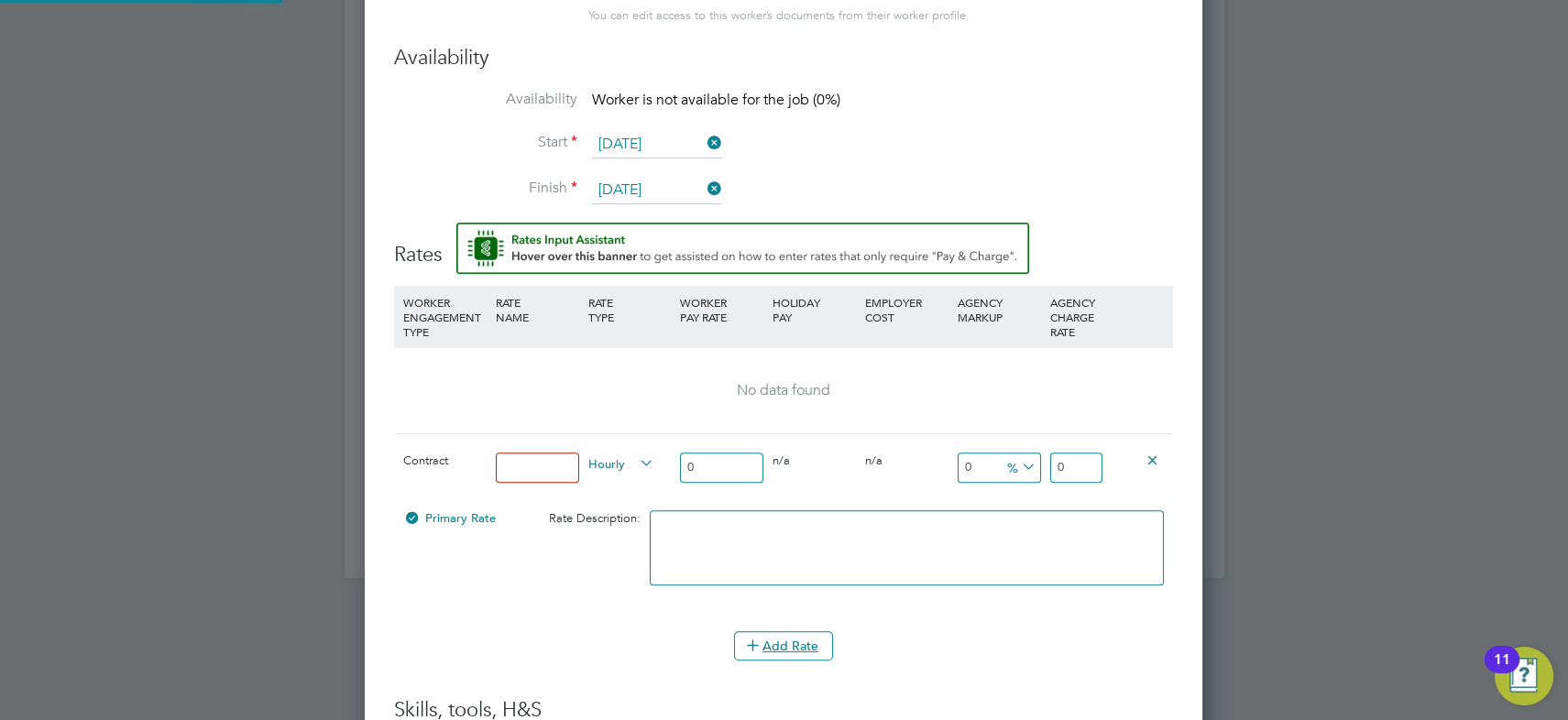
scroll to position [1709, 838]
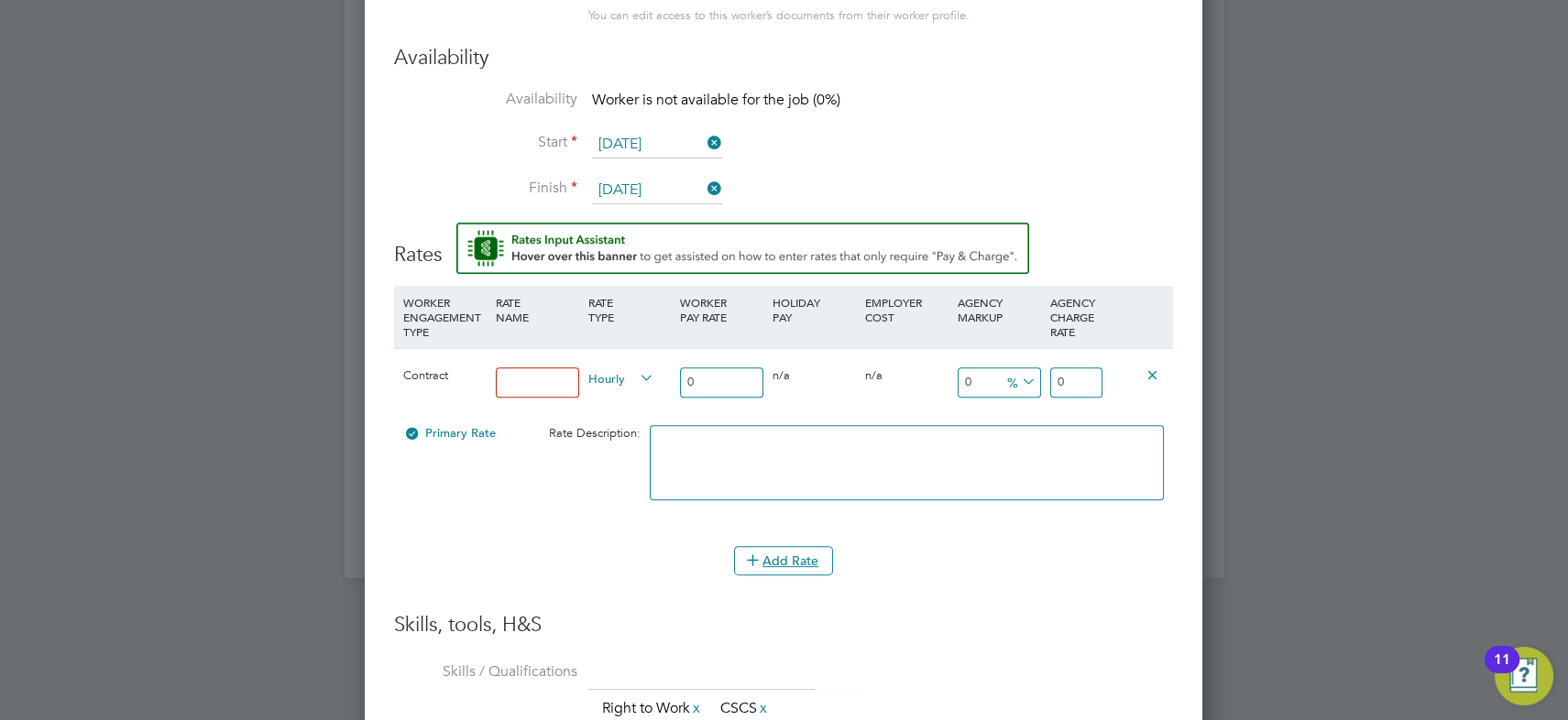
click at [547, 385] on input at bounding box center [537, 383] width 83 height 30
type input "SKILLE"
type input "1"
type input "17"
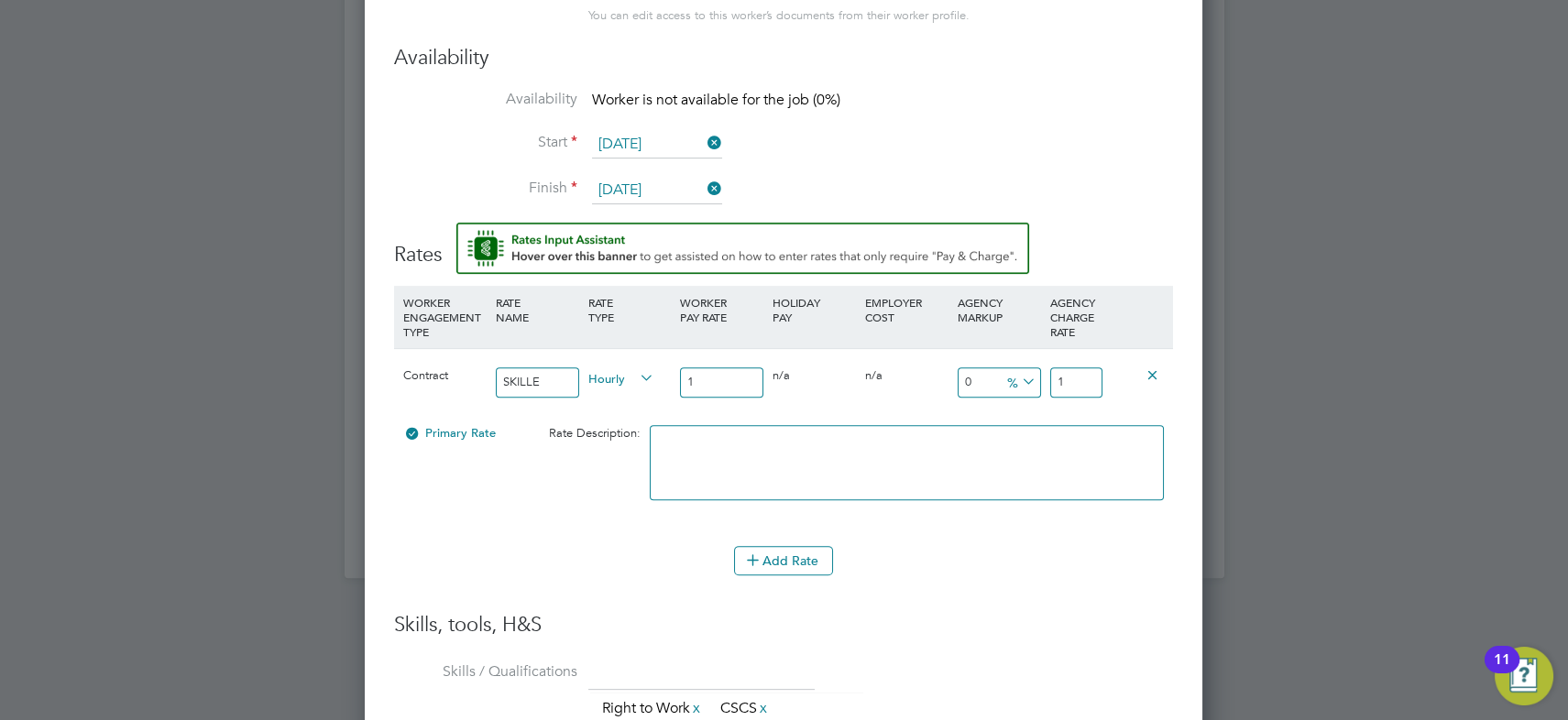
type input "17"
type input "-94.11764705882354"
type input "1"
type input "11.764705882352942"
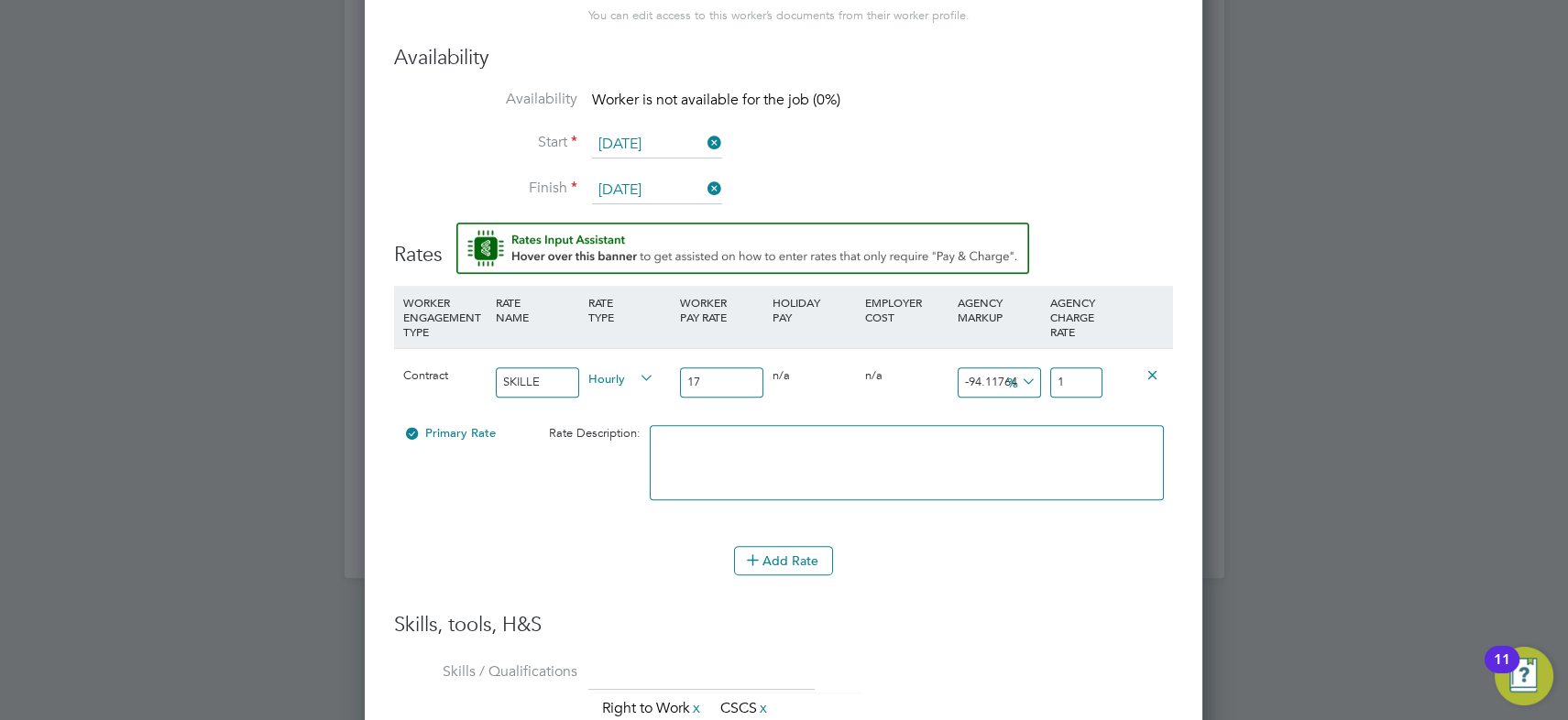
type input "19"
type input "17.058823529411764"
type input "19.9"
type input "17.294117647058822"
type input "19.94"
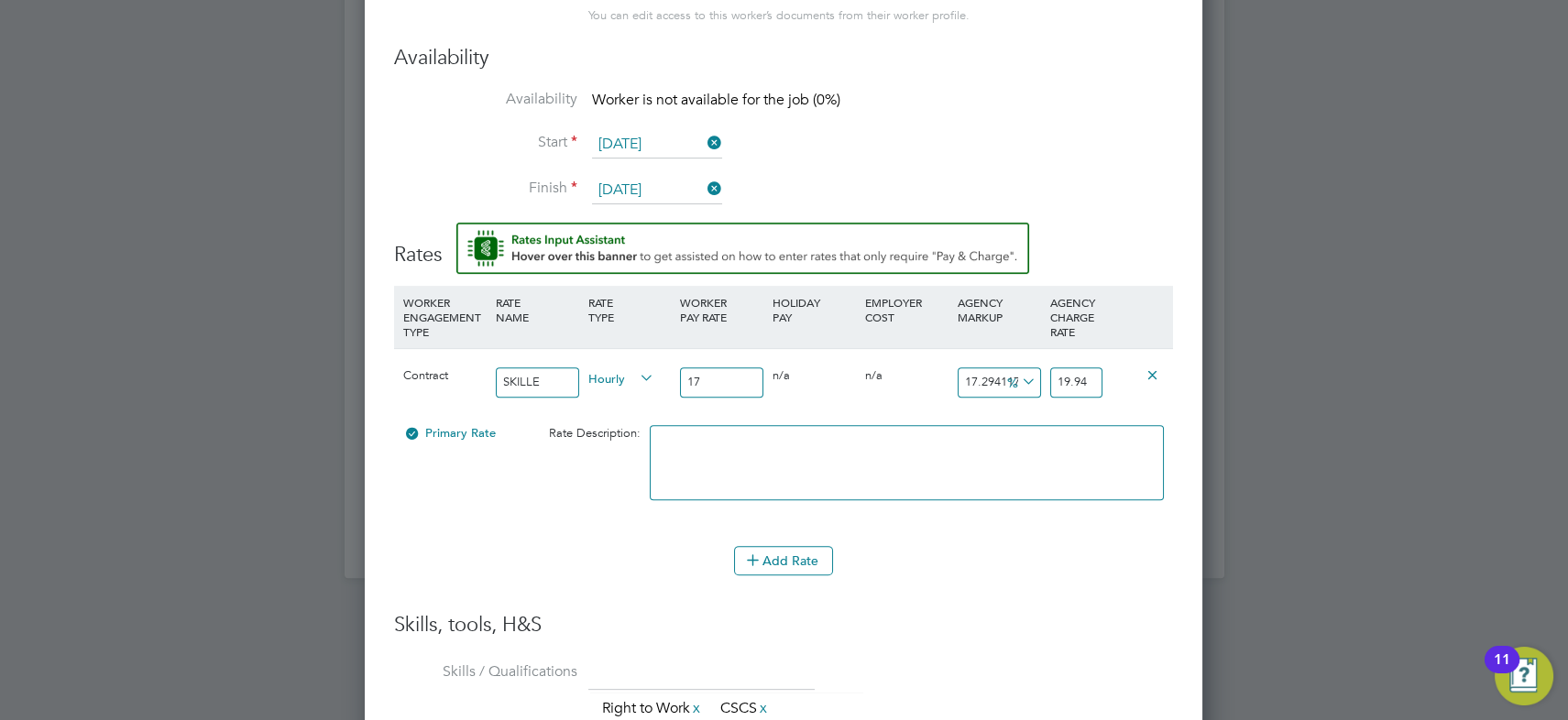
click at [703, 185] on icon at bounding box center [703, 188] width 0 height 26
click at [679, 185] on input at bounding box center [657, 190] width 130 height 27
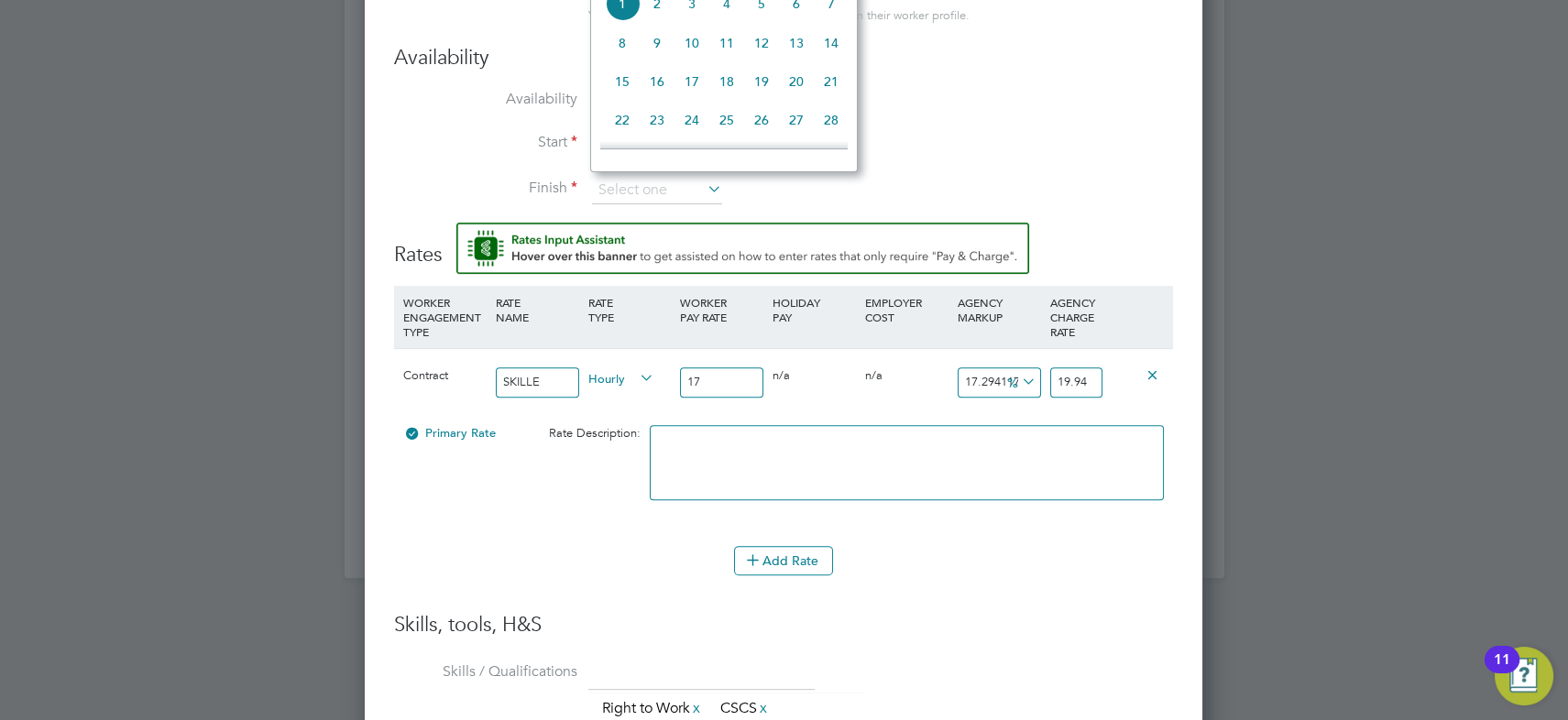
scroll to position [463, 0]
click at [623, 130] on span "8" at bounding box center [622, 126] width 35 height 35
type input "[DATE]"
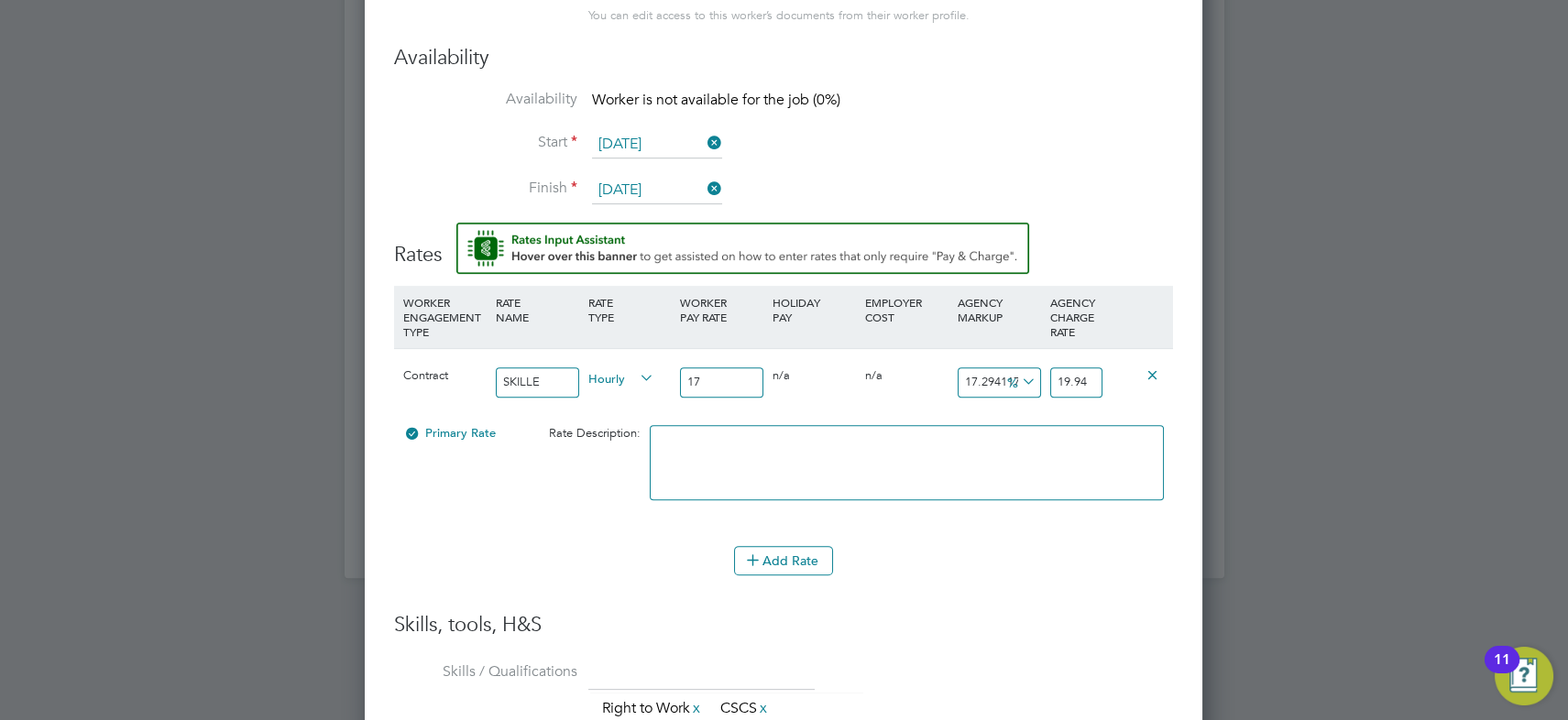
click at [1051, 163] on li "Start [DATE]" at bounding box center [784, 154] width 779 height 45
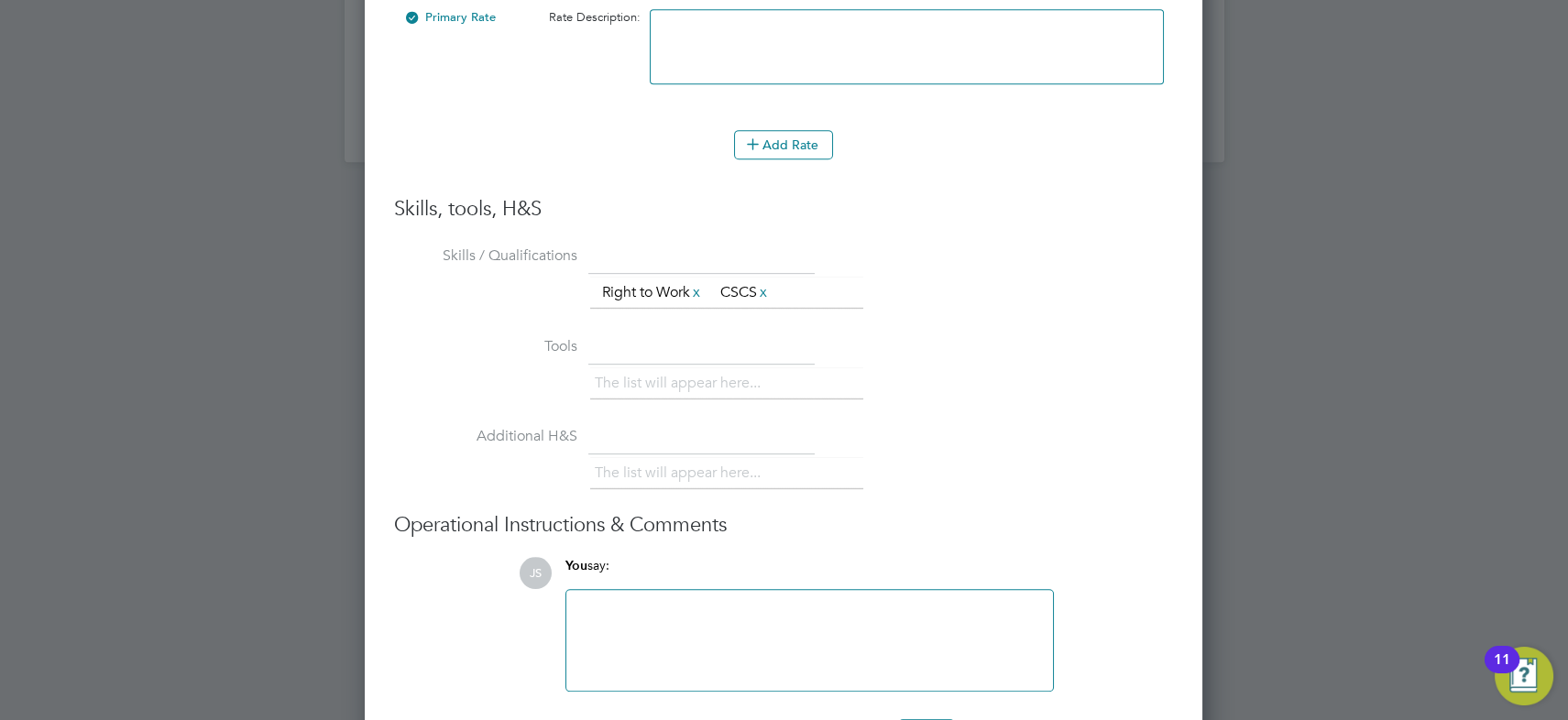
scroll to position [2306, 0]
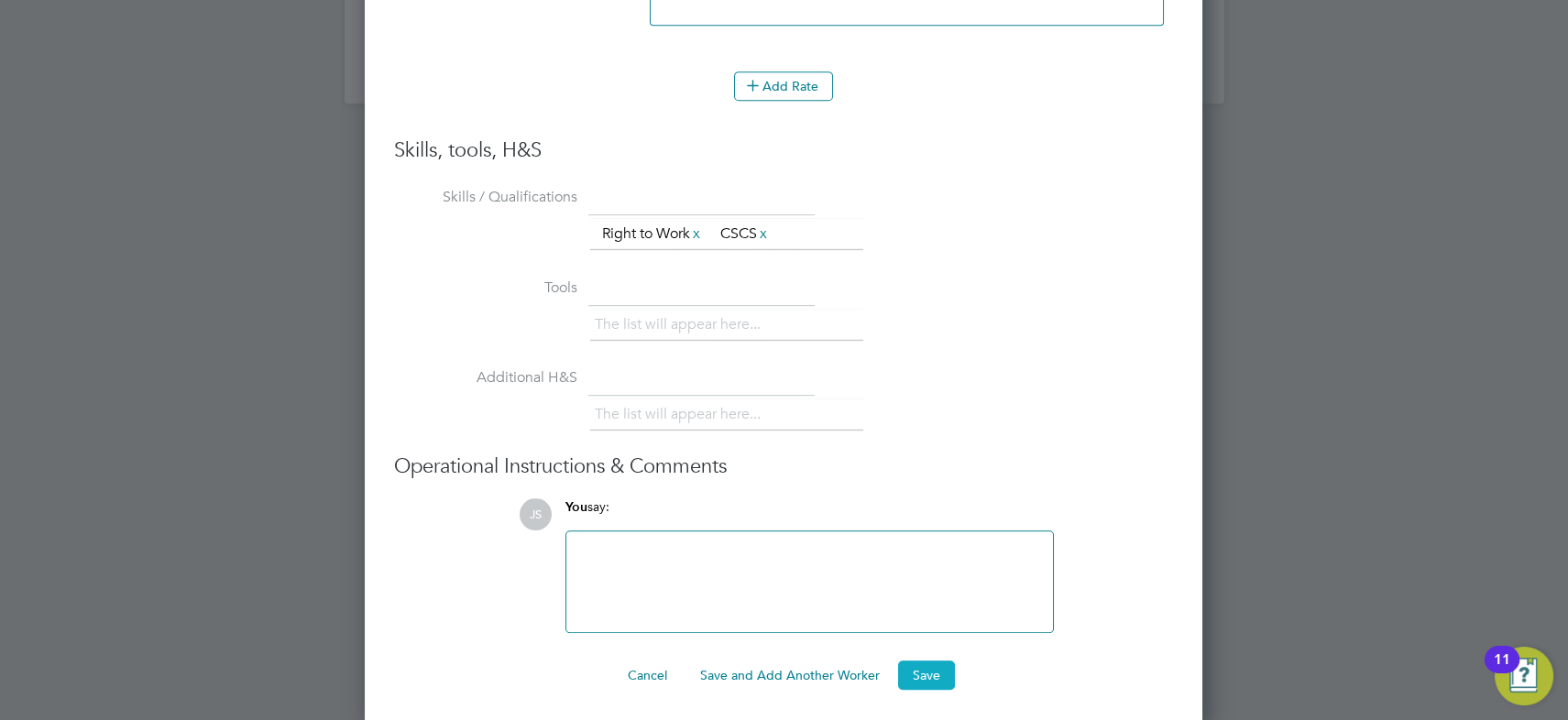
click at [929, 671] on button "Save" at bounding box center [926, 675] width 57 height 29
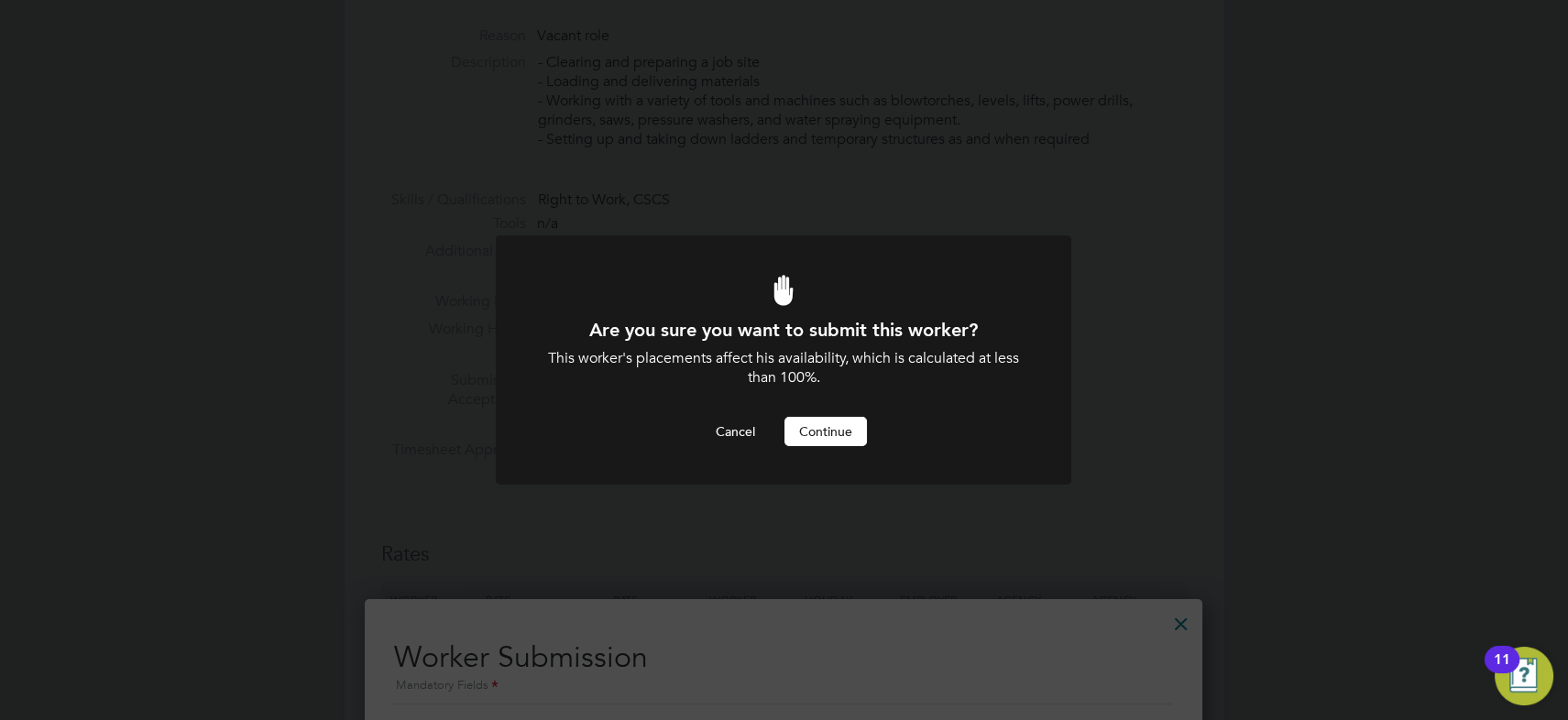
scroll to position [0, 0]
click at [819, 429] on button "Continue" at bounding box center [825, 431] width 82 height 29
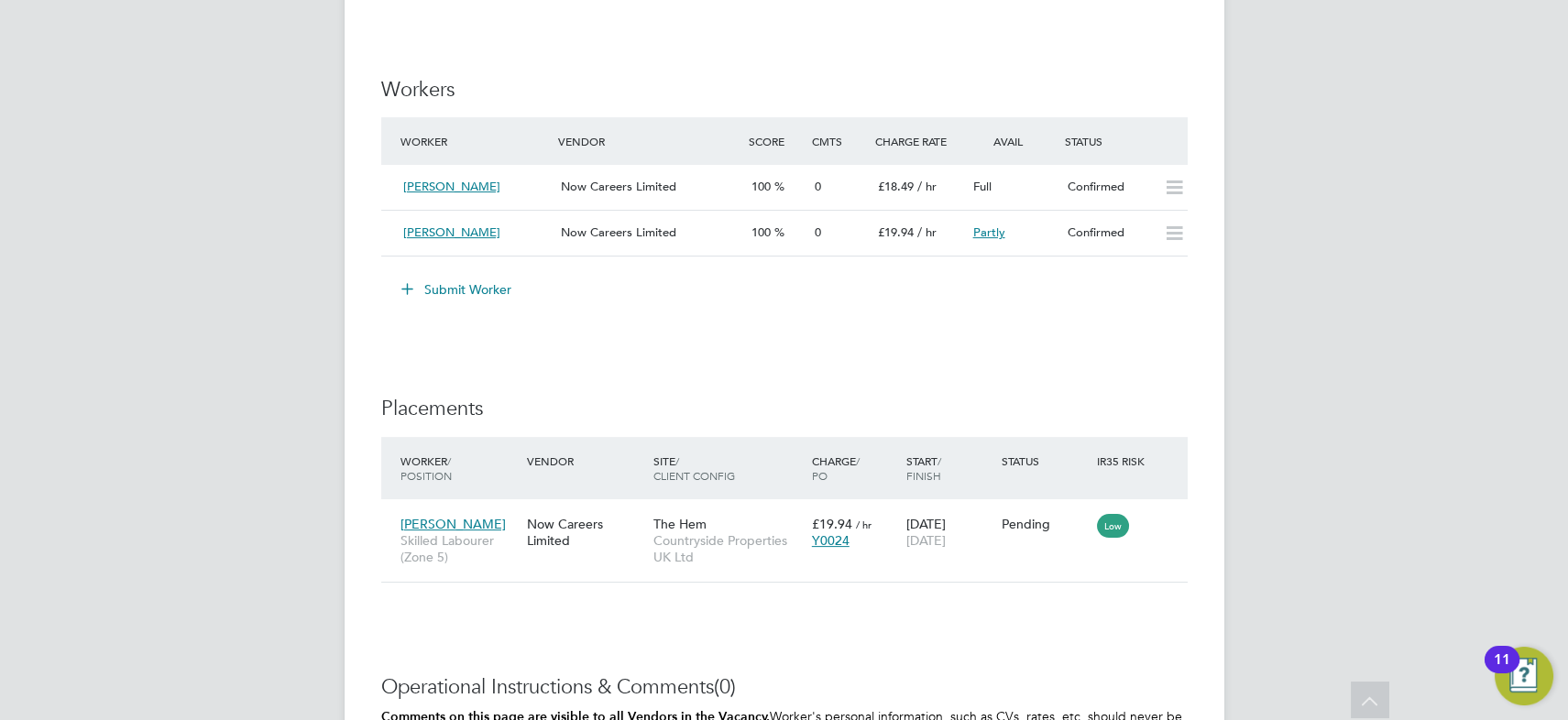
scroll to position [1499, 0]
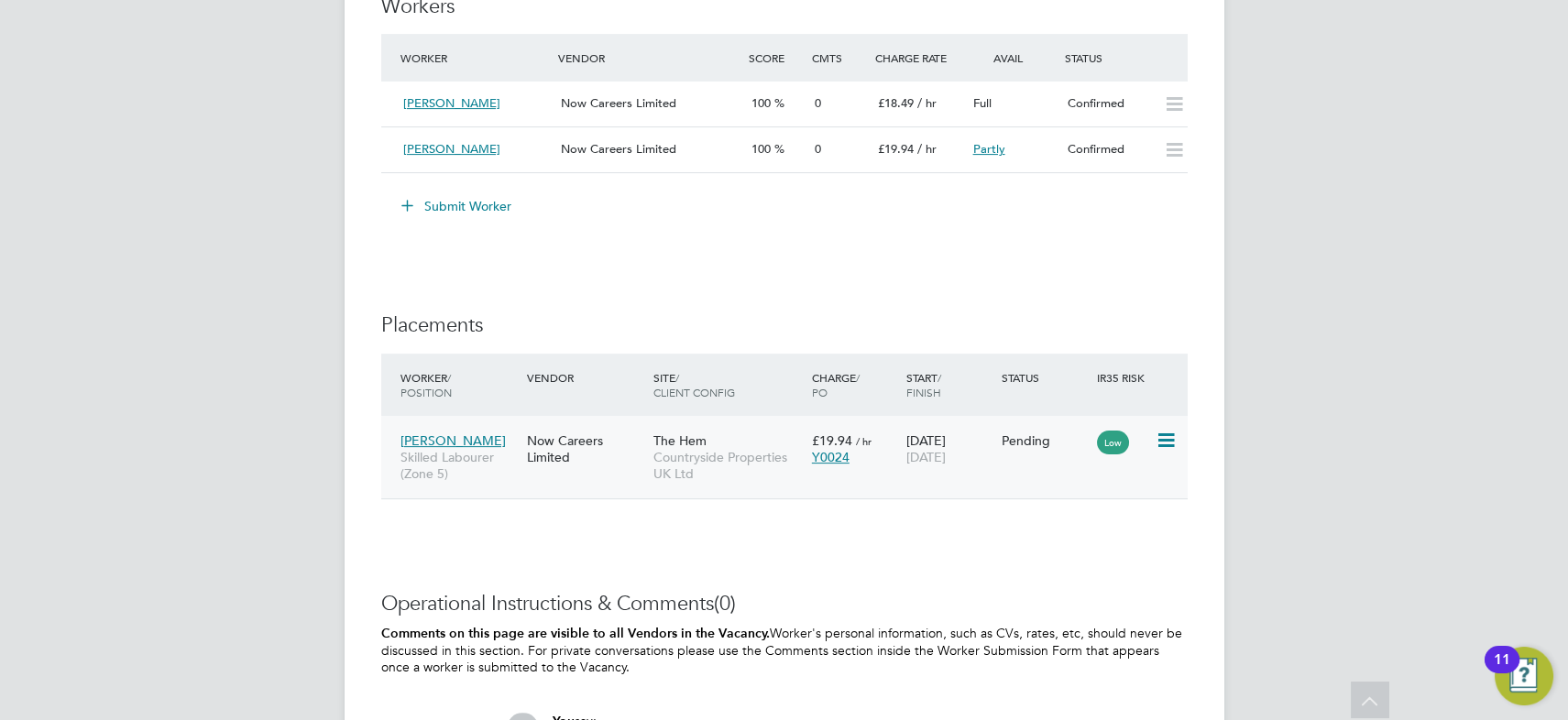
click at [1162, 436] on icon at bounding box center [1163, 440] width 18 height 22
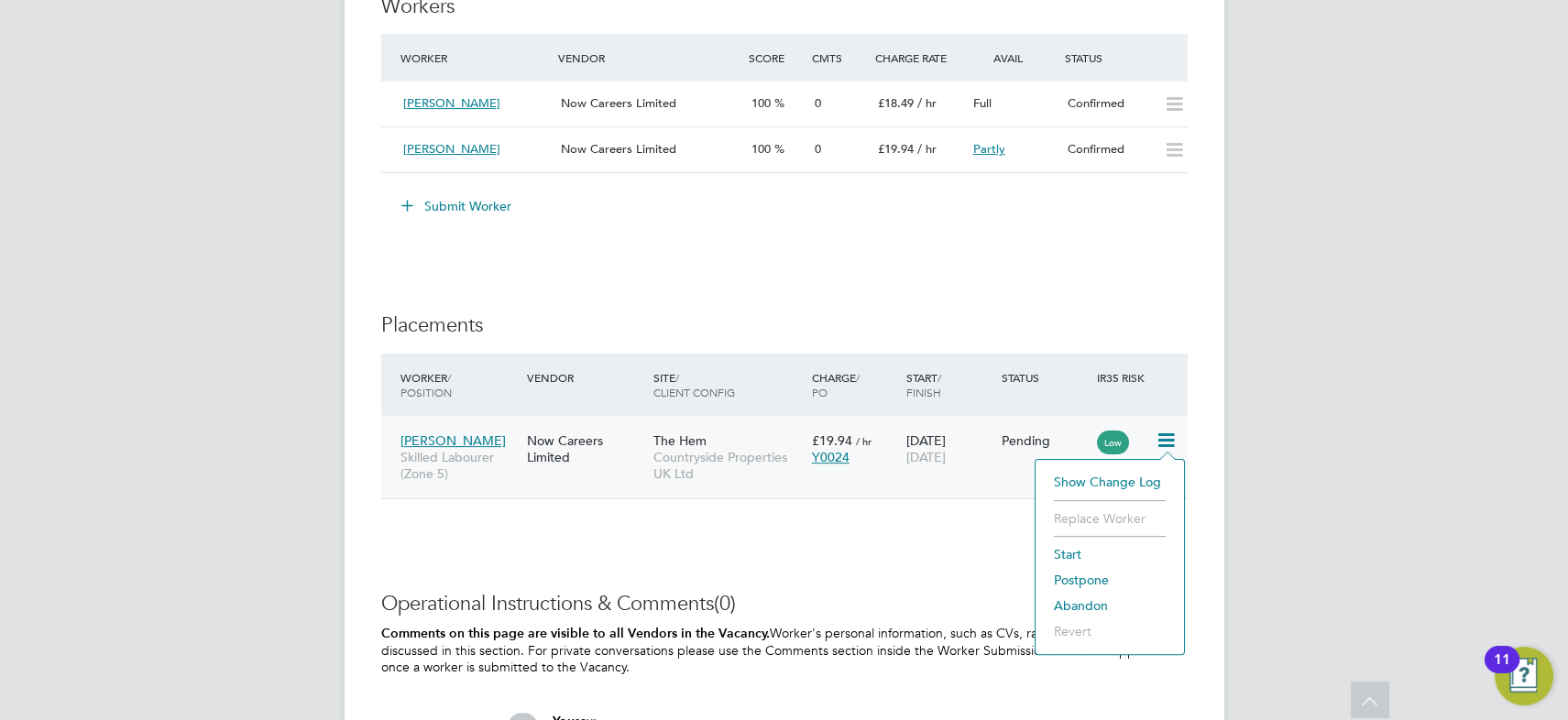
click at [1072, 550] on li "Start" at bounding box center [1110, 554] width 130 height 26
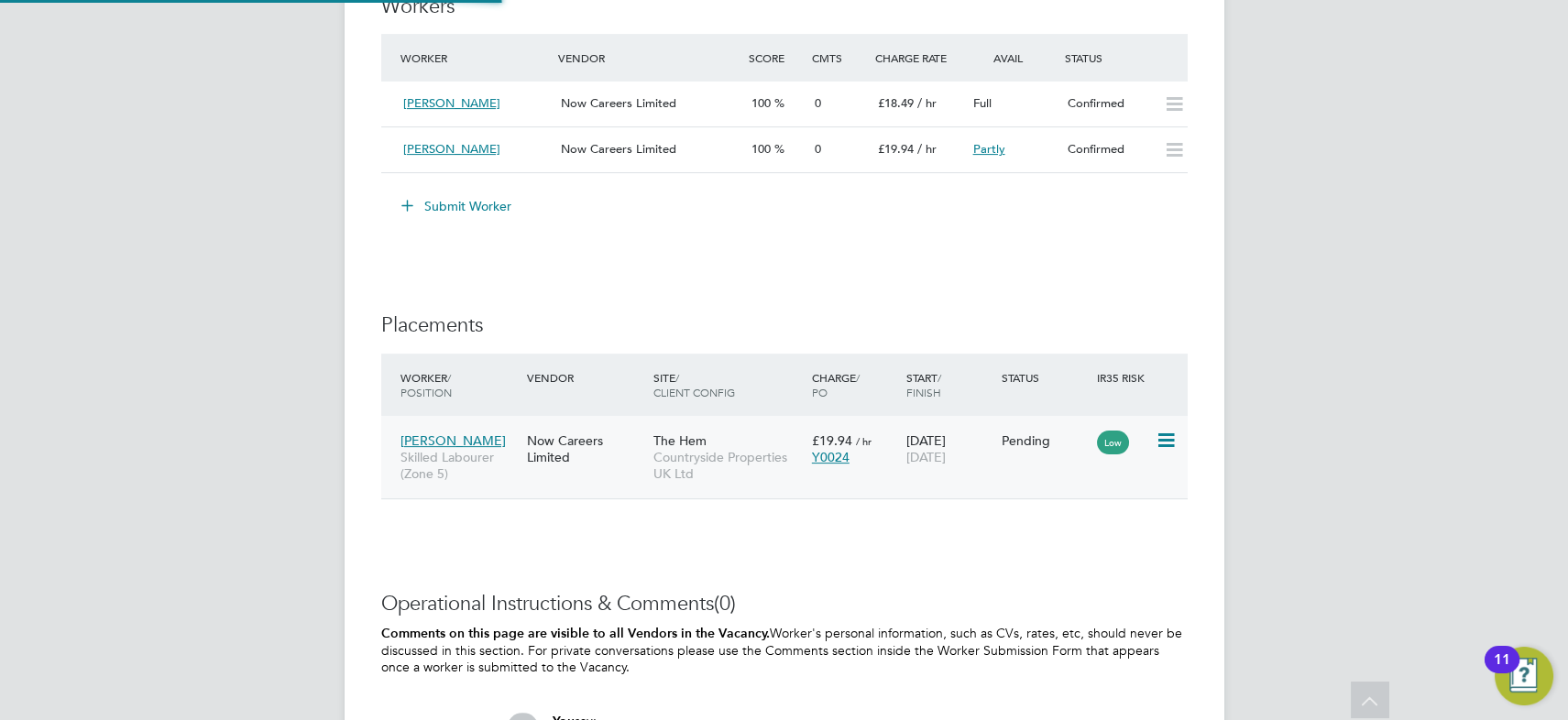
type input "[PERSON_NAME]"
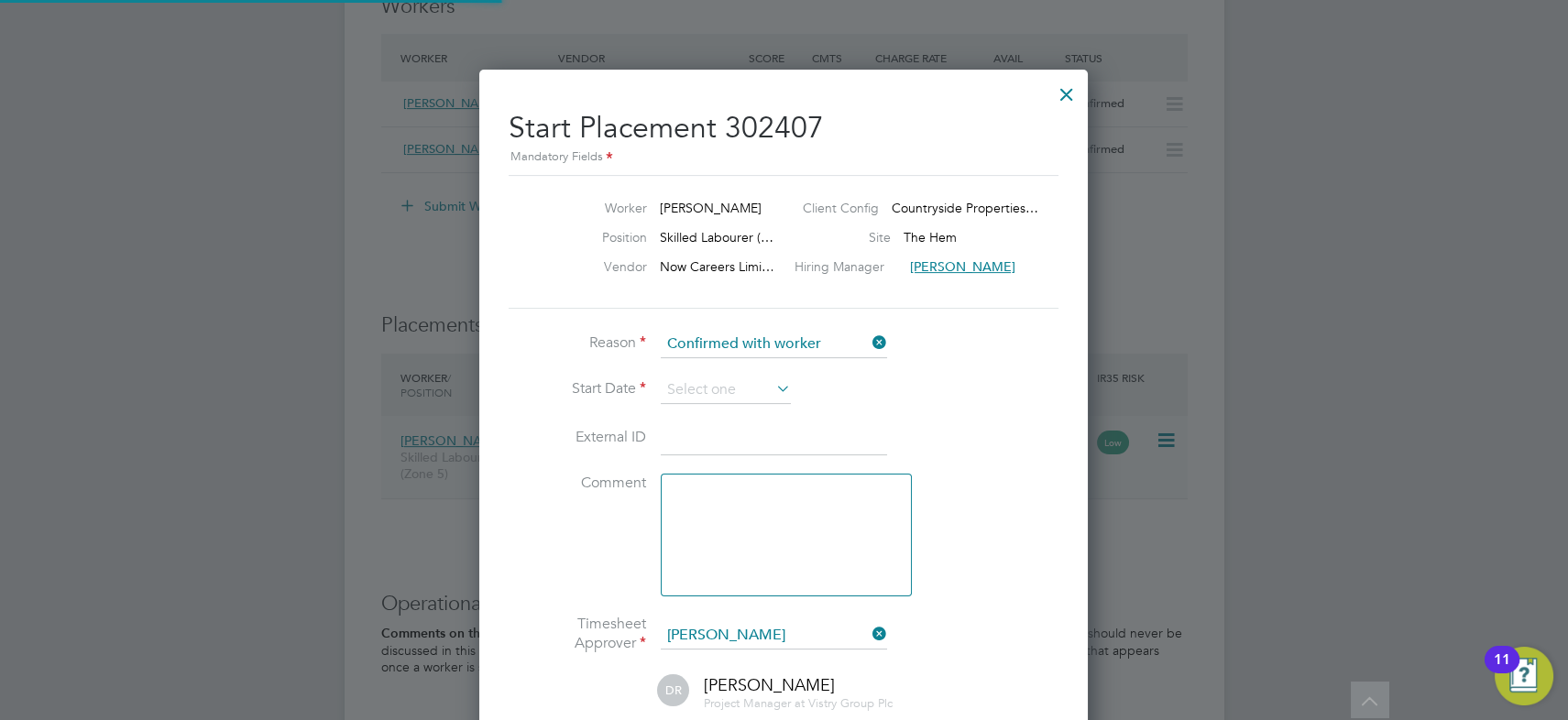
scroll to position [9, 9]
click at [705, 385] on input at bounding box center [726, 389] width 130 height 27
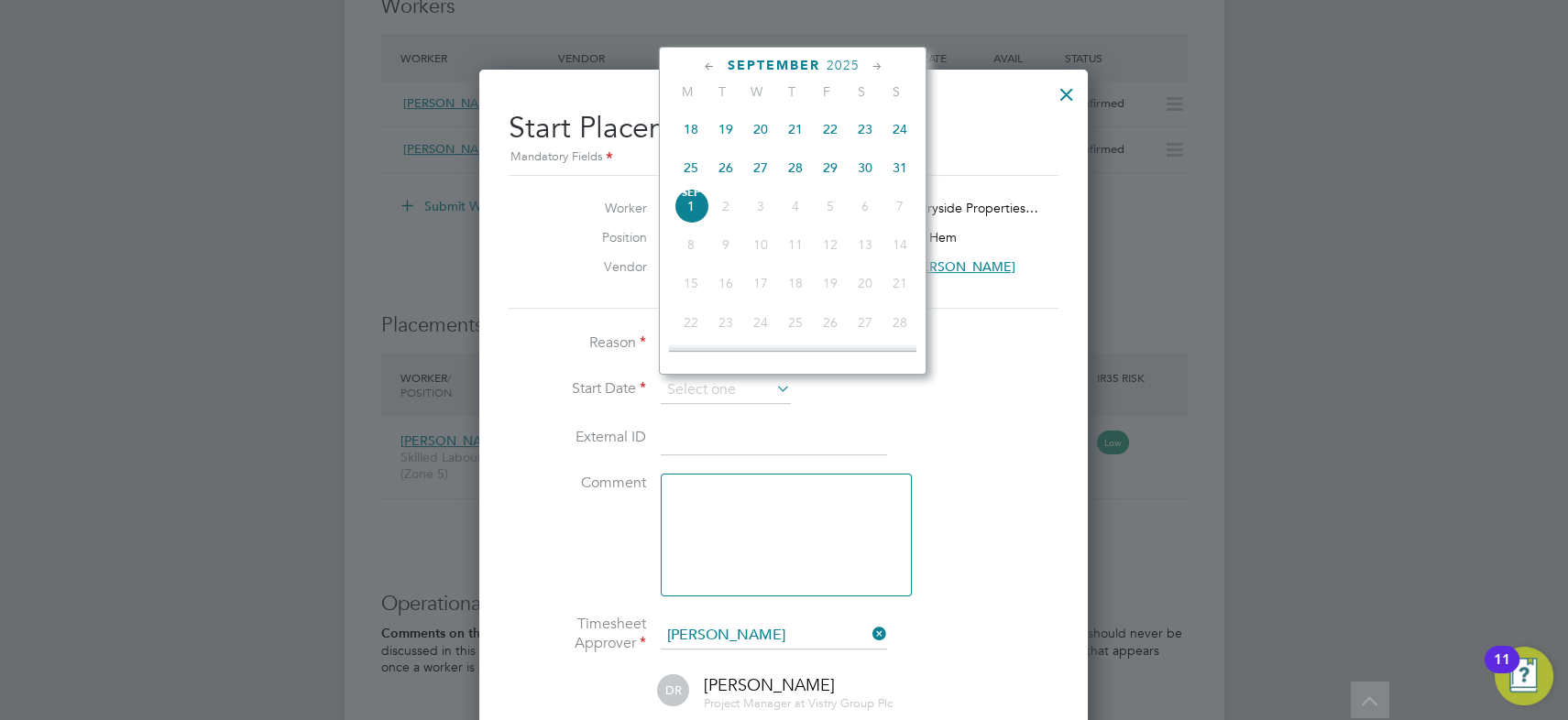
click at [794, 171] on span "28" at bounding box center [795, 167] width 35 height 35
type input "[DATE]"
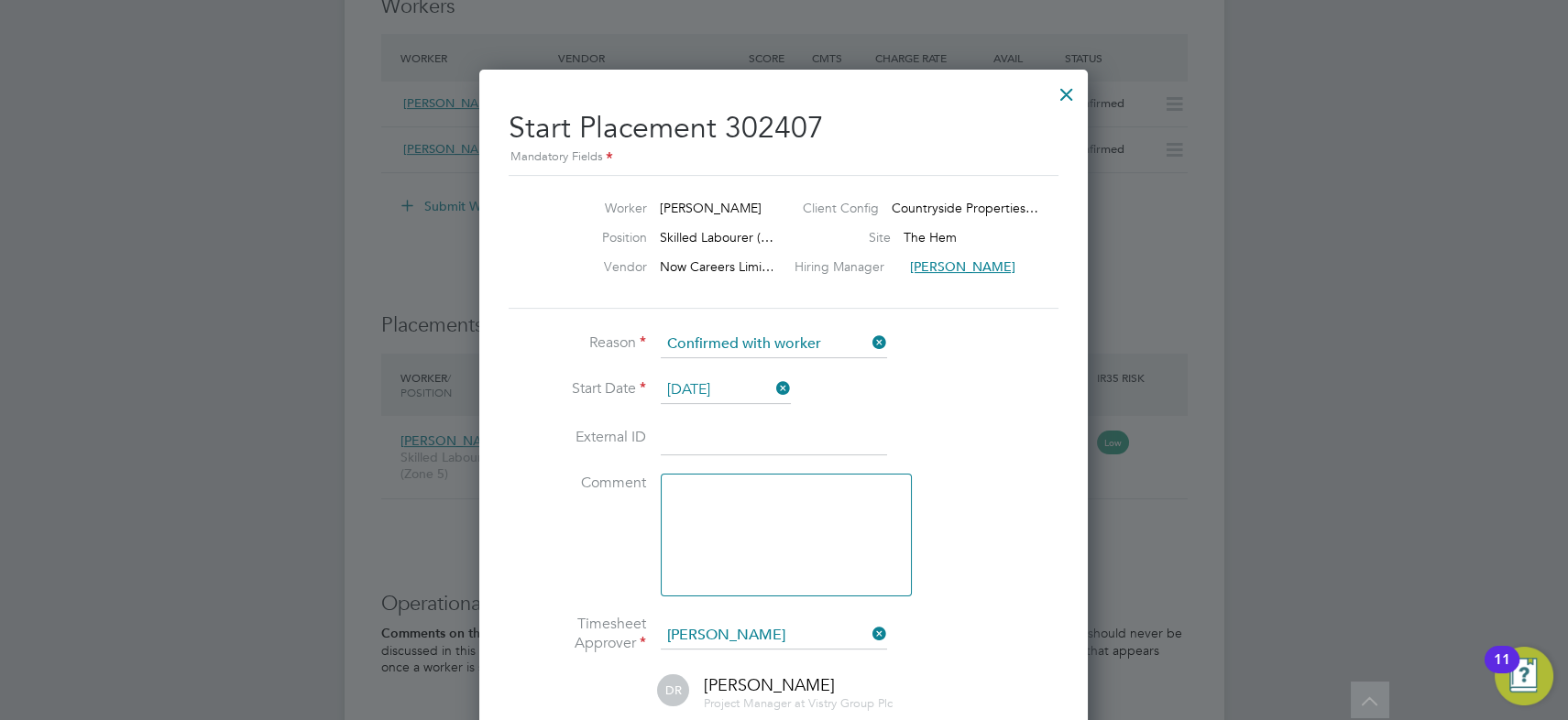
click at [967, 422] on li "External ID" at bounding box center [784, 448] width 550 height 51
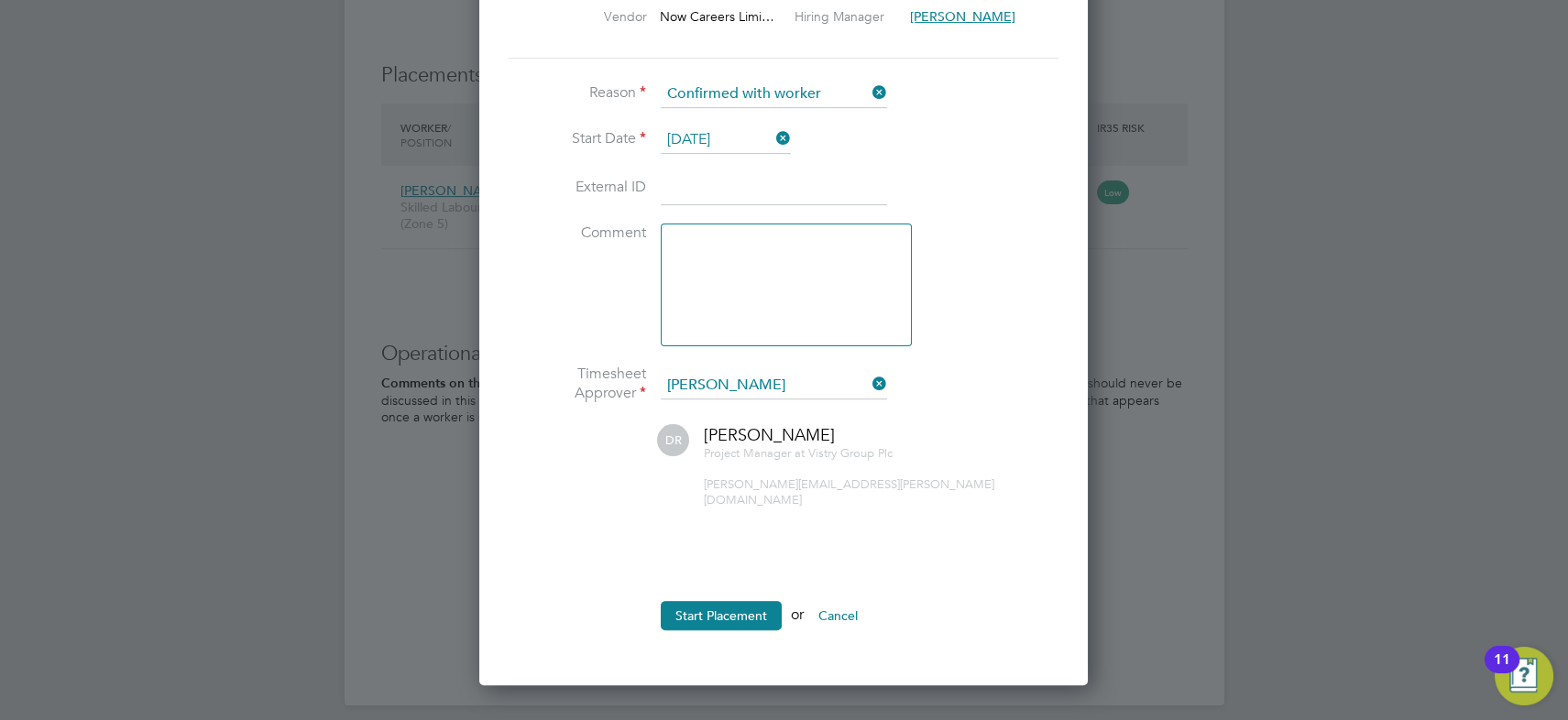
click at [712, 601] on button "Start Placement" at bounding box center [721, 615] width 121 height 29
